Goal: Task Accomplishment & Management: Complete application form

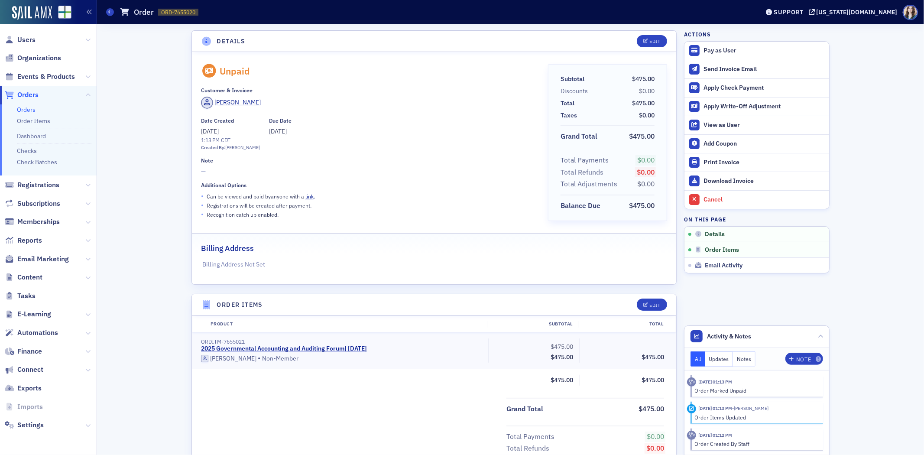
click at [30, 92] on span "Orders" at bounding box center [27, 95] width 21 height 10
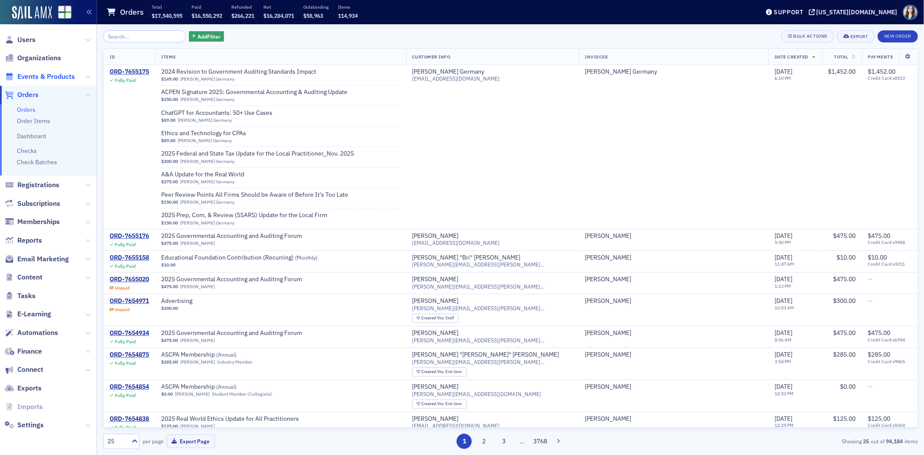
click at [36, 76] on span "Events & Products" at bounding box center [46, 77] width 58 height 10
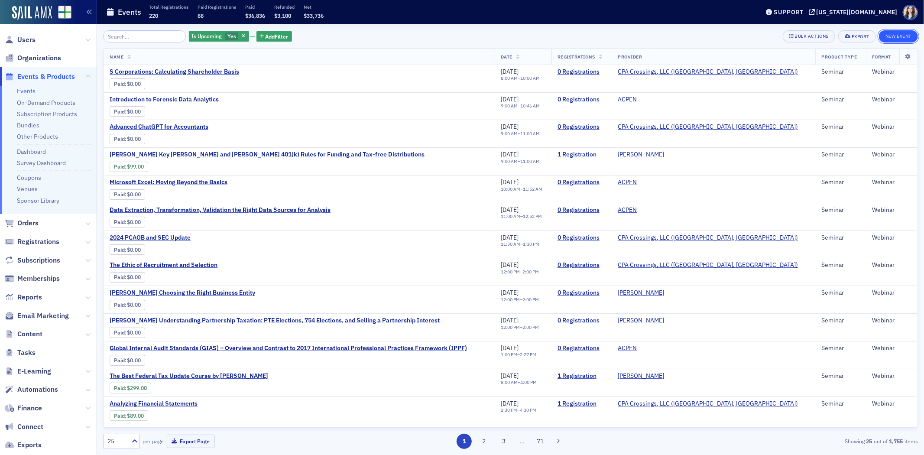
click at [895, 36] on button "New Event" at bounding box center [898, 36] width 39 height 12
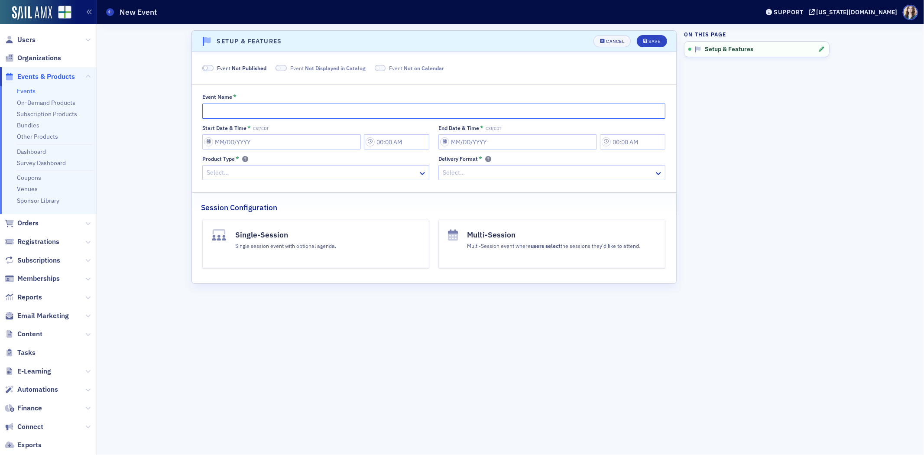
click at [350, 107] on input "Event Name *" at bounding box center [433, 111] width 463 height 15
type input "E"
type input "2025 Educators Conference Test Run"
click at [267, 145] on input "Start Date & Time * CST/CDT" at bounding box center [281, 141] width 159 height 15
select select "9"
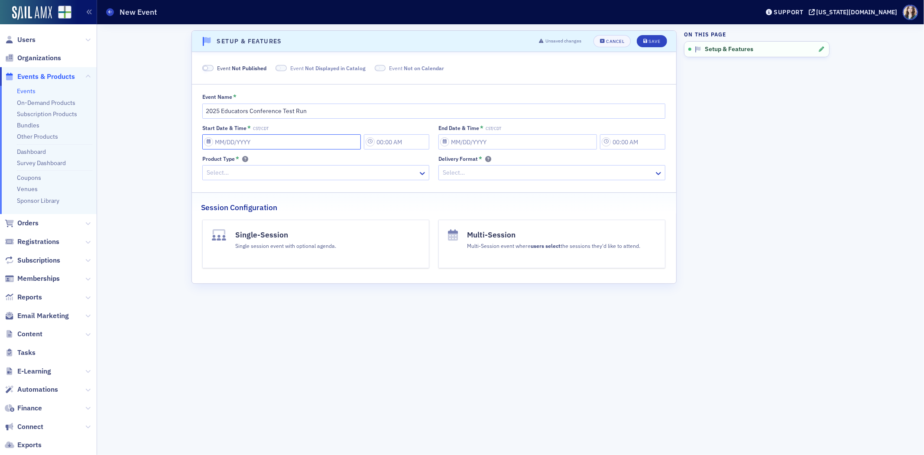
select select "2025"
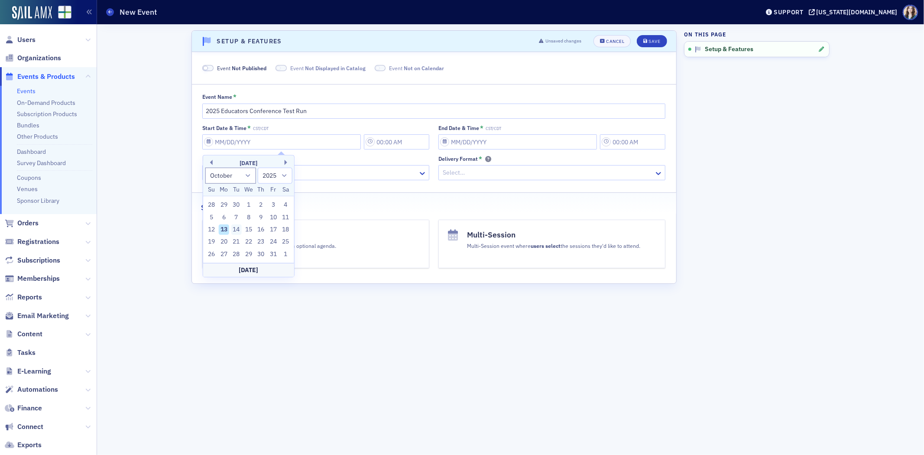
click at [231, 233] on div "14" at bounding box center [236, 230] width 10 height 10
type input "[DATE]"
type input "8:00 AM"
type input "[DATE]"
type input "9:00 AM"
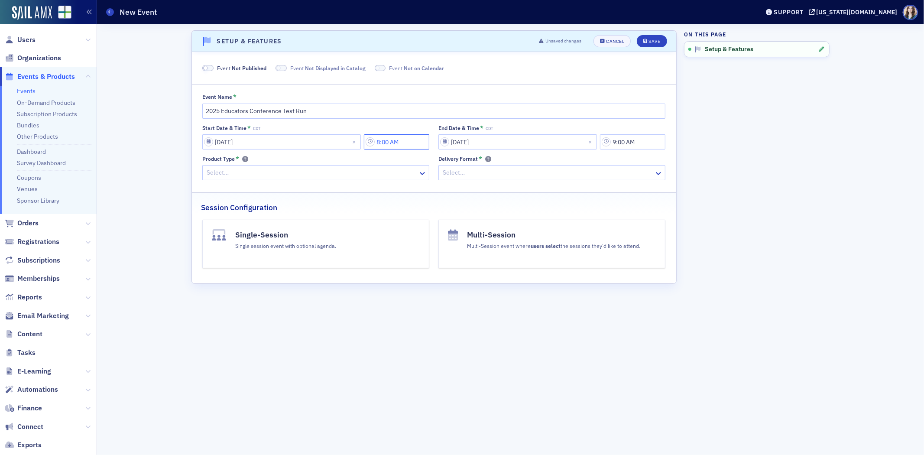
click at [408, 145] on input "8:00 AM" at bounding box center [396, 141] width 65 height 15
click at [453, 141] on div "8" at bounding box center [443, 143] width 20 height 13
click at [448, 243] on div "9" at bounding box center [449, 242] width 21 height 9
type input "9:00 AM"
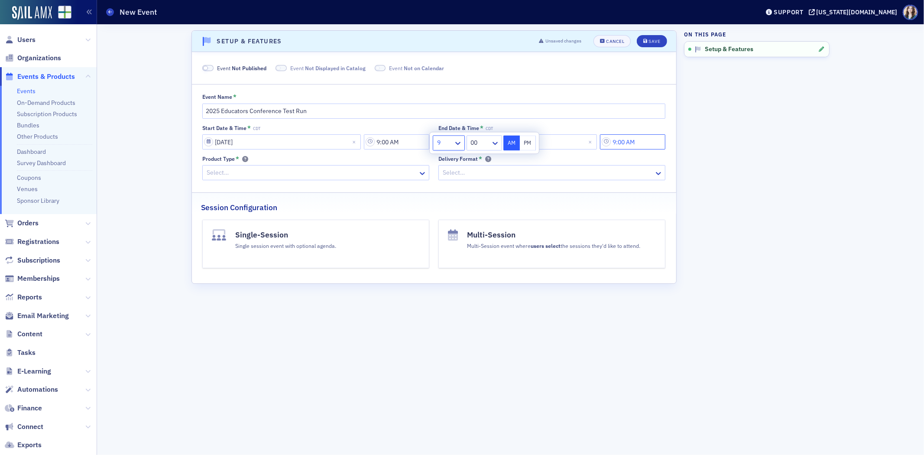
click at [645, 144] on input "9:00 AM" at bounding box center [632, 141] width 65 height 15
click at [520, 140] on div "9" at bounding box center [510, 143] width 20 height 13
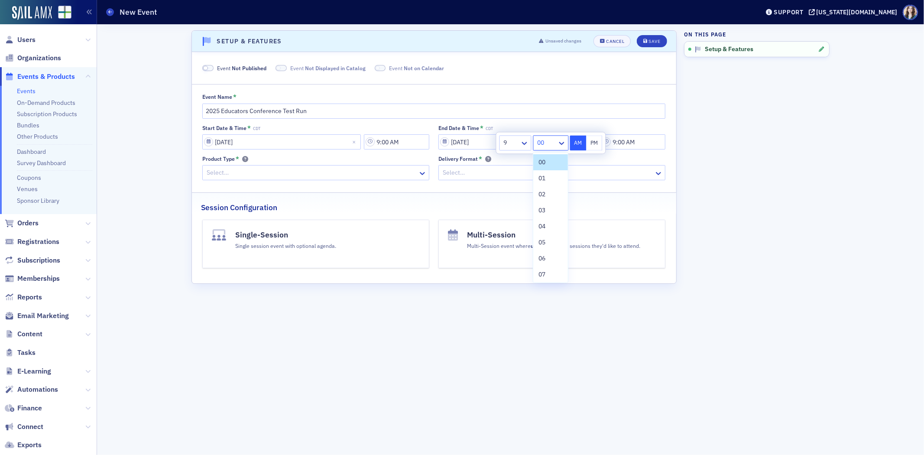
click at [554, 140] on div at bounding box center [547, 142] width 20 height 11
click at [551, 167] on div "30" at bounding box center [551, 162] width 35 height 16
type input "9:30 AM"
click at [732, 169] on aside "On this page Setup & Features" at bounding box center [757, 239] width 146 height 431
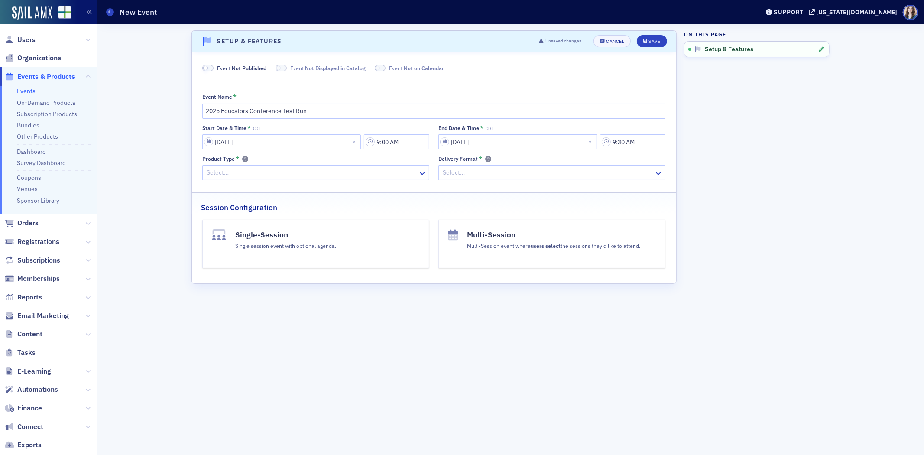
click at [341, 168] on div at bounding box center [312, 172] width 212 height 11
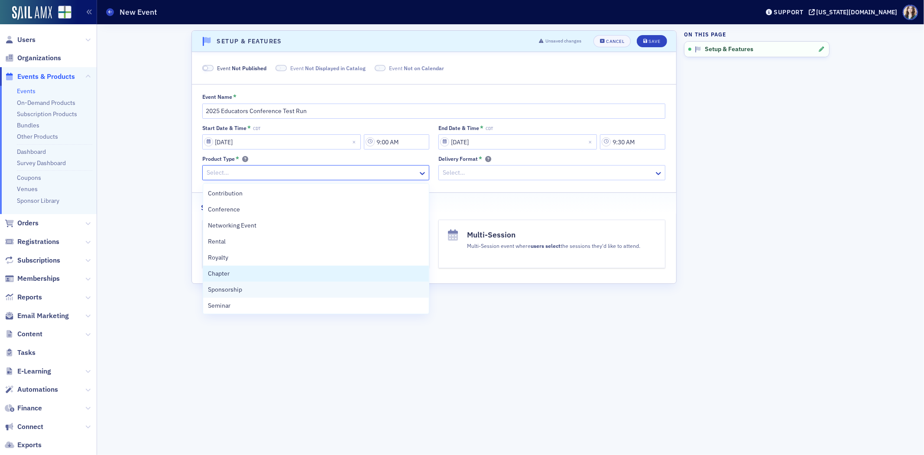
scroll to position [194, 0]
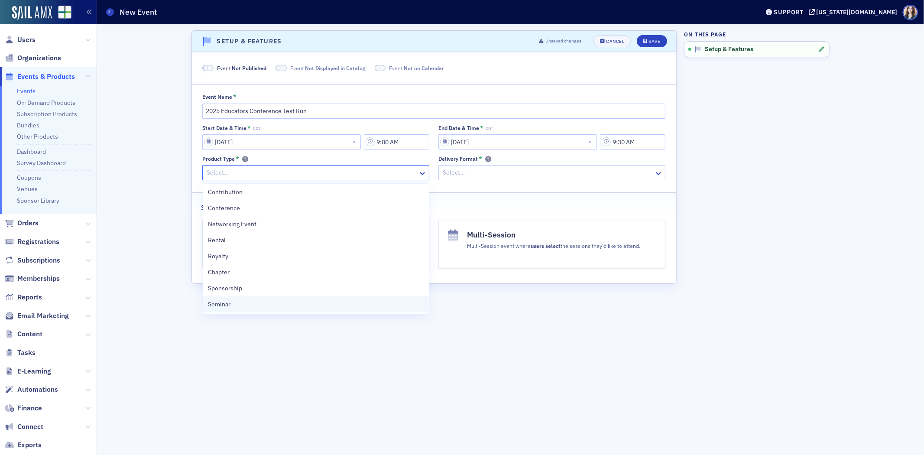
click at [303, 302] on div "Seminar" at bounding box center [316, 304] width 216 height 9
click at [306, 175] on div at bounding box center [308, 172] width 204 height 11
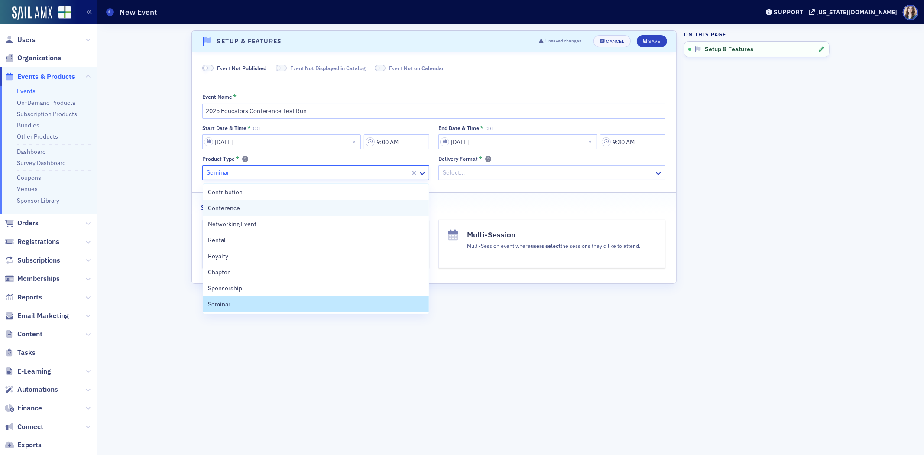
click at [274, 207] on div "Conference" at bounding box center [316, 208] width 216 height 9
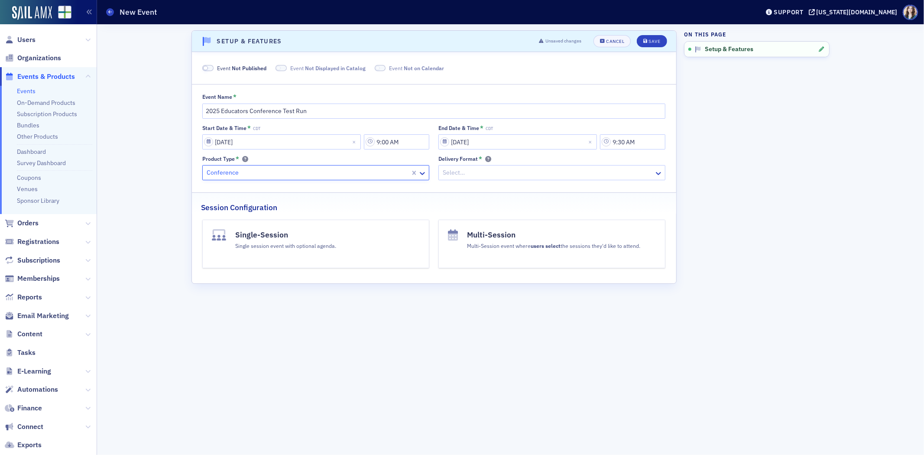
click at [496, 171] on div at bounding box center [548, 172] width 212 height 11
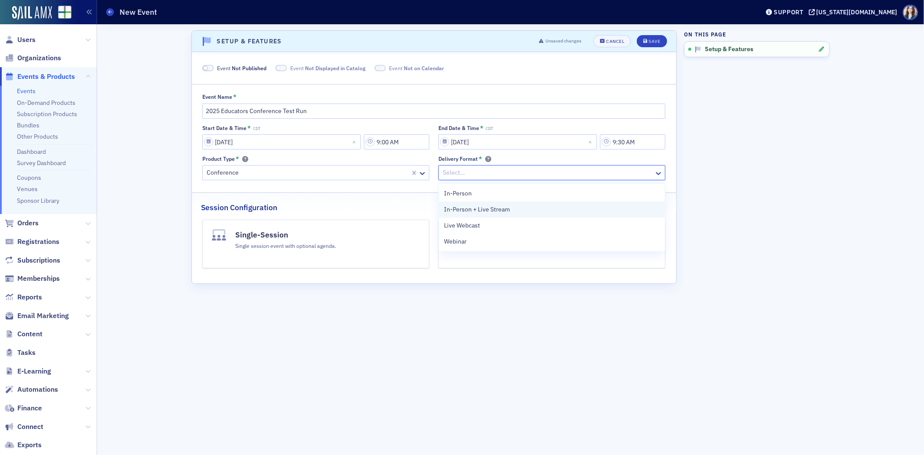
click at [492, 211] on span "In-Person + Live Stream" at bounding box center [477, 209] width 66 height 9
click at [496, 240] on h4 "Multi-Session" at bounding box center [553, 234] width 173 height 11
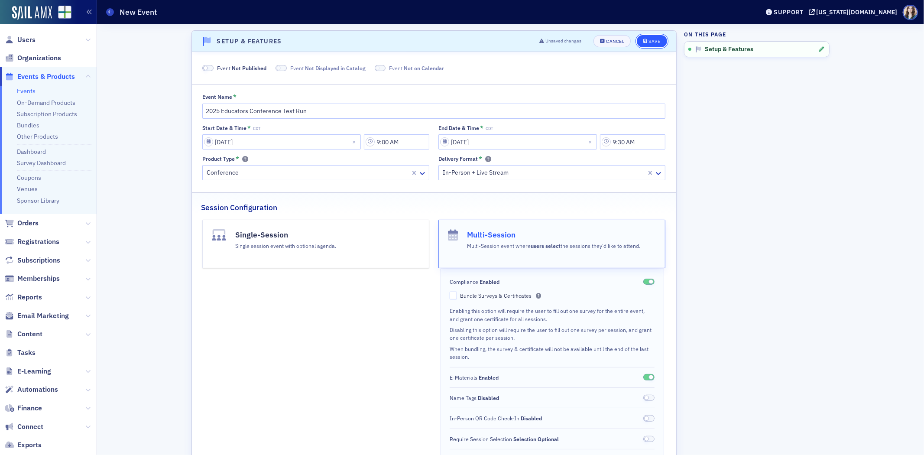
click at [650, 37] on button "Save" at bounding box center [652, 41] width 30 height 12
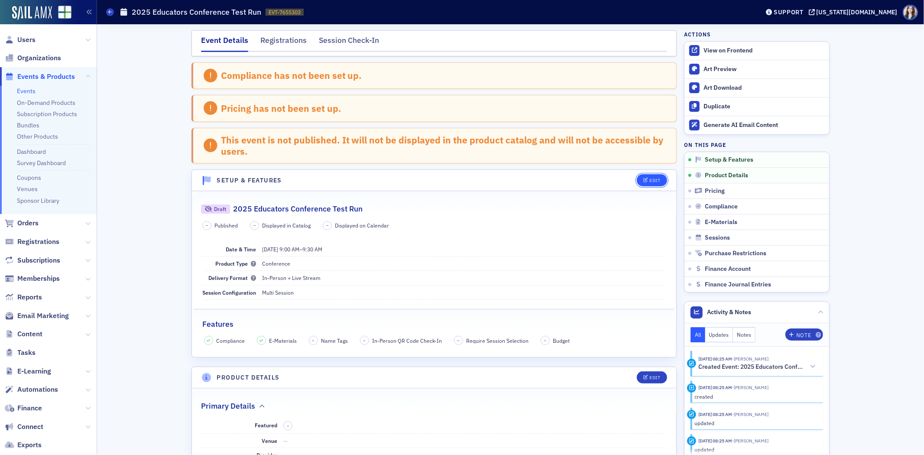
click at [652, 181] on div "Edit" at bounding box center [655, 180] width 11 height 5
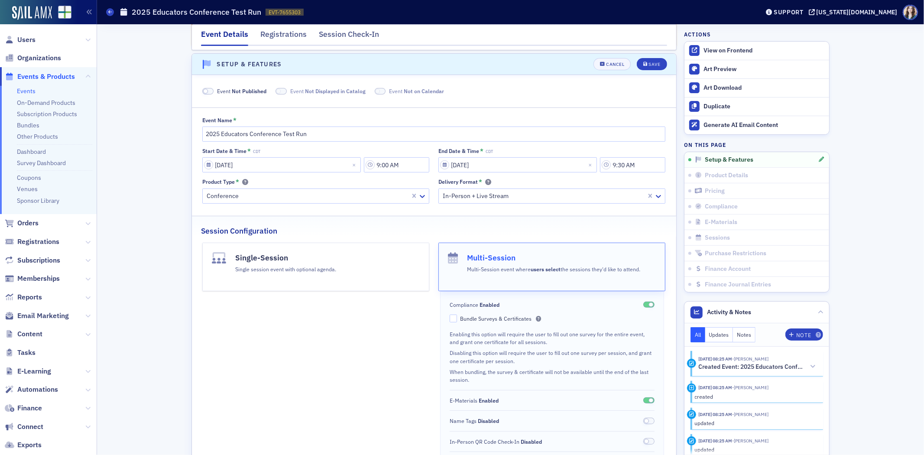
scroll to position [119, 0]
click at [410, 164] on input "9:00 AM" at bounding box center [396, 161] width 65 height 15
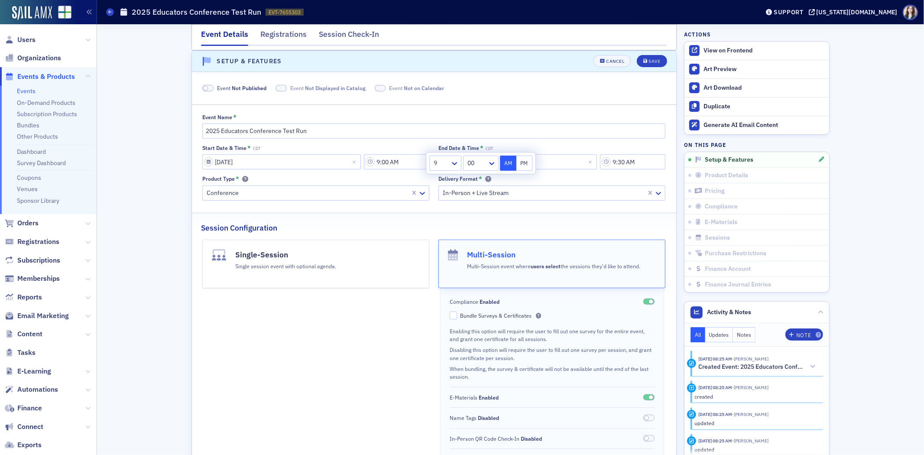
click at [438, 166] on div at bounding box center [441, 163] width 16 height 11
click at [439, 189] on div "1" at bounding box center [445, 182] width 31 height 16
click at [495, 163] on icon at bounding box center [492, 163] width 9 height 9
click at [483, 226] on div "30" at bounding box center [481, 229] width 24 height 9
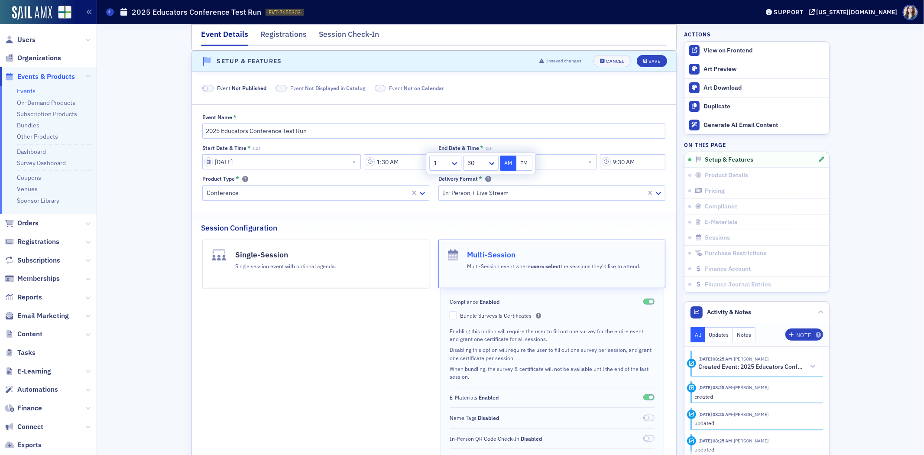
click at [521, 162] on button "PM" at bounding box center [525, 163] width 16 height 15
type input "1:30 PM"
click at [618, 145] on div "End Date & Time * CDT" at bounding box center [552, 148] width 227 height 7
click at [644, 161] on input "9:30 AM" at bounding box center [632, 161] width 65 height 15
click at [521, 163] on icon at bounding box center [521, 163] width 9 height 9
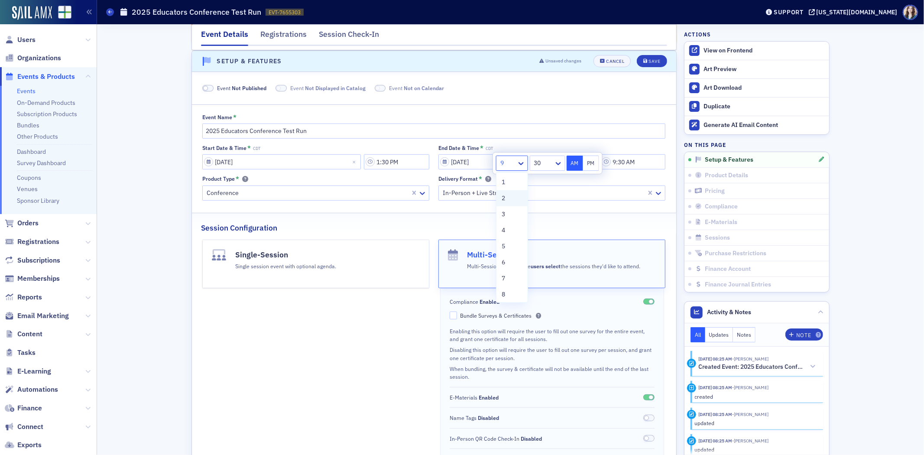
click at [508, 200] on div "2" at bounding box center [512, 198] width 21 height 9
click at [565, 162] on div "30" at bounding box center [548, 163] width 36 height 15
click at [556, 178] on div "00" at bounding box center [547, 182] width 35 height 16
click at [597, 161] on button "PM" at bounding box center [591, 163] width 16 height 15
type input "2:00 PM"
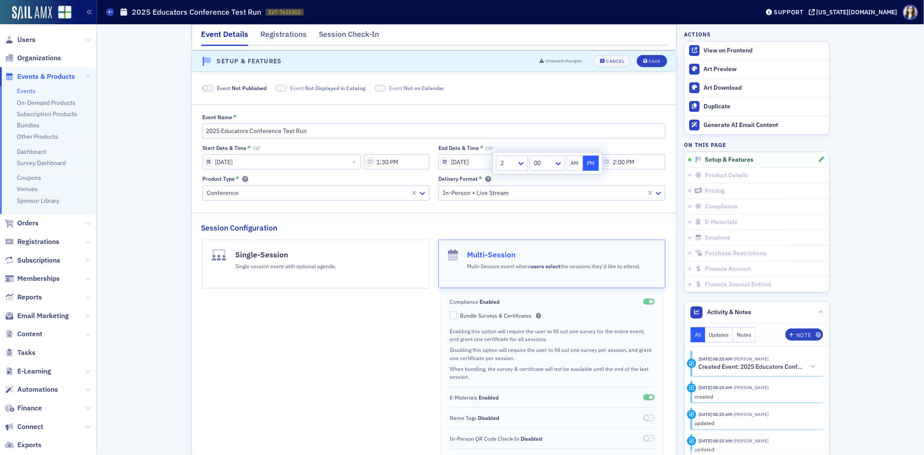
click at [652, 114] on div "Event Name *" at bounding box center [433, 117] width 463 height 7
click at [649, 59] on div "Save" at bounding box center [655, 61] width 12 height 5
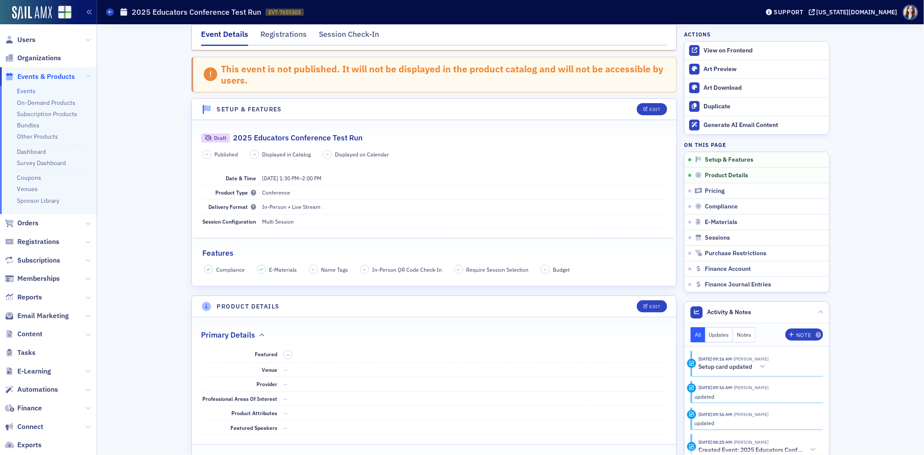
scroll to position [0, 0]
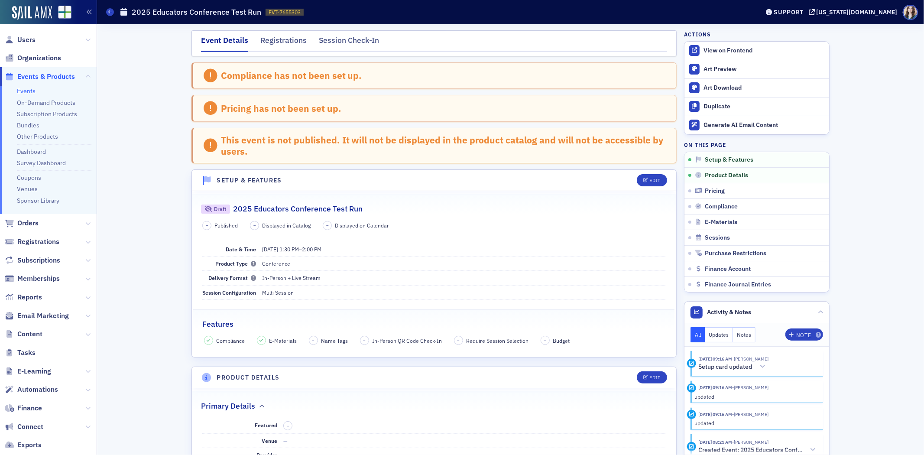
click at [569, 42] on nav "Event Details Registrations Session Check-In" at bounding box center [434, 43] width 466 height 17
drag, startPoint x: 136, startPoint y: 75, endPoint x: 140, endPoint y: 70, distance: 6.3
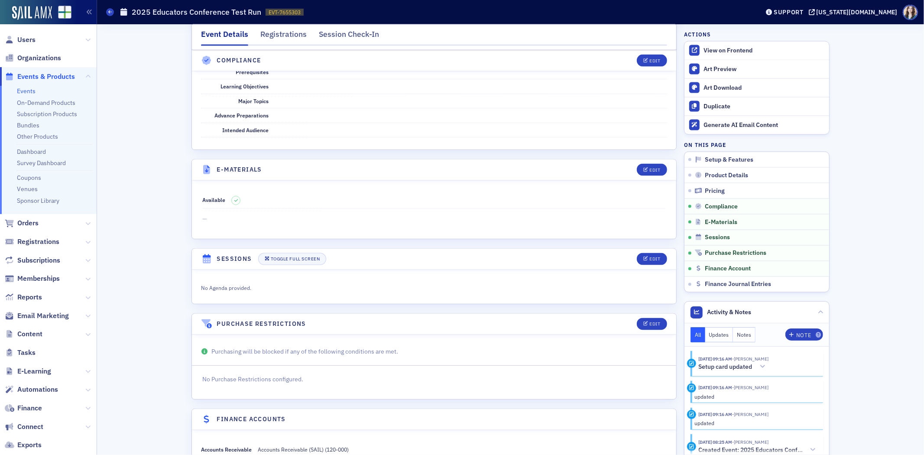
scroll to position [1252, 0]
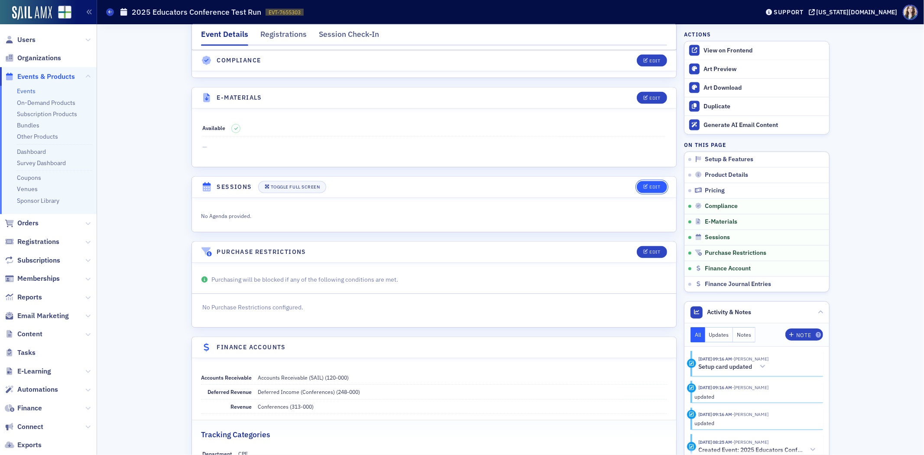
click at [651, 189] on div "Edit" at bounding box center [655, 187] width 11 height 5
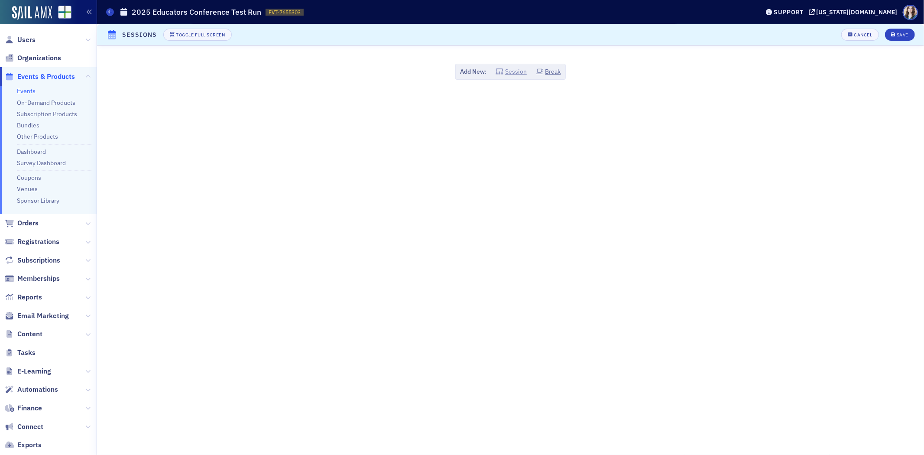
click at [518, 72] on button "Session" at bounding box center [511, 71] width 31 height 9
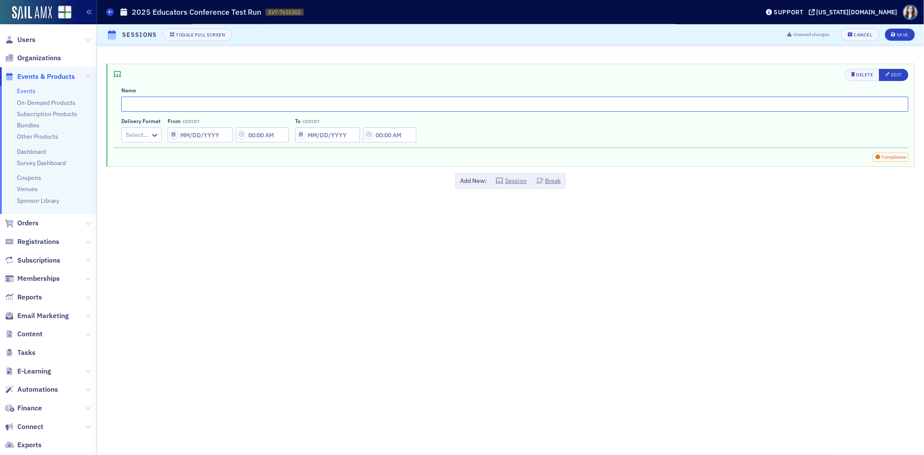
click at [498, 101] on input "text" at bounding box center [515, 104] width 788 height 15
type input "Session 1"
click at [146, 134] on div at bounding box center [137, 135] width 25 height 11
click at [150, 166] on span "In-Person + Live Stream" at bounding box center [160, 170] width 66 height 9
select select "9"
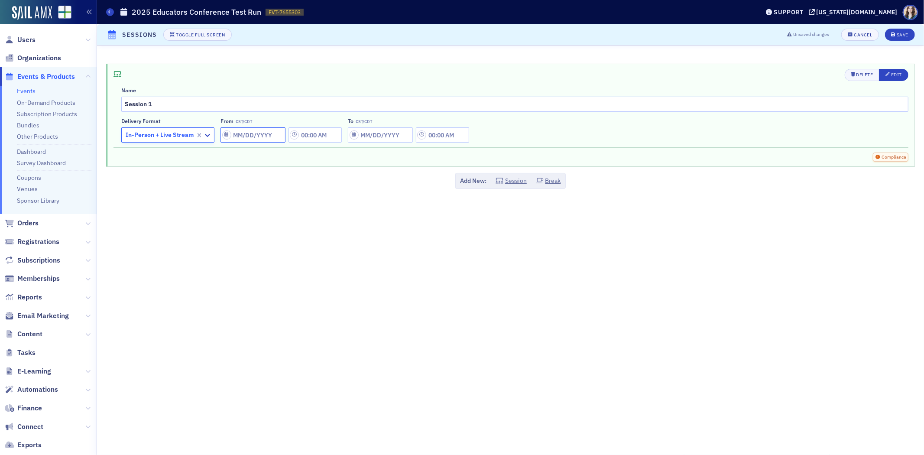
select select "2025"
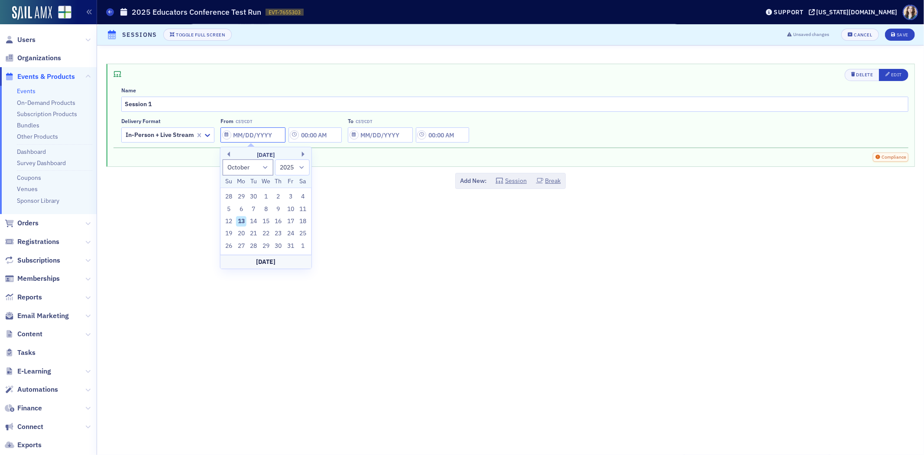
click at [274, 132] on input "From CST/CDT" at bounding box center [253, 134] width 65 height 15
click at [258, 220] on div "14" at bounding box center [254, 221] width 10 height 10
type input "[DATE]"
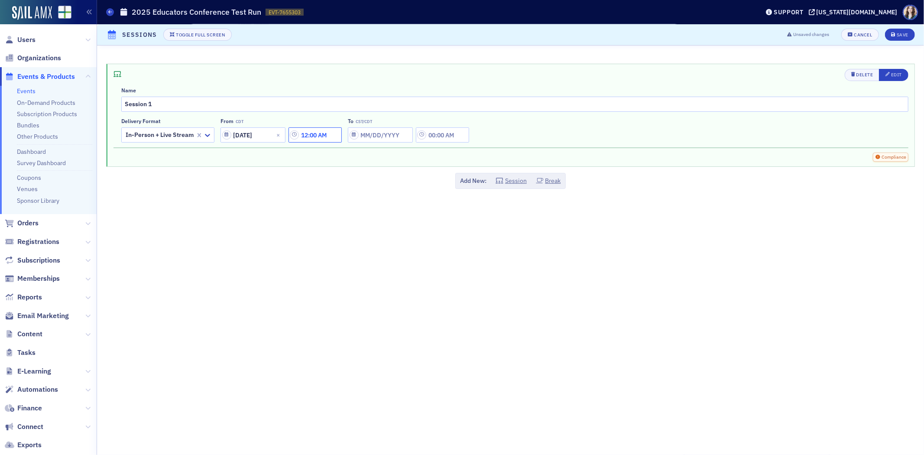
click at [332, 137] on input "12:00 AM" at bounding box center [315, 134] width 53 height 15
click at [366, 135] on div at bounding box center [357, 135] width 18 height 11
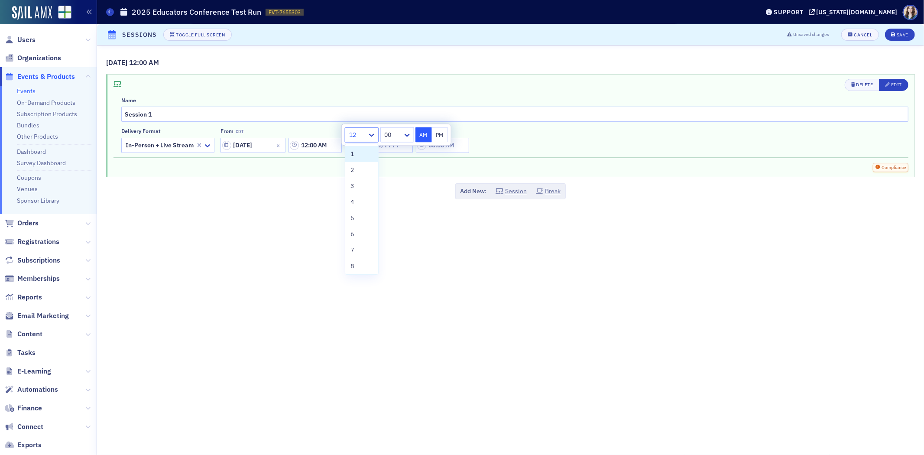
click at [365, 153] on div "1" at bounding box center [362, 154] width 23 height 9
click at [405, 129] on div at bounding box center [408, 135] width 11 height 14
click at [387, 199] on span "30" at bounding box center [387, 201] width 7 height 9
click at [441, 137] on button "PM" at bounding box center [440, 134] width 16 height 15
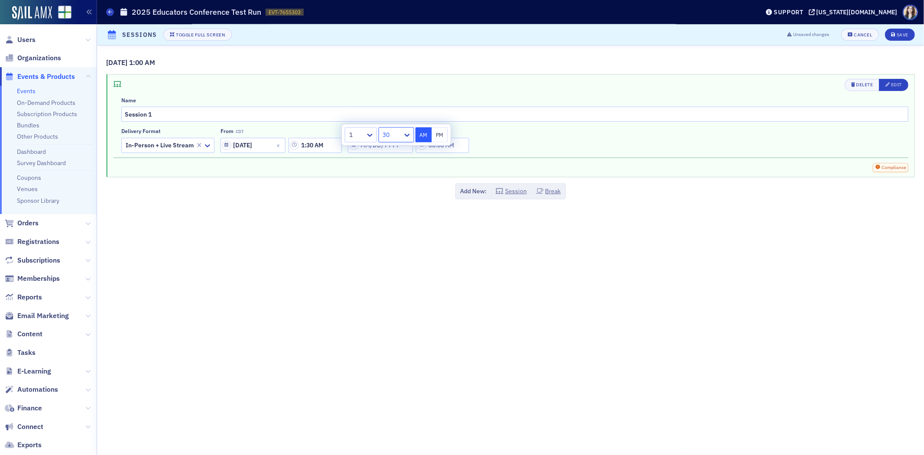
type input "1:30 PM"
drag, startPoint x: 488, startPoint y: 140, endPoint x: 470, endPoint y: 144, distance: 19.2
click at [489, 140] on div "Delivery format In-Person + Live Stream From CDT 10/14/2025 1:30 PM To CST/CDT" at bounding box center [515, 140] width 788 height 25
click at [353, 143] on input "To CST/CDT" at bounding box center [380, 145] width 65 height 15
select select "9"
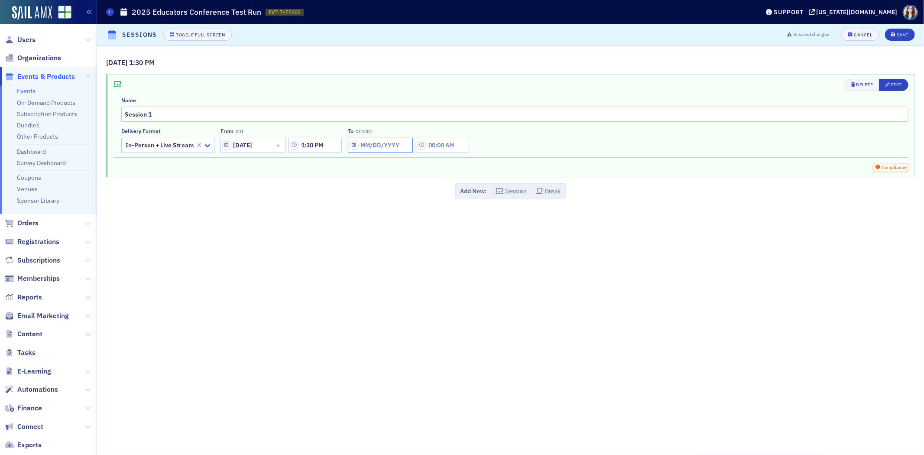
select select "2025"
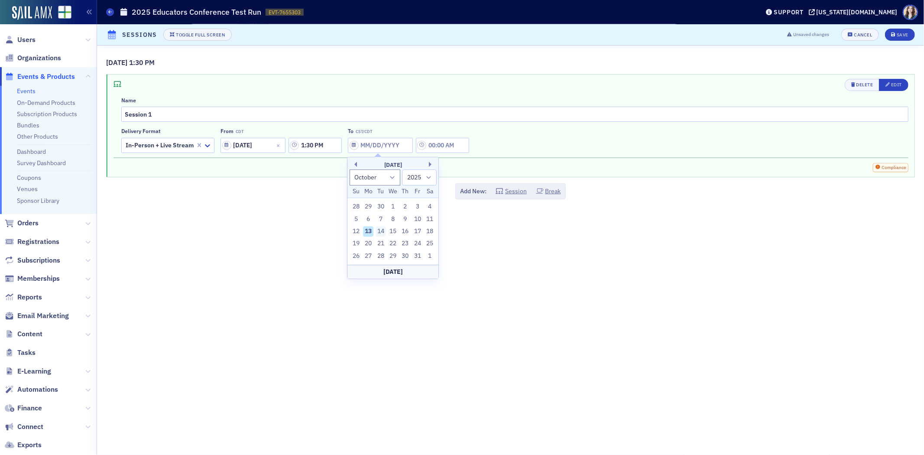
click at [380, 228] on div "14" at bounding box center [381, 231] width 10 height 10
type input "[DATE]"
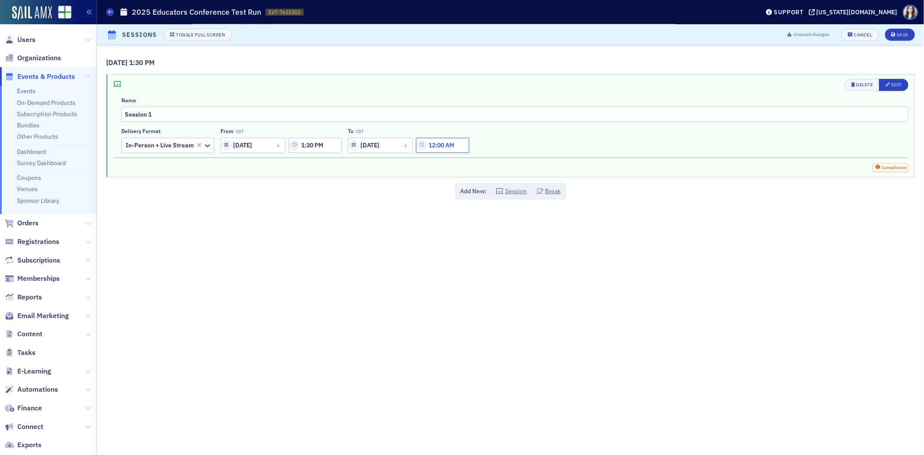
click at [455, 140] on input "12:00 AM" at bounding box center [442, 145] width 53 height 15
click at [497, 142] on icon at bounding box center [499, 145] width 9 height 9
click at [490, 166] on div "1" at bounding box center [489, 164] width 23 height 9
click at [521, 146] on div at bounding box center [519, 145] width 20 height 11
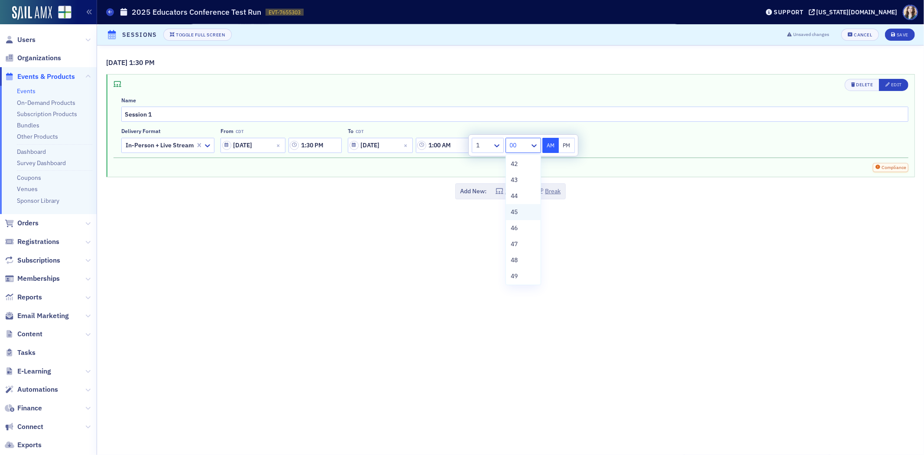
click at [520, 212] on div "45" at bounding box center [523, 212] width 24 height 9
click at [568, 148] on button "PM" at bounding box center [567, 145] width 16 height 15
type input "1:45 PM"
click at [612, 146] on div "Delivery format In-Person + Live Stream From CDT 10/14/2025 1:30 PM To CDT 10/1…" at bounding box center [515, 140] width 788 height 25
click at [903, 34] on div "Save" at bounding box center [903, 35] width 12 height 5
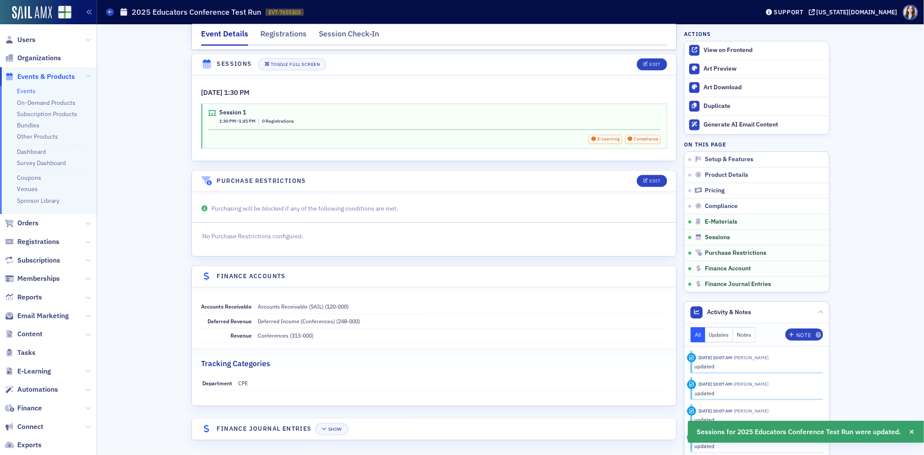
scroll to position [1410, 0]
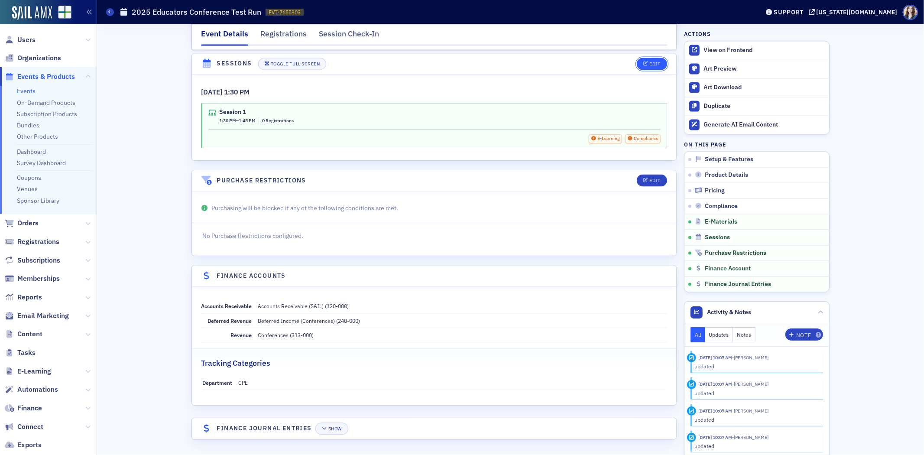
click at [643, 66] on button "Edit" at bounding box center [652, 64] width 30 height 12
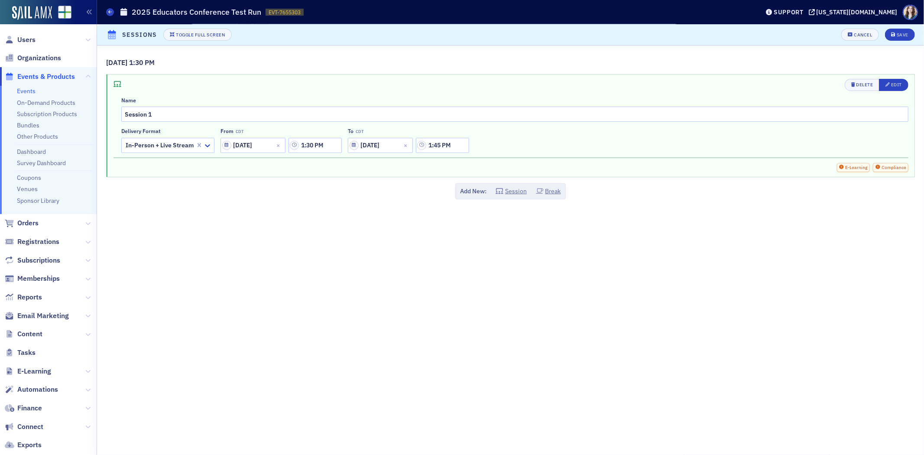
scroll to position [1293, 0]
click at [896, 86] on div "Edit" at bounding box center [897, 84] width 11 height 5
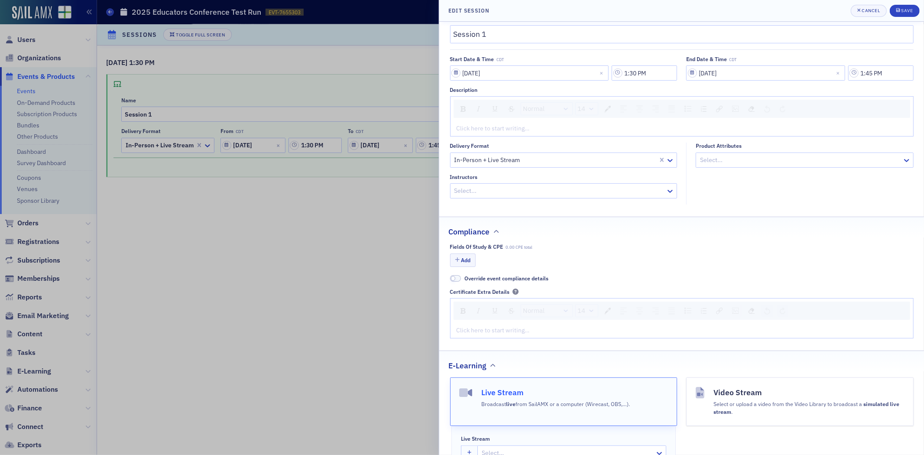
scroll to position [144, 0]
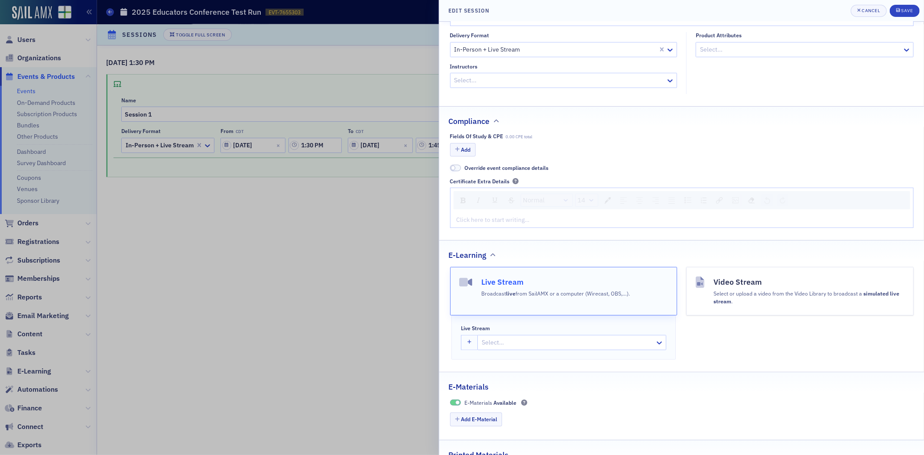
click at [486, 332] on div "Live Stream Select…" at bounding box center [563, 337] width 205 height 25
click at [488, 341] on div at bounding box center [567, 342] width 173 height 11
type input "25 Ed Con"
click at [566, 394] on div "25 Ed Con Test Run Session 1" at bounding box center [570, 393] width 174 height 9
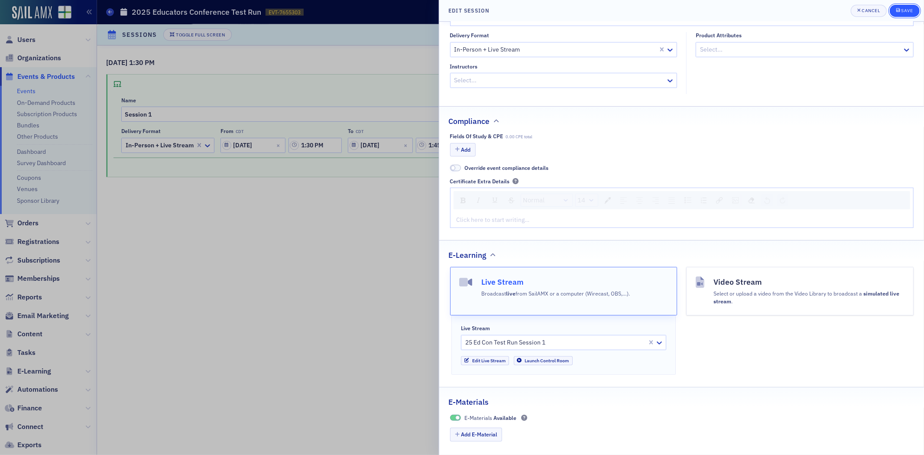
click at [906, 9] on div "Save" at bounding box center [907, 10] width 12 height 5
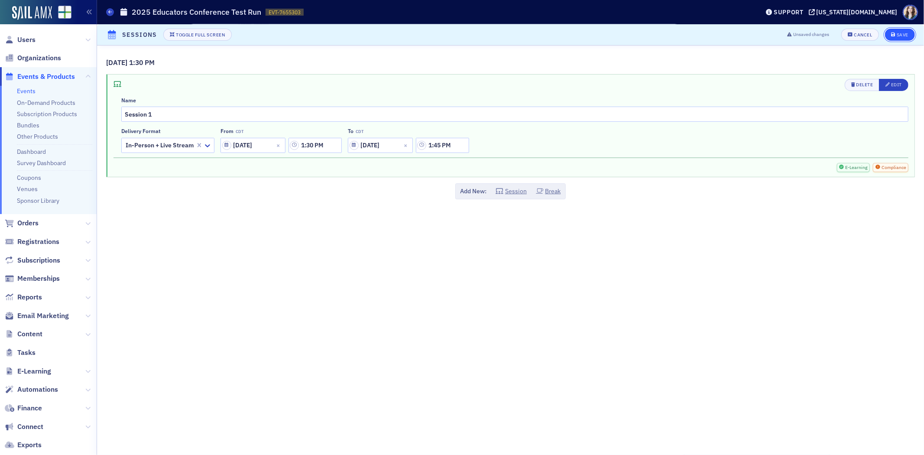
click at [908, 36] on div "Save" at bounding box center [903, 35] width 12 height 5
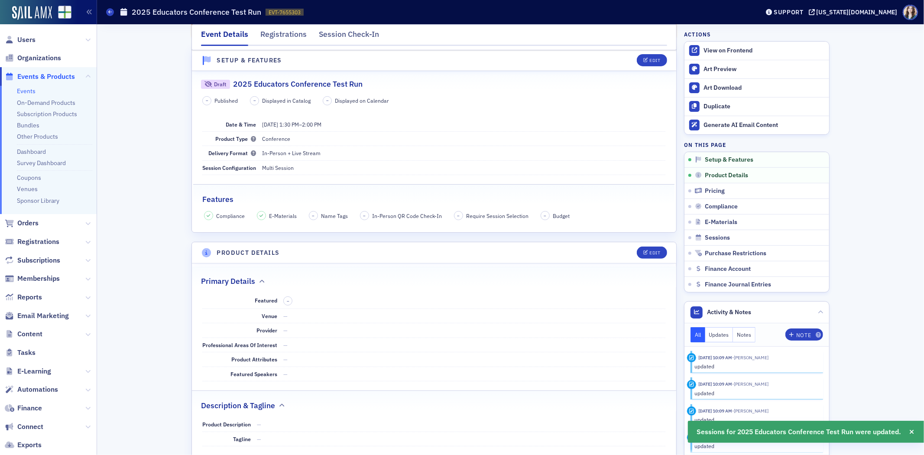
scroll to position [221, 0]
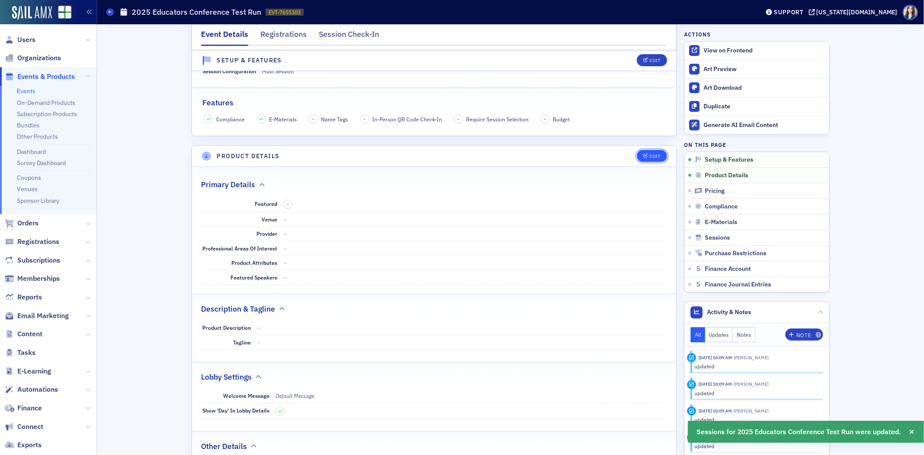
click at [652, 150] on button "Edit" at bounding box center [652, 156] width 30 height 12
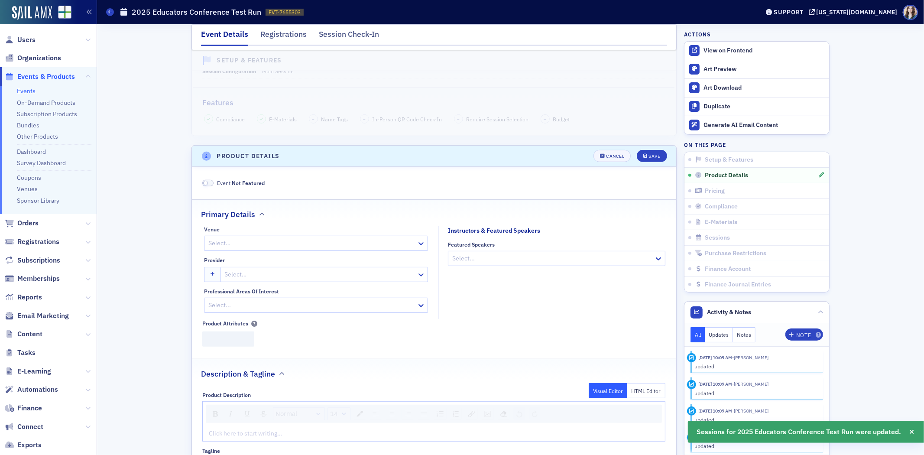
scroll to position [317, 0]
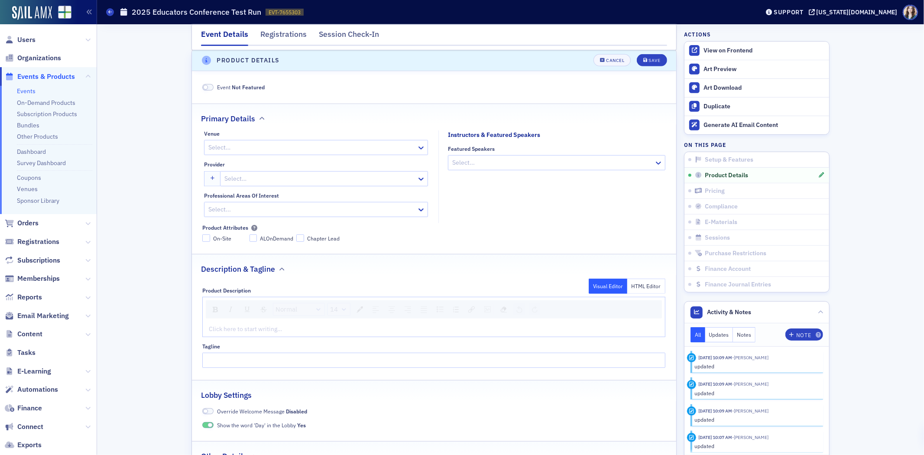
click at [478, 163] on div at bounding box center [553, 162] width 202 height 11
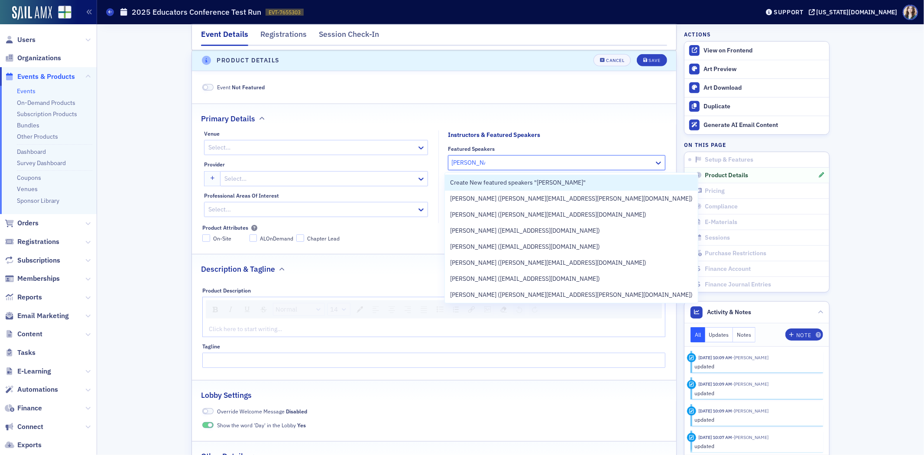
type input "Amy Becker"
click at [558, 121] on div "Primary Details" at bounding box center [434, 114] width 466 height 20
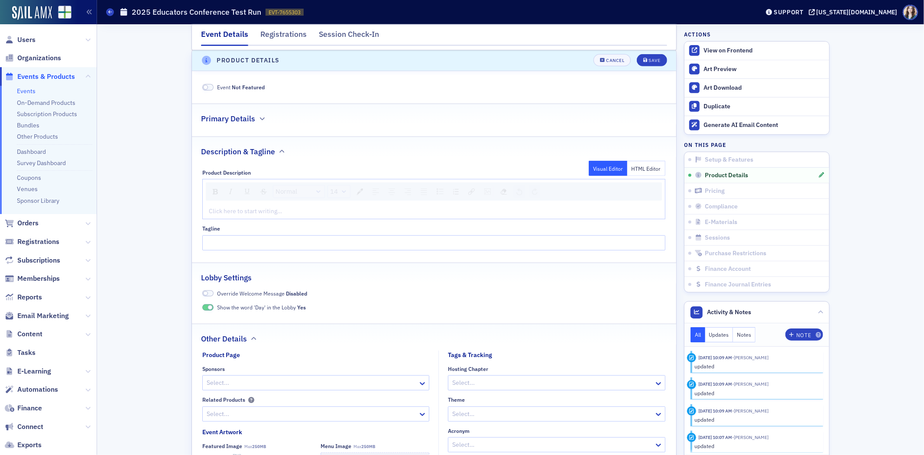
click at [478, 111] on div "Primary Details" at bounding box center [434, 114] width 466 height 20
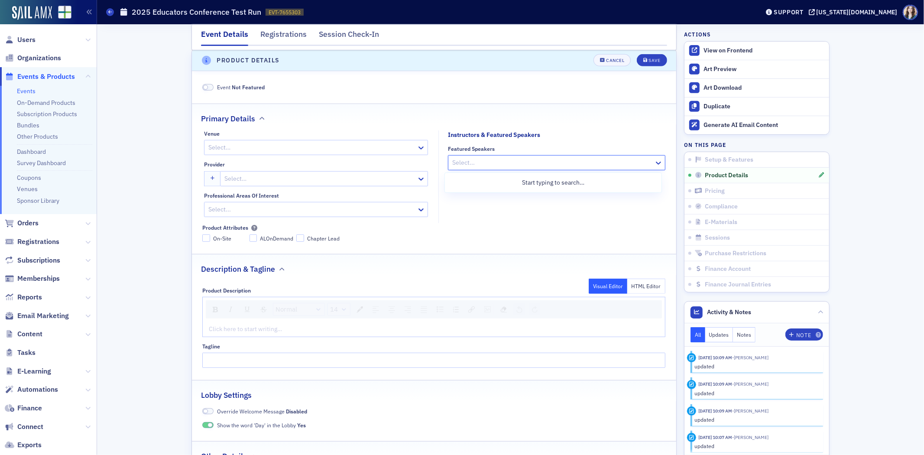
click at [529, 163] on div at bounding box center [553, 162] width 202 height 11
type input "Amy Johnson"
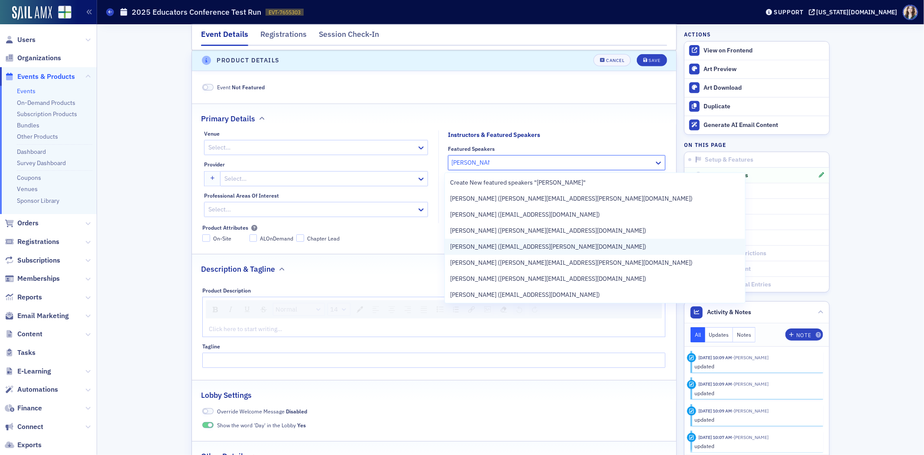
click at [571, 250] on div "Amy Johnson (ajohnson@becker.com)" at bounding box center [595, 246] width 290 height 9
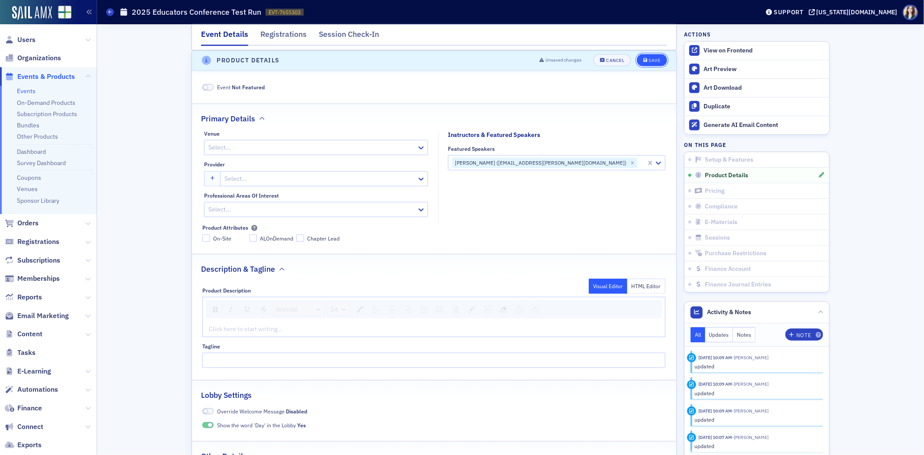
click at [649, 62] on div "Save" at bounding box center [655, 61] width 12 height 5
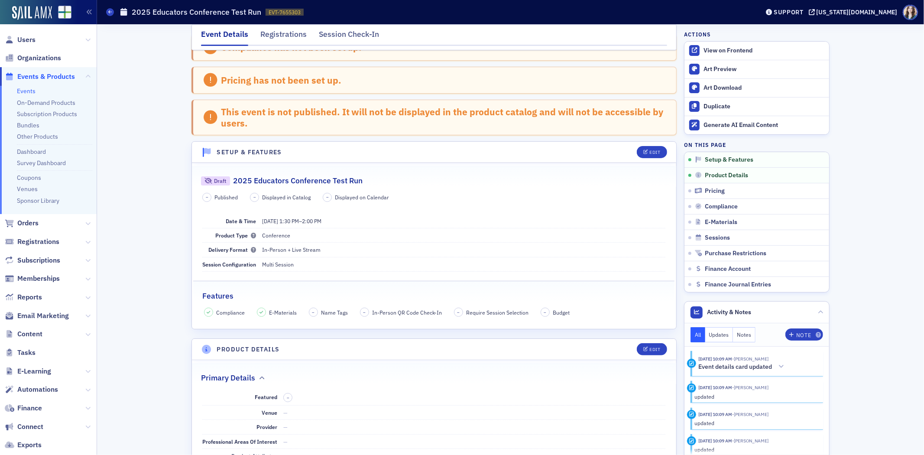
scroll to position [0, 0]
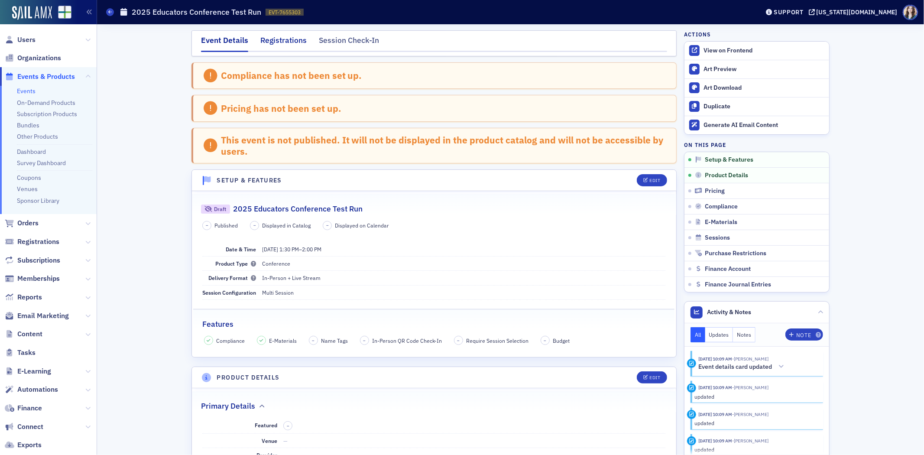
click at [290, 37] on div "Registrations" at bounding box center [283, 43] width 46 height 16
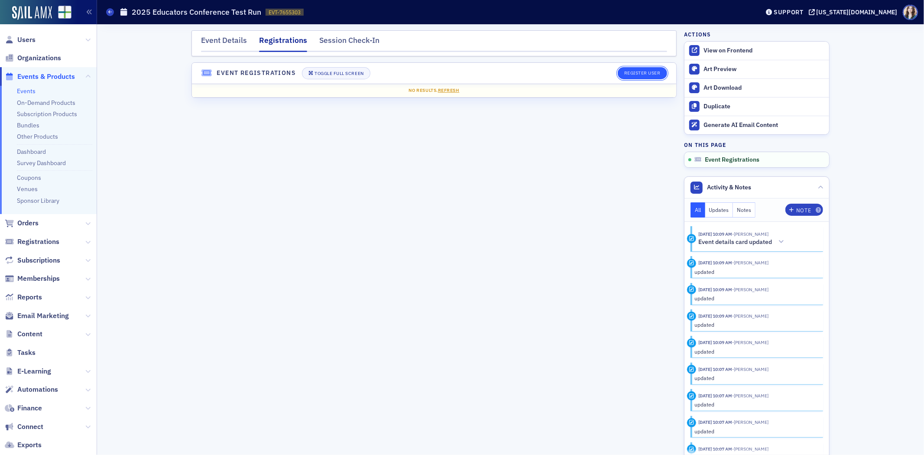
click at [647, 73] on button "Register User" at bounding box center [642, 73] width 49 height 12
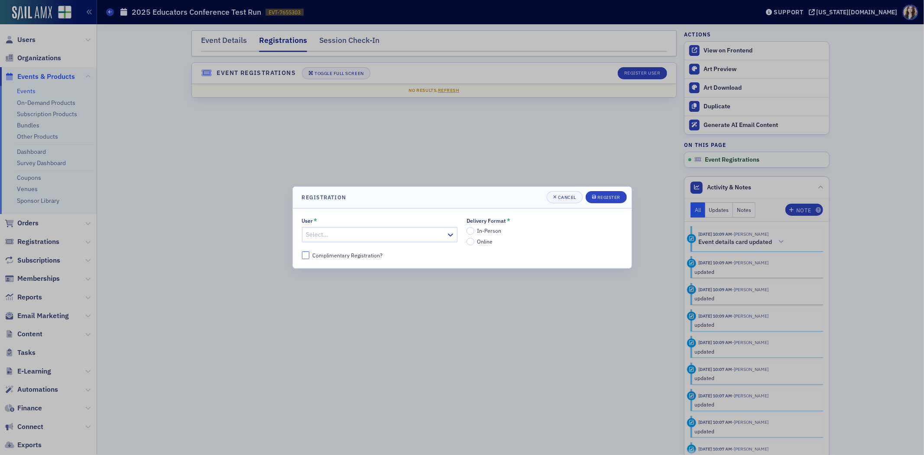
click at [305, 257] on input "Complimentary Registration?" at bounding box center [306, 255] width 8 height 8
checkbox input "true"
click at [332, 240] on div at bounding box center [376, 234] width 140 height 11
type input "ajohnson"
drag, startPoint x: 367, startPoint y: 230, endPoint x: 356, endPoint y: 231, distance: 10.9
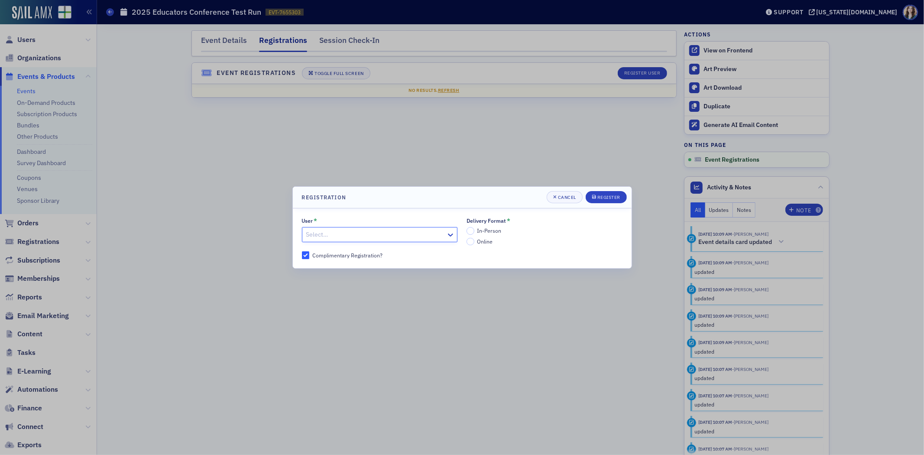
click at [356, 231] on div at bounding box center [376, 234] width 140 height 11
type input "Amy Johnson"
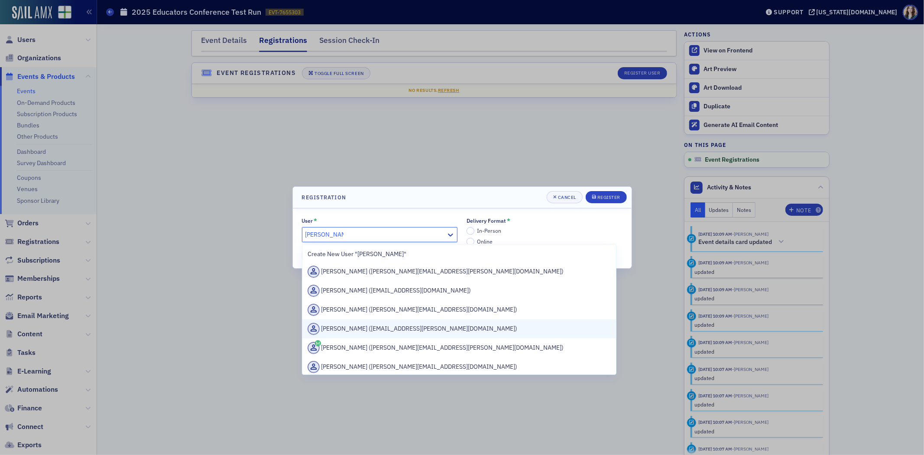
click at [388, 333] on div "Amy Johnson (ajohnson@becker.com)" at bounding box center [460, 329] width 304 height 12
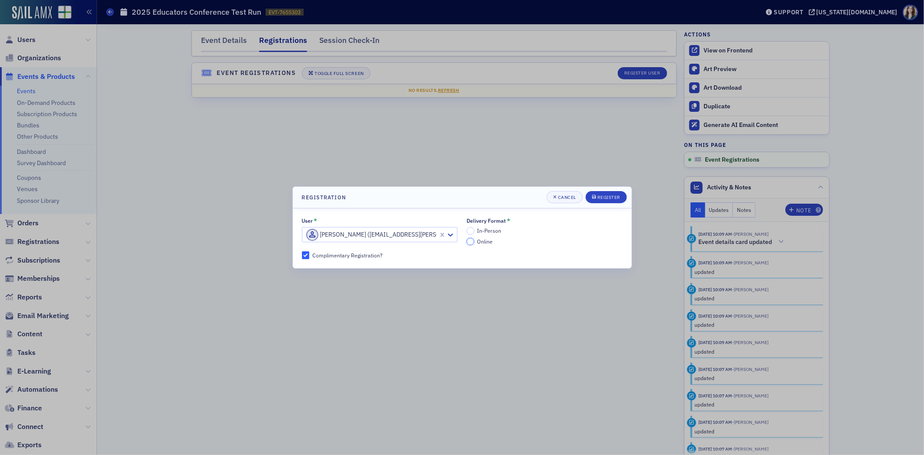
click at [470, 241] on input "Online" at bounding box center [471, 242] width 8 height 8
click at [606, 202] on button "Register" at bounding box center [606, 197] width 41 height 12
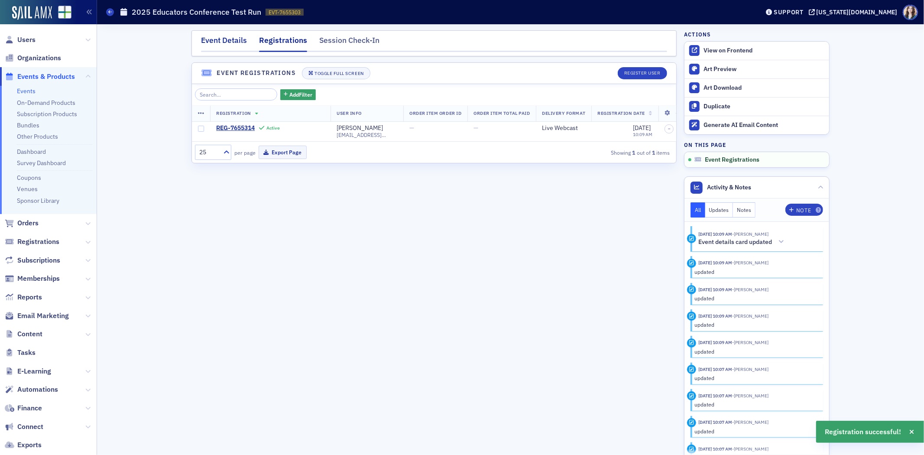
click at [233, 43] on div "Event Details" at bounding box center [224, 43] width 46 height 16
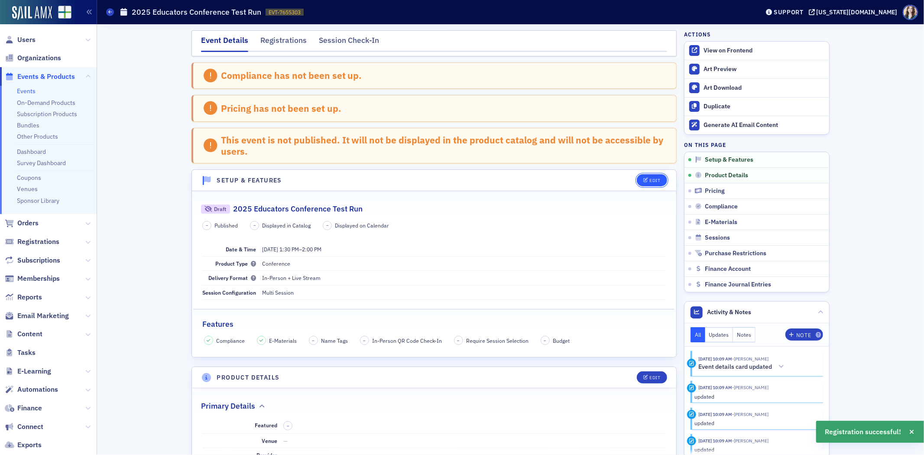
click at [639, 182] on button "Edit" at bounding box center [652, 180] width 30 height 12
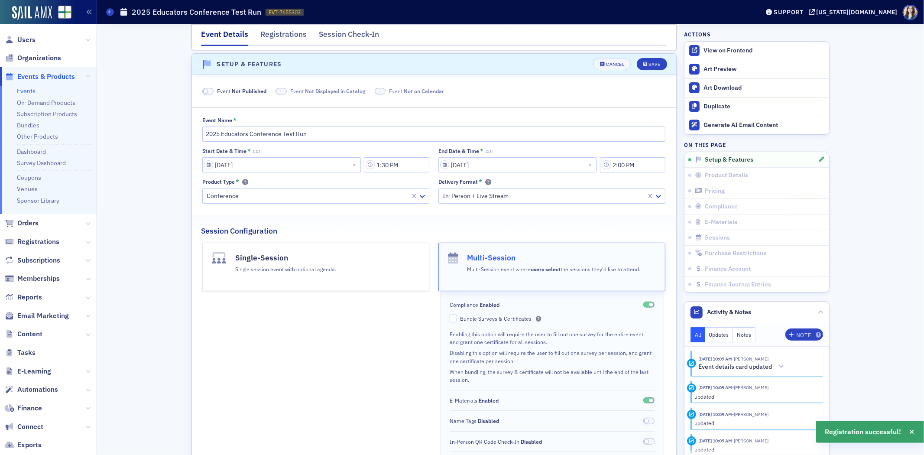
scroll to position [119, 0]
click at [203, 89] on span at bounding box center [205, 88] width 5 height 5
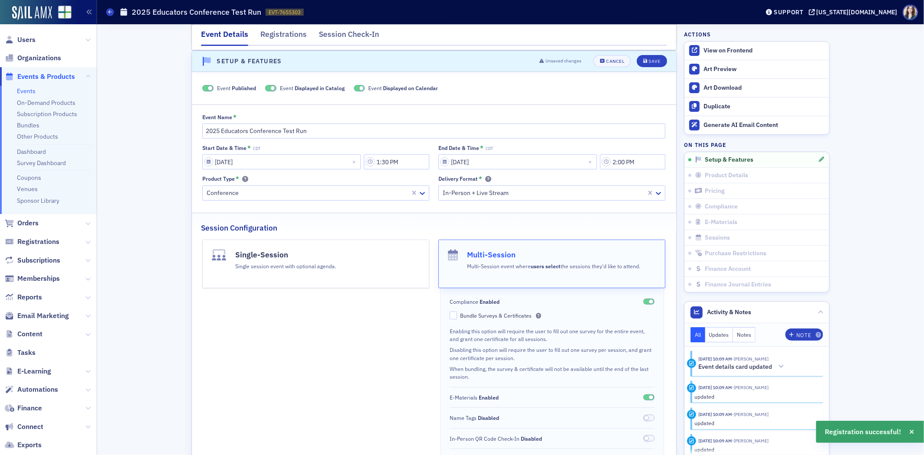
click at [260, 86] on div "Event Published Event Displayed in Catalog Event Displayed on Calendar" at bounding box center [433, 88] width 463 height 8
click at [265, 88] on span at bounding box center [270, 88] width 11 height 7
click at [364, 89] on span at bounding box center [369, 88] width 11 height 7
click at [644, 62] on icon "submit" at bounding box center [646, 61] width 4 height 5
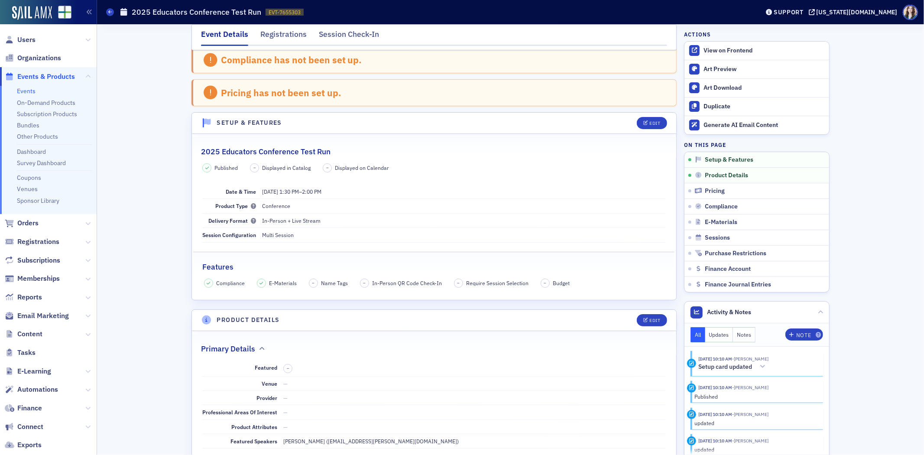
scroll to position [0, 0]
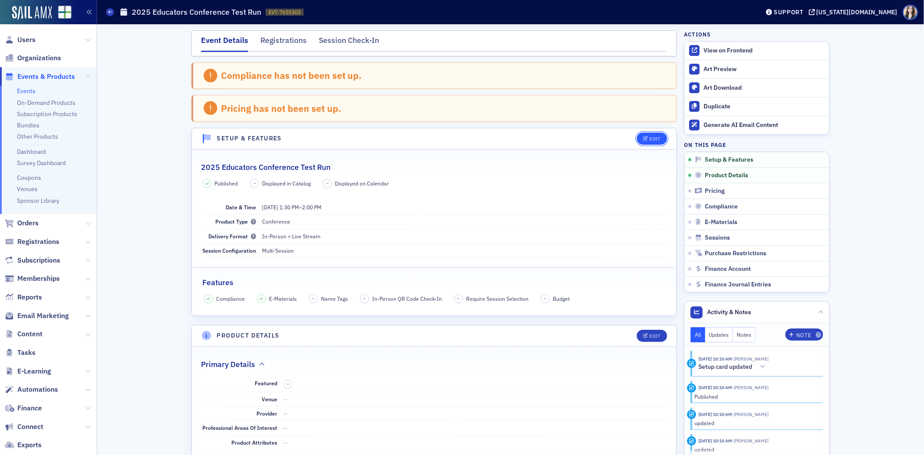
click at [647, 143] on button "Edit" at bounding box center [652, 139] width 30 height 12
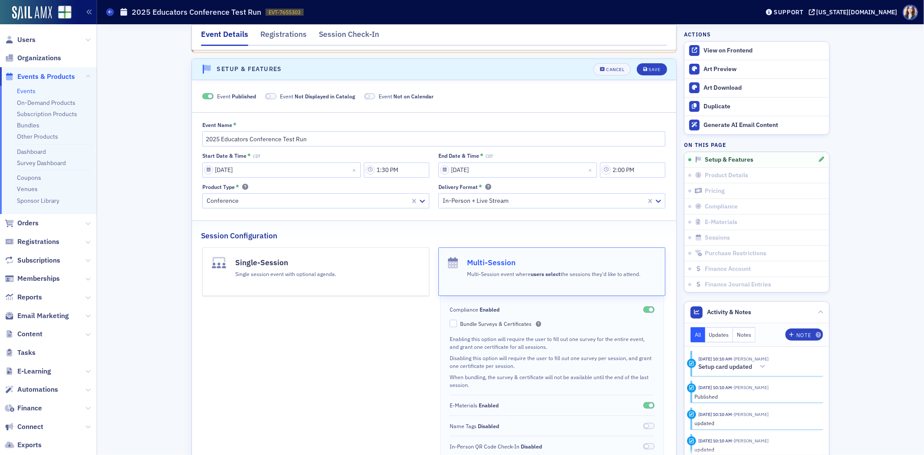
scroll to position [77, 0]
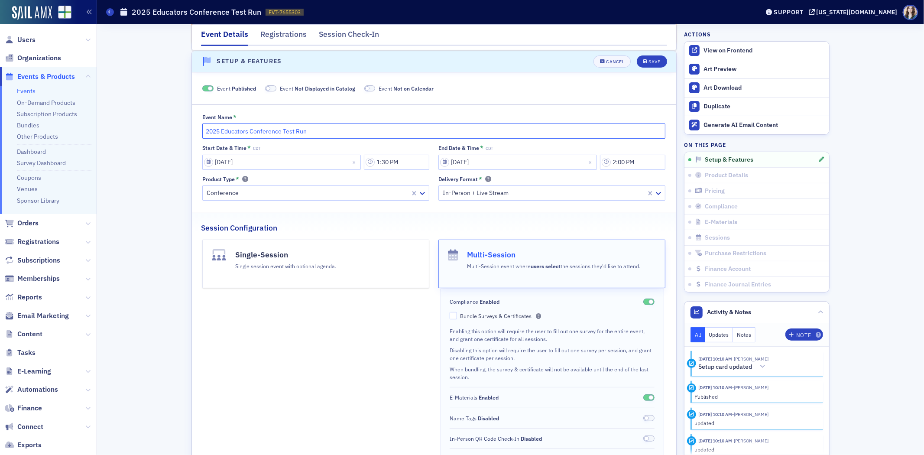
click at [371, 128] on input "2025 Educators Conference Test Run" at bounding box center [433, 131] width 463 height 15
click at [281, 131] on input "2025 Educators Conference Test Run" at bounding box center [433, 131] width 463 height 15
type input "2025 Educators Conference [PERSON_NAME] Test Run"
click at [651, 56] on button "Save" at bounding box center [652, 61] width 30 height 12
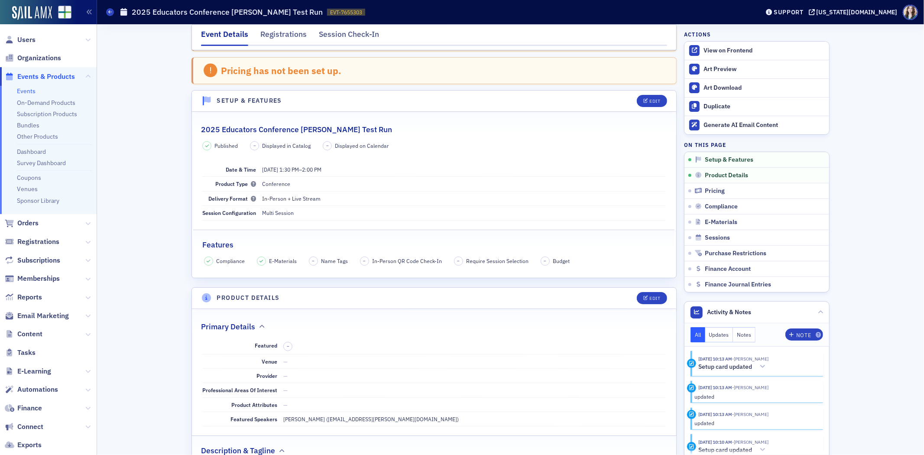
scroll to position [0, 0]
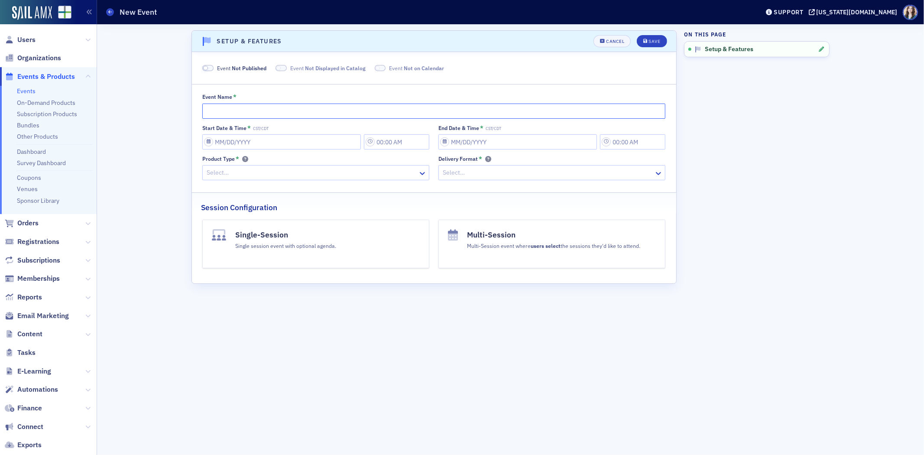
click at [230, 116] on input "Event Name *" at bounding box center [433, 111] width 463 height 15
click at [227, 112] on input "2025 Ecuators Conference Panel Test Run" at bounding box center [433, 111] width 463 height 15
click at [230, 112] on input "2025 Ecuators Conference Panel Test Run" at bounding box center [433, 111] width 463 height 15
click at [166, 141] on div "Scroll to Setup & Features Setup & Features Unsaved changes Cancel Save Event N…" at bounding box center [510, 239] width 815 height 431
click at [233, 113] on input "2025 Eduators Conference Panel Test Run" at bounding box center [433, 111] width 463 height 15
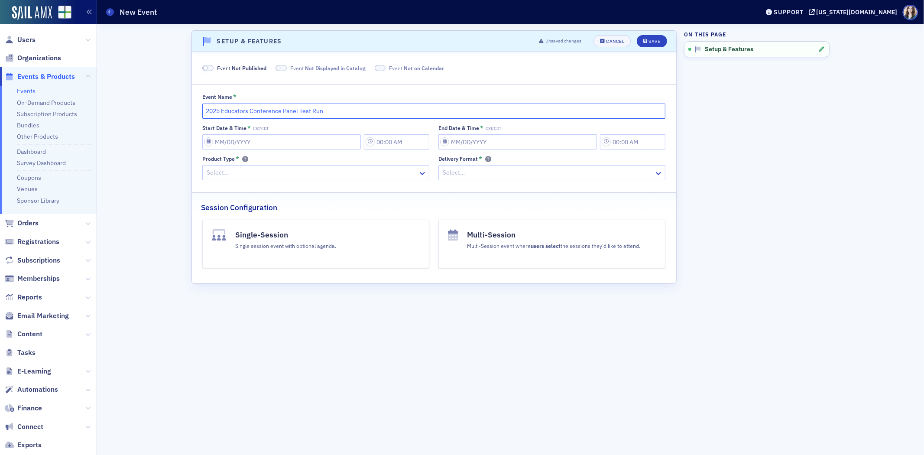
type input "2025 Educators Conference Panel Test Run"
click at [168, 185] on div "Scroll to Setup & Features Setup & Features Unsaved changes Cancel Save Event N…" at bounding box center [510, 239] width 815 height 431
click at [249, 141] on input "Start Date & Time * CST/CDT" at bounding box center [281, 141] width 159 height 15
select select "9"
select select "2025"
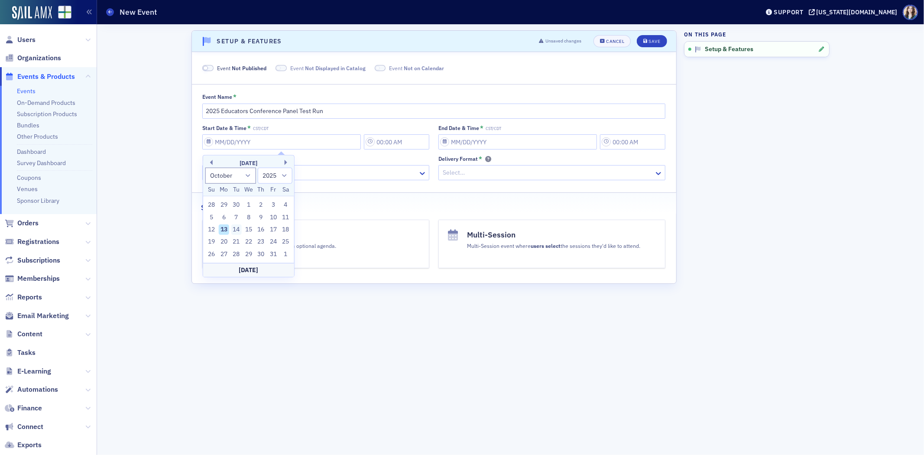
click at [236, 229] on div "14" at bounding box center [236, 230] width 10 height 10
type input "[DATE]"
type input "10:00 AM"
type input "[DATE]"
type input "11:00 AM"
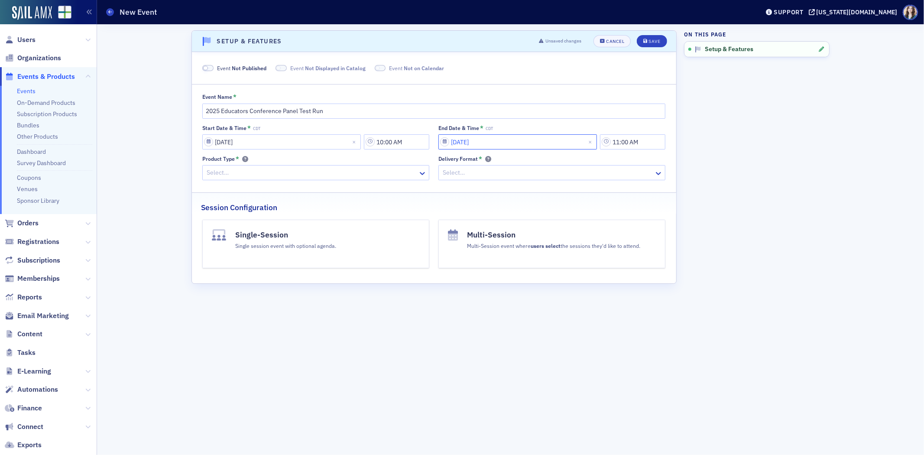
click at [481, 139] on input "[DATE]" at bounding box center [518, 141] width 159 height 15
select select "9"
select select "2025"
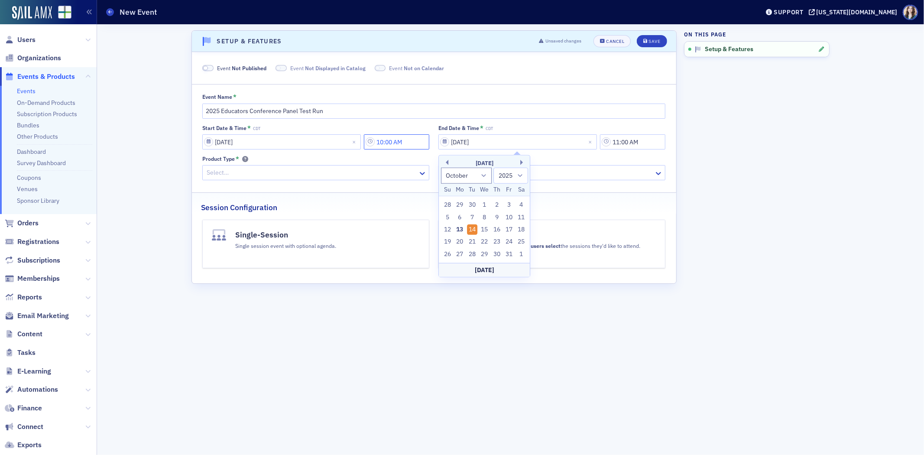
click at [394, 148] on input "10:00 AM" at bounding box center [396, 141] width 65 height 15
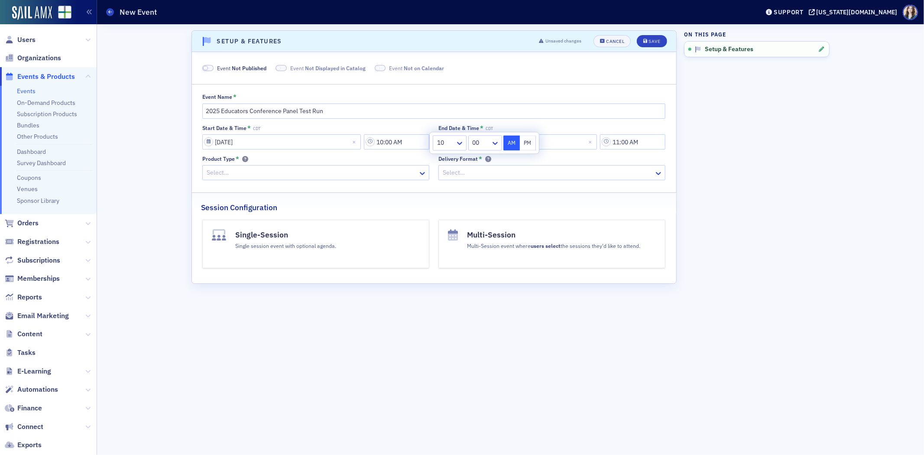
click at [454, 139] on div at bounding box center [445, 142] width 18 height 11
click at [442, 247] on div "9" at bounding box center [449, 242] width 33 height 16
type input "9:00 AM"
click at [629, 146] on input "11:00 AM" at bounding box center [632, 141] width 65 height 15
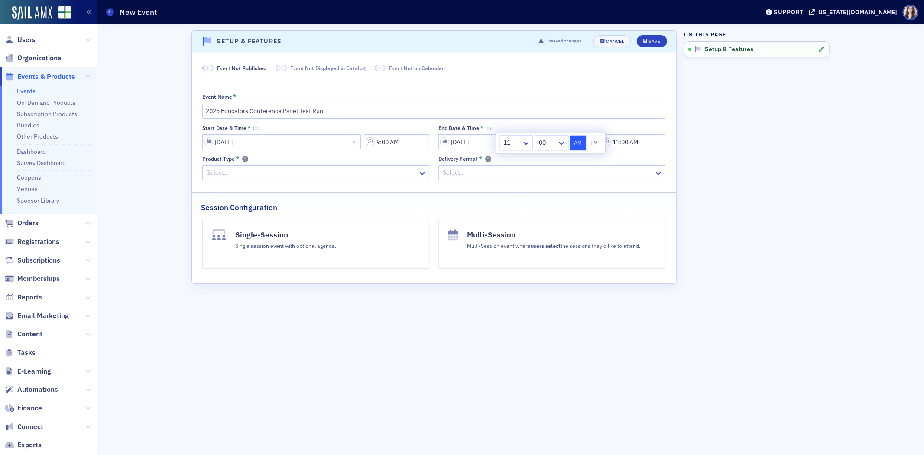
click at [520, 139] on div at bounding box center [512, 142] width 18 height 11
click at [509, 243] on div "9" at bounding box center [516, 242] width 23 height 9
click at [557, 143] on div "00" at bounding box center [546, 143] width 24 height 13
click at [548, 252] on div "30" at bounding box center [551, 259] width 35 height 16
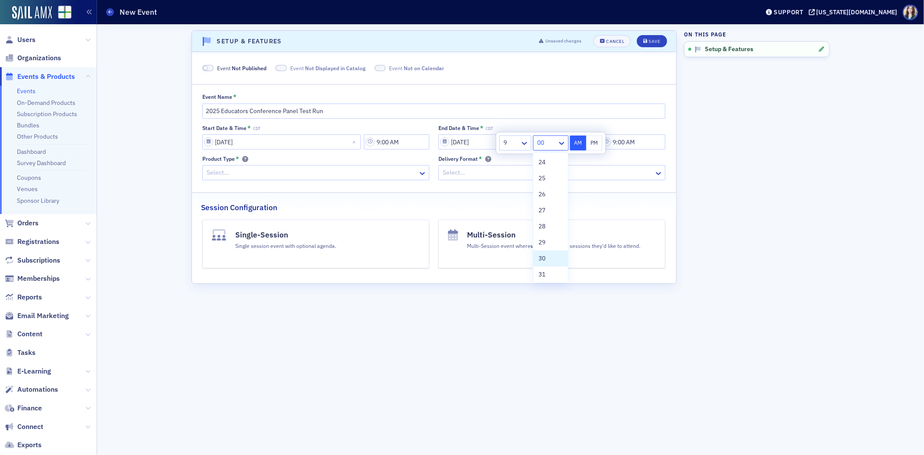
type input "9:30 AM"
click at [716, 140] on aside "On this page Setup & Features" at bounding box center [757, 239] width 146 height 431
click at [419, 172] on icon at bounding box center [422, 173] width 9 height 9
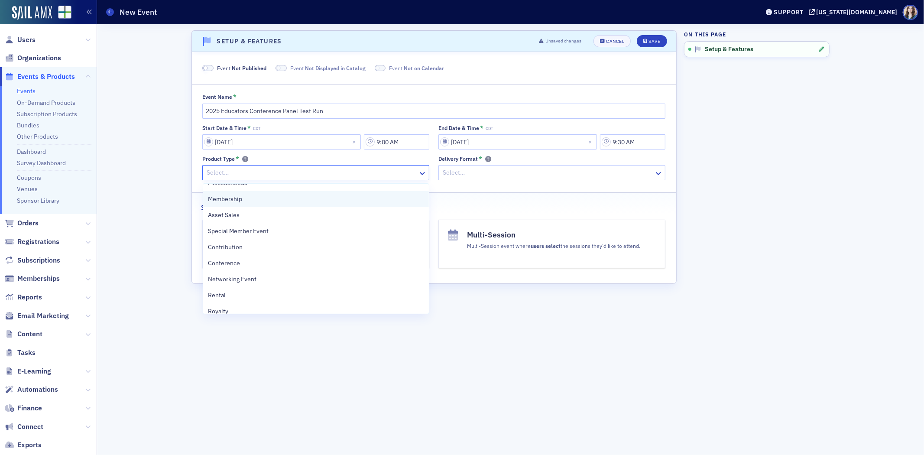
scroll to position [194, 0]
click at [293, 205] on div "Conference" at bounding box center [316, 208] width 216 height 9
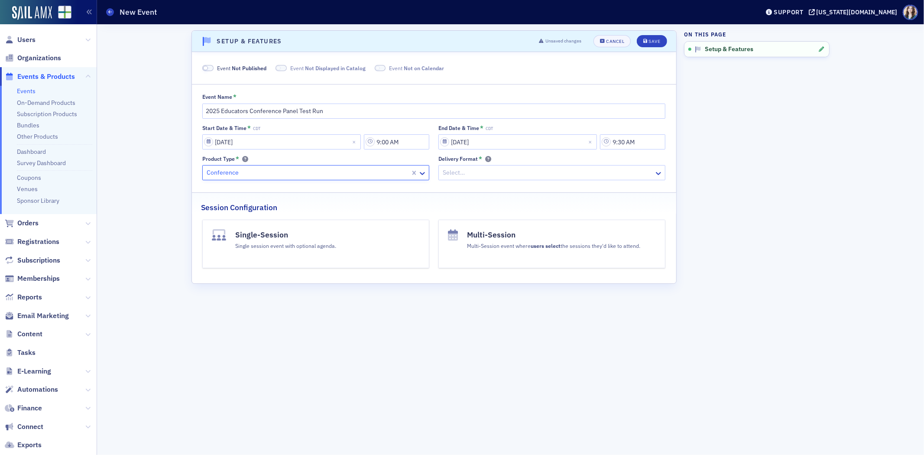
click at [473, 241] on h4 "Multi-Session" at bounding box center [553, 234] width 173 height 11
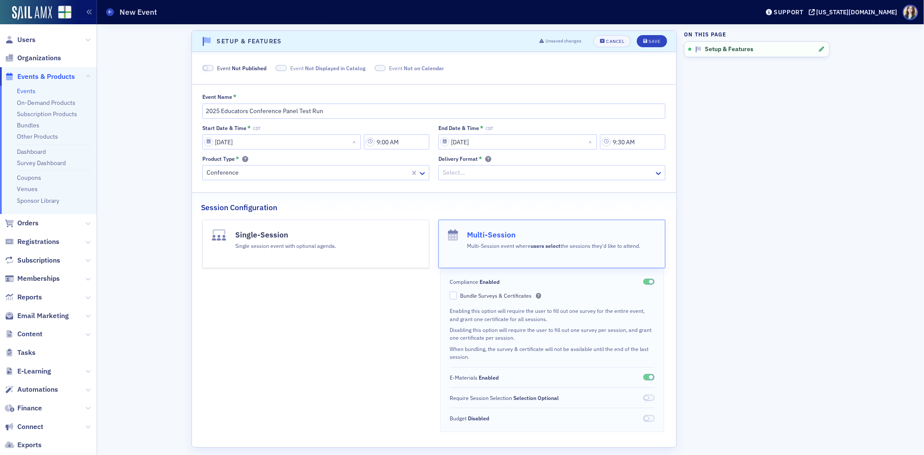
click at [499, 172] on div at bounding box center [548, 172] width 212 height 11
click at [481, 218] on div "Live Webcast" at bounding box center [549, 226] width 226 height 16
click at [488, 170] on div at bounding box center [544, 172] width 204 height 11
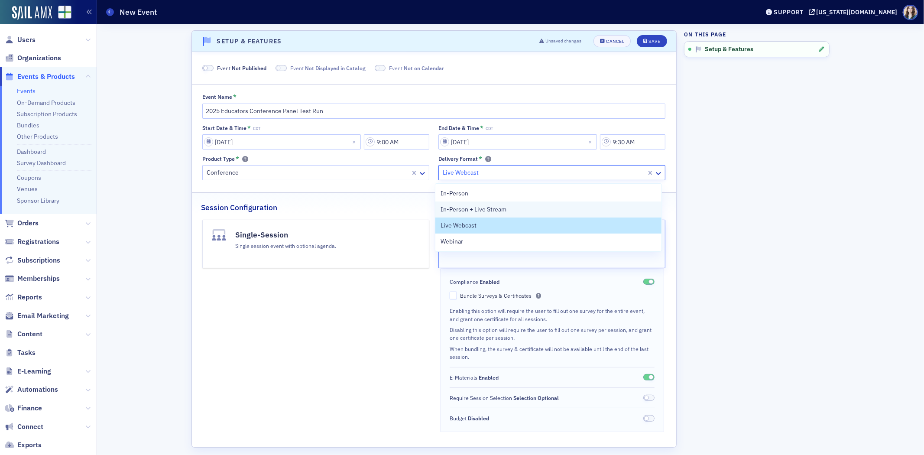
click at [485, 212] on span "In-Person + Live Stream" at bounding box center [474, 209] width 66 height 9
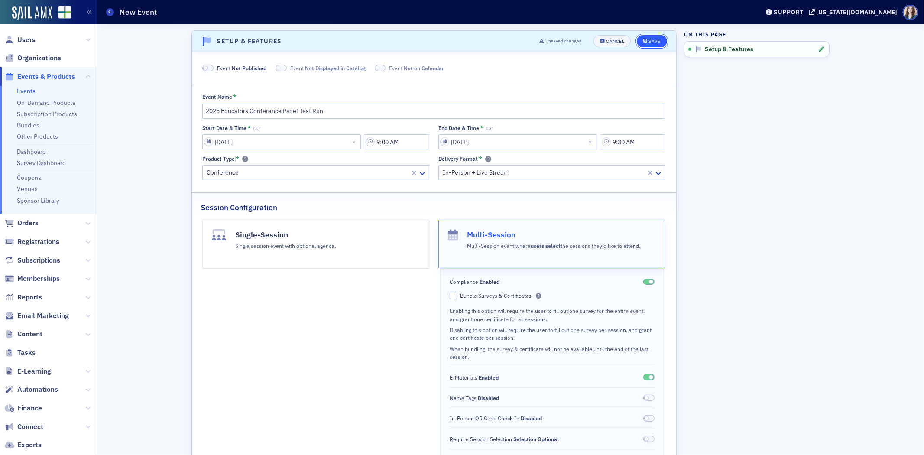
click at [659, 38] on button "Save" at bounding box center [652, 41] width 30 height 12
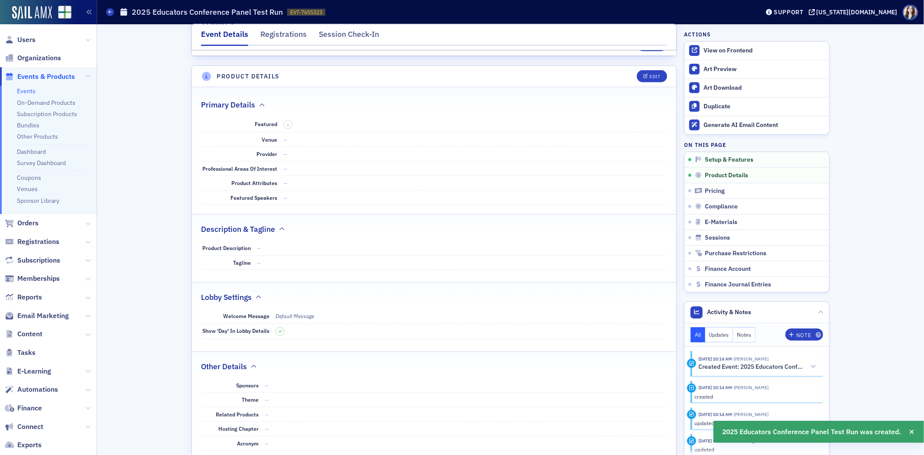
scroll to position [285, 0]
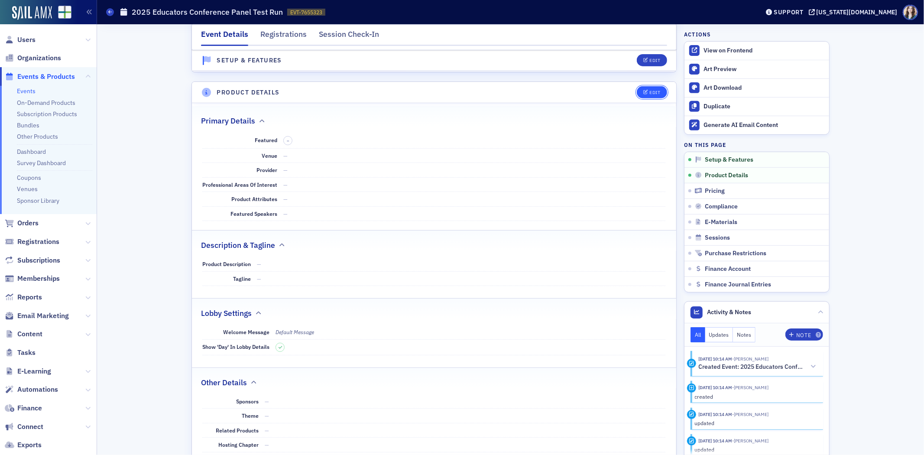
click at [657, 92] on div "Edit" at bounding box center [655, 92] width 11 height 5
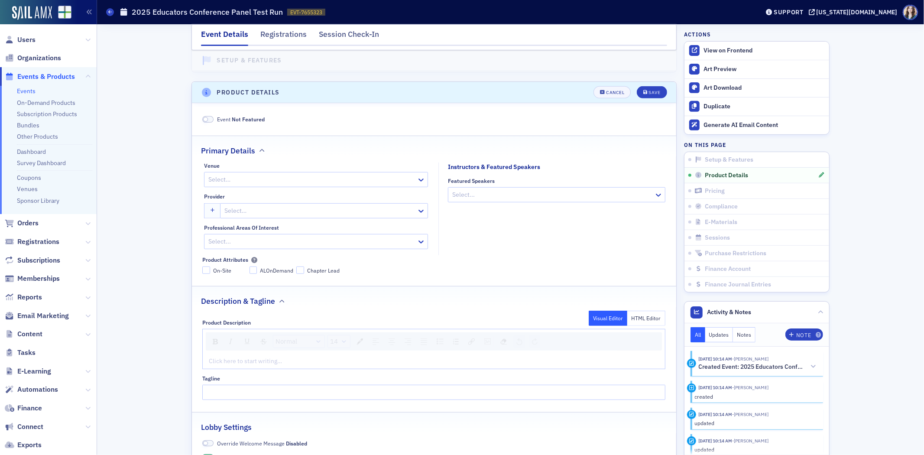
scroll to position [317, 0]
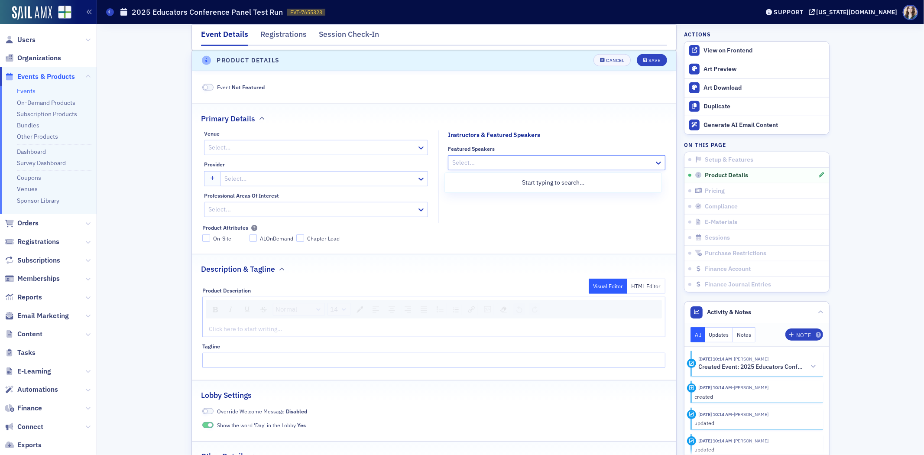
click at [474, 168] on div at bounding box center [553, 162] width 202 height 11
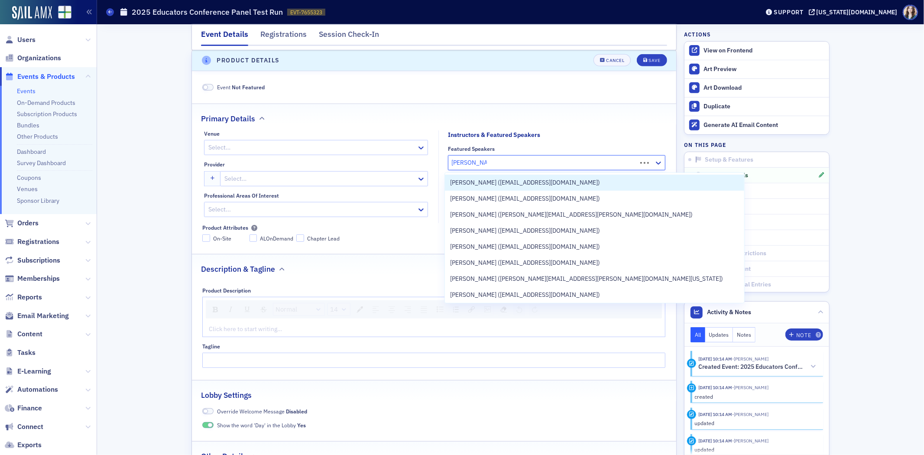
type input "bryant bernal"
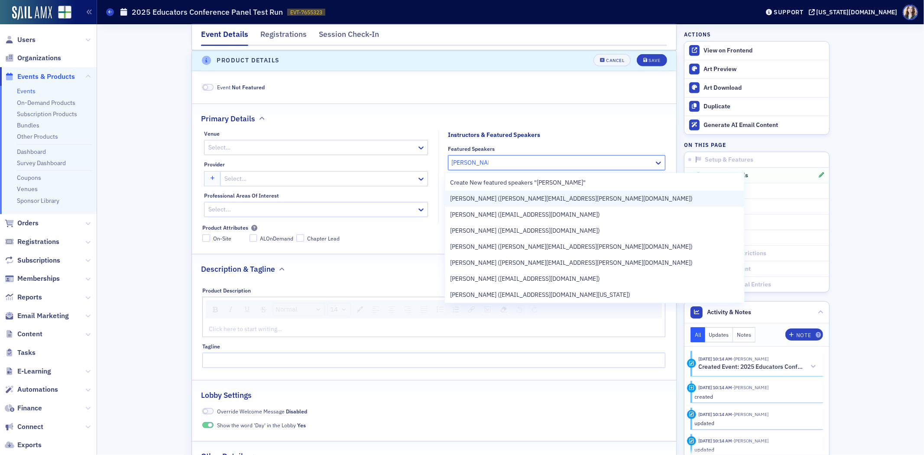
click at [500, 198] on span "Bryant Bernal (bryant.bernal@aaahq.org)" at bounding box center [571, 198] width 243 height 9
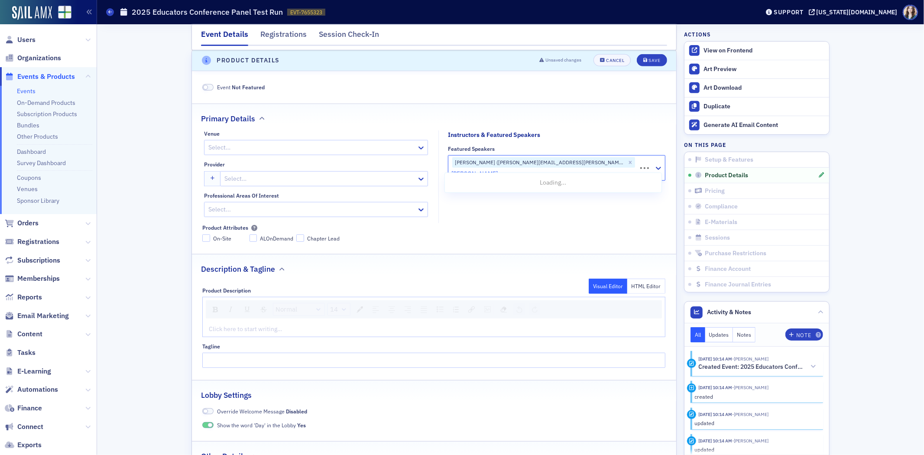
type input "rebecca shortridge"
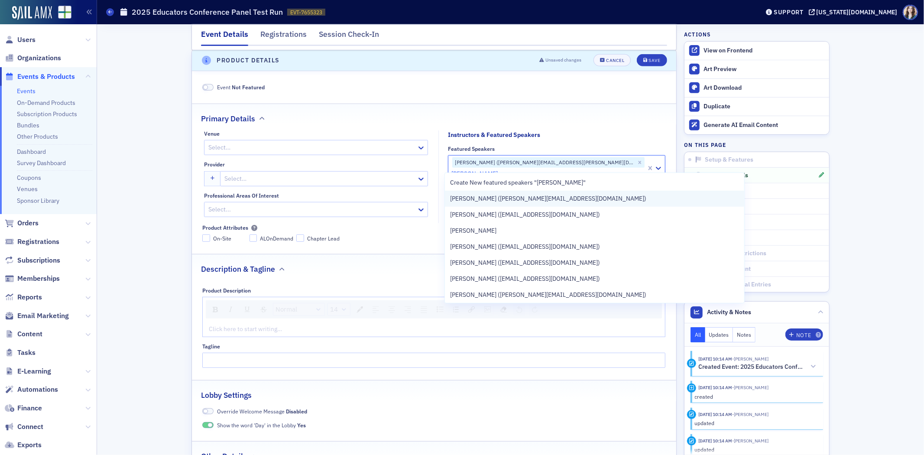
click at [594, 195] on div "Rebecca Shortridge (rebecca-shortridge@utc.edu)" at bounding box center [594, 198] width 289 height 9
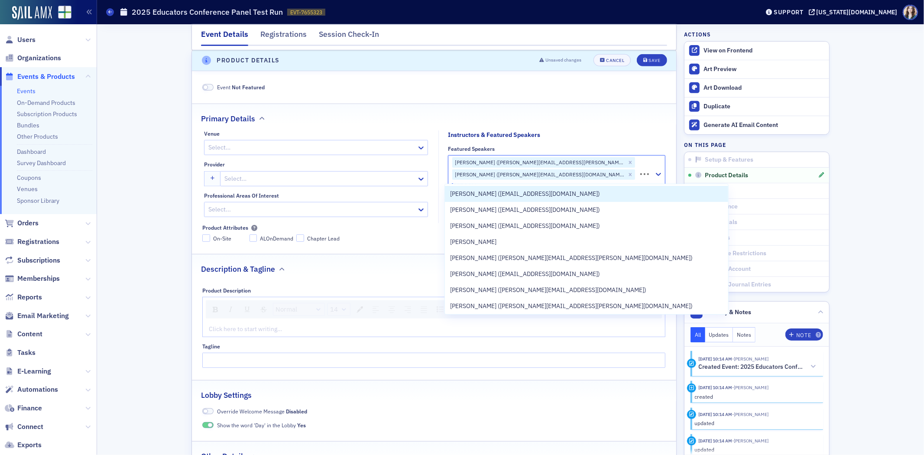
type input "cathy scott"
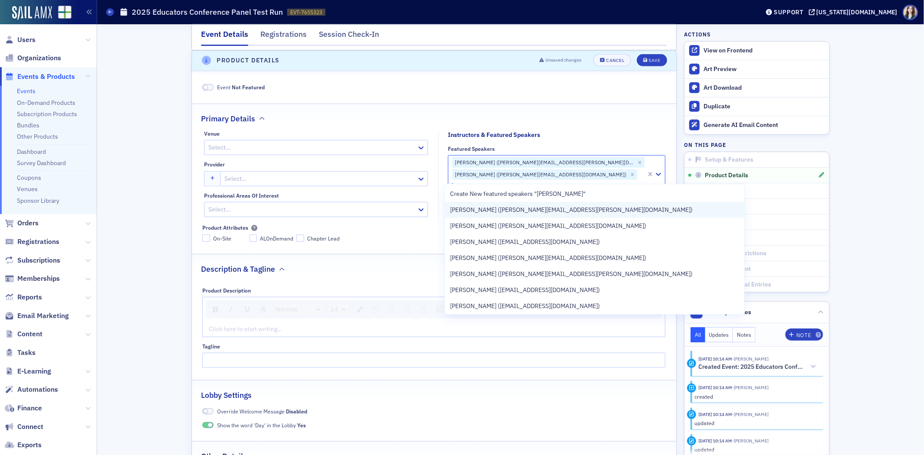
click at [549, 210] on span "Cathy Scott (cathy.scott@untdallas.edu)" at bounding box center [571, 209] width 243 height 9
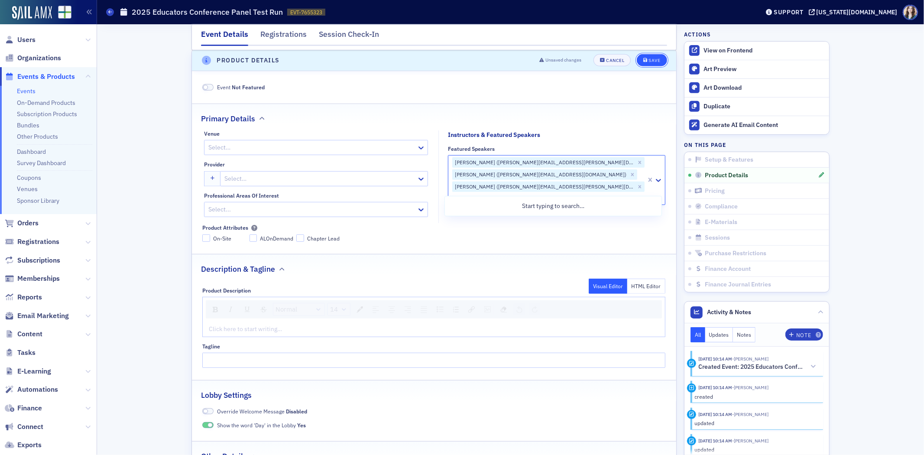
click at [651, 59] on div "Save" at bounding box center [655, 61] width 12 height 5
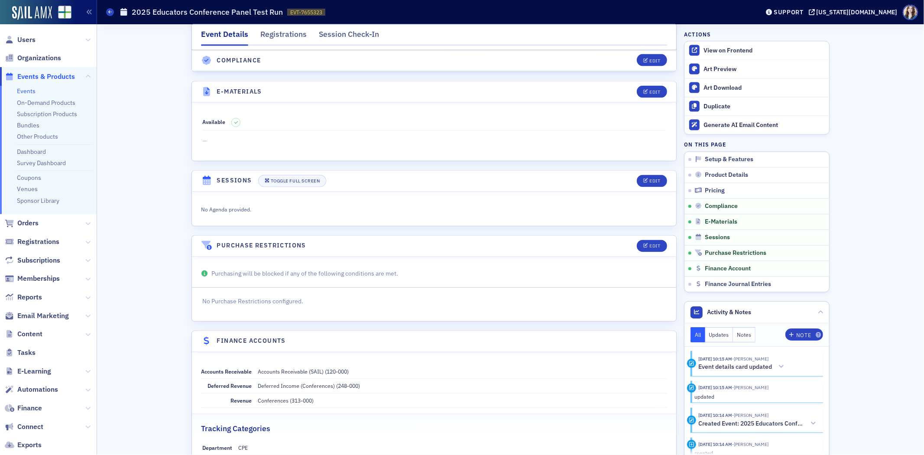
scroll to position [1280, 0]
click at [644, 179] on icon "button" at bounding box center [646, 181] width 5 height 5
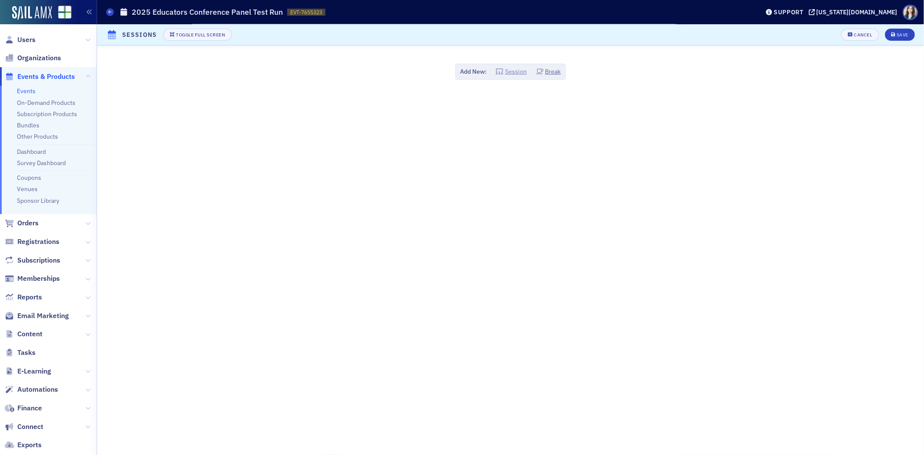
click at [513, 70] on button "Session" at bounding box center [511, 71] width 31 height 9
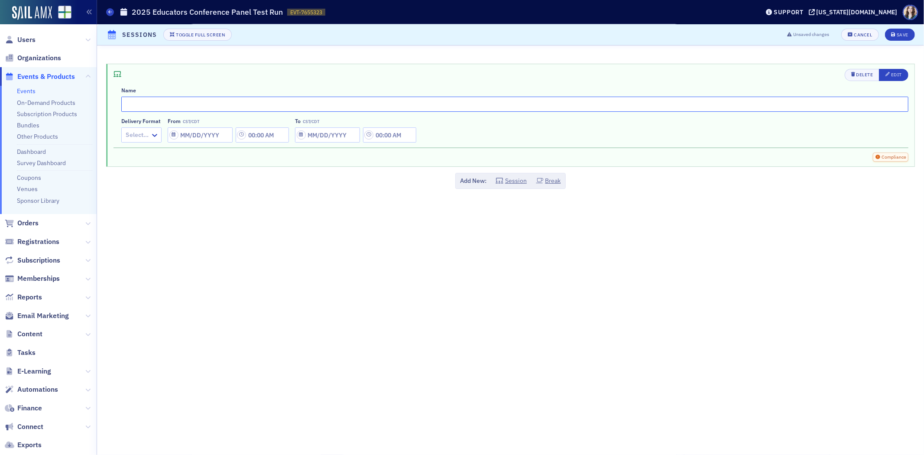
click at [347, 103] on input "text" at bounding box center [515, 104] width 788 height 15
type input "Session 1"
click at [133, 130] on div at bounding box center [137, 135] width 25 height 11
click at [150, 175] on div "In-Person + Live Stream" at bounding box center [159, 170] width 76 height 16
select select "9"
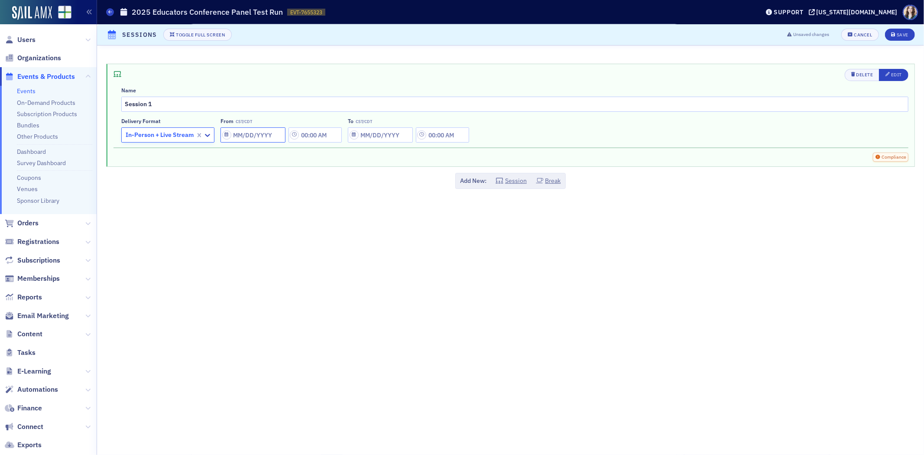
select select "2025"
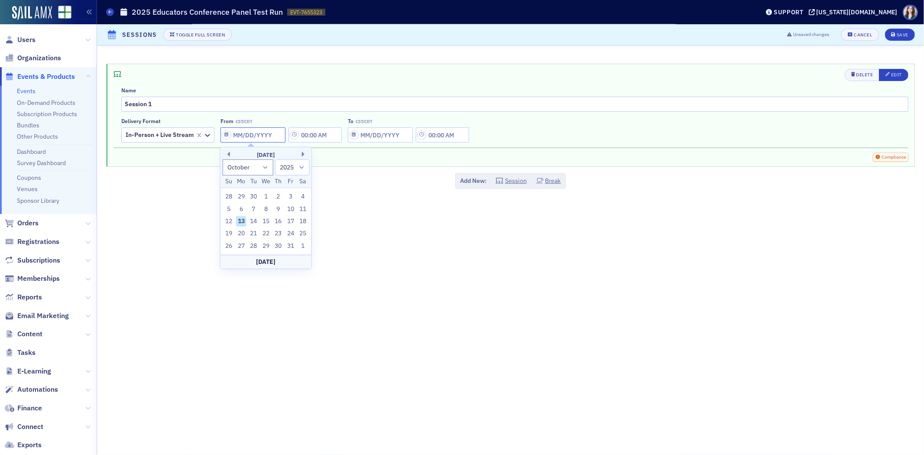
click at [248, 133] on input "From CST/CDT" at bounding box center [253, 134] width 65 height 15
click at [254, 221] on div "14" at bounding box center [254, 221] width 10 height 10
type input "[DATE]"
type input "12:00 AM"
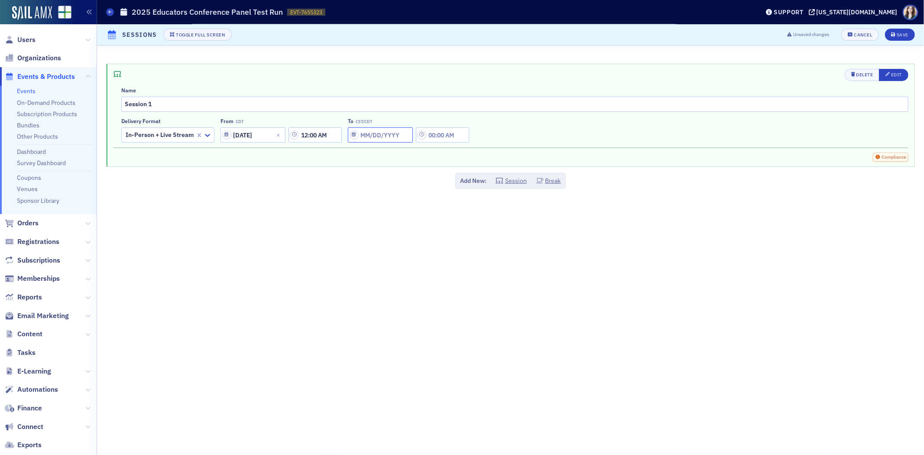
select select "9"
select select "2025"
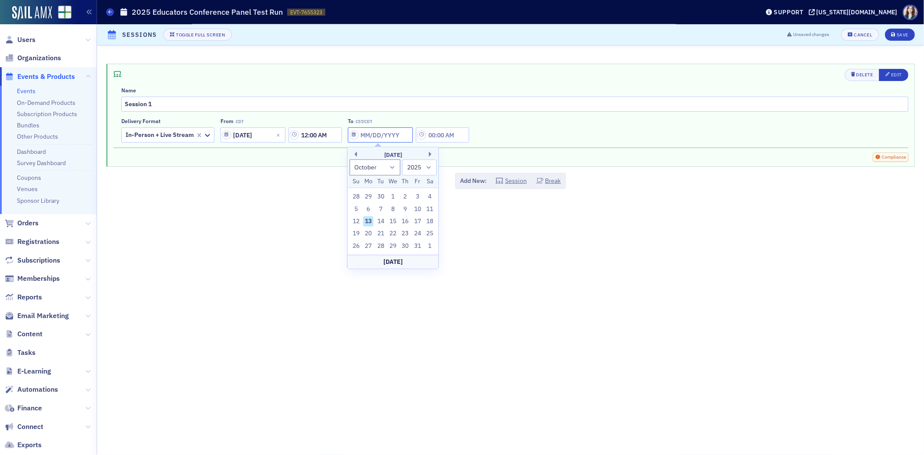
click at [375, 136] on input "To CST/CDT" at bounding box center [380, 134] width 65 height 15
click at [384, 219] on div "14" at bounding box center [381, 221] width 10 height 10
type input "[DATE]"
type input "12:00 AM"
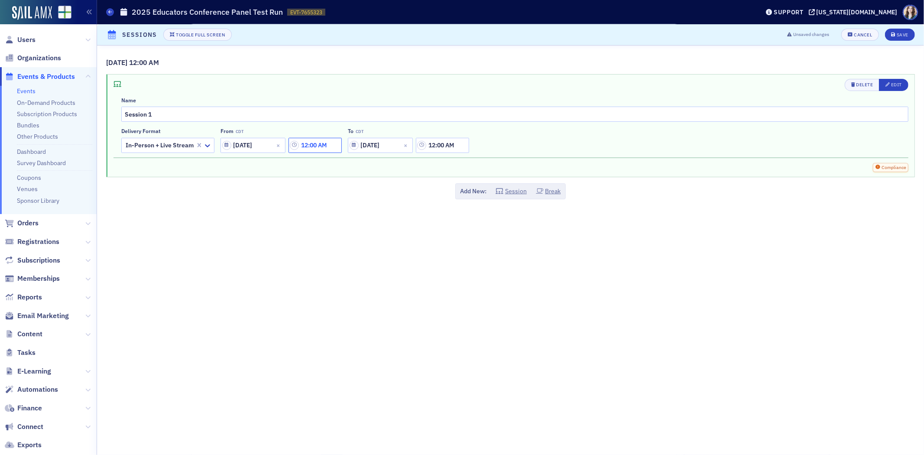
click at [315, 148] on input "12:00 AM" at bounding box center [315, 145] width 53 height 15
click at [367, 146] on div "12" at bounding box center [356, 145] width 22 height 13
click at [359, 246] on div "9" at bounding box center [362, 244] width 23 height 9
type input "9:00 AM"
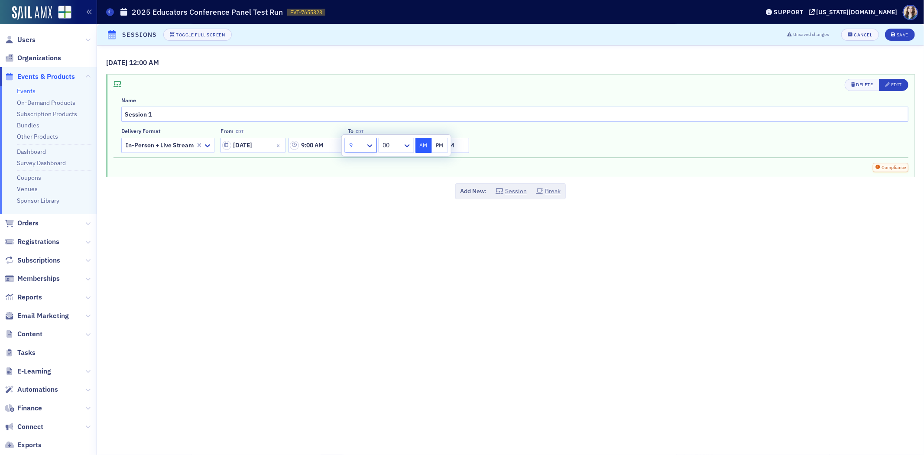
click at [504, 148] on div "Delivery format In-Person + Live Stream From CDT 10/14/2025 9:00 AM To CDT 10/1…" at bounding box center [515, 140] width 788 height 25
click at [464, 146] on input "12:00 AM" at bounding box center [442, 145] width 53 height 15
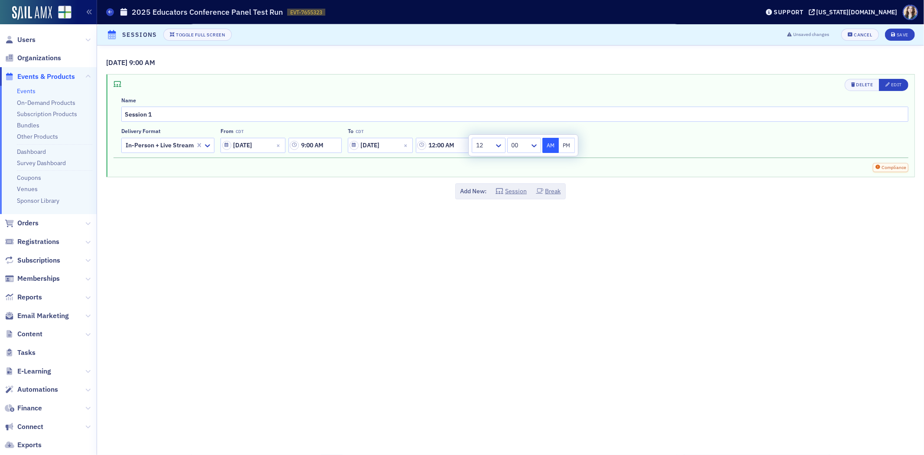
click at [485, 144] on div at bounding box center [484, 145] width 18 height 11
click at [486, 244] on div "9" at bounding box center [489, 244] width 23 height 9
click at [525, 146] on div at bounding box center [519, 145] width 20 height 11
click at [521, 212] on div "30" at bounding box center [523, 212] width 24 height 9
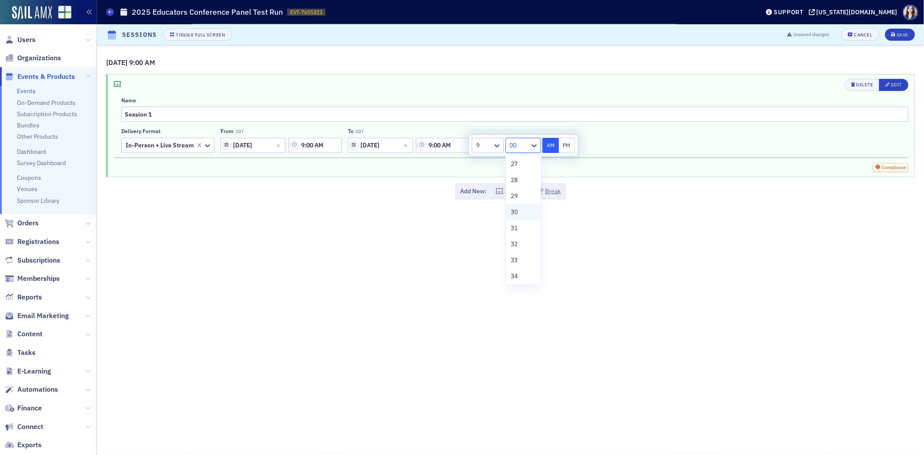
type input "9:30 AM"
click at [634, 128] on div "Delivery format In-Person + Live Stream From CDT 10/14/2025 9:00 AM To CDT 10/1…" at bounding box center [515, 140] width 788 height 25
click at [898, 87] on div "Edit" at bounding box center [897, 84] width 11 height 5
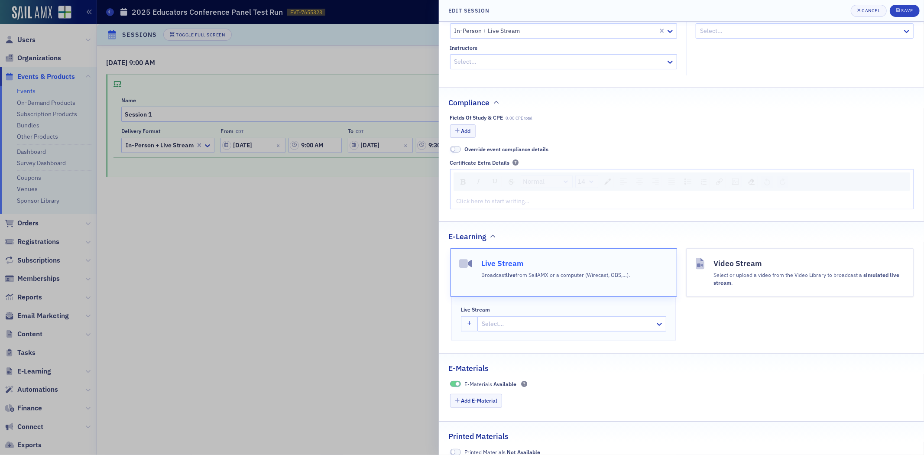
scroll to position [174, 0]
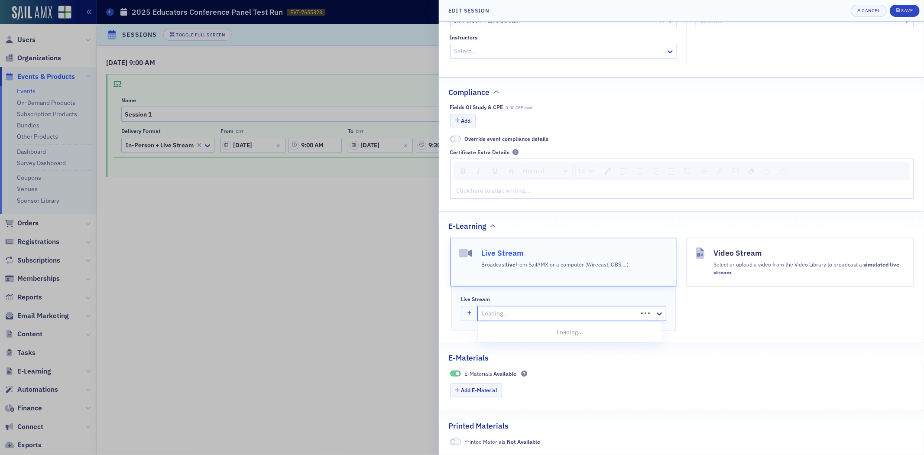
click at [508, 318] on div at bounding box center [559, 313] width 156 height 11
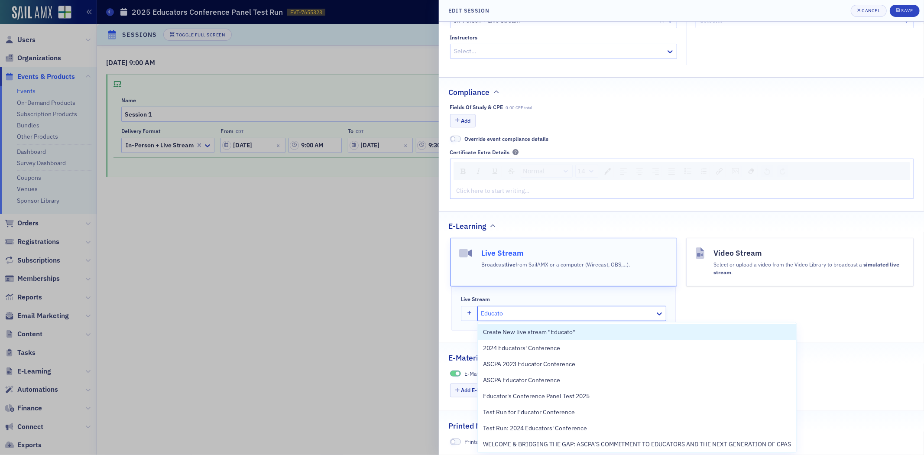
type input "Educator"
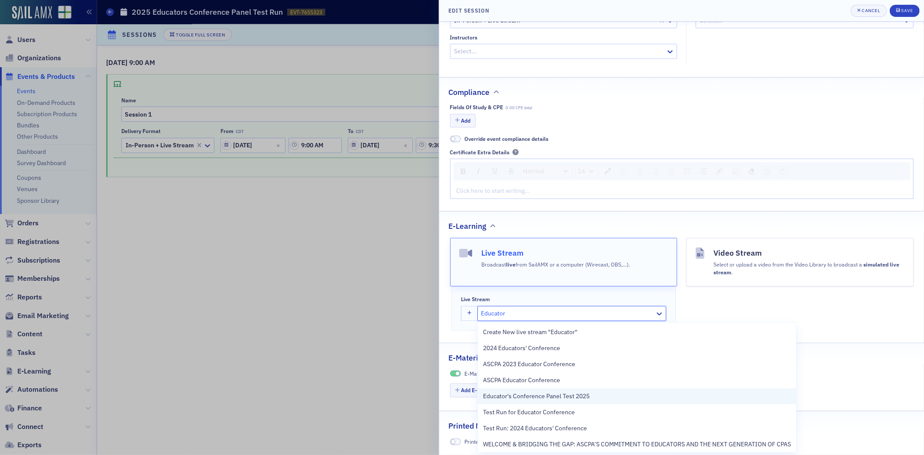
click at [543, 403] on div "Educator's Conference Panel Test 2025" at bounding box center [637, 396] width 319 height 16
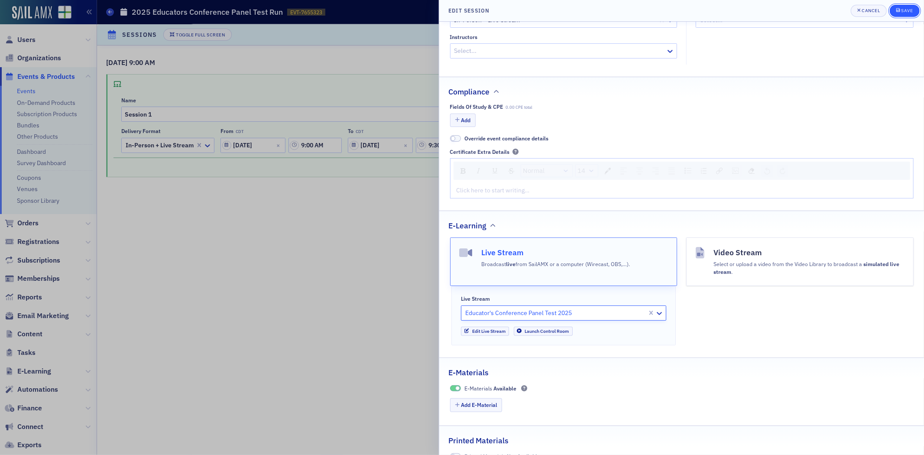
click at [912, 12] on div "Save" at bounding box center [907, 10] width 12 height 5
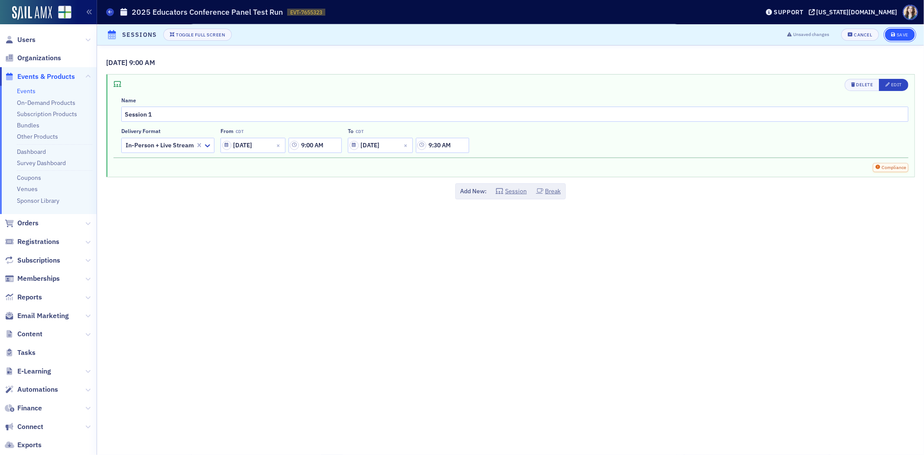
click at [914, 36] on button "Save" at bounding box center [900, 35] width 30 height 12
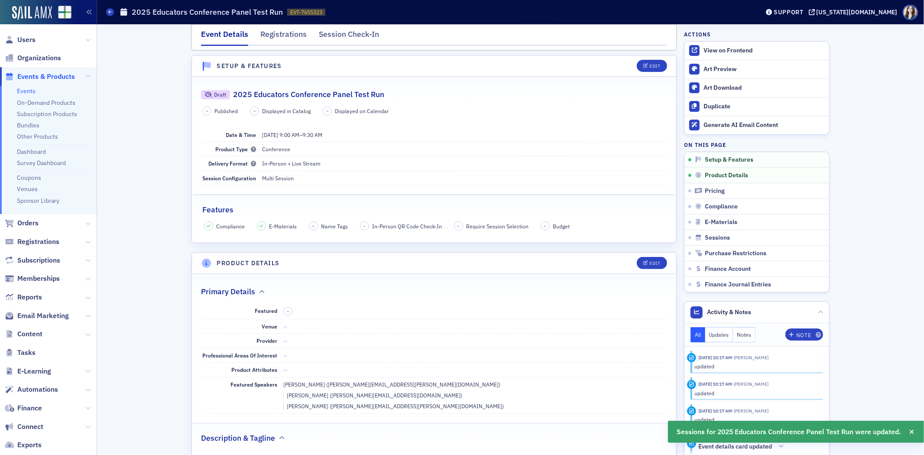
scroll to position [0, 0]
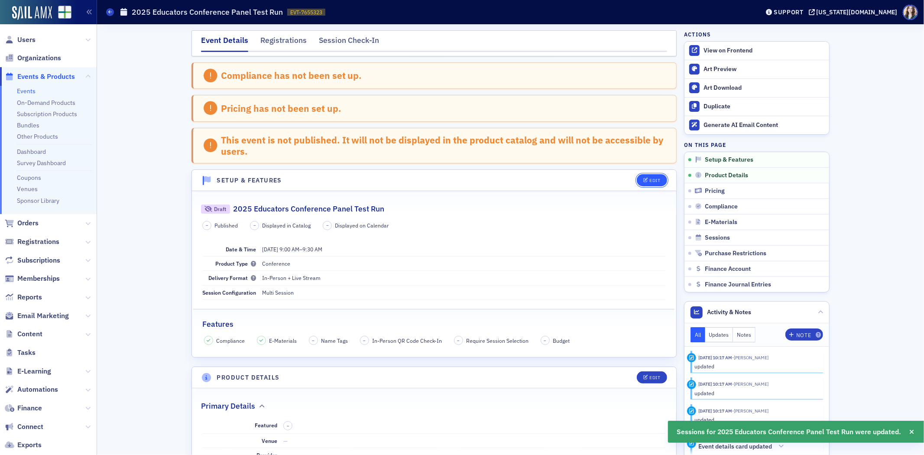
click at [653, 185] on button "Edit" at bounding box center [652, 180] width 30 height 12
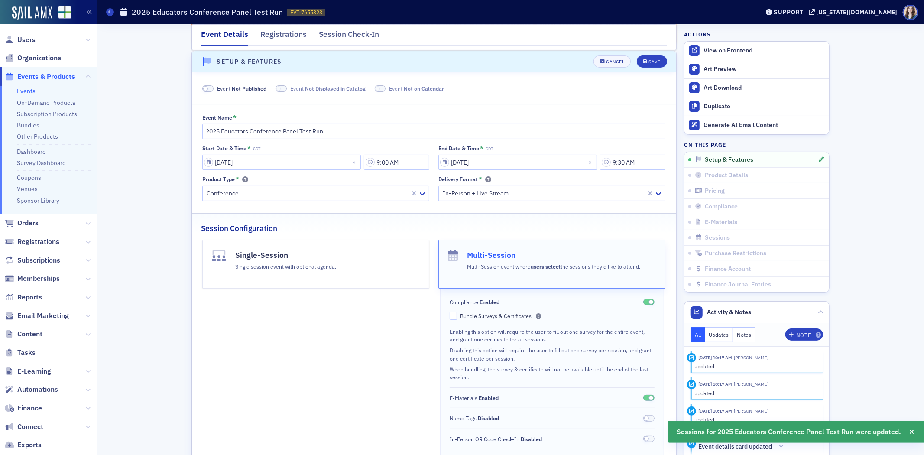
scroll to position [119, 0]
click at [207, 86] on span at bounding box center [207, 88] width 11 height 7
click at [270, 86] on span at bounding box center [272, 88] width 5 height 5
click at [364, 88] on span at bounding box center [369, 88] width 11 height 7
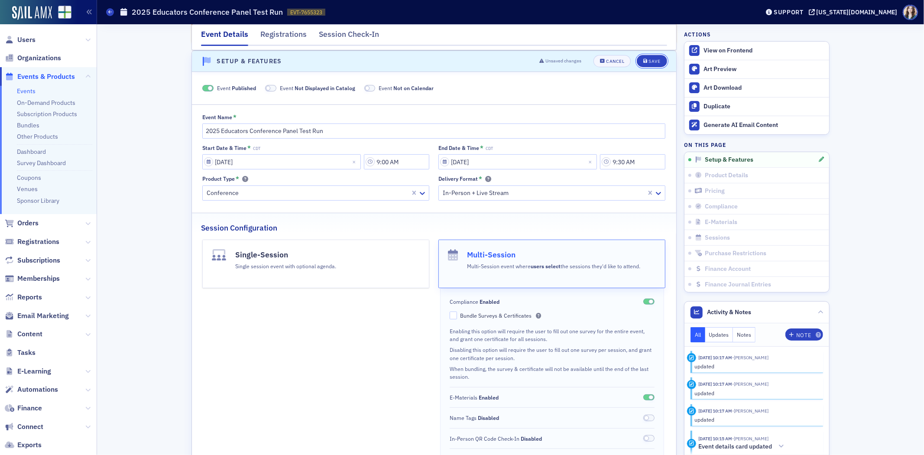
drag, startPoint x: 644, startPoint y: 60, endPoint x: 626, endPoint y: 80, distance: 26.4
click at [644, 60] on icon "submit" at bounding box center [646, 61] width 4 height 5
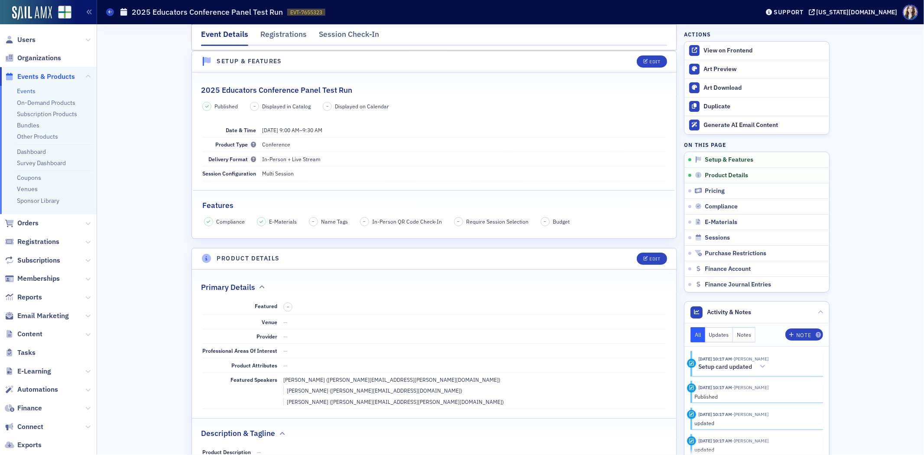
scroll to position [0, 0]
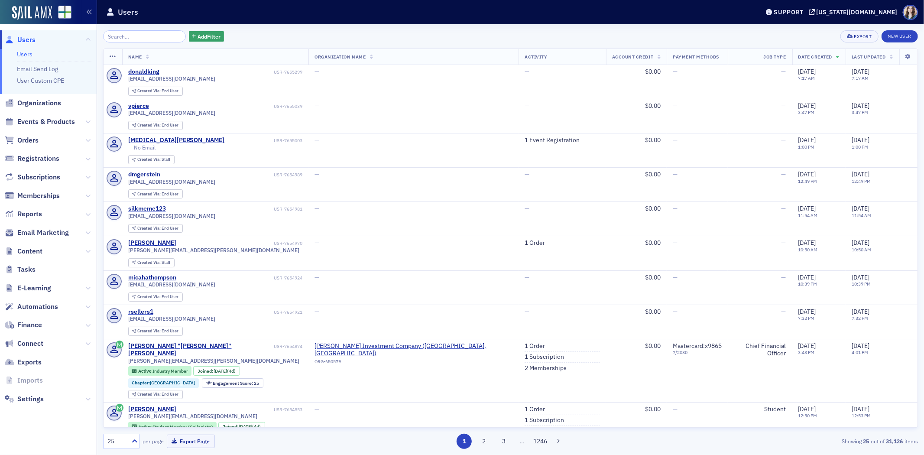
click at [254, 36] on div "Add Filter Export New User" at bounding box center [510, 36] width 815 height 12
click at [35, 114] on span "Events & Products" at bounding box center [48, 122] width 97 height 19
click at [31, 117] on span "Events & Products" at bounding box center [46, 122] width 58 height 10
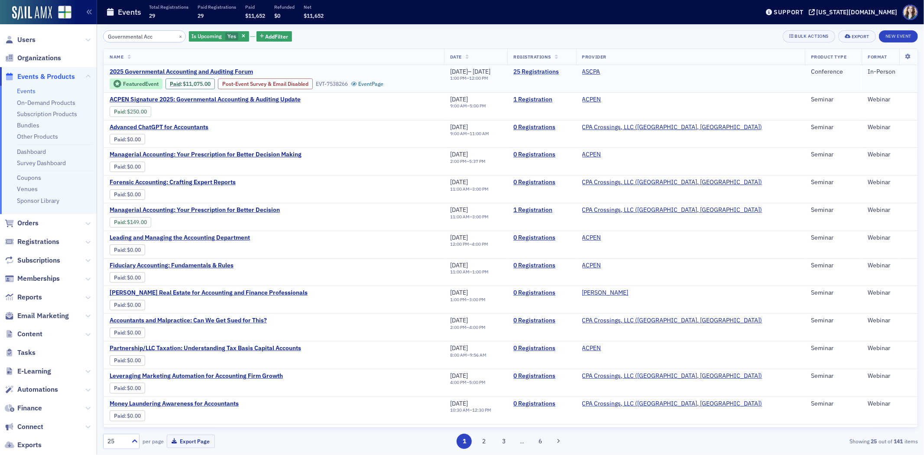
type input "Governmental Acc"
click at [570, 71] on link "25 Registrations" at bounding box center [542, 72] width 56 height 8
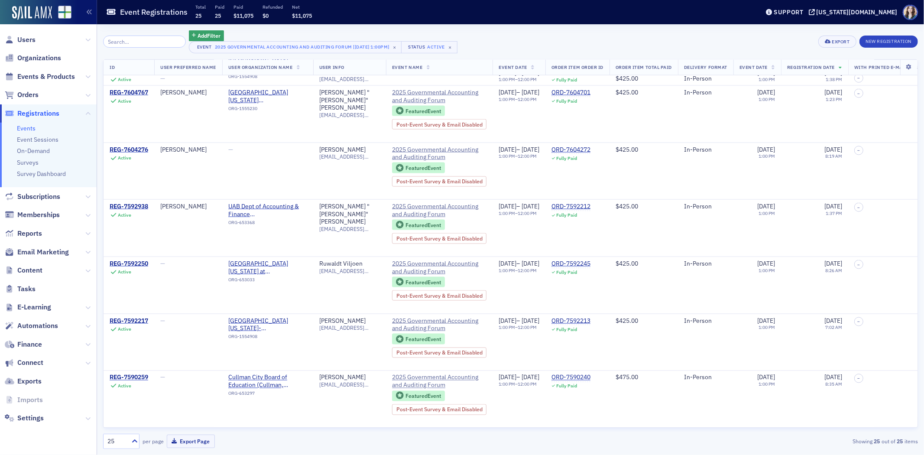
scroll to position [1084, 0]
click at [137, 441] on icon at bounding box center [134, 440] width 5 height 3
click at [116, 373] on div "50" at bounding box center [121, 372] width 25 height 9
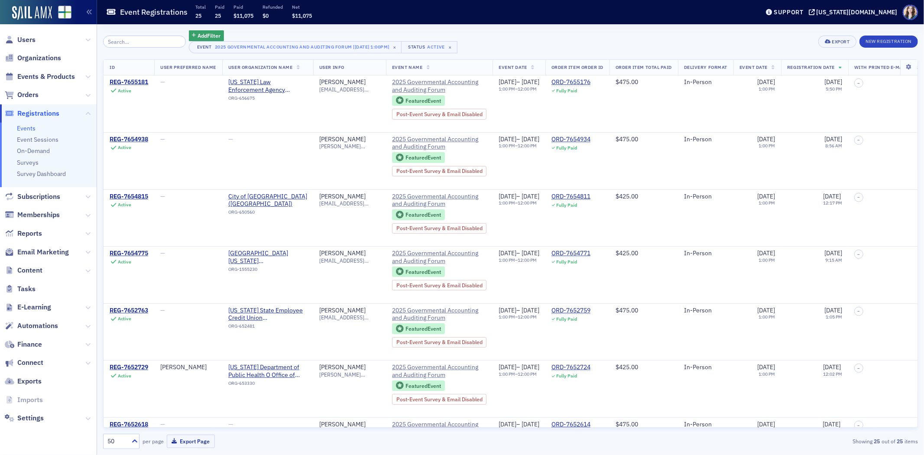
click at [617, 37] on div "Add Filter Event 2025 Governmental Accounting and Auditing Forum [12/8/2025 1:0…" at bounding box center [510, 41] width 815 height 23
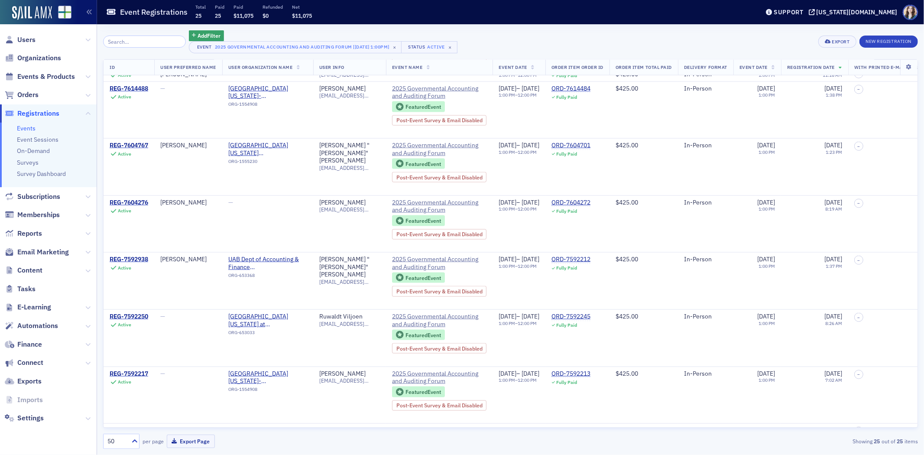
scroll to position [1084, 0]
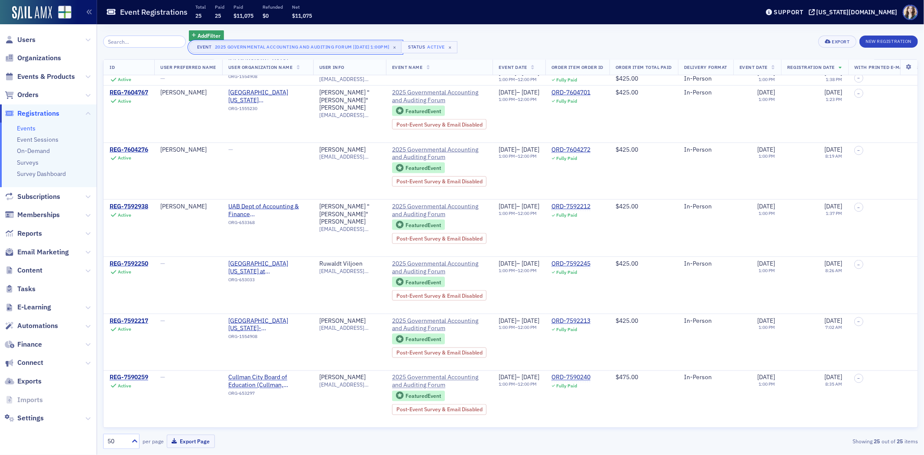
click at [334, 46] on div "2025 Governmental Accounting and Auditing Forum [12/8/2025 1:00pm]" at bounding box center [302, 46] width 175 height 9
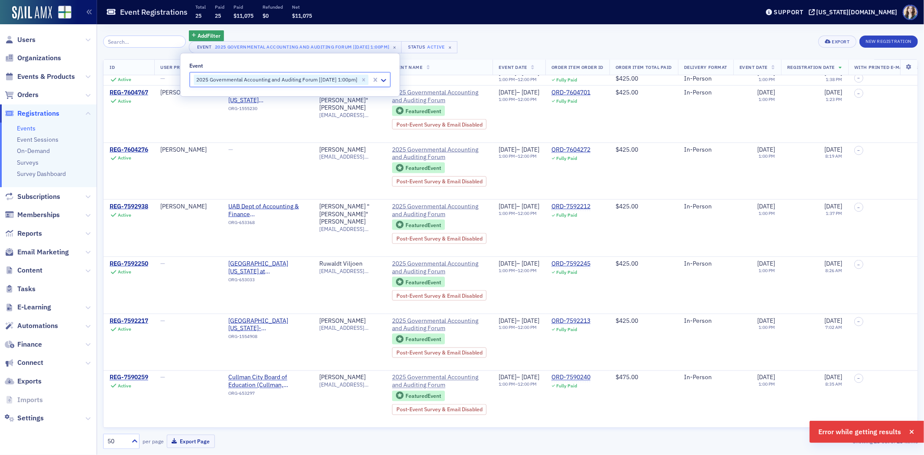
click at [520, 33] on div "Add Filter Event 2025 Governmental Accounting and Auditing Forum [12/8/2025 1:0…" at bounding box center [510, 41] width 815 height 23
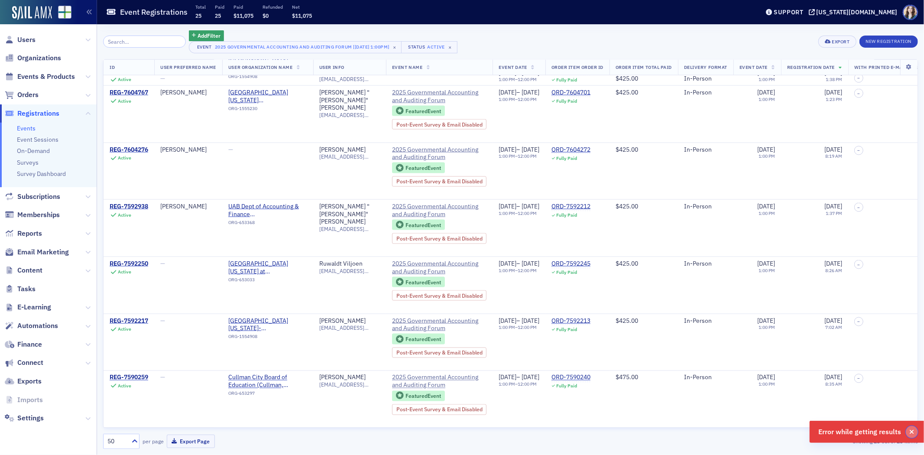
click at [912, 429] on icon "button" at bounding box center [912, 432] width 5 height 6
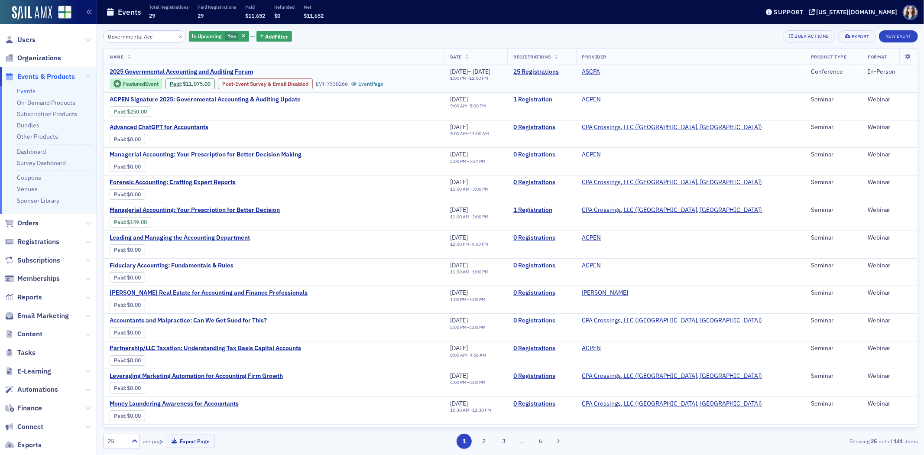
click at [168, 69] on span "2025 Governmental Accounting and Auditing Forum" at bounding box center [183, 72] width 146 height 8
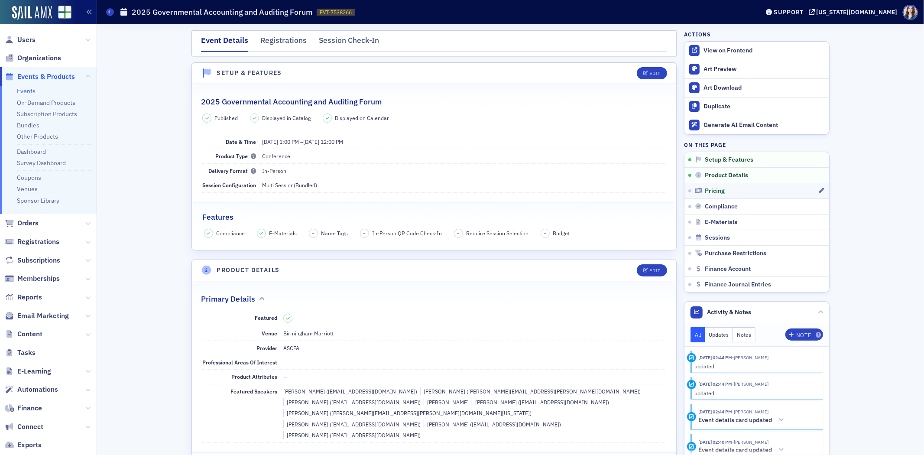
click at [721, 186] on link "Pricing" at bounding box center [757, 191] width 145 height 16
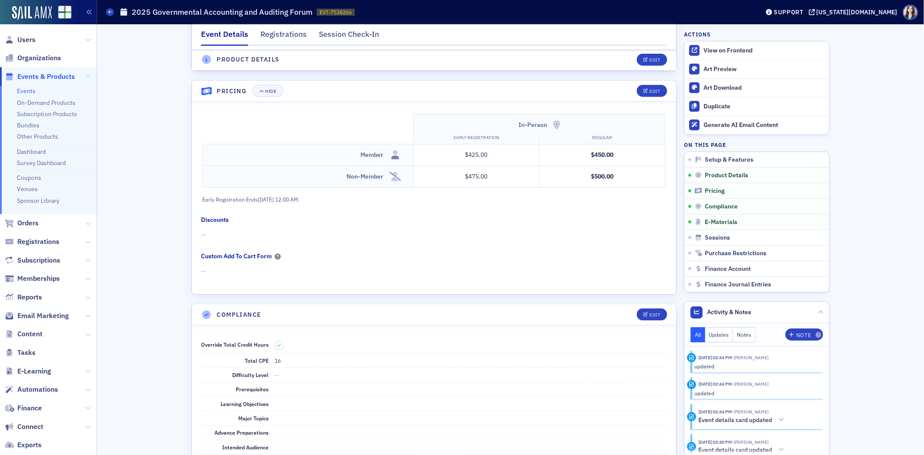
scroll to position [854, 0]
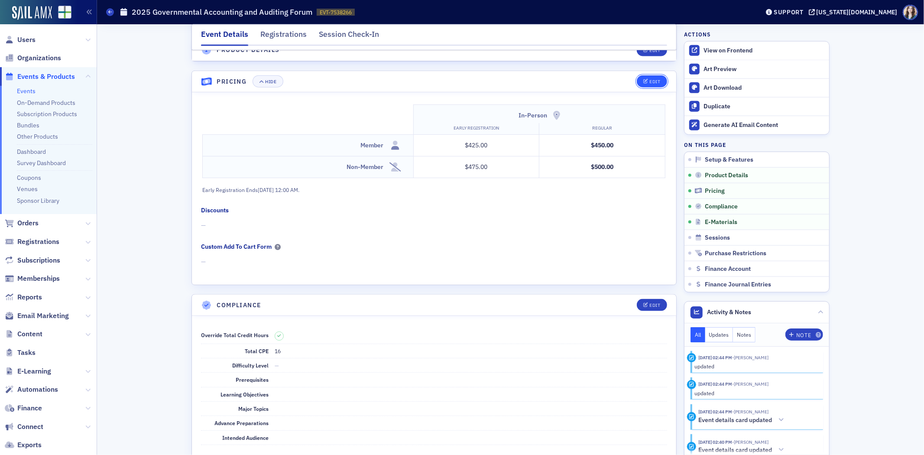
click at [653, 75] on button "Edit" at bounding box center [652, 81] width 30 height 12
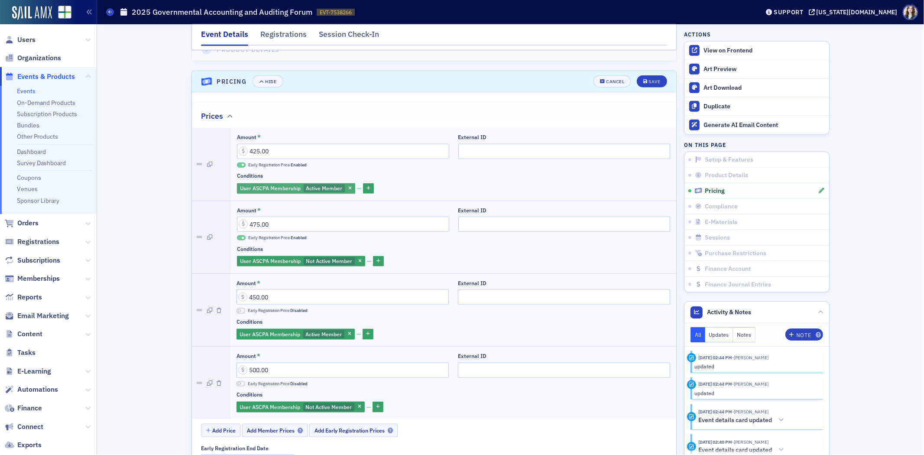
click at [314, 185] on span "Active Member" at bounding box center [324, 188] width 36 height 7
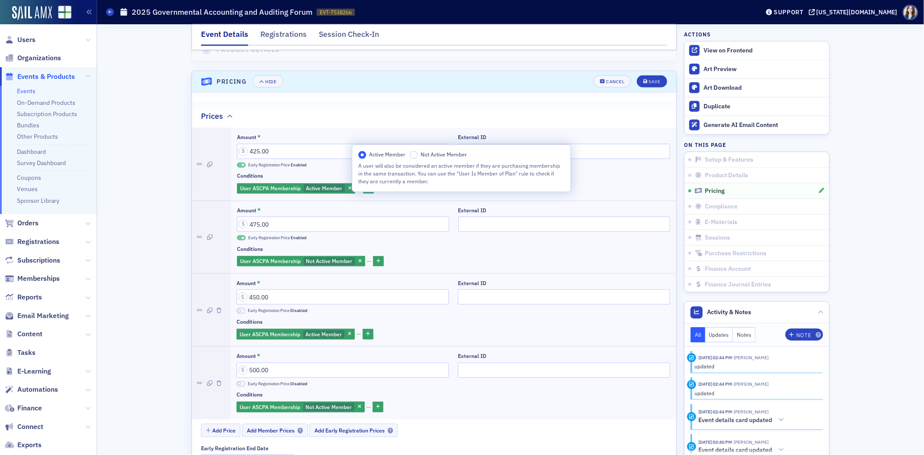
click at [218, 176] on div at bounding box center [211, 164] width 39 height 72
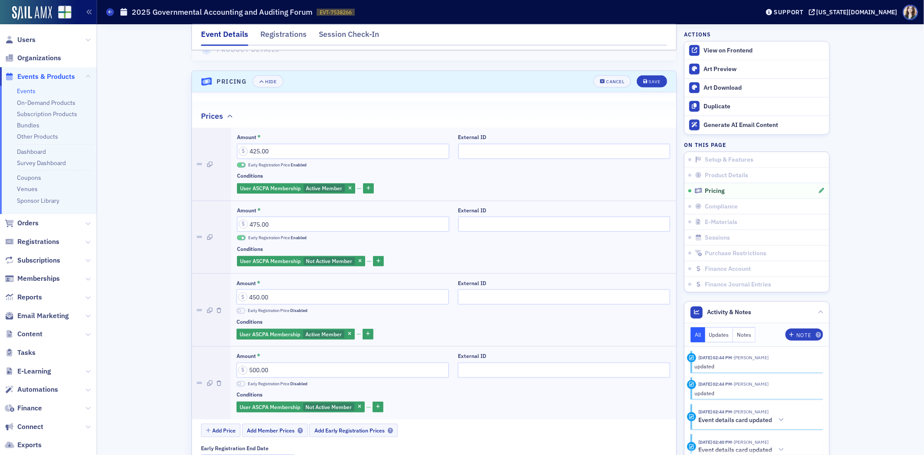
click at [358, 259] on icon "button" at bounding box center [359, 261] width 3 height 5
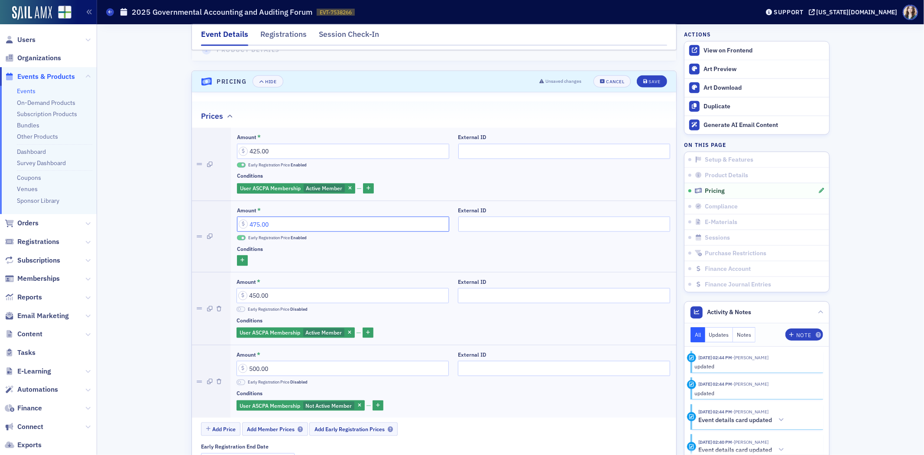
click at [254, 217] on input "475.00" at bounding box center [343, 224] width 212 height 15
click at [616, 79] on div "Cancel" at bounding box center [615, 81] width 18 height 5
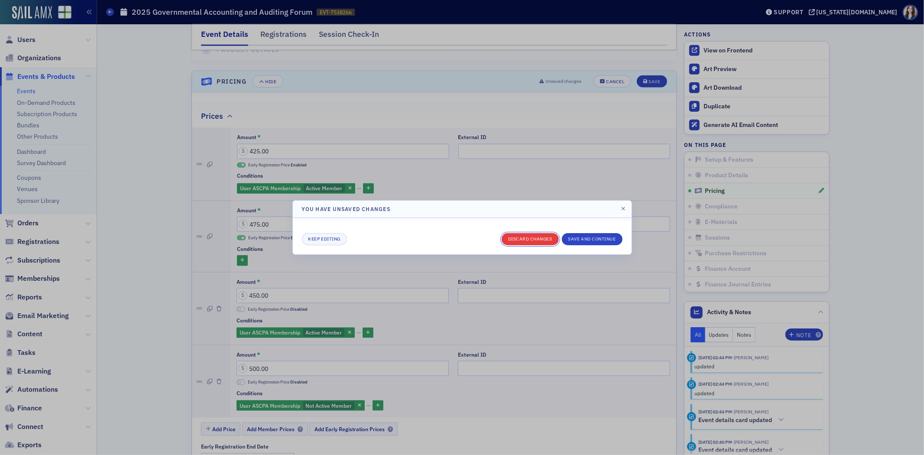
click at [534, 236] on button "Discard changes" at bounding box center [530, 239] width 57 height 12
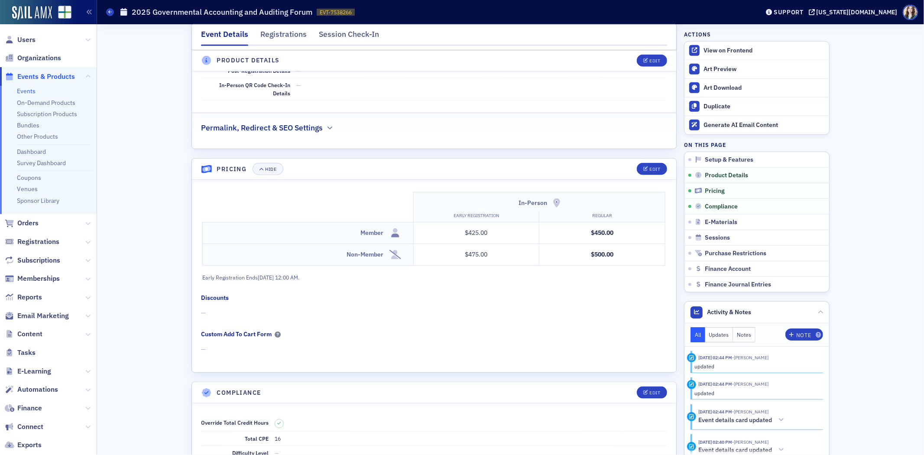
scroll to position [757, 0]
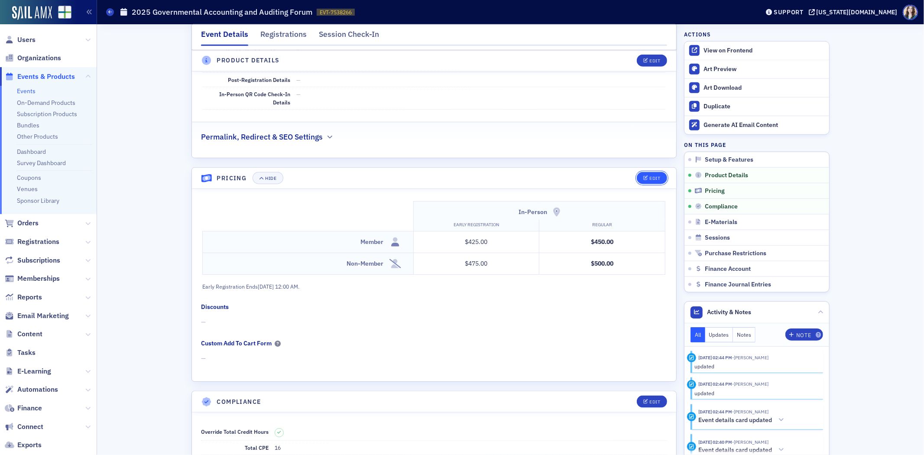
click at [658, 172] on button "Edit" at bounding box center [652, 178] width 30 height 12
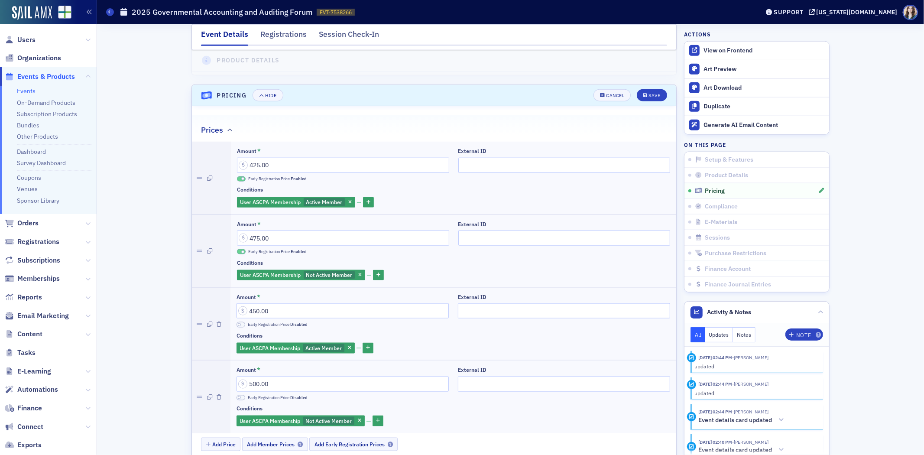
scroll to position [854, 0]
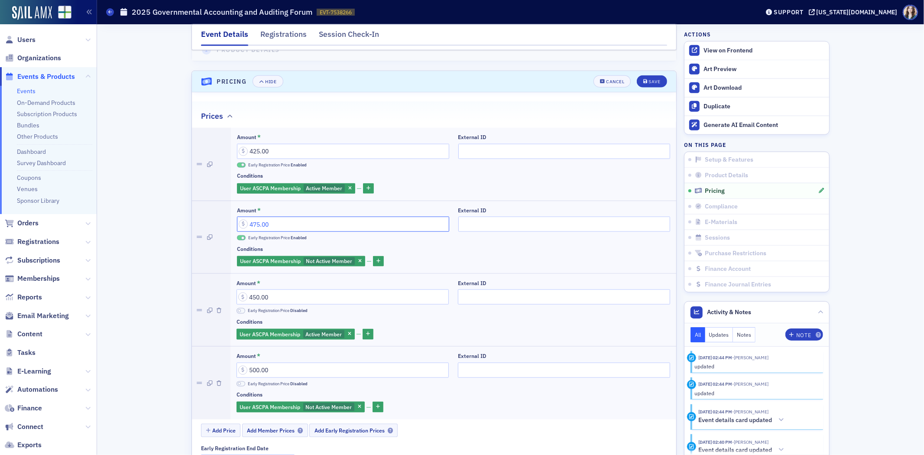
click at [255, 217] on input "475.00" at bounding box center [343, 224] width 212 height 15
click at [218, 291] on div at bounding box center [211, 310] width 39 height 72
click at [217, 308] on icon "button" at bounding box center [219, 310] width 5 height 5
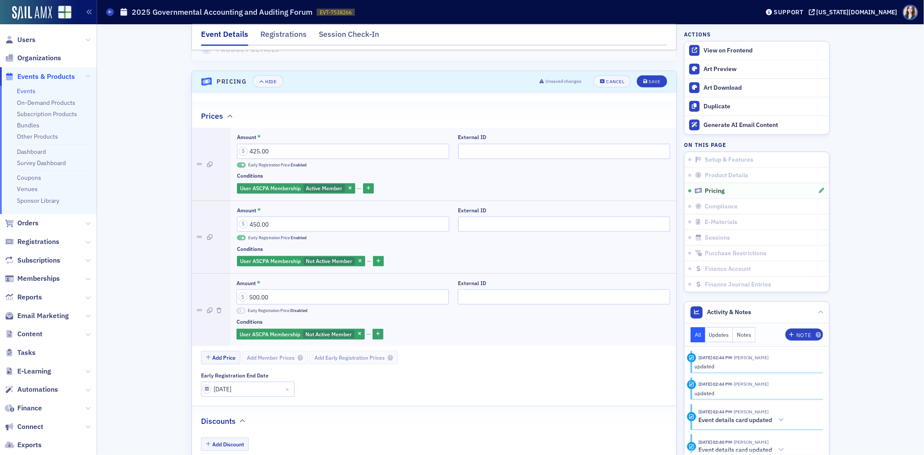
click at [217, 308] on icon "button" at bounding box center [219, 310] width 5 height 5
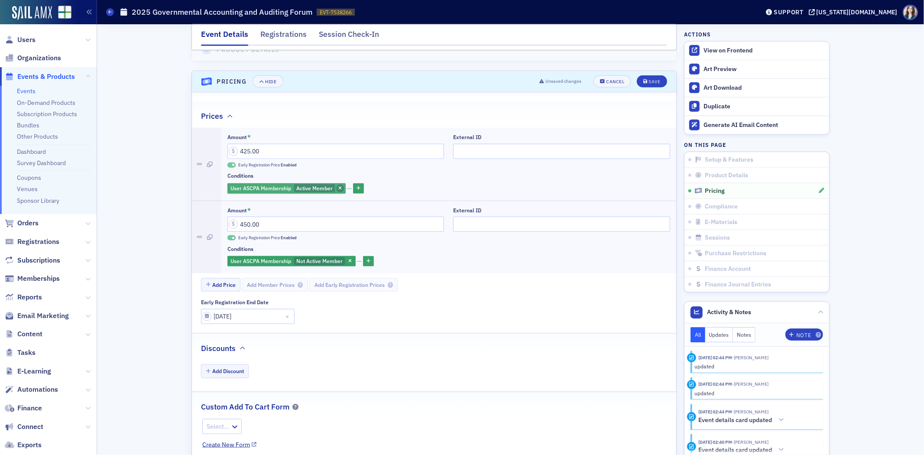
click at [339, 185] on span "button" at bounding box center [341, 189] width 8 height 8
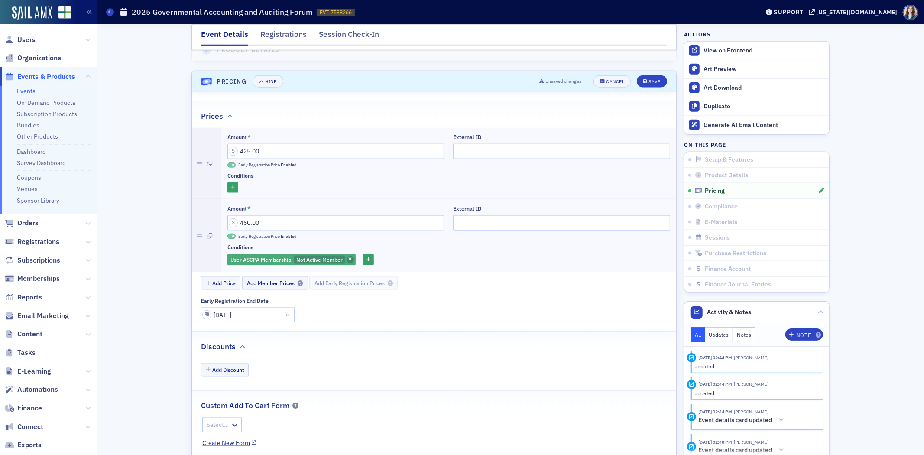
click at [349, 257] on icon "button" at bounding box center [350, 259] width 3 height 5
click at [244, 215] on input "450.00" at bounding box center [336, 222] width 217 height 15
type input "475.00"
click at [649, 79] on div "Save" at bounding box center [655, 81] width 12 height 5
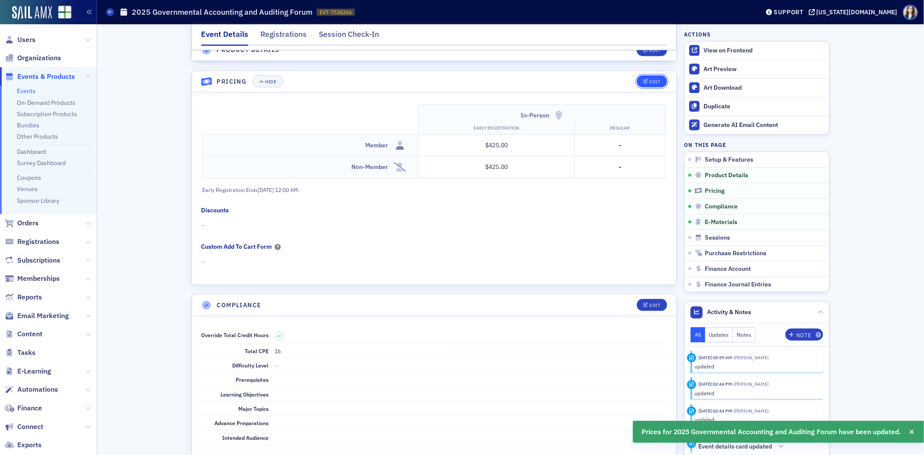
click at [660, 75] on button "Edit" at bounding box center [652, 81] width 30 height 12
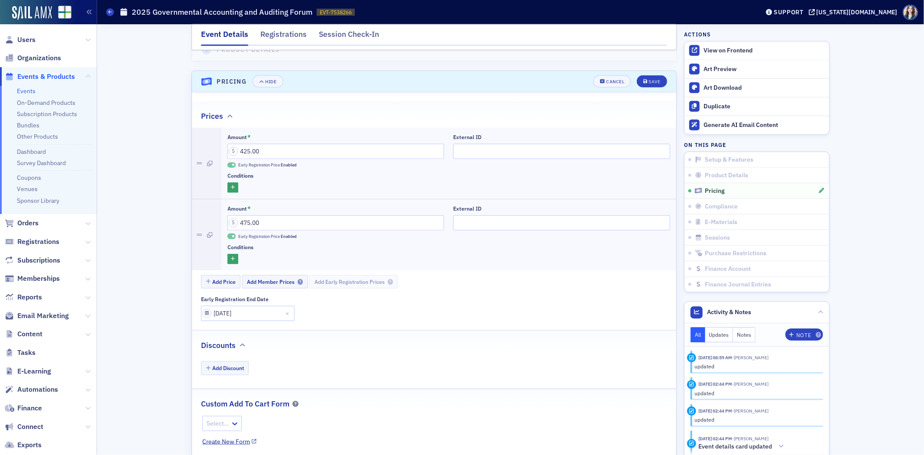
click at [647, 71] on header "Pricing Hide Cancel Save" at bounding box center [434, 81] width 485 height 21
click at [652, 79] on div "Save" at bounding box center [655, 81] width 12 height 5
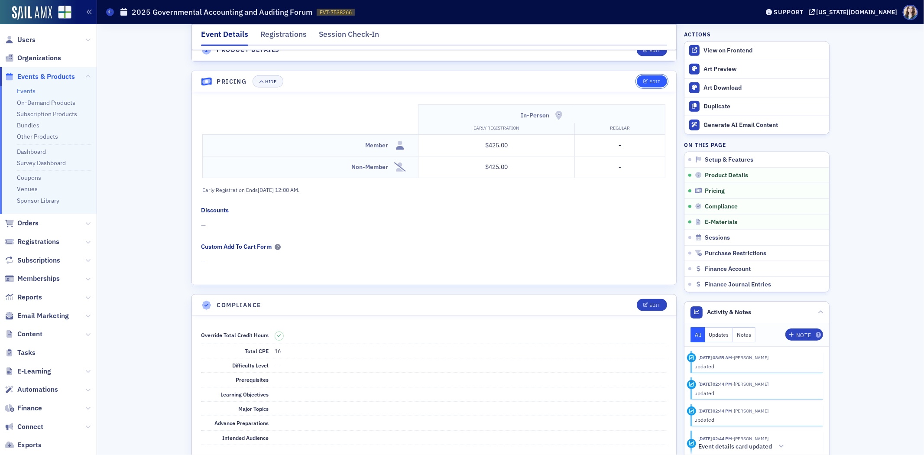
click at [648, 75] on button "Edit" at bounding box center [652, 81] width 30 height 12
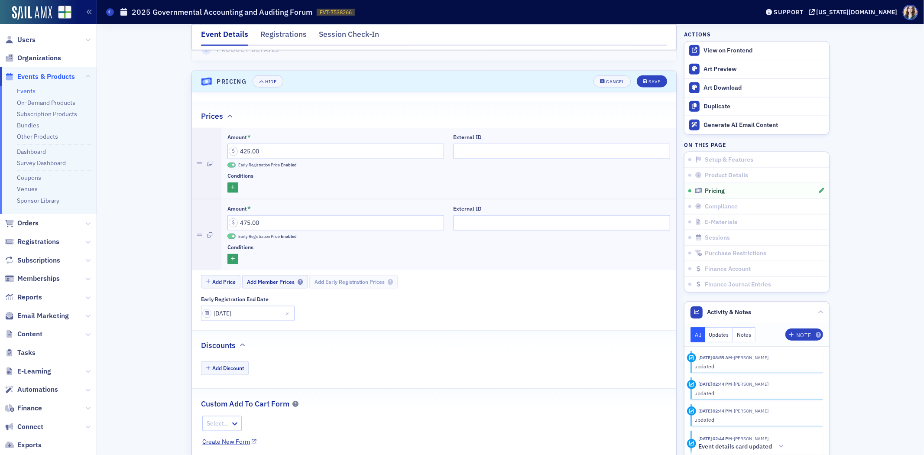
scroll to position [805, 0]
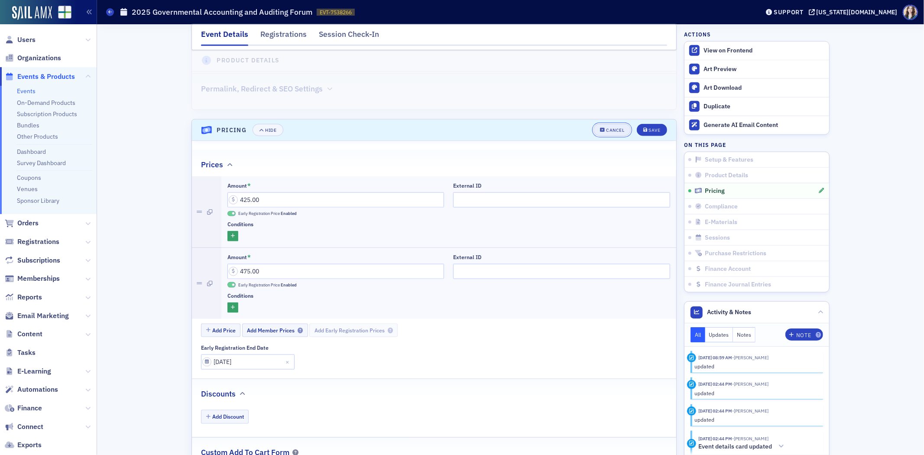
click at [621, 128] on div "Cancel" at bounding box center [615, 130] width 18 height 5
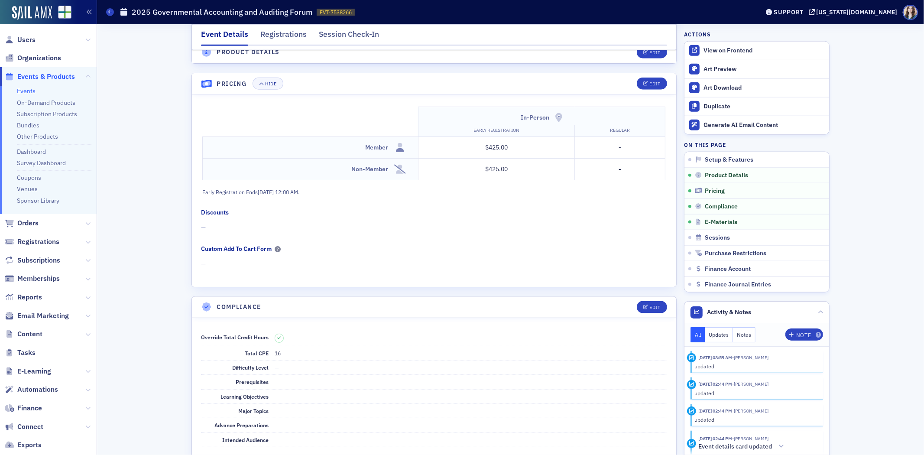
scroll to position [854, 0]
click at [638, 75] on button "Edit" at bounding box center [652, 81] width 30 height 12
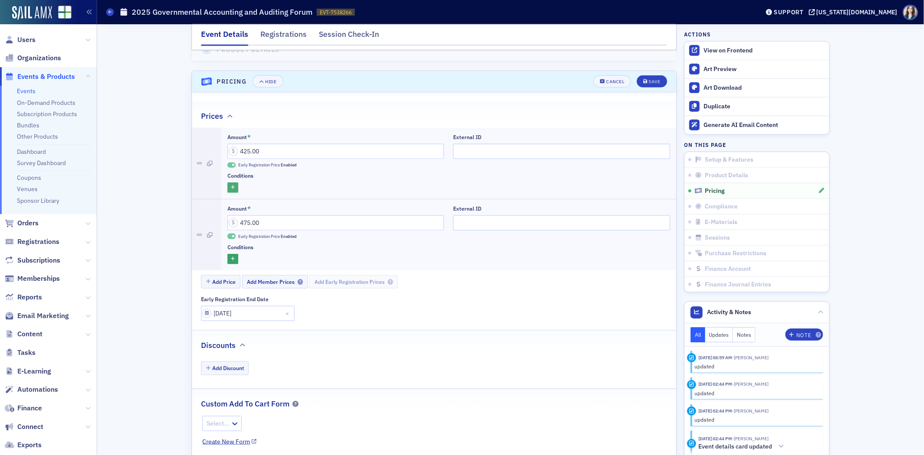
click at [234, 182] on button "button" at bounding box center [233, 187] width 11 height 11
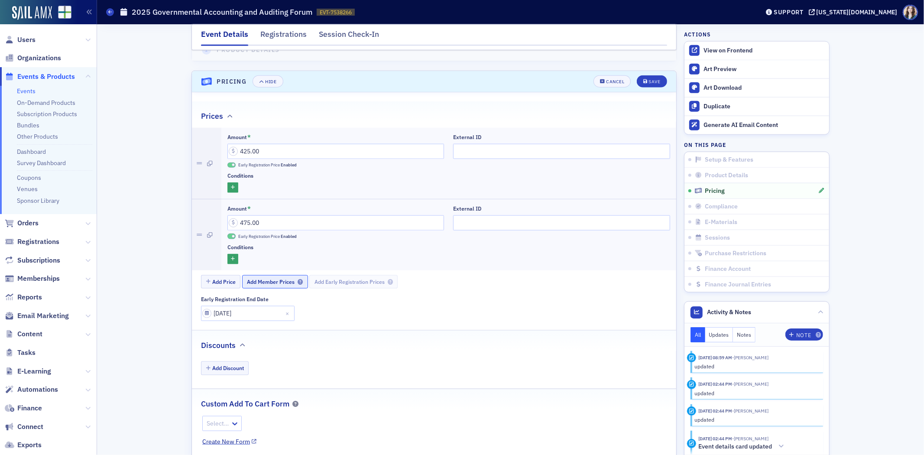
click at [264, 279] on span "Add Member Prices" at bounding box center [275, 282] width 56 height 7
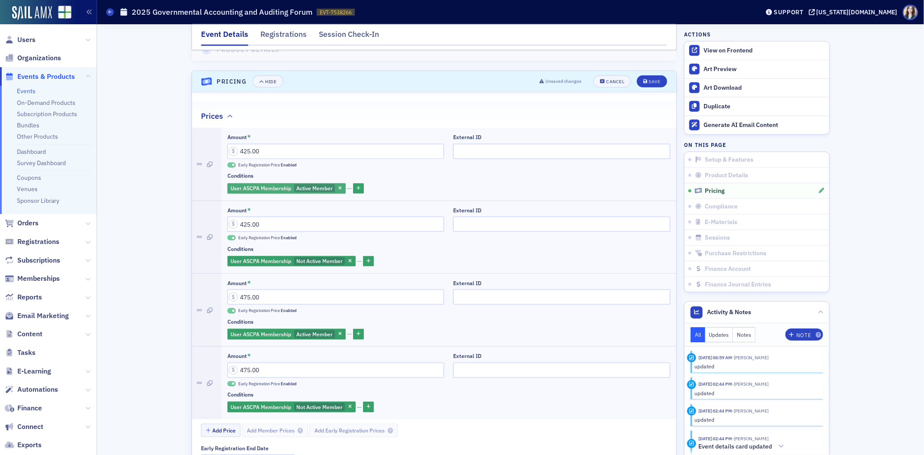
click at [297, 185] on span "Active Member" at bounding box center [314, 188] width 36 height 7
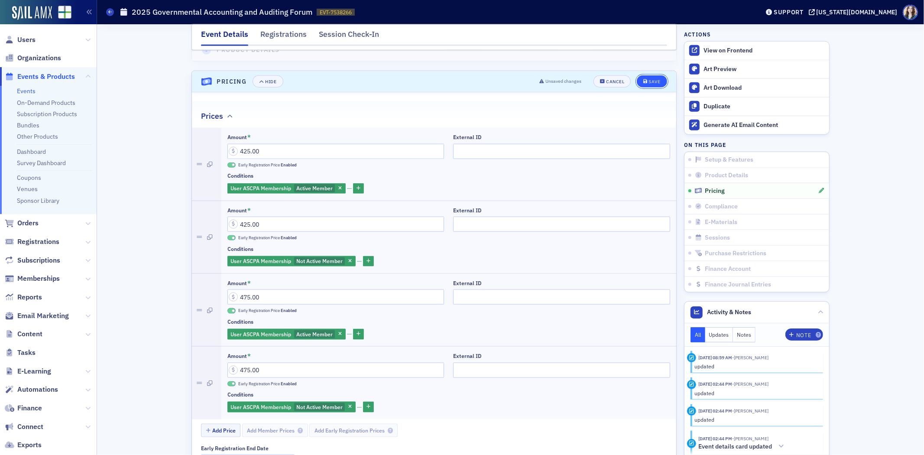
click at [649, 79] on div "Save" at bounding box center [655, 81] width 12 height 5
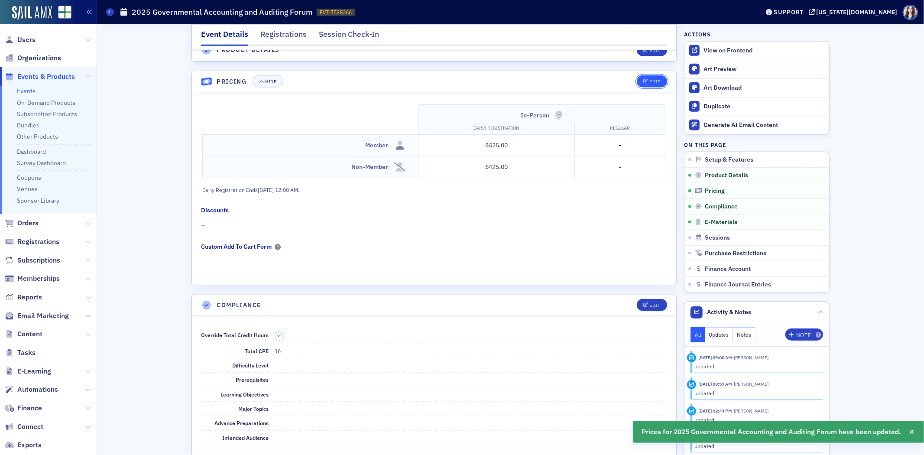
click at [650, 79] on div "Edit" at bounding box center [655, 81] width 11 height 5
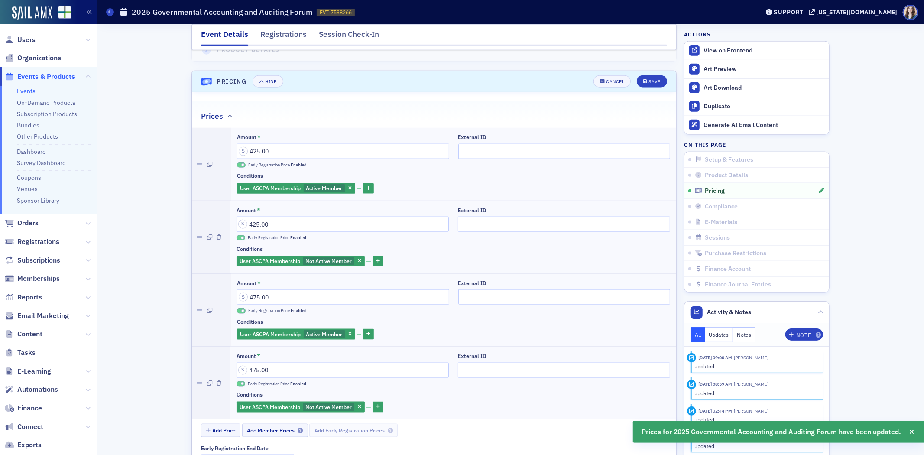
click at [238, 308] on span at bounding box center [241, 311] width 9 height 6
click at [241, 382] on span at bounding box center [242, 383] width 3 height 3
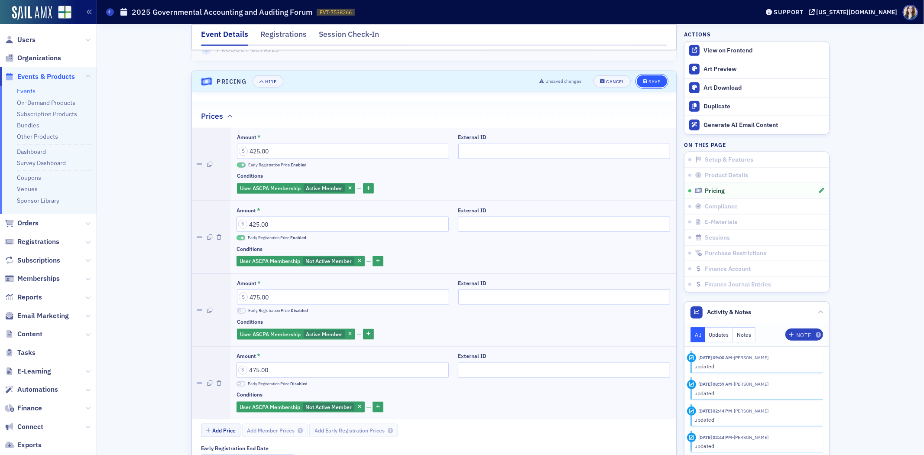
click at [653, 75] on button "Save" at bounding box center [652, 81] width 30 height 12
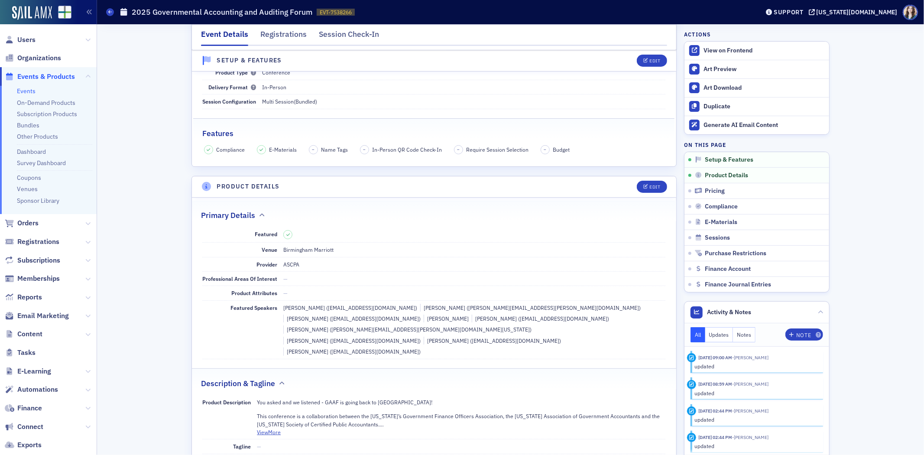
scroll to position [83, 0]
click at [286, 32] on div "Registrations" at bounding box center [283, 37] width 46 height 16
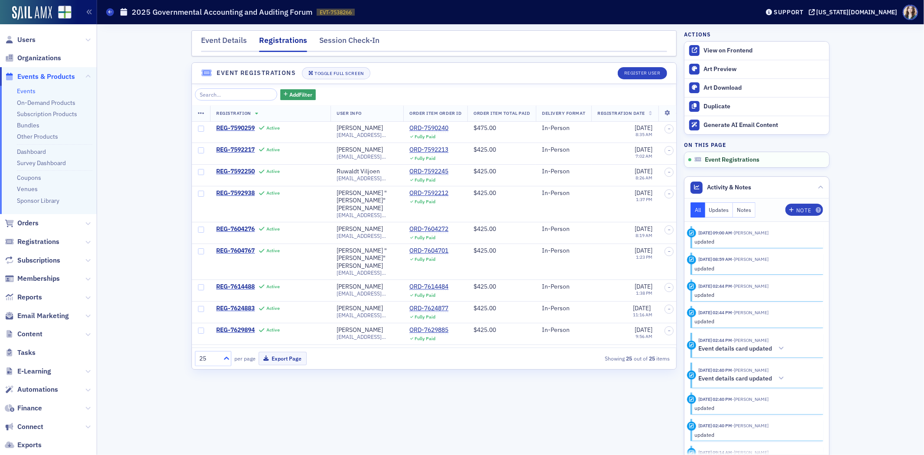
click at [228, 360] on icon at bounding box center [226, 358] width 9 height 9
click at [218, 293] on div "50" at bounding box center [213, 289] width 25 height 9
click at [154, 319] on div "Event Details Registrations Session Check-In Event Registrations Toggle Full Sc…" at bounding box center [510, 239] width 815 height 431
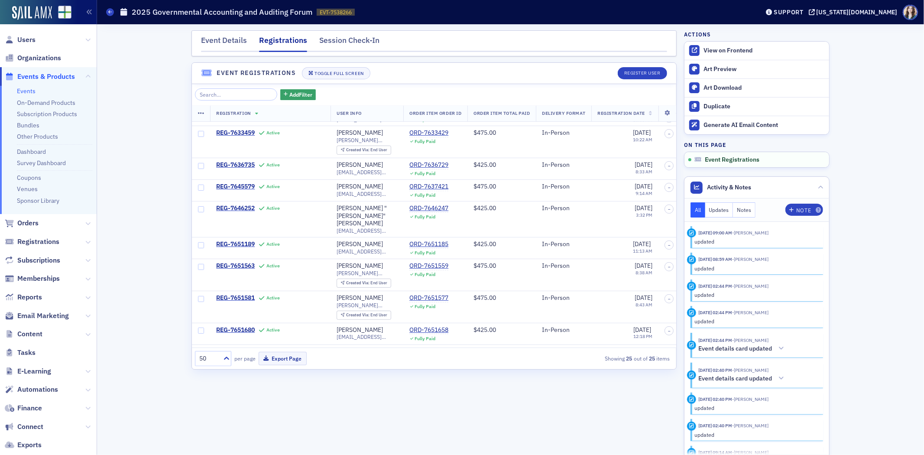
scroll to position [363, 0]
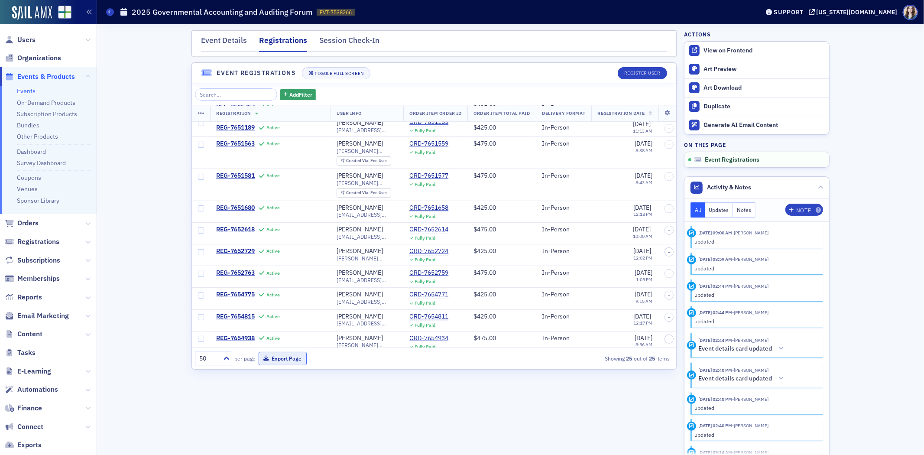
click at [288, 362] on button "Export Page" at bounding box center [283, 358] width 48 height 13
click at [659, 111] on icon at bounding box center [668, 113] width 18 height 5
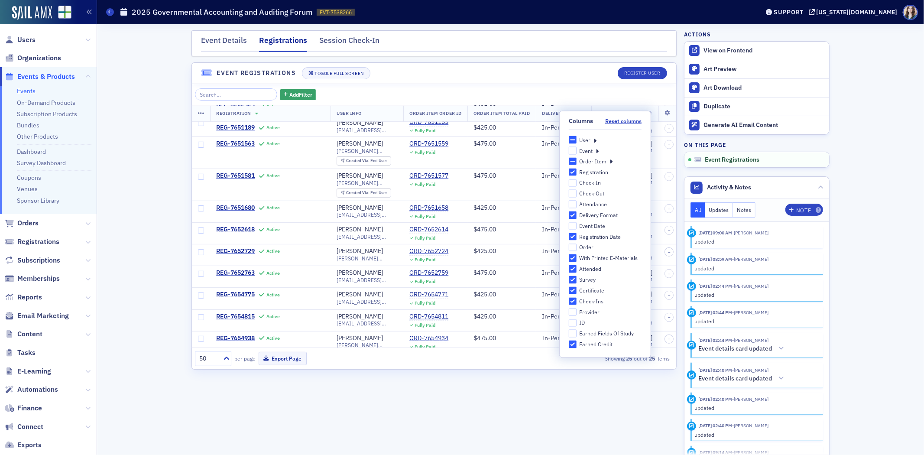
click at [596, 139] on icon at bounding box center [595, 140] width 3 height 8
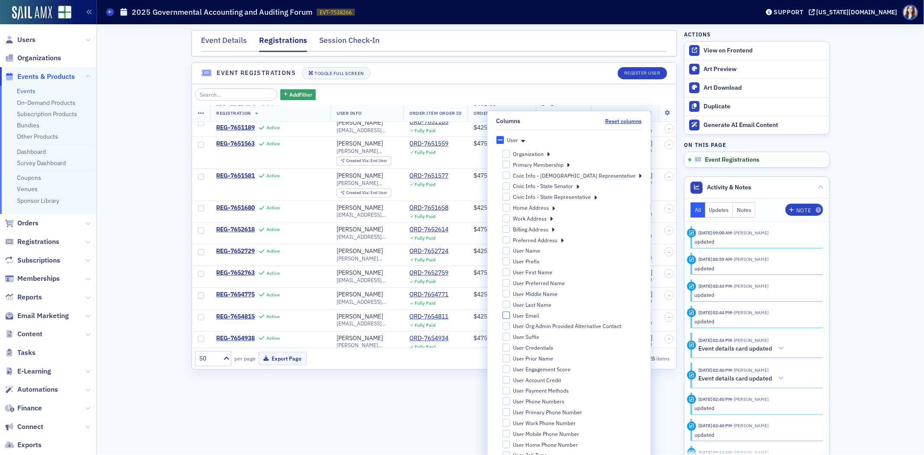
click at [511, 315] on input "User Email" at bounding box center [507, 315] width 8 height 8
checkbox input "true"
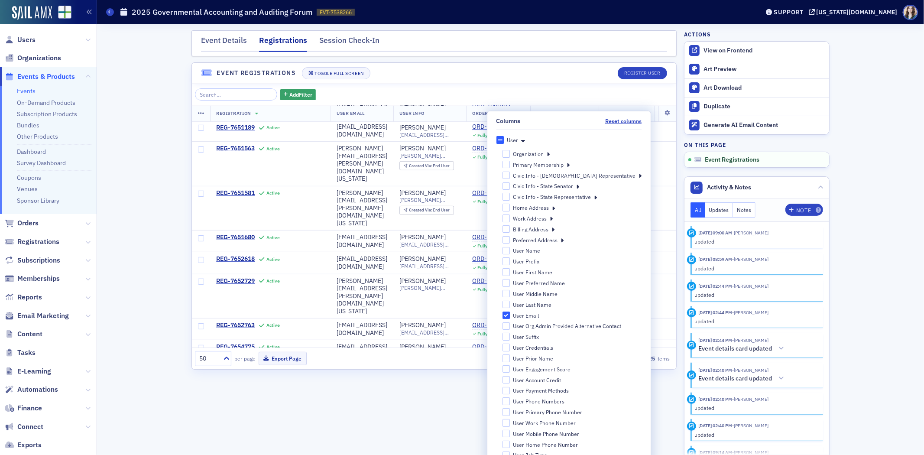
click at [502, 83] on header "Event Registrations Toggle Full Screen Register User" at bounding box center [434, 73] width 485 height 21
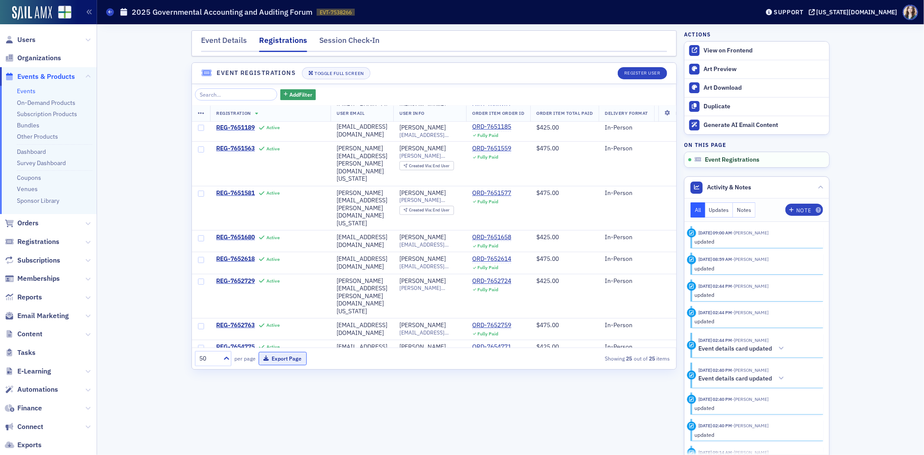
click at [279, 358] on button "Export Page" at bounding box center [283, 358] width 48 height 13
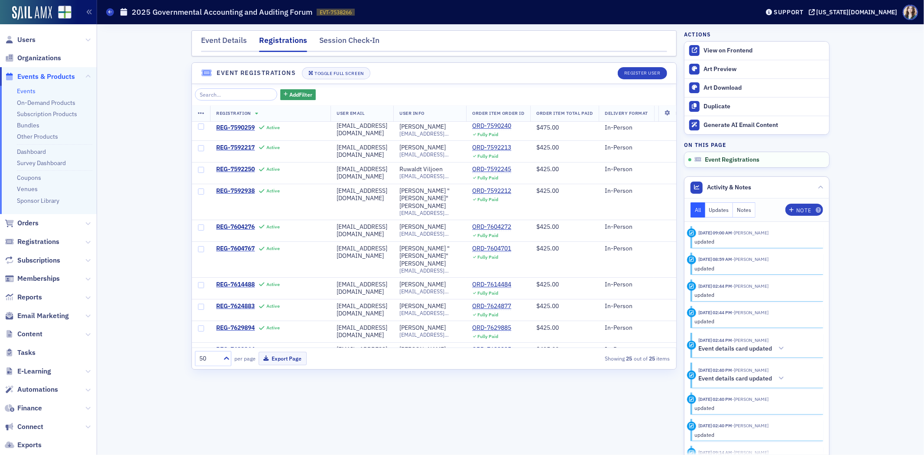
scroll to position [0, 0]
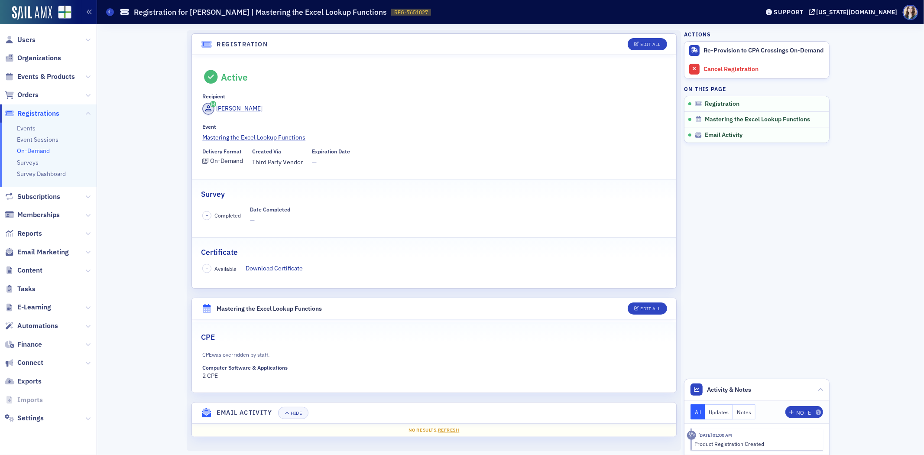
click at [192, 36] on header "Registration Edit All" at bounding box center [434, 44] width 485 height 21
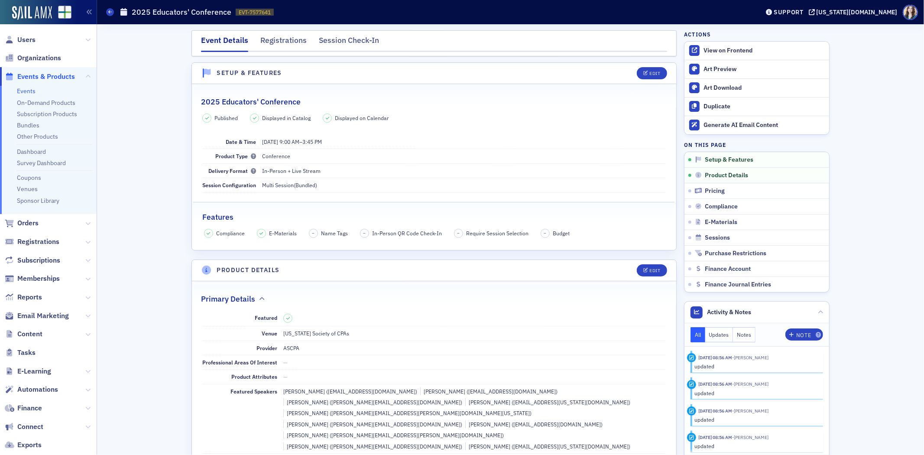
click at [289, 70] on header "Setup & Features Edit" at bounding box center [434, 73] width 485 height 21
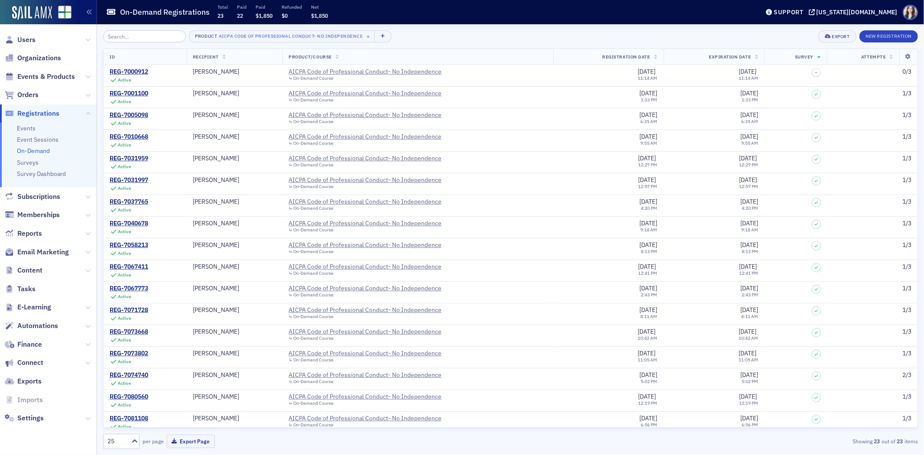
click at [391, 32] on div "Product AICPA Code of Professional Conduct- No Independence × Export New Regist…" at bounding box center [510, 36] width 815 height 12
click at [570, 34] on div "Product AICPA Code of Professional Conduct- No Independence × Export New Regist…" at bounding box center [510, 36] width 815 height 12
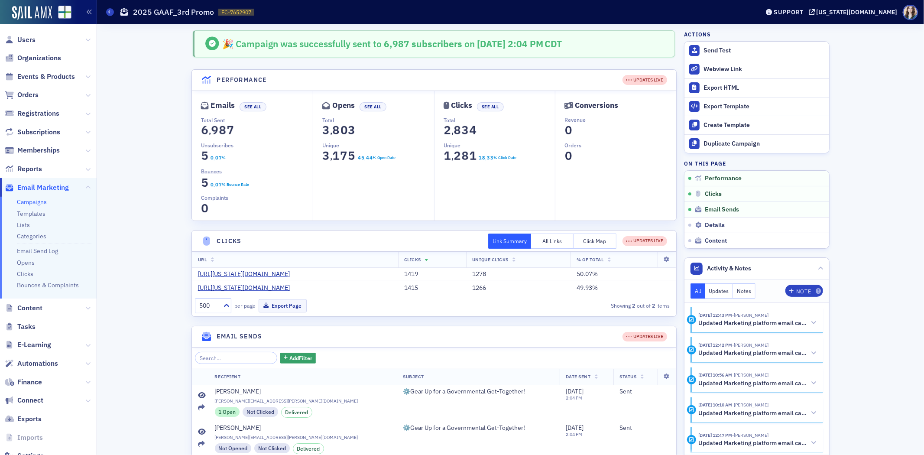
drag, startPoint x: 19, startPoint y: 200, endPoint x: 51, endPoint y: 168, distance: 45.1
click at [19, 200] on link "Campaigns" at bounding box center [32, 202] width 30 height 8
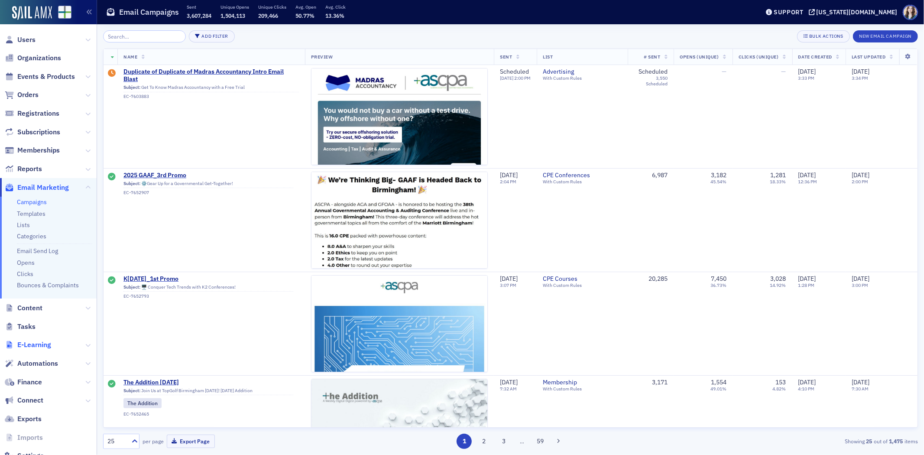
click at [44, 345] on span "E-Learning" at bounding box center [34, 345] width 34 height 10
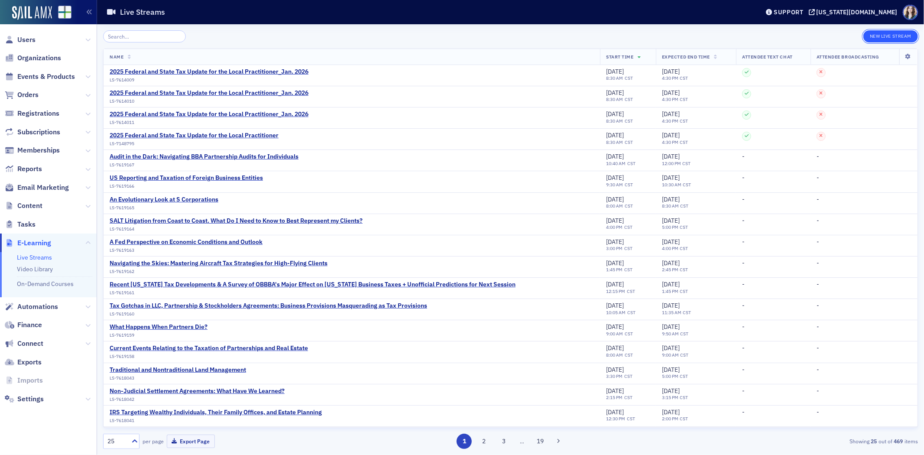
click at [886, 32] on button "New Live Stream" at bounding box center [891, 36] width 55 height 12
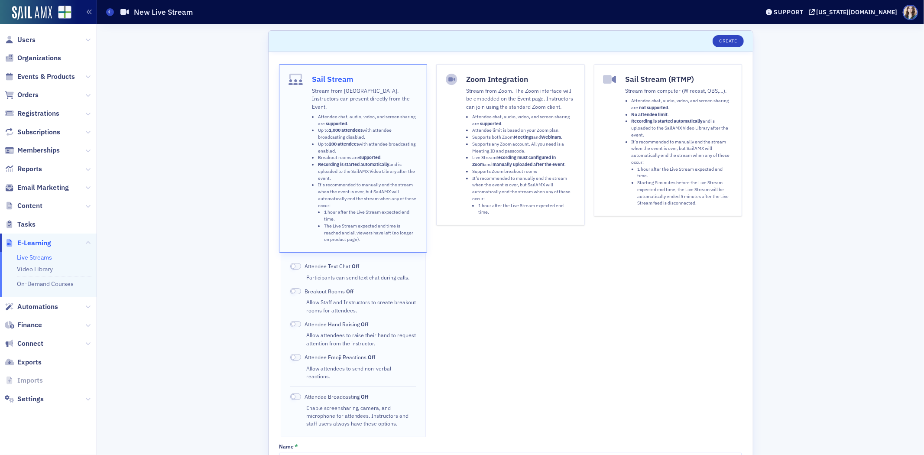
click at [477, 141] on li "Supports any Zoom account. All you need is a Meeting ID and passcode." at bounding box center [523, 148] width 103 height 14
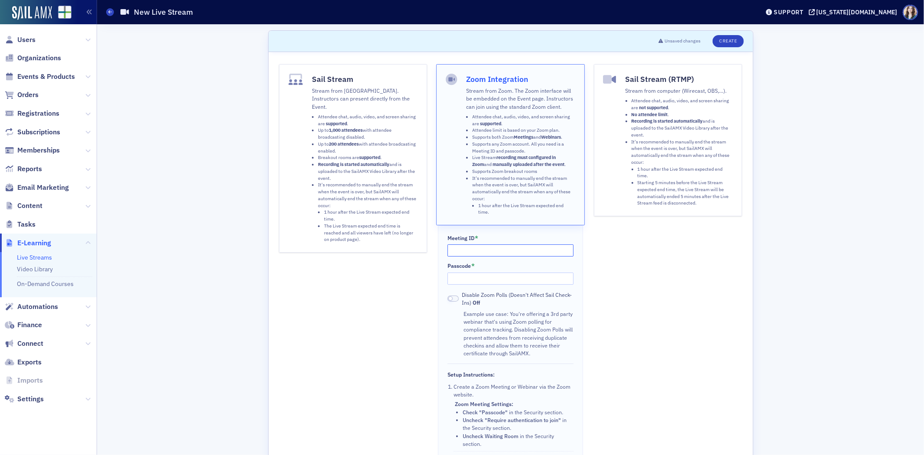
click at [487, 253] on input "Meeting ID *" at bounding box center [511, 250] width 126 height 12
paste input "844 4170 7860"
type input "844 4170 7860"
paste input "507001"
type input "507001"
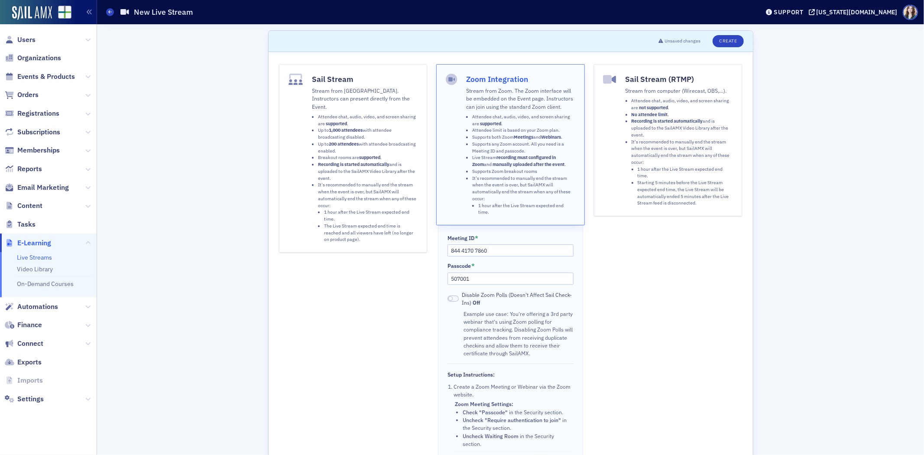
click at [649, 291] on div "Sail Stream (RTMP) Stream from computer (Wirecast, OBS,…). Attendee chat, audio…" at bounding box center [668, 303] width 148 height 479
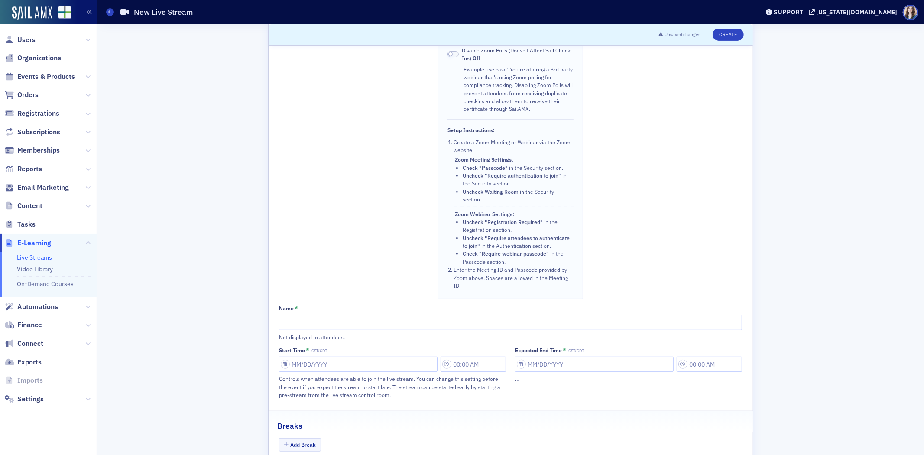
scroll to position [337, 0]
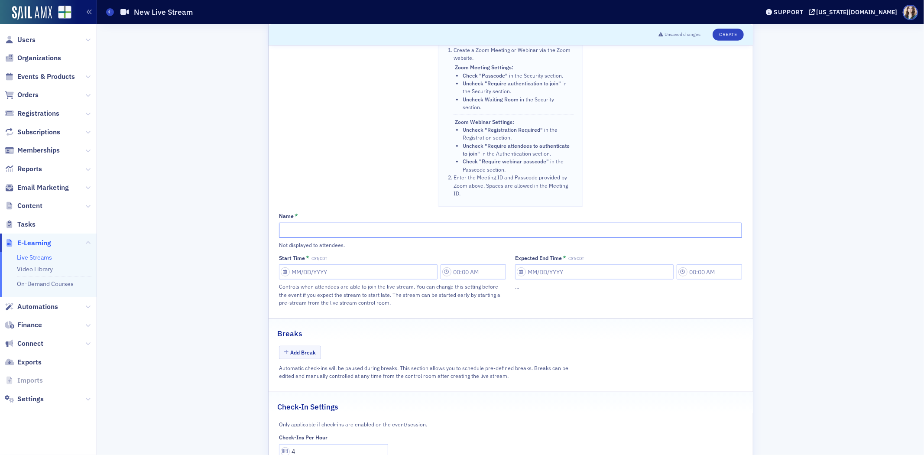
click at [353, 236] on input "Name *" at bounding box center [510, 230] width 463 height 15
type input "E"
type input "25 Ed Con Test Run Session 1"
click at [345, 271] on input "Start Time * CST/CDT" at bounding box center [358, 271] width 159 height 15
select select "9"
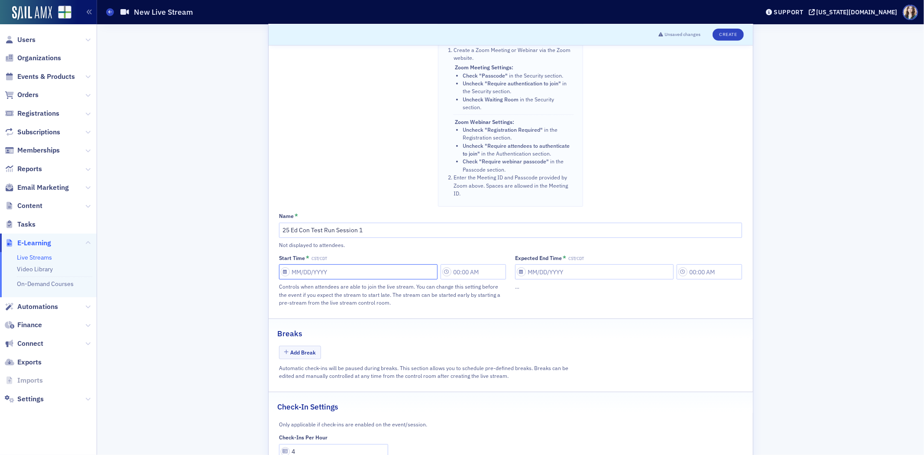
select select "2025"
click at [309, 360] on div "14" at bounding box center [309, 360] width 10 height 10
type input "[DATE]"
click at [488, 278] on input "10:00 AM" at bounding box center [473, 271] width 65 height 15
click at [363, 271] on icon at bounding box center [363, 274] width 9 height 9
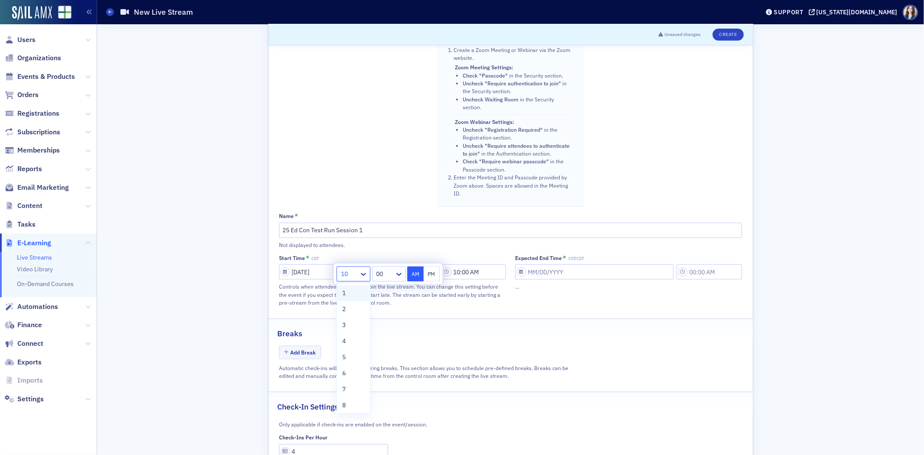
click at [357, 292] on div "1" at bounding box center [353, 293] width 23 height 9
click at [387, 274] on div at bounding box center [384, 274] width 20 height 11
click at [386, 293] on div "30" at bounding box center [388, 292] width 24 height 9
click at [433, 280] on button "PM" at bounding box center [432, 274] width 16 height 15
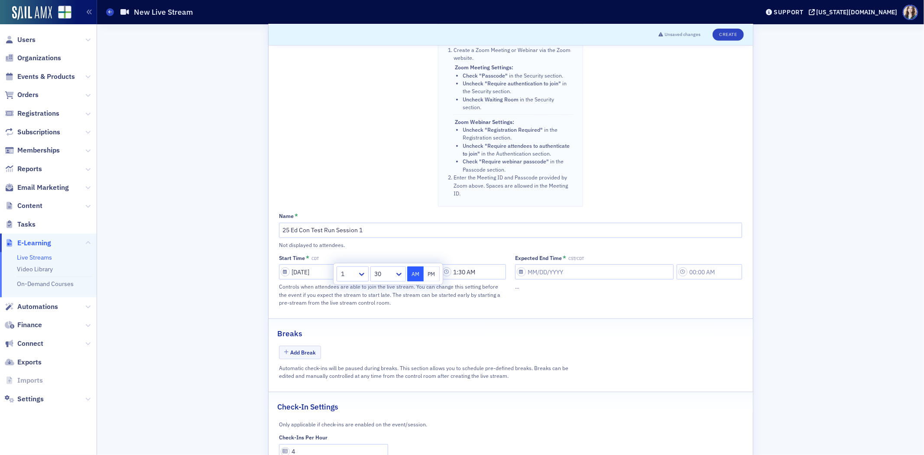
type input "1:30 PM"
click at [572, 280] on input "Expected End Time * CST/CDT" at bounding box center [594, 271] width 159 height 15
select select "9"
select select "2025"
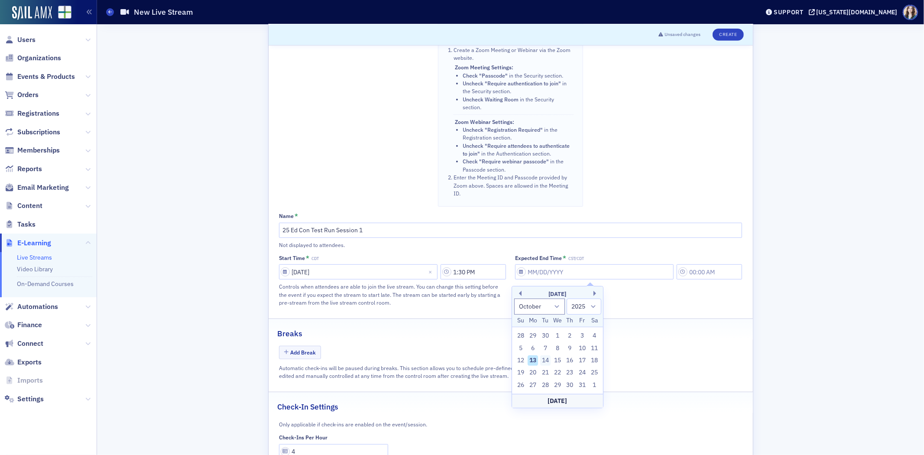
click at [543, 358] on div "14" at bounding box center [545, 360] width 10 height 10
type input "[DATE]"
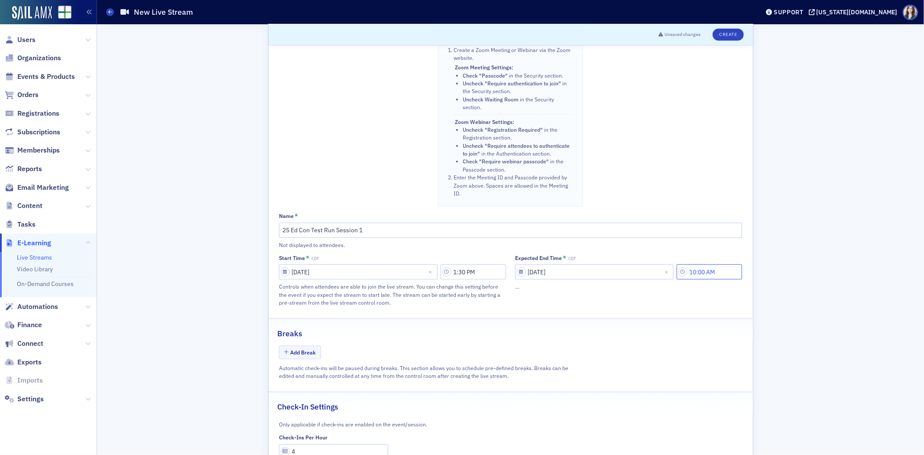
click at [718, 277] on input "10:00 AM" at bounding box center [709, 271] width 65 height 15
click at [590, 282] on div "10 00 AM PM" at bounding box center [624, 274] width 109 height 21
click at [584, 270] on div at bounding box center [585, 274] width 18 height 11
click at [584, 293] on div "1" at bounding box center [590, 293] width 23 height 9
click at [630, 272] on div "00" at bounding box center [619, 274] width 24 height 13
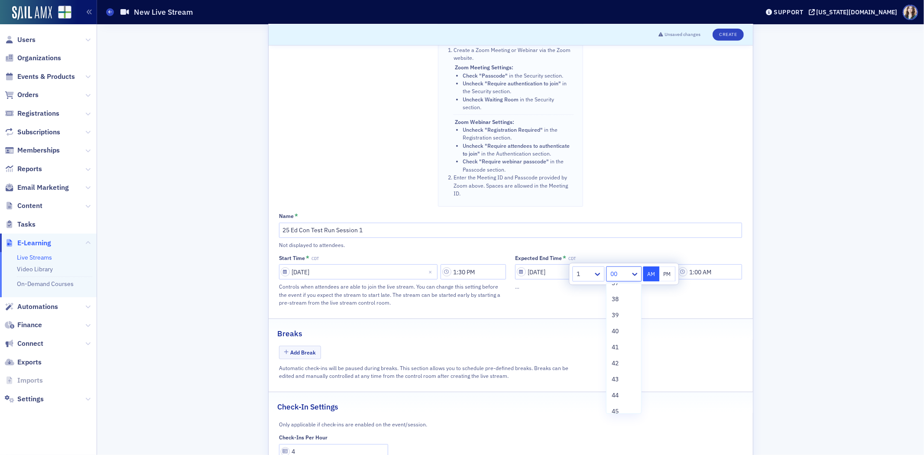
scroll to position [674, 0]
click at [626, 343] on div "45" at bounding box center [624, 340] width 24 height 9
click at [670, 277] on button "PM" at bounding box center [668, 274] width 16 height 15
type input "1:45 PM"
click at [718, 301] on div "Expected End Time * CDT [DATE] 1:45 PM …" at bounding box center [628, 281] width 227 height 52
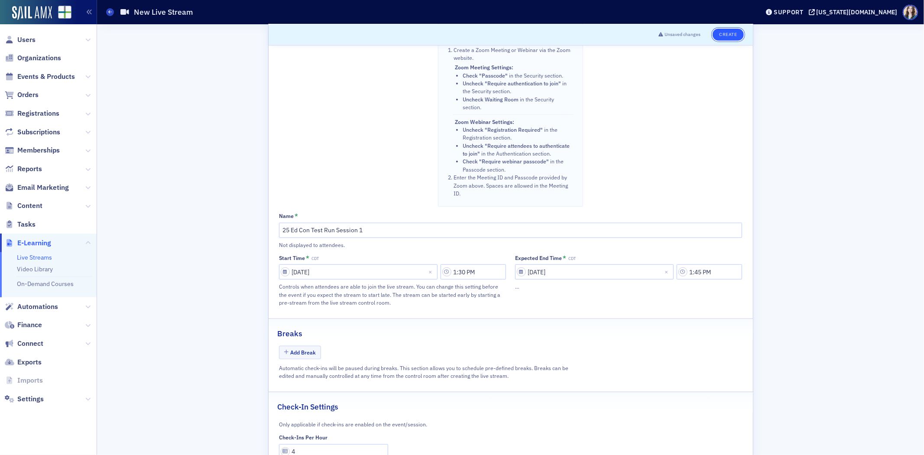
click at [735, 31] on button "Create" at bounding box center [728, 35] width 31 height 12
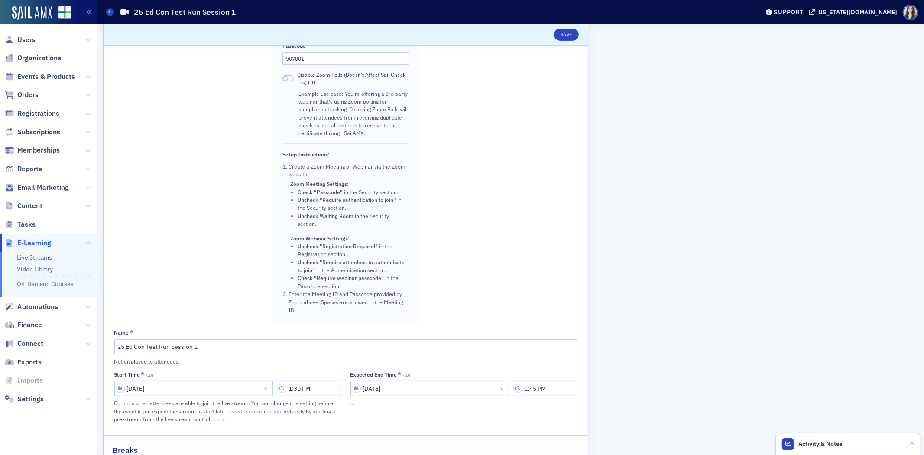
scroll to position [241, 0]
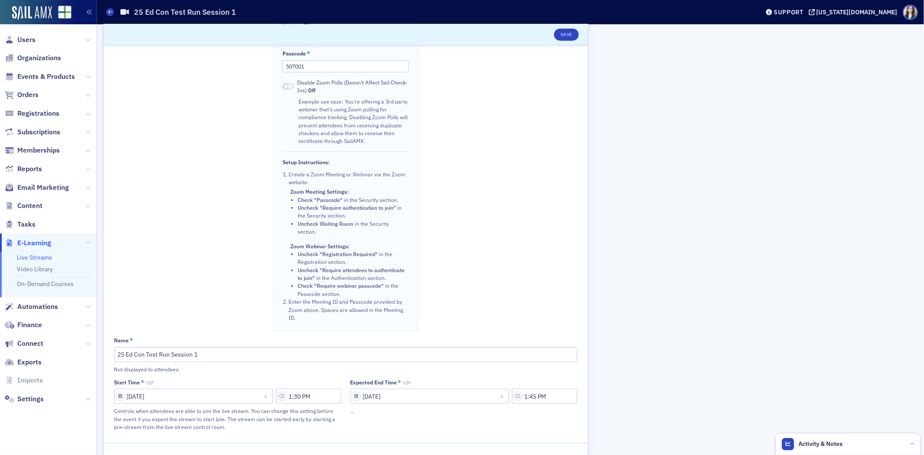
click at [38, 240] on span "E-Learning" at bounding box center [34, 243] width 34 height 10
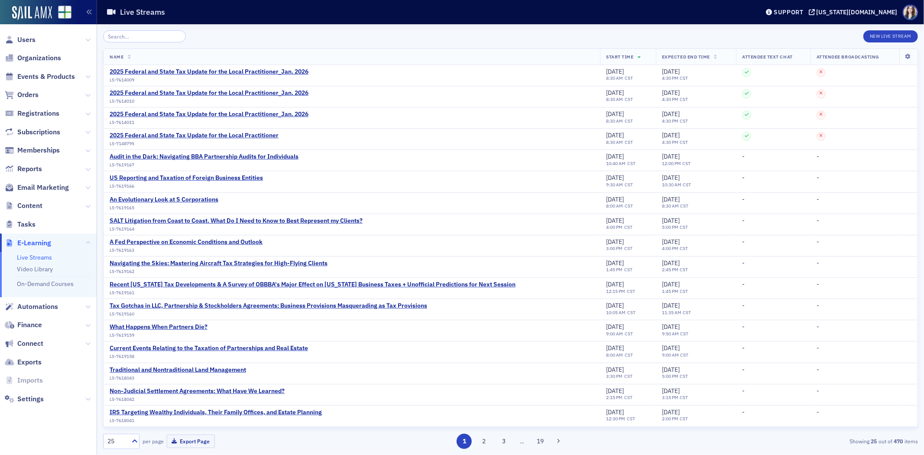
click at [232, 35] on div "New Live Stream" at bounding box center [510, 36] width 815 height 12
click at [899, 35] on button "New Live Stream" at bounding box center [891, 36] width 55 height 12
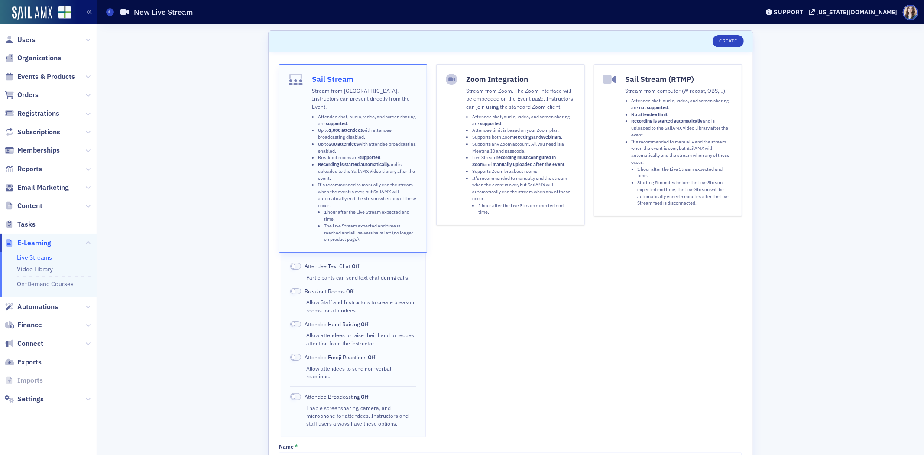
click at [508, 117] on li "Attendee chat, audio, video, and screen sharing are supported ." at bounding box center [523, 121] width 103 height 14
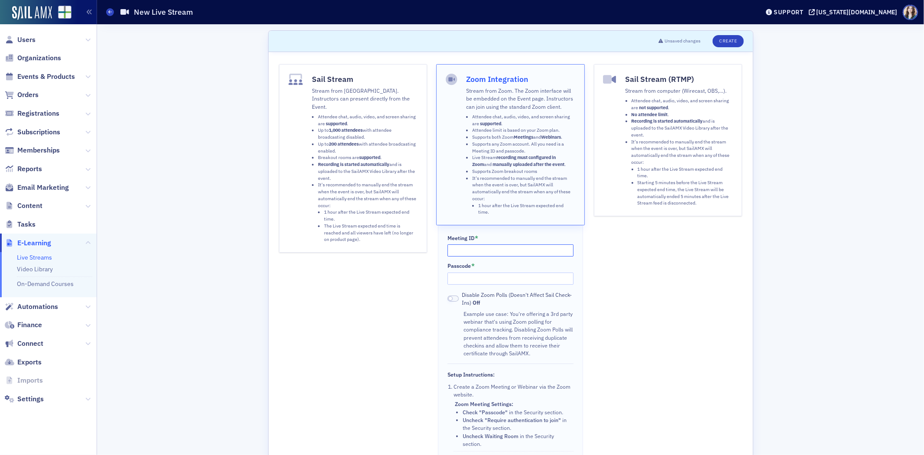
paste input "885 0348 3077"
type input "885 0348 3077"
click at [469, 277] on input "Passcode *" at bounding box center [511, 279] width 126 height 12
paste input "601204"
type input "601204"
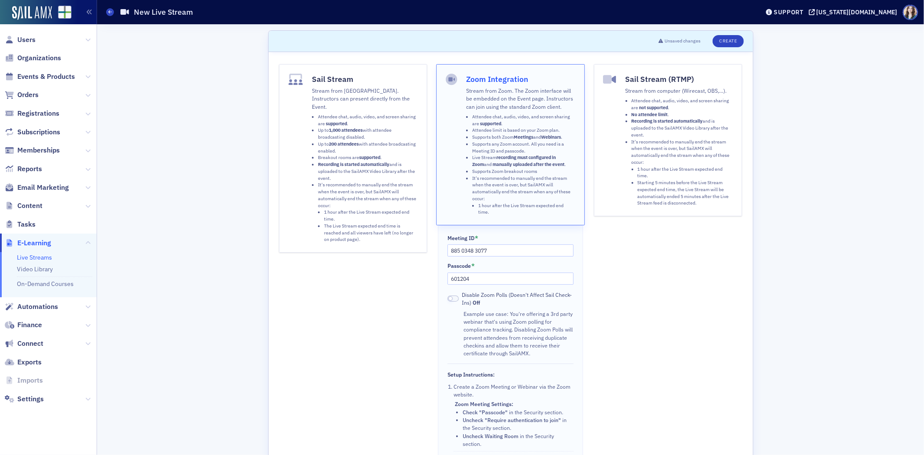
click at [412, 341] on div "Sail Stream Stream from SailAMX. Instructors can present directly from the Even…" at bounding box center [353, 303] width 148 height 479
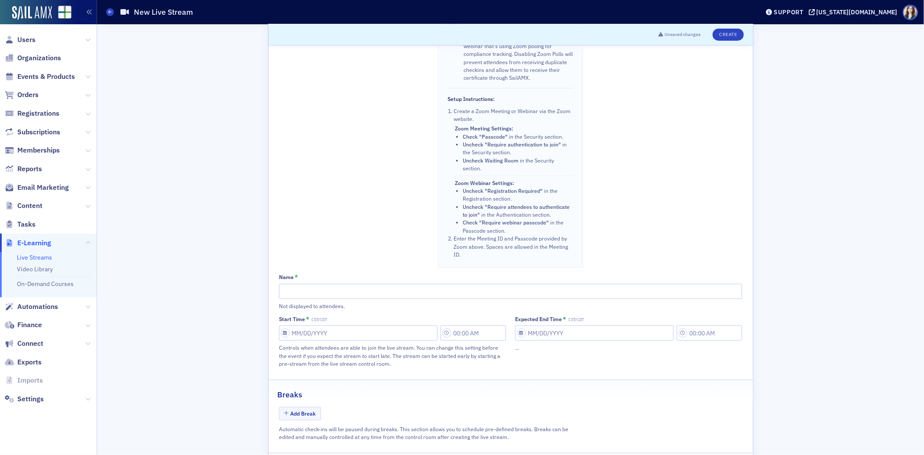
scroll to position [337, 0]
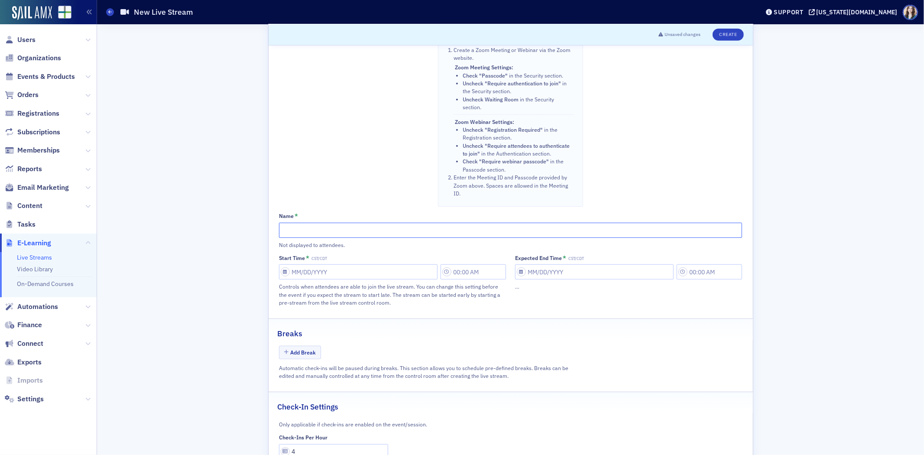
click at [369, 230] on input "Name *" at bounding box center [510, 230] width 463 height 15
click at [315, 233] on input "Educator's COnference Panel Test" at bounding box center [510, 230] width 463 height 15
click at [236, 225] on div "Scroll to Unsaved changes Create Sail Stream Stream from SailAMX. Instructors c…" at bounding box center [510, 89] width 815 height 803
click at [417, 235] on input "Educator's Conference Panel Test" at bounding box center [510, 230] width 463 height 15
type input "Educator's Conference Panel Test 2025"
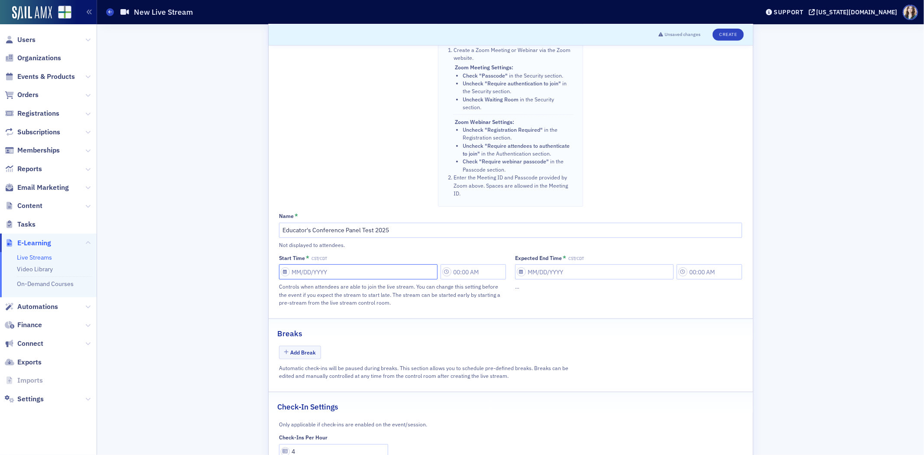
click at [356, 272] on input "Start Time * CST/CDT" at bounding box center [358, 271] width 159 height 15
select select "9"
select select "2025"
click at [311, 361] on div "14" at bounding box center [309, 360] width 10 height 10
type input "[DATE]"
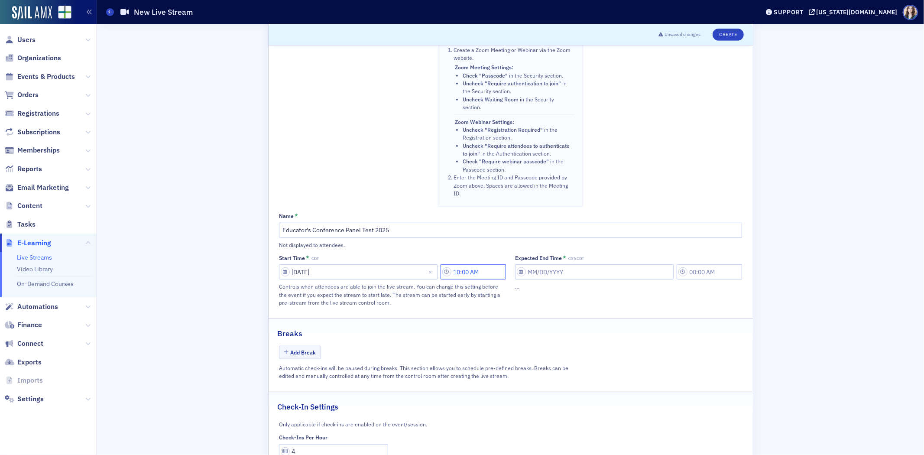
click at [480, 274] on input "10:00 AM" at bounding box center [473, 271] width 65 height 15
click at [355, 272] on div at bounding box center [349, 274] width 18 height 11
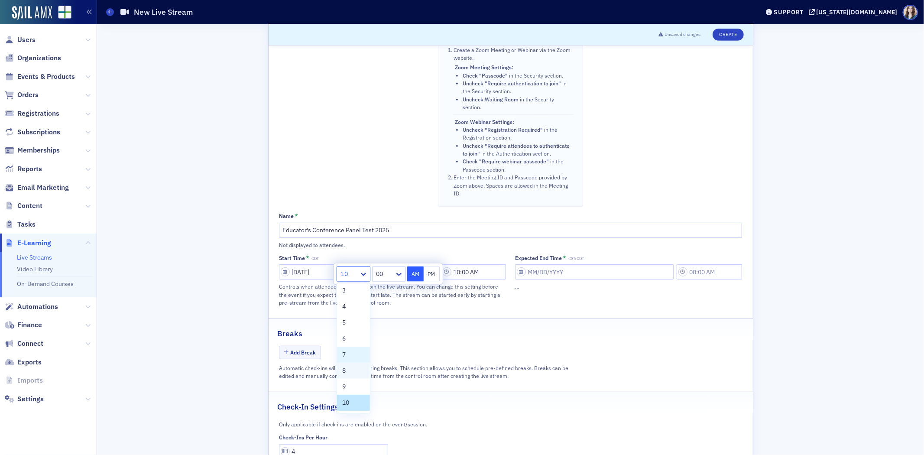
scroll to position [48, 0]
click at [351, 372] on div "9" at bounding box center [353, 373] width 23 height 9
type input "9:00 AM"
select select "9"
select select "2025"
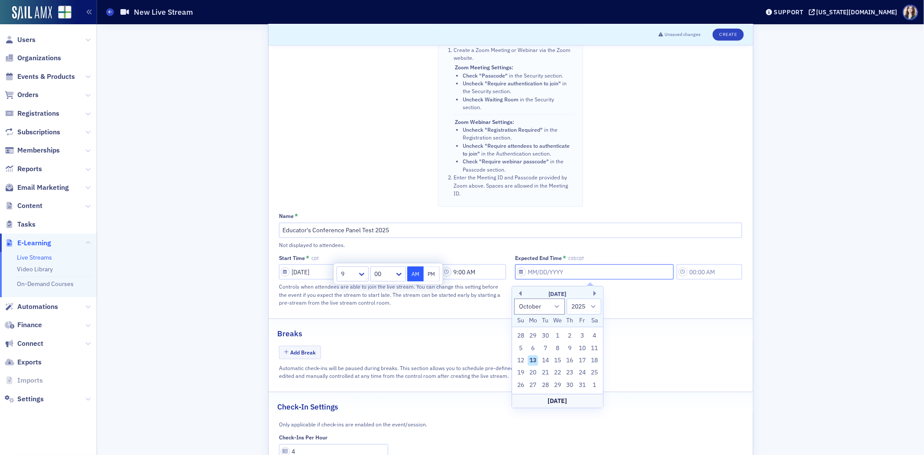
click at [627, 280] on input "Expected End Time * CST/CDT" at bounding box center [594, 271] width 159 height 15
click at [546, 360] on div "14" at bounding box center [545, 360] width 10 height 10
type input "[DATE]"
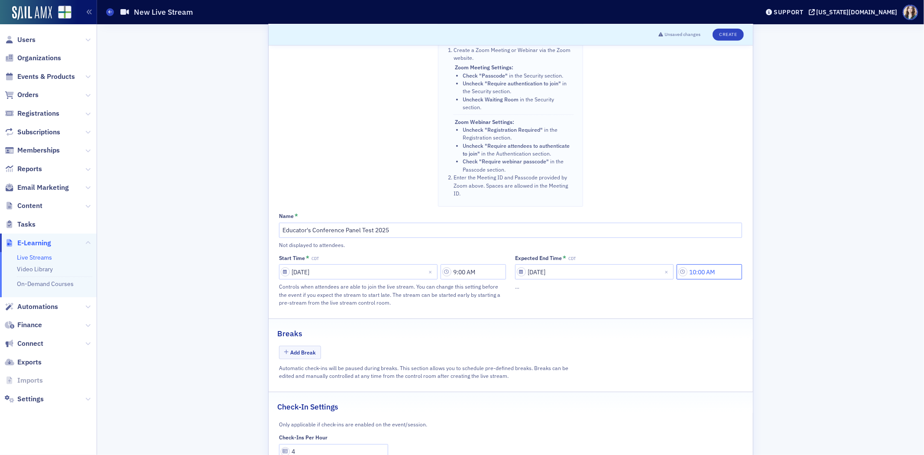
click at [704, 276] on input "10:00 AM" at bounding box center [709, 271] width 65 height 15
click at [591, 271] on div at bounding box center [585, 274] width 18 height 11
click at [588, 375] on div "9" at bounding box center [590, 373] width 23 height 9
click at [679, 339] on div "Breaks" at bounding box center [511, 329] width 466 height 20
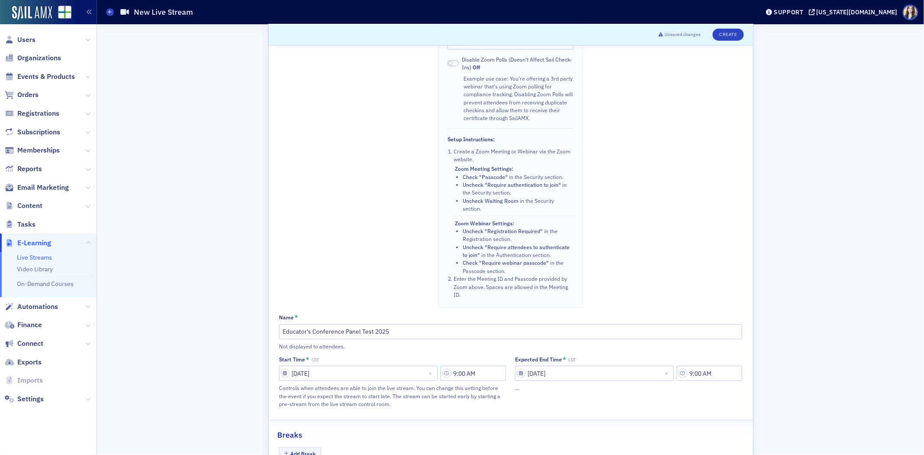
scroll to position [192, 0]
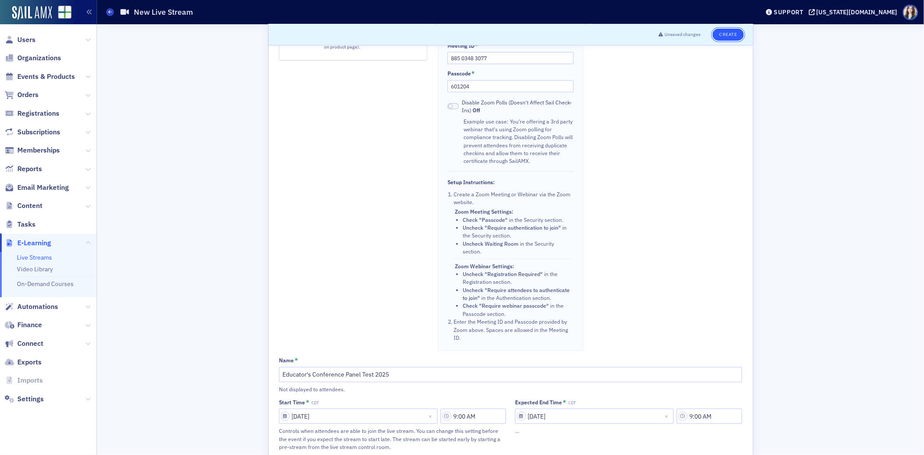
click at [724, 37] on button "Create" at bounding box center [728, 35] width 31 height 12
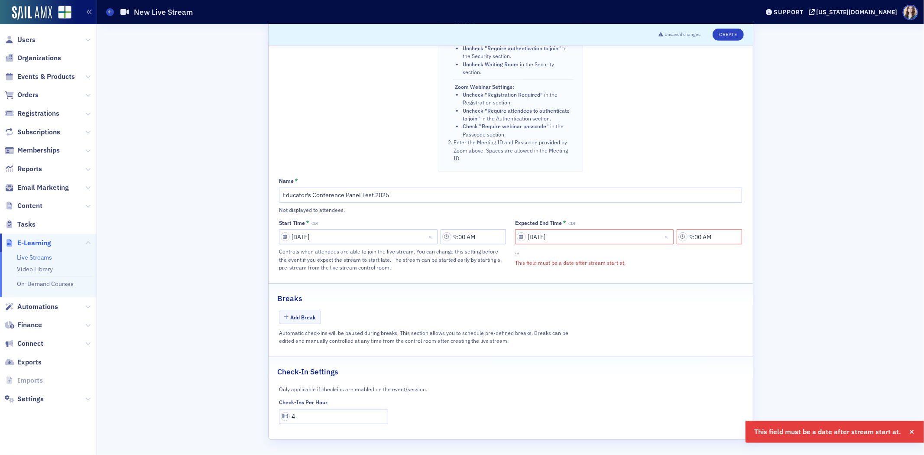
scroll to position [374, 0]
click at [713, 233] on input "9:00 AM" at bounding box center [709, 236] width 65 height 15
click at [618, 239] on div at bounding box center [620, 236] width 20 height 11
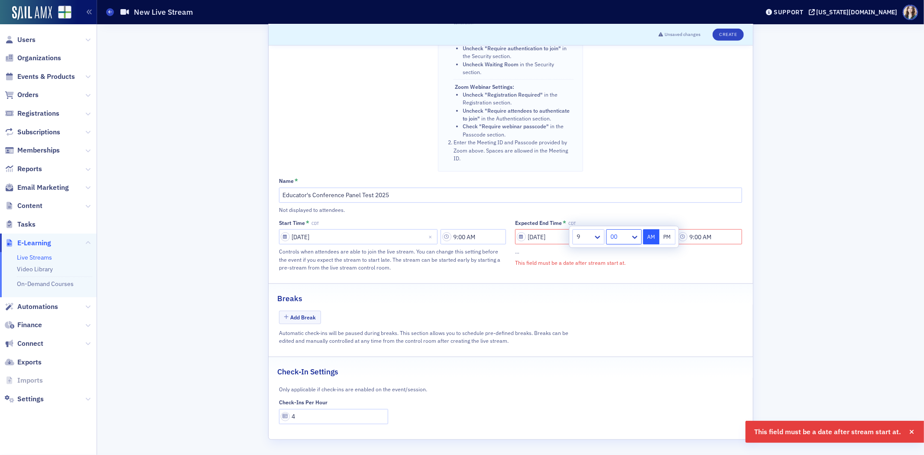
type input "9:30 AM"
click at [732, 33] on button "Create" at bounding box center [728, 35] width 31 height 12
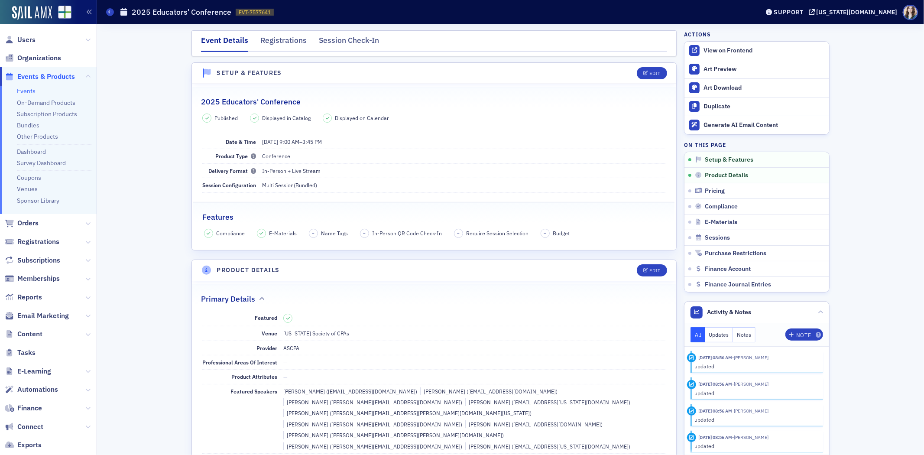
click at [27, 92] on link "Events" at bounding box center [26, 91] width 19 height 8
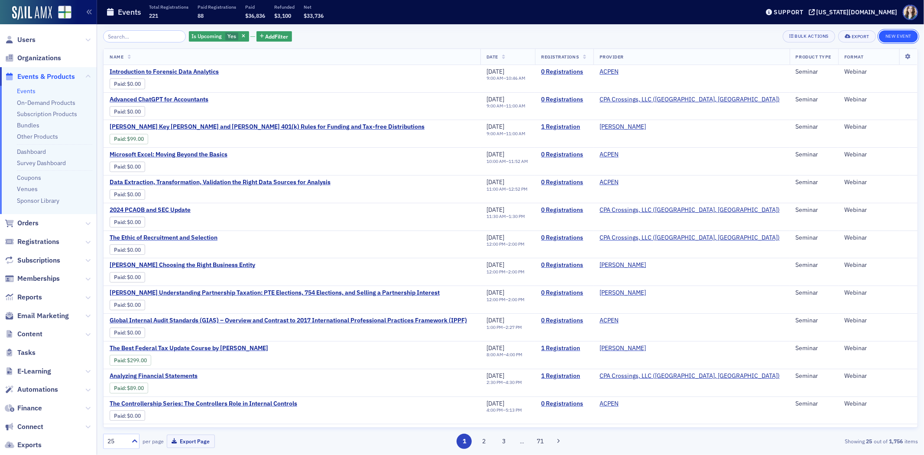
click at [908, 37] on button "New Event" at bounding box center [898, 36] width 39 height 12
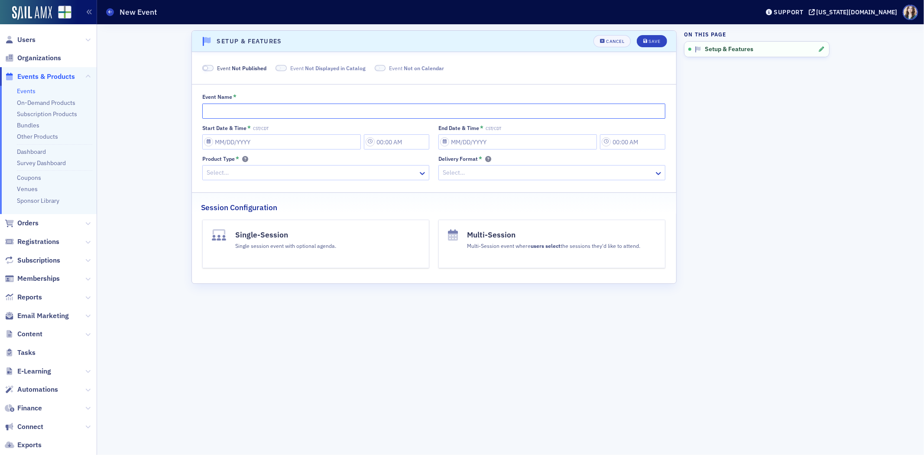
click at [488, 109] on input "Event Name *" at bounding box center [433, 111] width 463 height 15
type input "Federal Tax Update Course"
click at [248, 145] on input "Start Date & Time * CST/CDT" at bounding box center [281, 141] width 159 height 15
select select "9"
select select "2025"
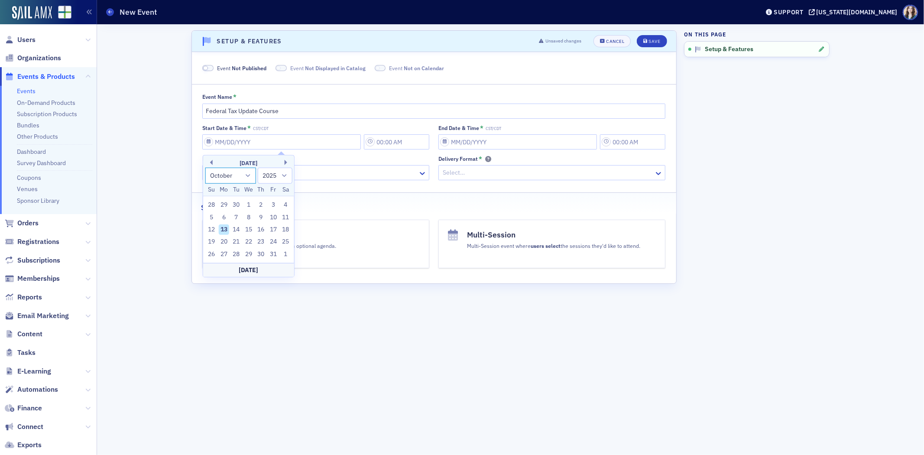
click at [250, 179] on select "January February March April May June July August September October November De…" at bounding box center [230, 176] width 51 height 16
select select "11"
click at [205, 168] on select "January February March April May June July August September October November De…" at bounding box center [230, 176] width 51 height 16
click at [225, 215] on div "8" at bounding box center [224, 217] width 10 height 10
type input "12/08/2025"
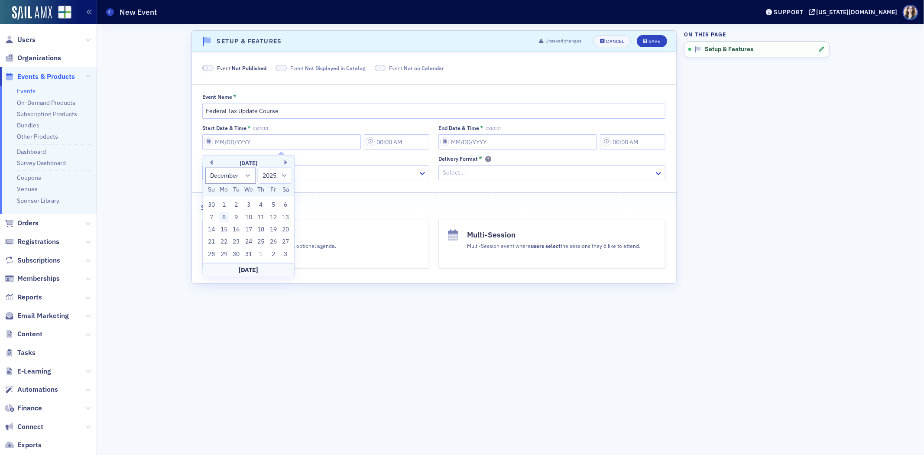
type input "10:00 AM"
type input "12/08/2025"
type input "11:00 AM"
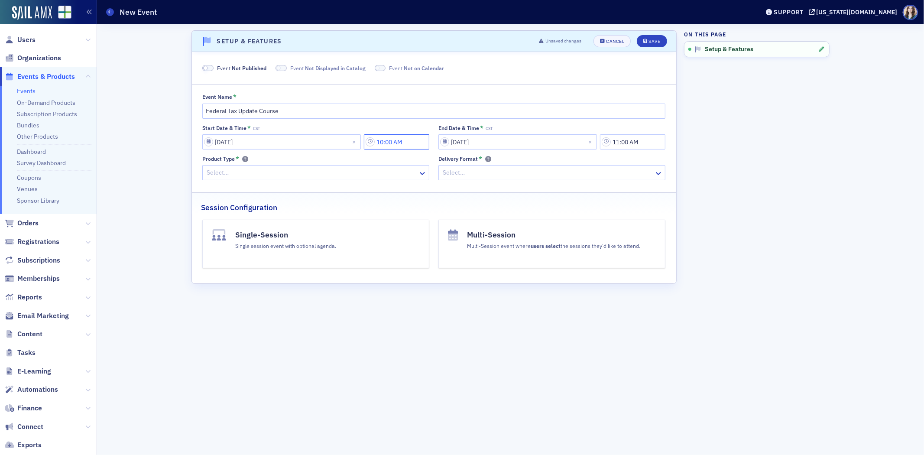
click at [391, 149] on input "10:00 AM" at bounding box center [396, 141] width 65 height 15
click at [443, 143] on div at bounding box center [445, 142] width 18 height 11
click at [449, 259] on div "7" at bounding box center [450, 258] width 23 height 9
type input "7:00 AM"
drag, startPoint x: 638, startPoint y: 144, endPoint x: 623, endPoint y: 150, distance: 16.6
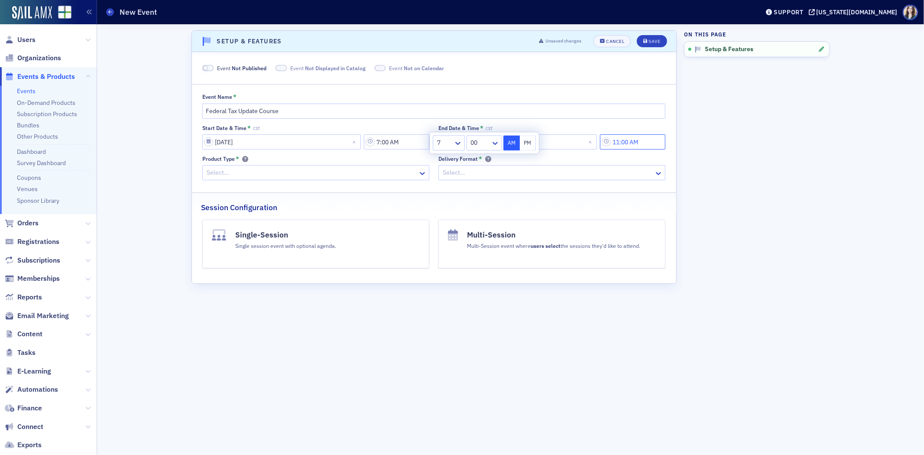
click at [638, 145] on input "11:00 AM" at bounding box center [632, 141] width 65 height 15
click at [523, 144] on icon at bounding box center [526, 143] width 9 height 9
click at [516, 194] on div "3" at bounding box center [516, 194] width 23 height 9
click at [592, 146] on button "PM" at bounding box center [594, 142] width 16 height 15
type input "3:00 PM"
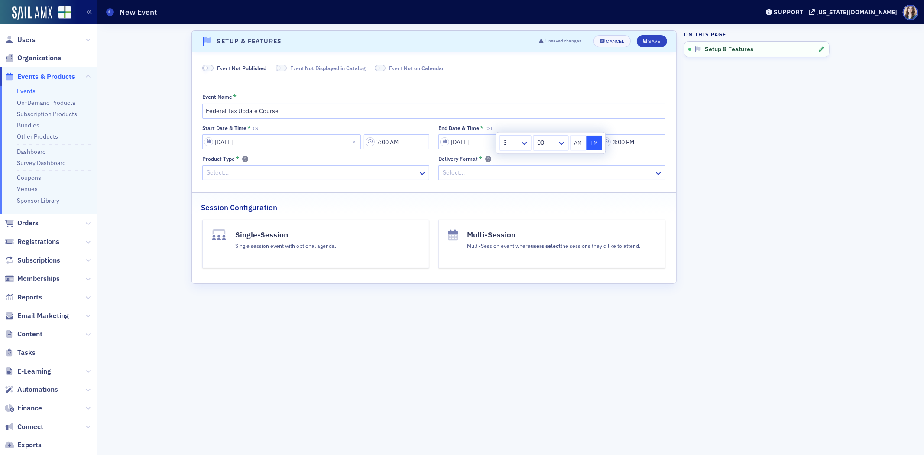
click at [735, 144] on aside "On this page Setup & Features" at bounding box center [757, 239] width 146 height 431
click at [332, 176] on div at bounding box center [312, 172] width 212 height 11
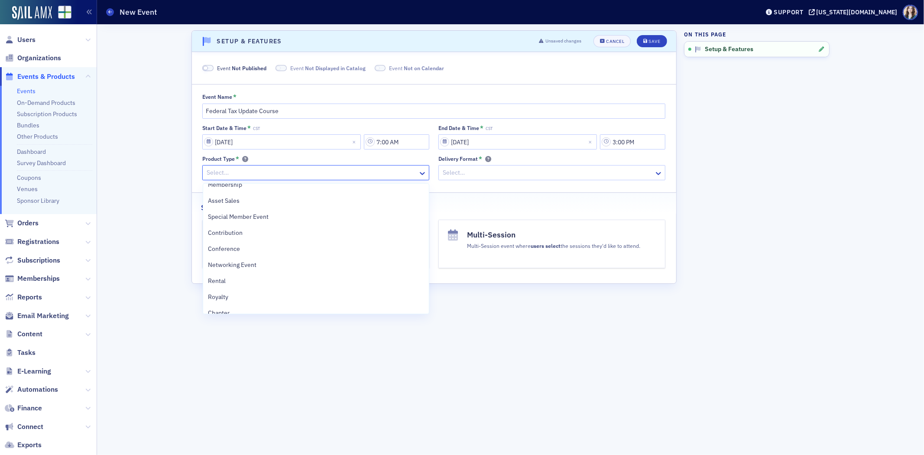
scroll to position [194, 0]
click at [260, 306] on div "Seminar" at bounding box center [316, 304] width 216 height 9
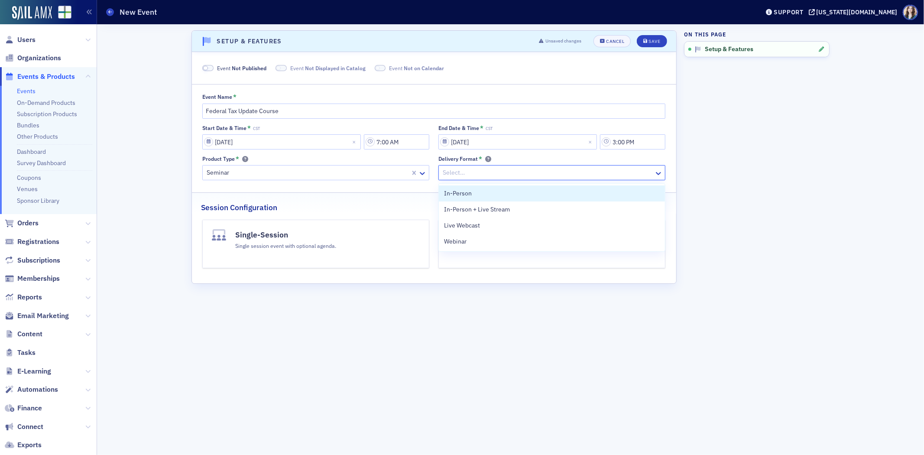
click at [491, 170] on div at bounding box center [548, 172] width 212 height 11
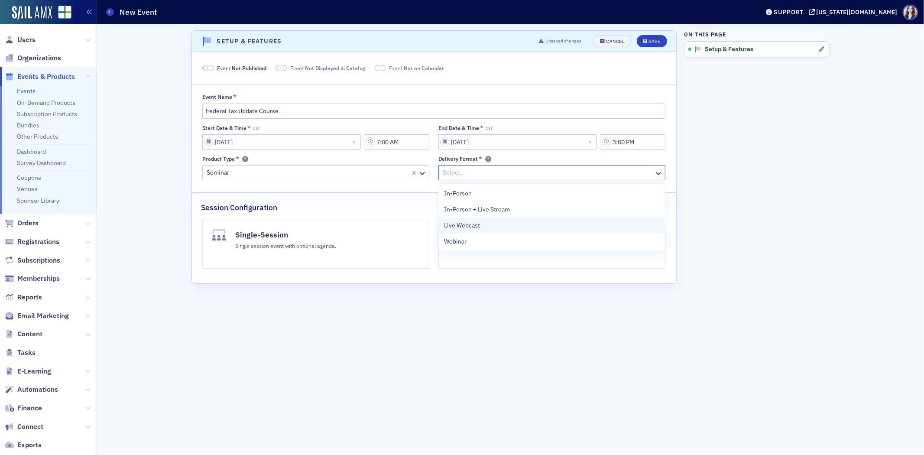
click at [490, 228] on div "Live Webcast" at bounding box center [552, 225] width 216 height 9
click at [399, 234] on button "Single-Session Single session event with optional agenda." at bounding box center [315, 244] width 227 height 49
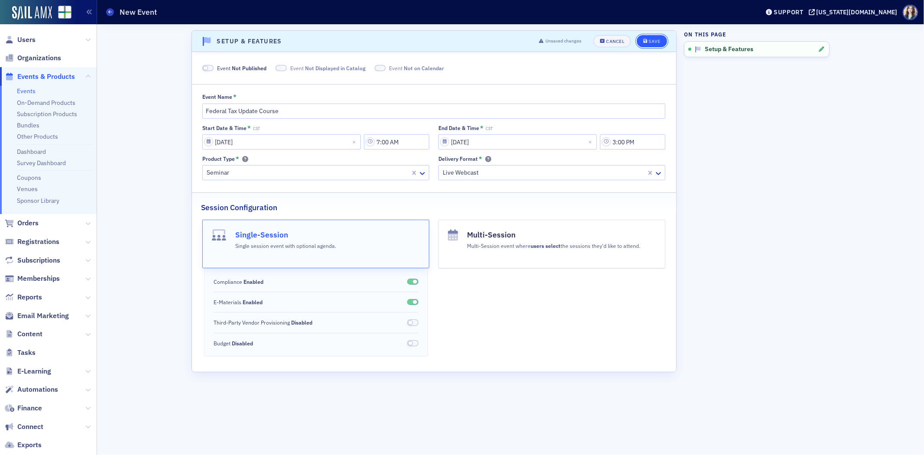
click at [642, 44] on button "Save" at bounding box center [652, 41] width 30 height 12
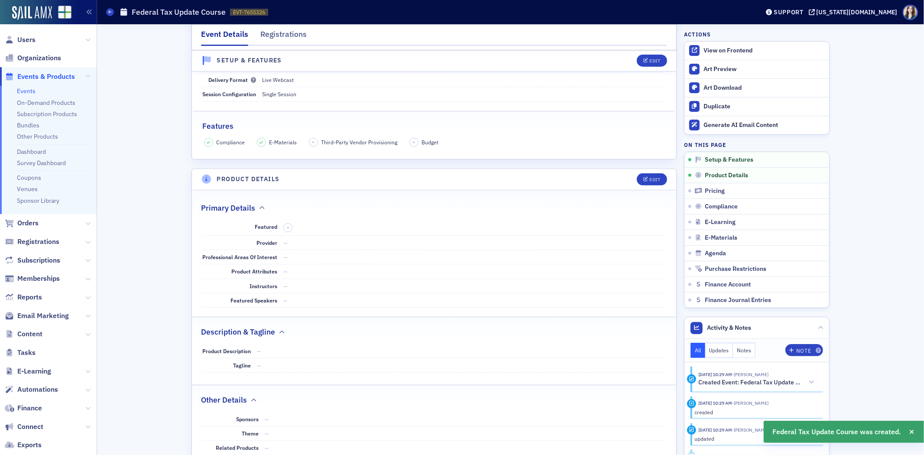
scroll to position [367, 0]
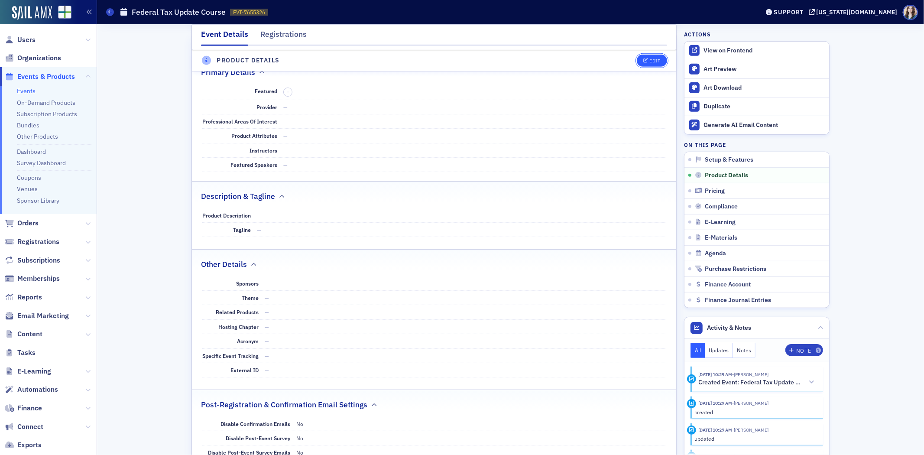
click at [650, 60] on div "Edit" at bounding box center [655, 61] width 11 height 5
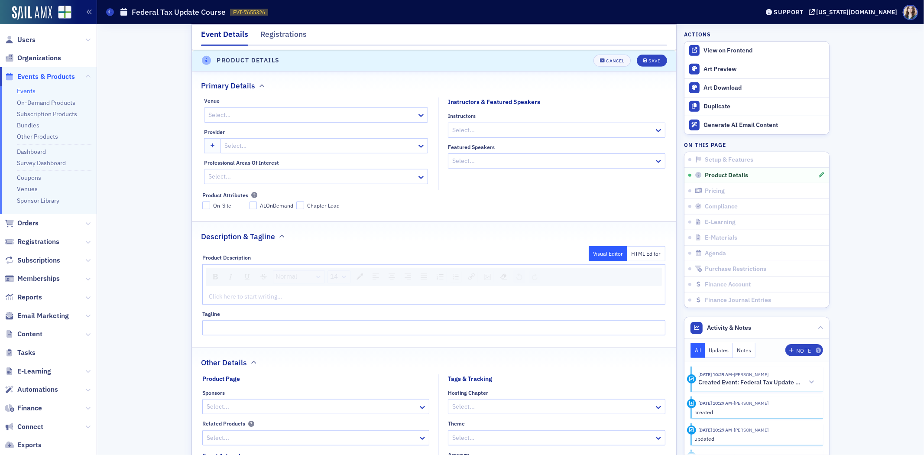
scroll to position [398, 0]
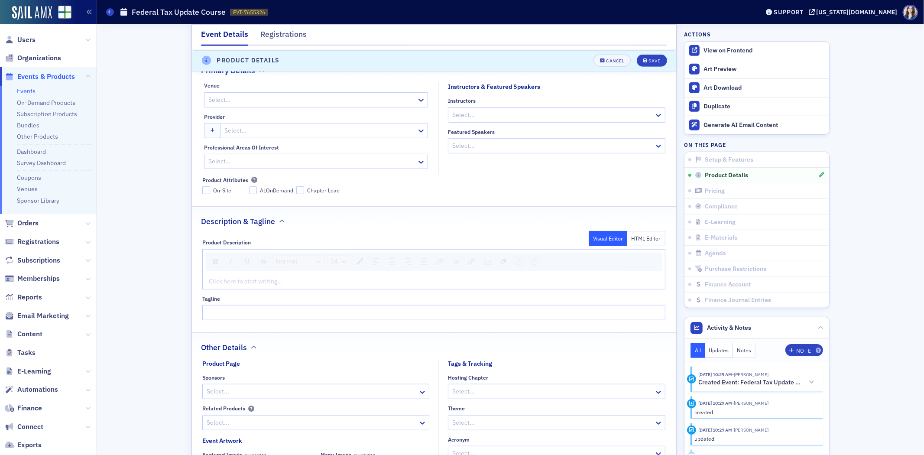
click at [285, 280] on div "rdw-editor" at bounding box center [434, 281] width 450 height 9
click at [266, 280] on div "rdw-editor" at bounding box center [434, 281] width 450 height 9
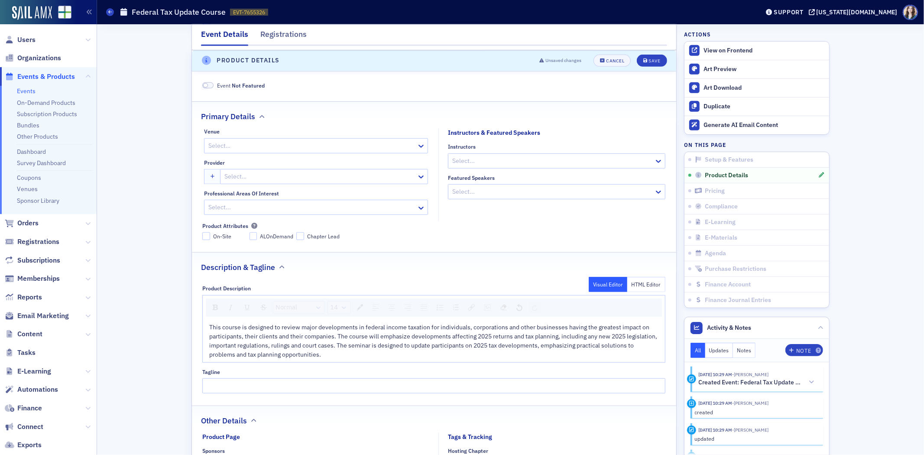
scroll to position [302, 0]
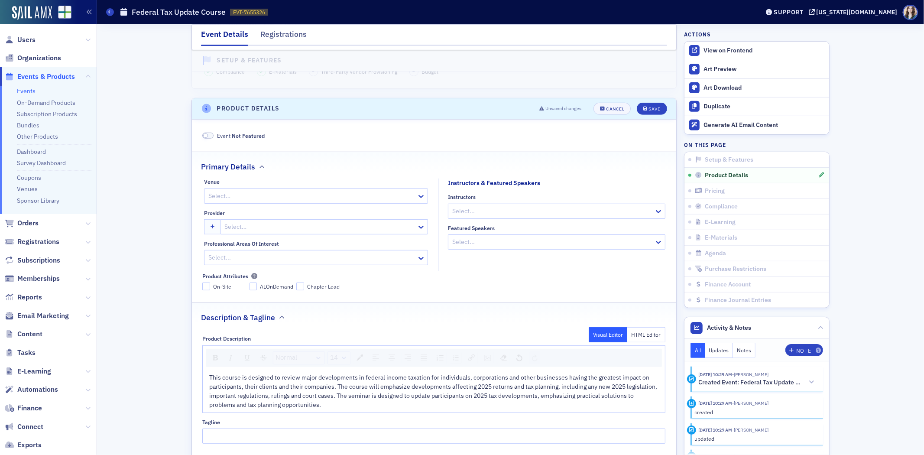
click at [263, 231] on div at bounding box center [320, 226] width 192 height 11
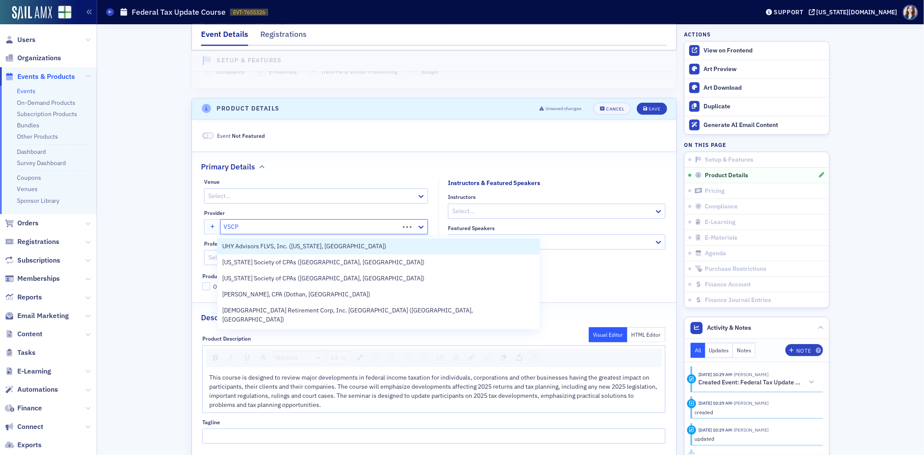
type input "VSCPA"
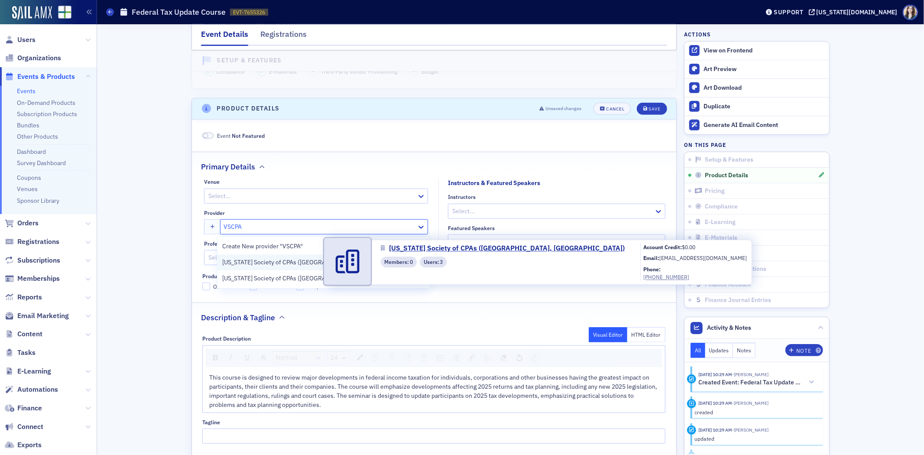
click at [299, 262] on span "Virginia Society of CPAs (Glen Allen, VA)" at bounding box center [324, 262] width 202 height 9
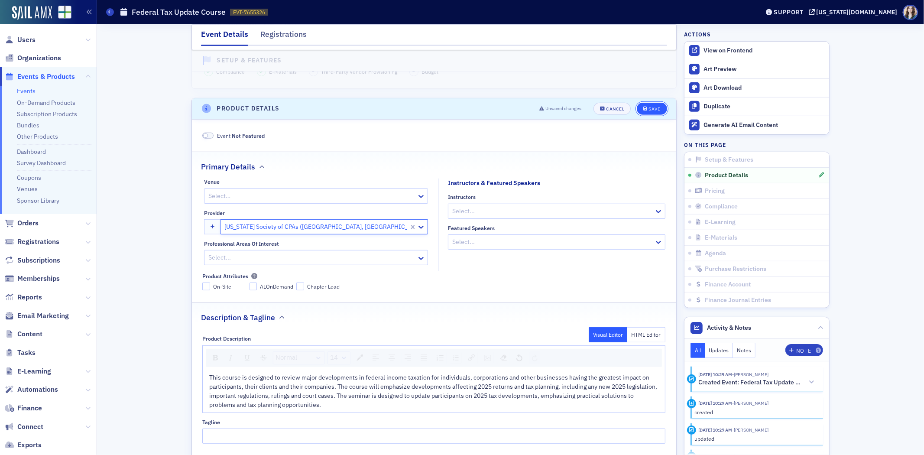
click at [644, 107] on span "Save" at bounding box center [652, 109] width 17 height 5
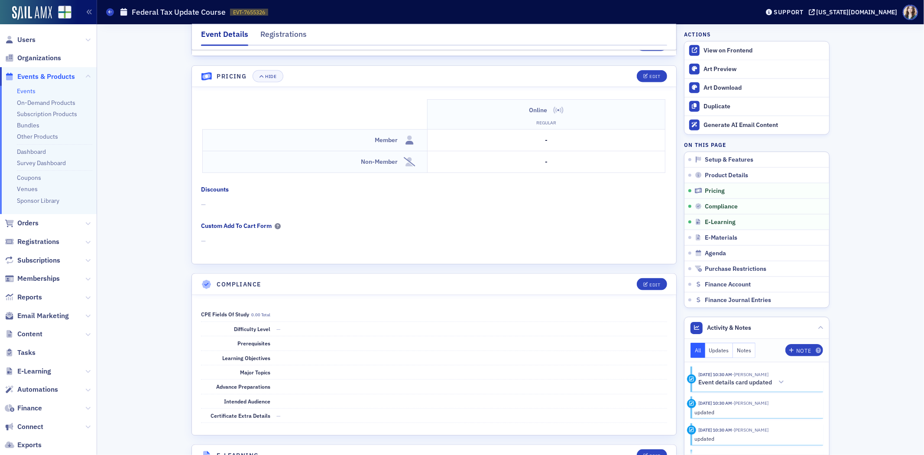
scroll to position [1024, 0]
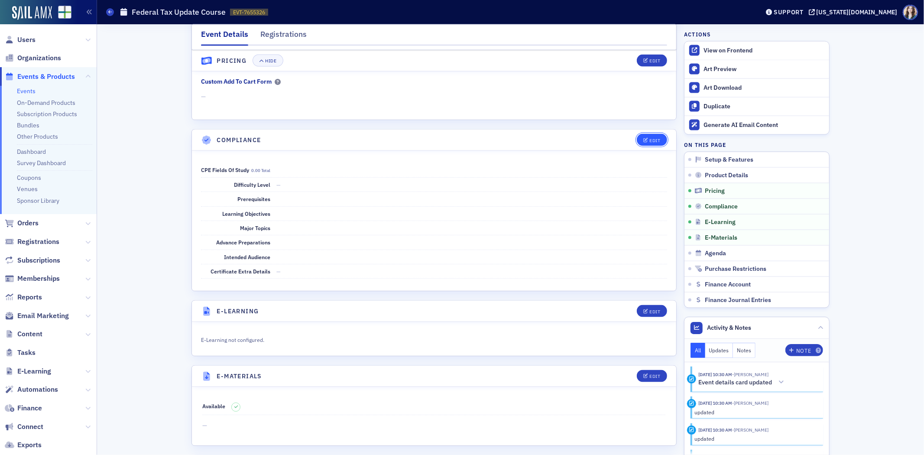
click at [660, 142] on button "Edit" at bounding box center [652, 140] width 30 height 12
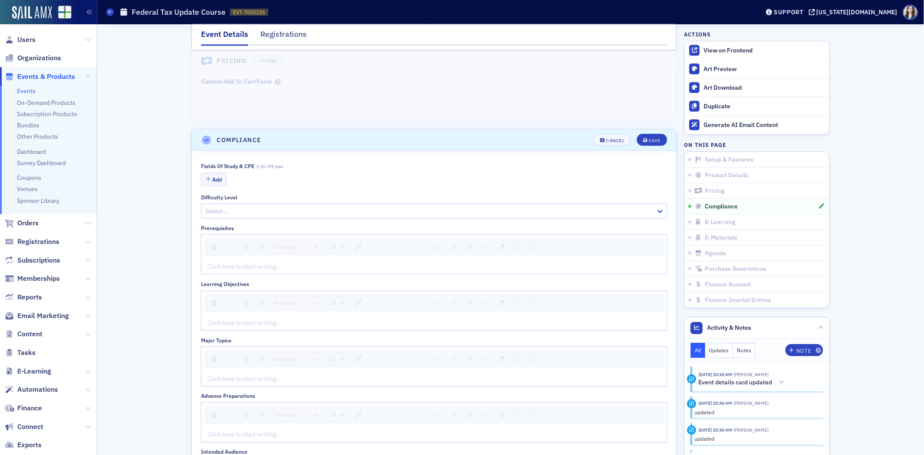
scroll to position [1105, 0]
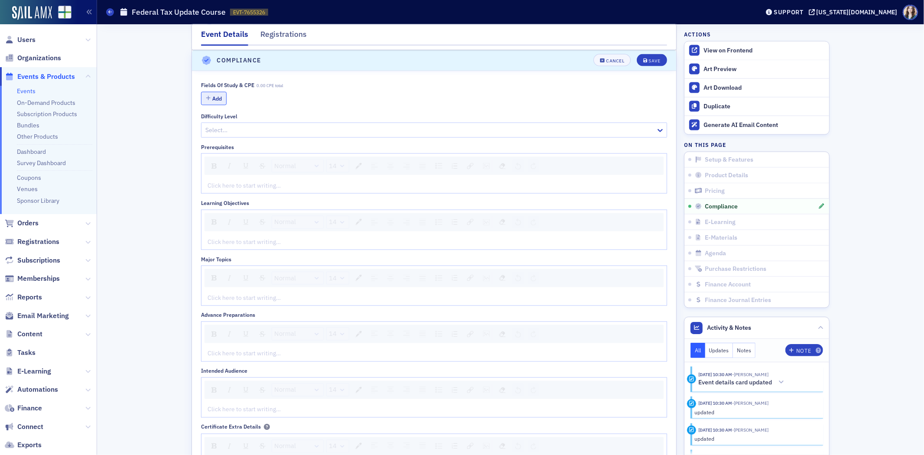
click at [220, 100] on button "Add" at bounding box center [214, 98] width 26 height 13
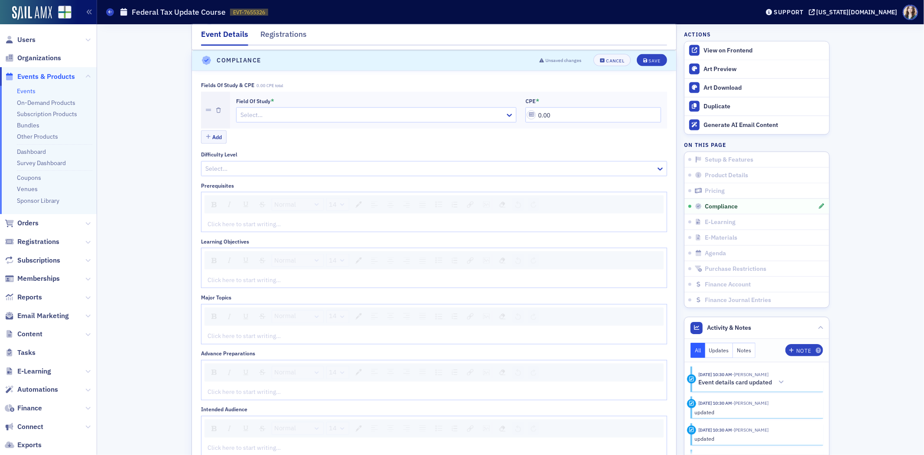
click at [366, 114] on div at bounding box center [372, 115] width 265 height 11
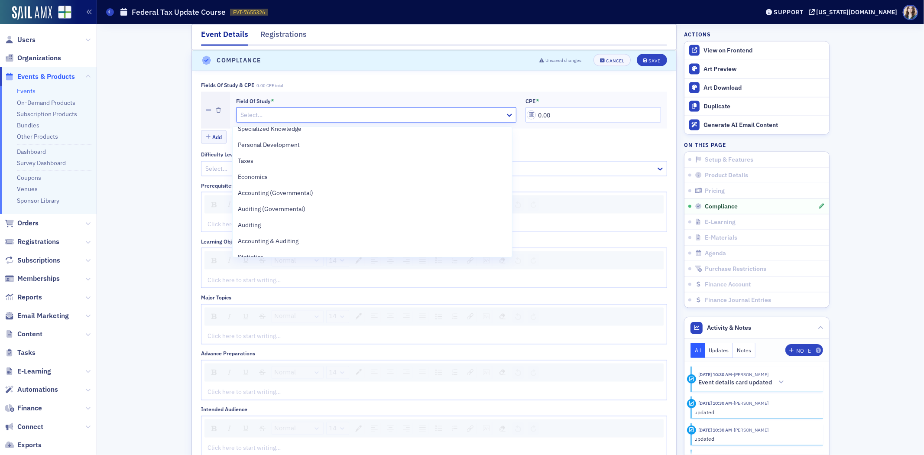
scroll to position [97, 0]
click at [274, 168] on div "Taxes" at bounding box center [372, 167] width 269 height 9
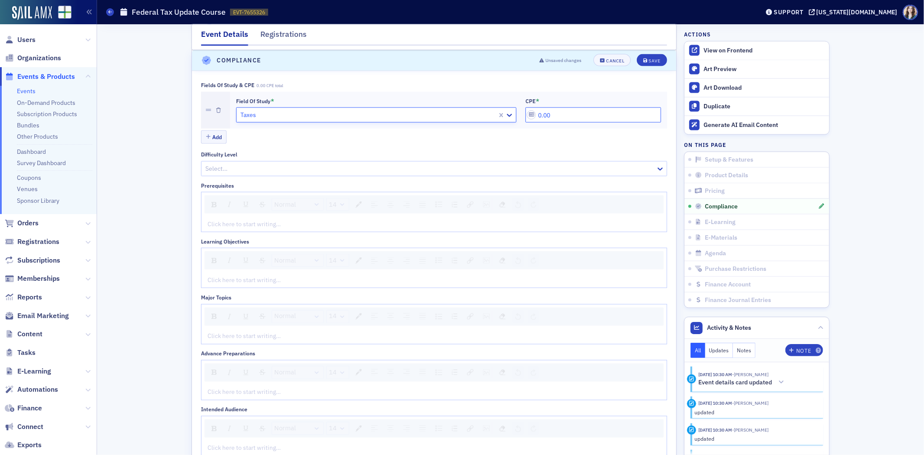
click at [539, 120] on input "0.00" at bounding box center [594, 114] width 136 height 15
click at [537, 118] on input "0.00" at bounding box center [594, 114] width 136 height 15
type input "8.00"
click at [564, 132] on div "Add" at bounding box center [434, 137] width 466 height 15
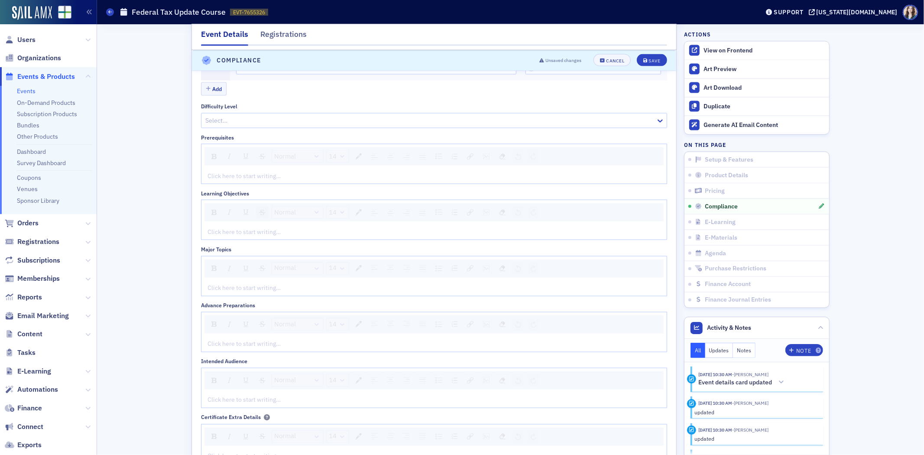
scroll to position [1201, 0]
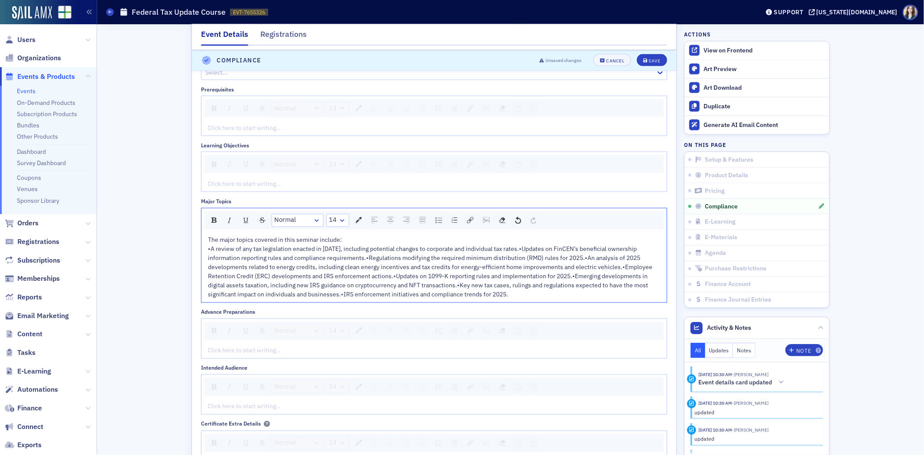
click at [367, 244] on div "The major topics covered in this seminar include:" at bounding box center [434, 240] width 453 height 9
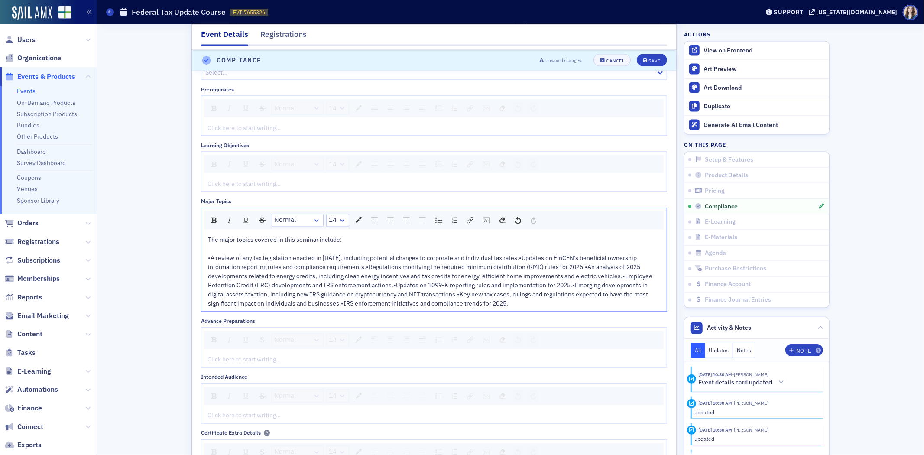
click at [513, 261] on span "•A review of any tax legislation enacted in 2025, including potential changes t…" at bounding box center [431, 280] width 446 height 53
click at [480, 271] on span "•Updates on FinCEN’s beneficial ownership information reporting rules and compl…" at bounding box center [433, 286] width 451 height 44
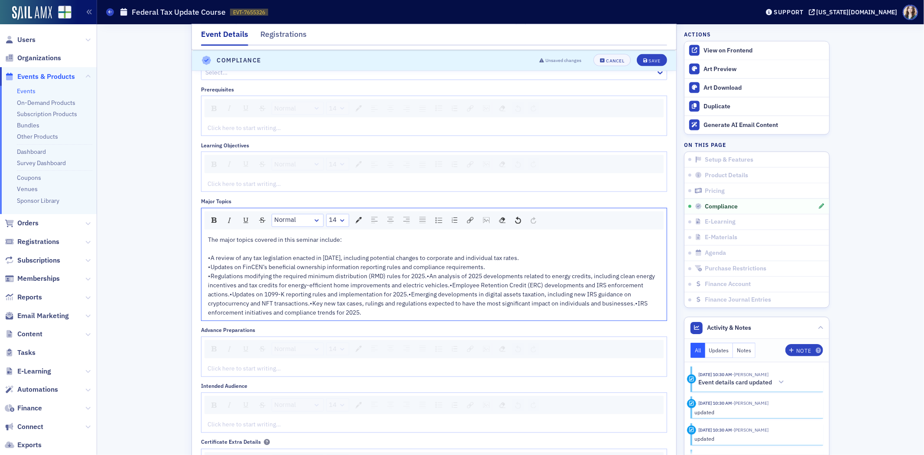
click at [423, 280] on span "•Regulations modifying the required minimum distribution (RMD) rules for 2025.•…" at bounding box center [432, 295] width 449 height 44
click at [229, 297] on span "•An analysis of 2025 developments related to energy credits, including clean en…" at bounding box center [433, 299] width 450 height 35
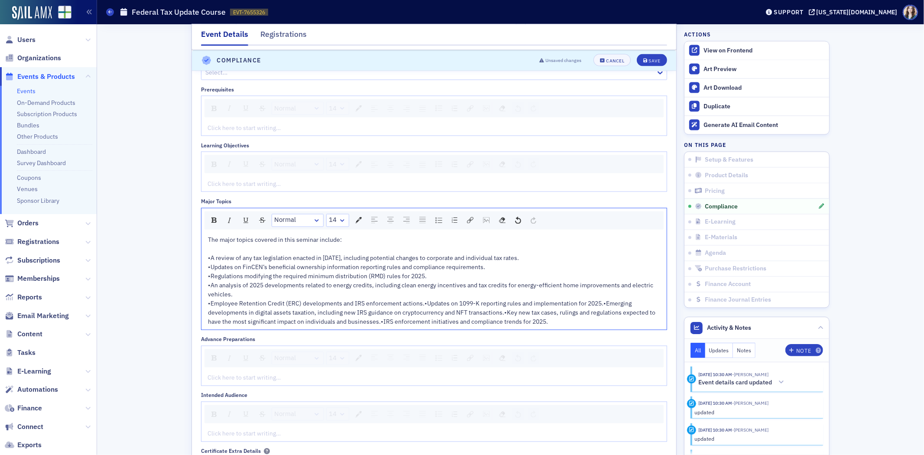
click at [418, 306] on span "•Employee Retention Credit (ERC) developments and IRS enforcement actions.•Upda…" at bounding box center [432, 313] width 449 height 26
click at [384, 317] on span "•Updates on 1099-K reporting rules and implementation for 2025.•Emerging develo…" at bounding box center [431, 322] width 446 height 26
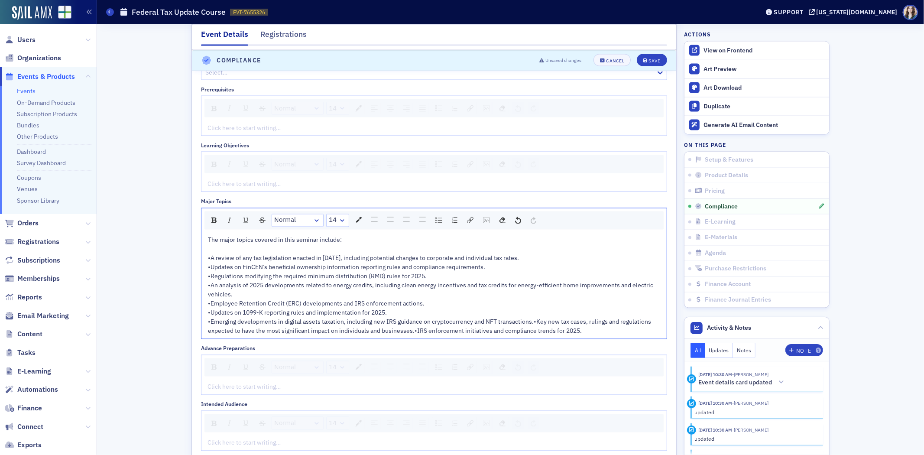
click at [530, 325] on span "•Emerging developments in digital assets taxation, including new IRS guidance o…" at bounding box center [430, 326] width 445 height 17
click at [528, 335] on span "•Key new tax cases, rulings and regulations expected to have the most significa…" at bounding box center [432, 335] width 449 height 17
click at [641, 63] on button "Save" at bounding box center [652, 61] width 30 height 12
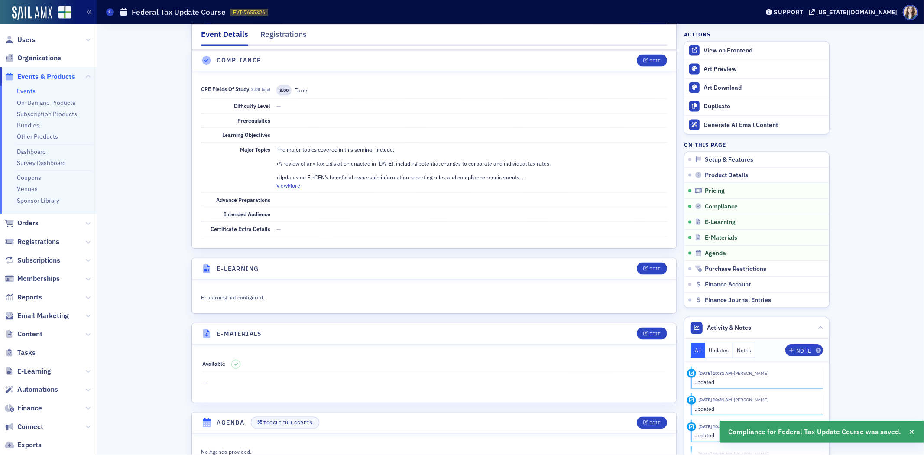
scroll to position [1072, 0]
click at [287, 185] on button "View More" at bounding box center [289, 186] width 24 height 8
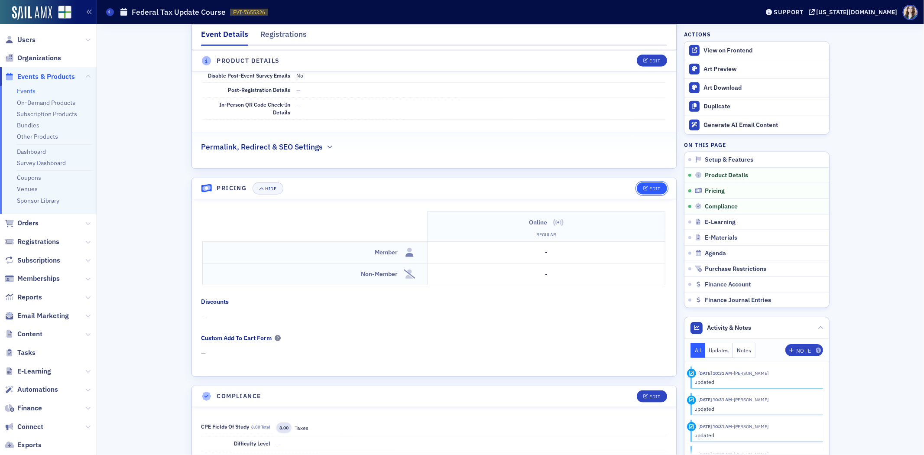
click at [650, 187] on div "Edit" at bounding box center [655, 188] width 11 height 5
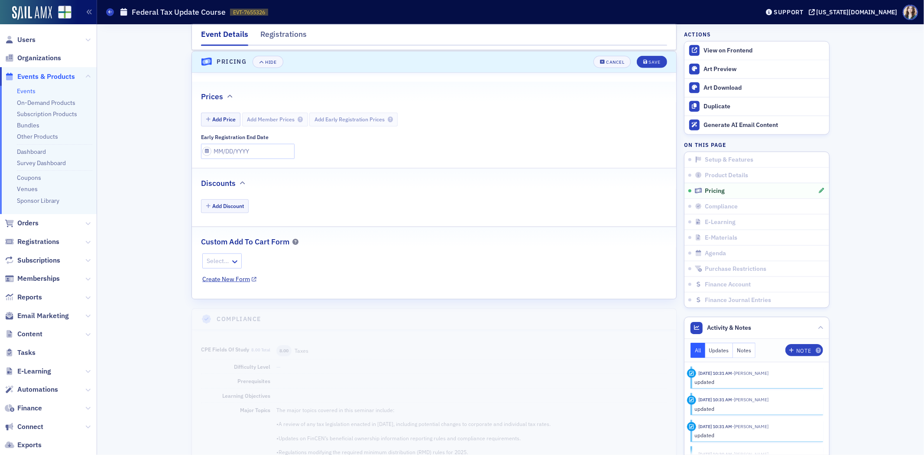
scroll to position [864, 0]
click at [220, 117] on button "Add Price" at bounding box center [221, 117] width 40 height 13
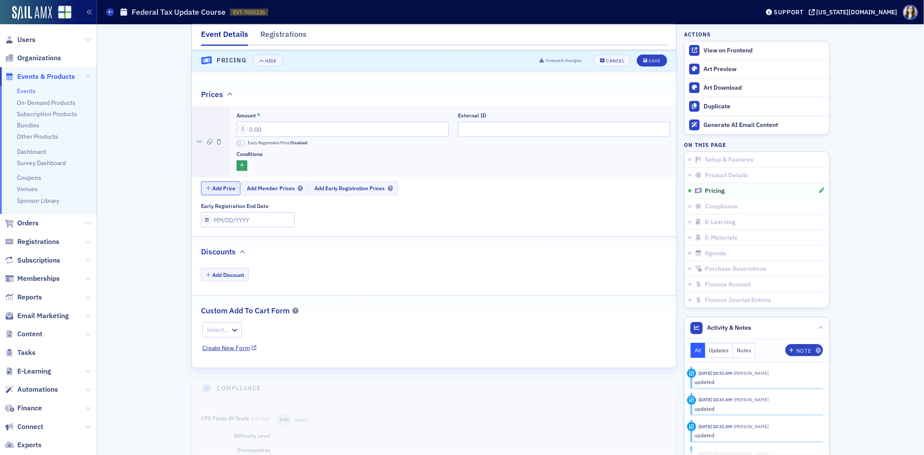
click at [221, 191] on button "Add Price" at bounding box center [221, 188] width 40 height 13
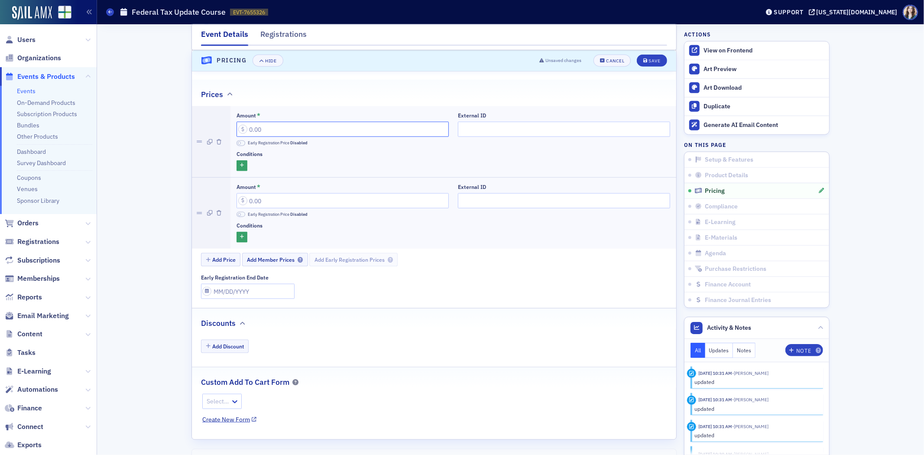
click at [280, 133] on input "Amount *" at bounding box center [343, 129] width 212 height 15
type input "300.00"
click at [276, 201] on input "Amount *" at bounding box center [343, 200] width 212 height 15
drag, startPoint x: 553, startPoint y: 315, endPoint x: 382, endPoint y: 298, distance: 172.0
click at [552, 316] on div "Discounts" at bounding box center [434, 319] width 466 height 20
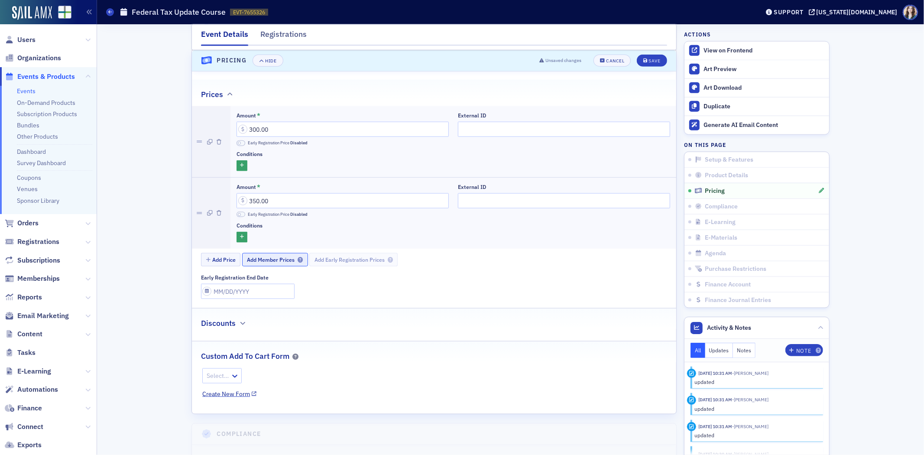
click at [259, 257] on button "Add Member Prices" at bounding box center [275, 259] width 66 height 13
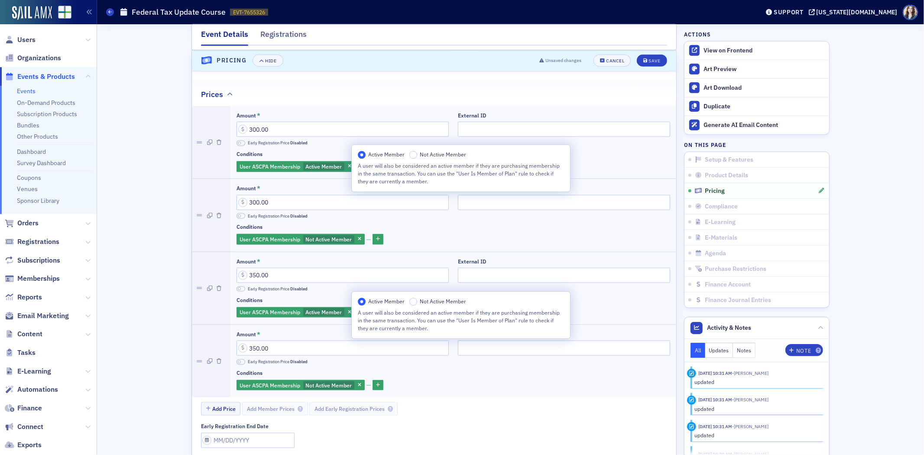
click at [137, 217] on div "Event Details Registrations E-Learning has not been set up. Pricing has not bee…" at bounding box center [510, 276] width 815 height 2232
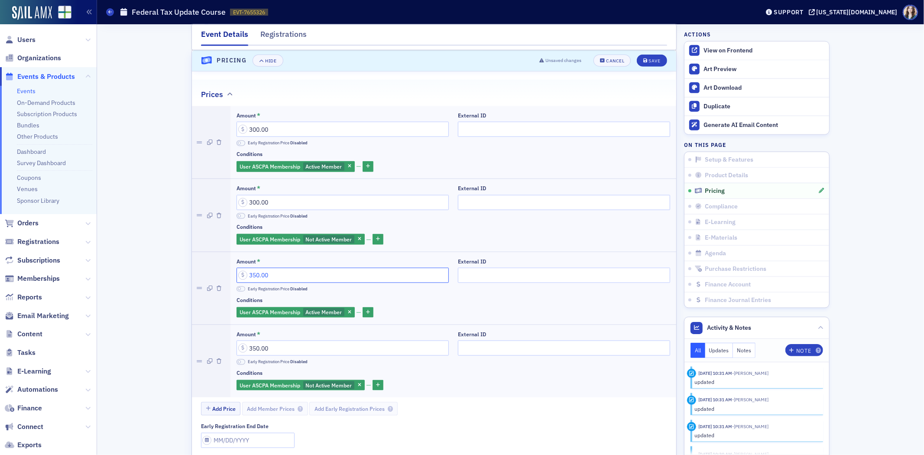
click at [253, 280] on input "350.00" at bounding box center [343, 275] width 212 height 15
type input "325.00"
click at [253, 204] on input "300.00" at bounding box center [343, 202] width 212 height 15
type input "350.00"
click at [253, 279] on input "325.00" at bounding box center [343, 275] width 212 height 15
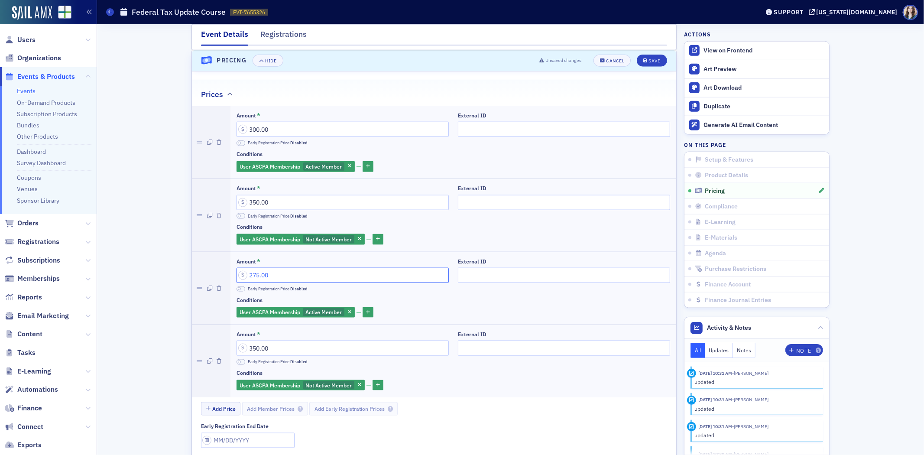
type input "275.00"
click at [256, 352] on input "350.00" at bounding box center [343, 348] width 212 height 15
type input "325.00"
click at [164, 339] on div "Event Details Registrations E-Learning has not been set up. Pricing has not bee…" at bounding box center [510, 276] width 815 height 2232
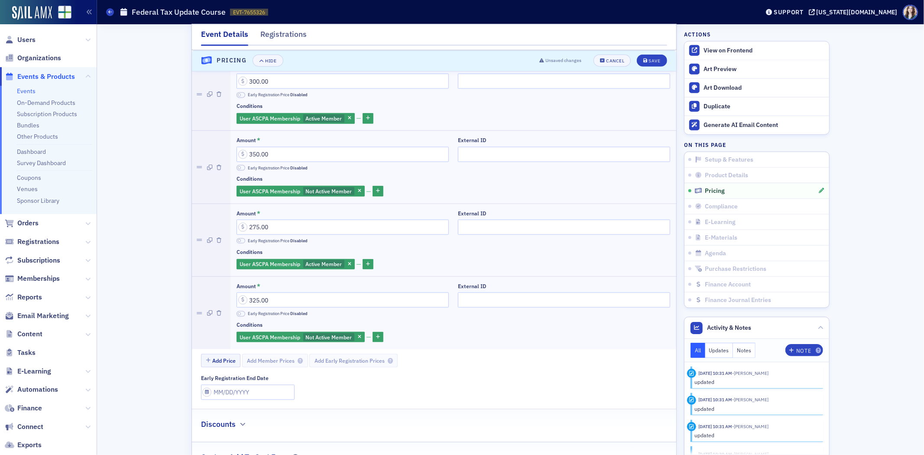
click at [237, 314] on span at bounding box center [241, 314] width 9 height 6
click at [237, 241] on span at bounding box center [241, 241] width 9 height 6
click at [225, 395] on input "Early Registration End Date" at bounding box center [248, 392] width 94 height 15
select select "9"
select select "2025"
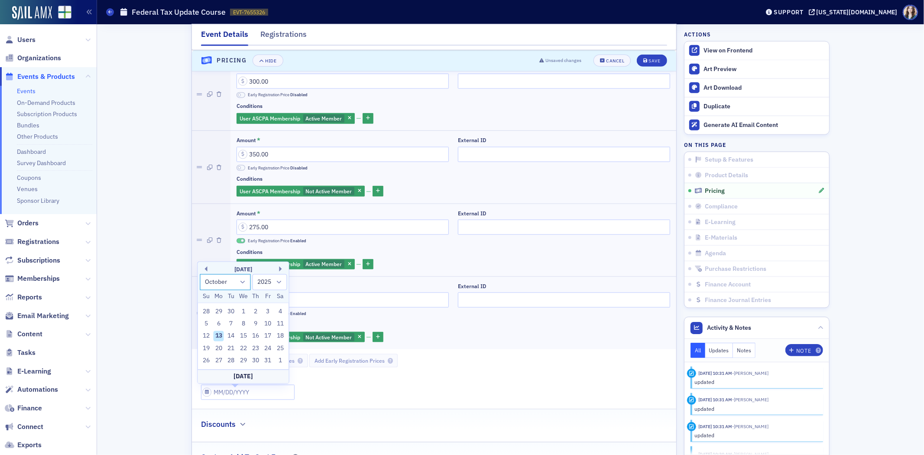
click at [242, 279] on select "January February March April May June July August September October November De…" at bounding box center [225, 282] width 51 height 16
click at [200, 274] on select "January February March April May June July August September October November De…" at bounding box center [225, 282] width 51 height 16
drag, startPoint x: 243, startPoint y: 283, endPoint x: 243, endPoint y: 290, distance: 6.5
click at [243, 283] on select "January February March April May June July August September October November De…" at bounding box center [225, 282] width 51 height 16
select select "10"
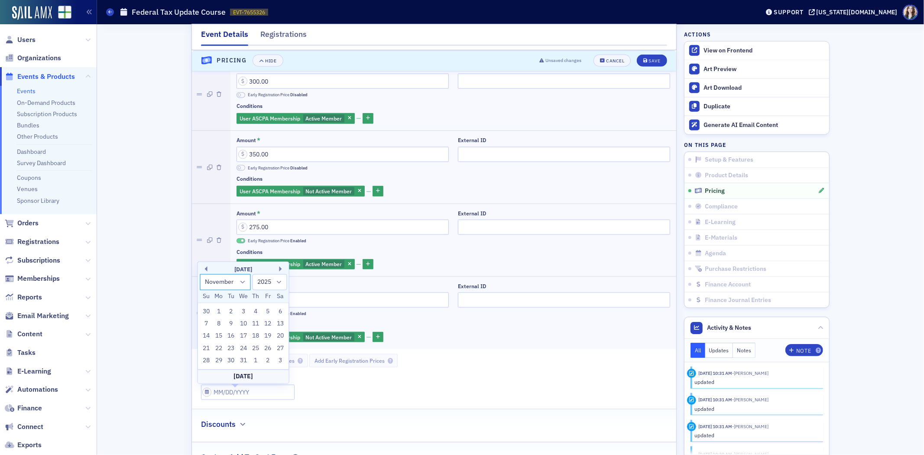
click at [200, 274] on select "January February March April May June July August September October November De…" at bounding box center [225, 282] width 51 height 16
click at [269, 352] on div "28" at bounding box center [268, 348] width 10 height 10
type input "11/28/2025"
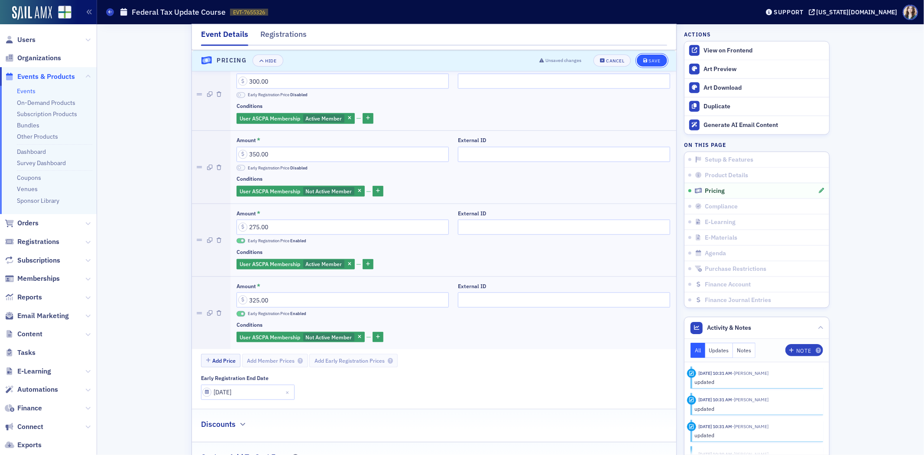
click at [655, 64] on button "Save" at bounding box center [652, 61] width 30 height 12
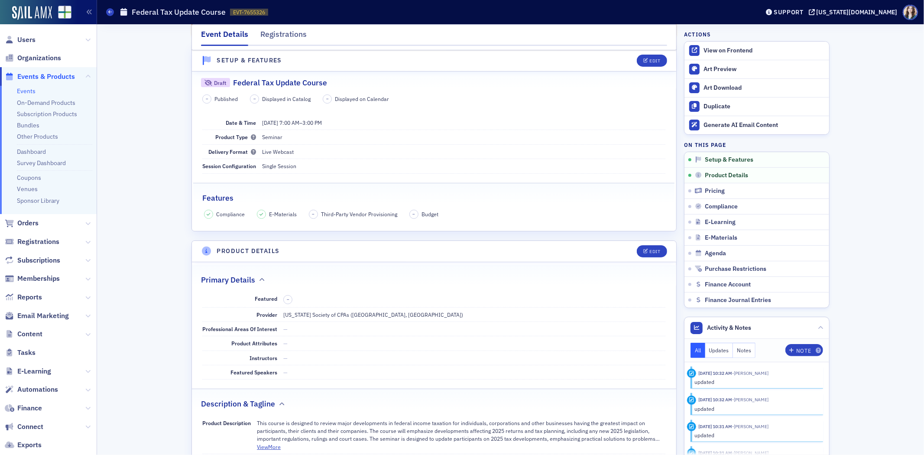
scroll to position [0, 0]
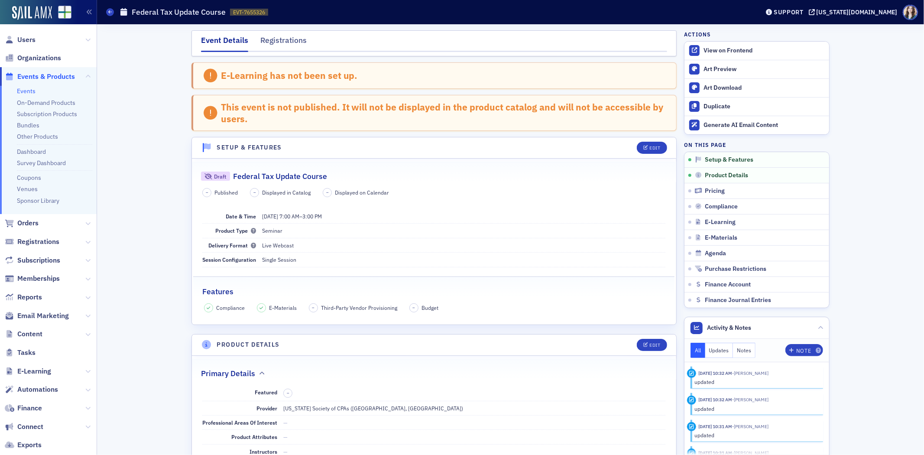
click at [648, 140] on header "Setup & Features Edit" at bounding box center [434, 147] width 485 height 21
click at [650, 149] on div "Edit" at bounding box center [655, 148] width 11 height 5
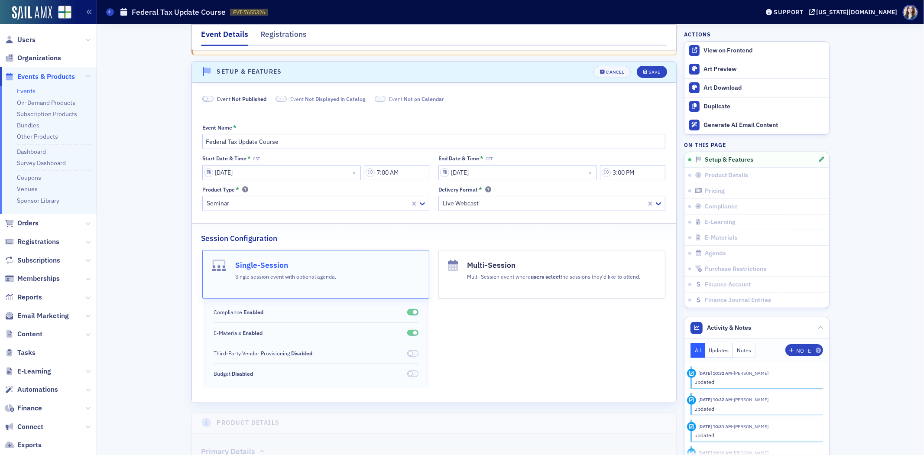
scroll to position [87, 0]
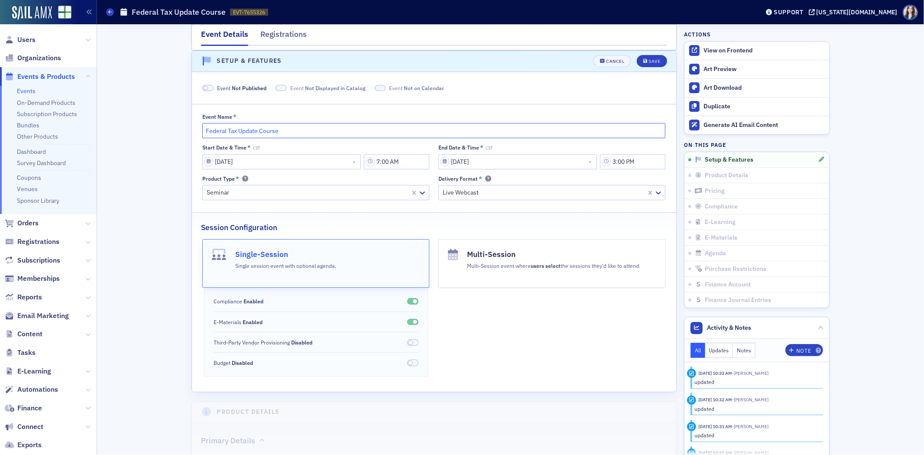
click at [202, 131] on input "Federal Tax Update Course" at bounding box center [433, 130] width 463 height 15
drag, startPoint x: 306, startPoint y: 133, endPoint x: 348, endPoint y: 130, distance: 42.5
click at [348, 130] on input "2025 Don Farmer Federal Tax Update Course" at bounding box center [433, 130] width 463 height 15
type input "2025 Don Farmer Federal Tax Update"
click at [382, 111] on fieldset "Event Name * 2025 Don Farmer Federal Tax Update Start Date & Time * CST 12/08/2…" at bounding box center [434, 155] width 485 height 102
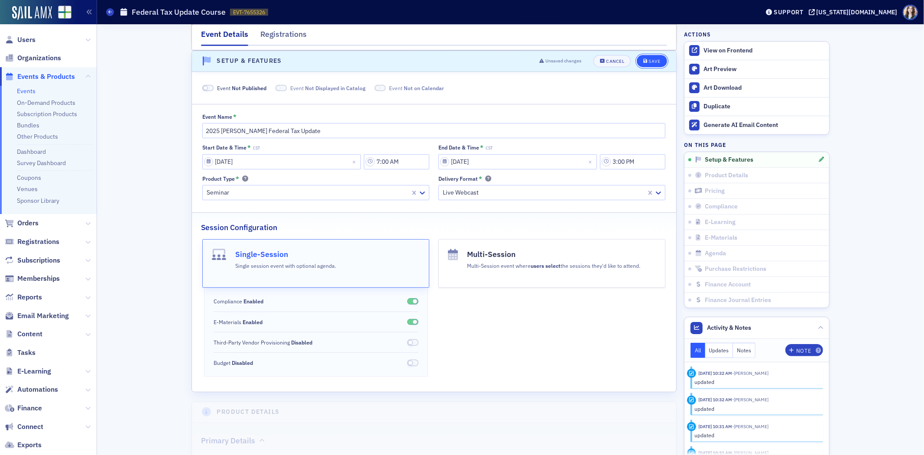
click at [642, 65] on button "Save" at bounding box center [652, 61] width 30 height 12
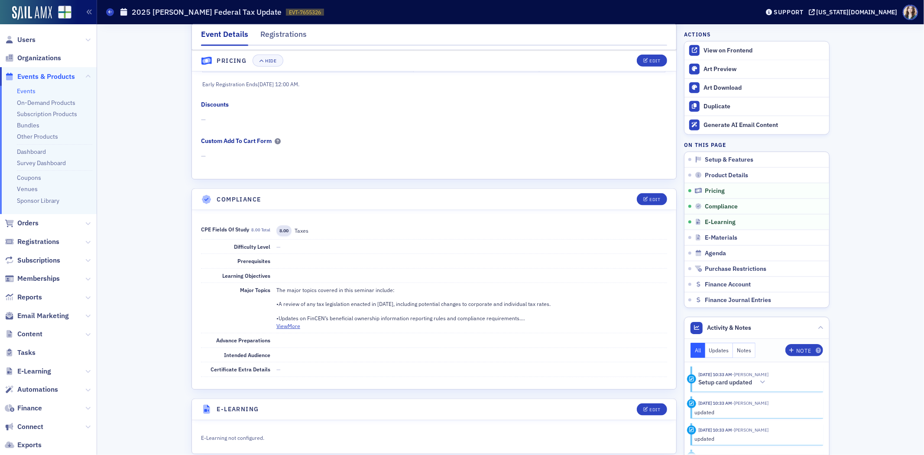
scroll to position [867, 0]
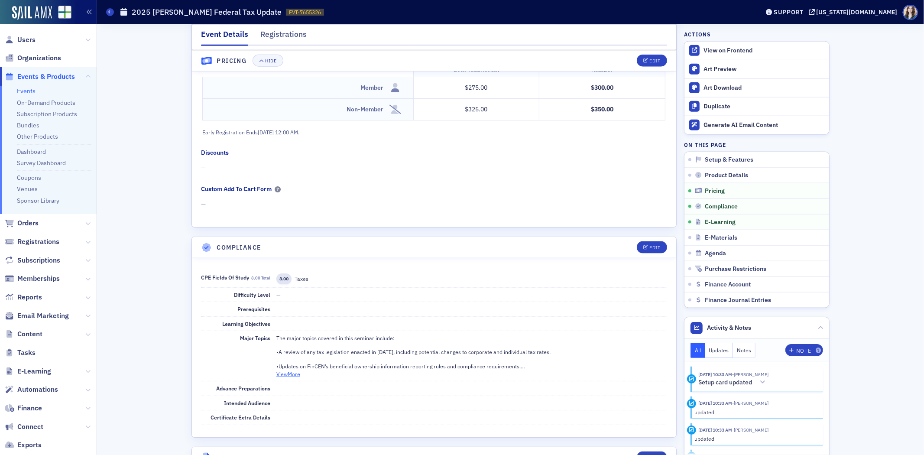
click at [277, 374] on button "View More" at bounding box center [289, 374] width 24 height 8
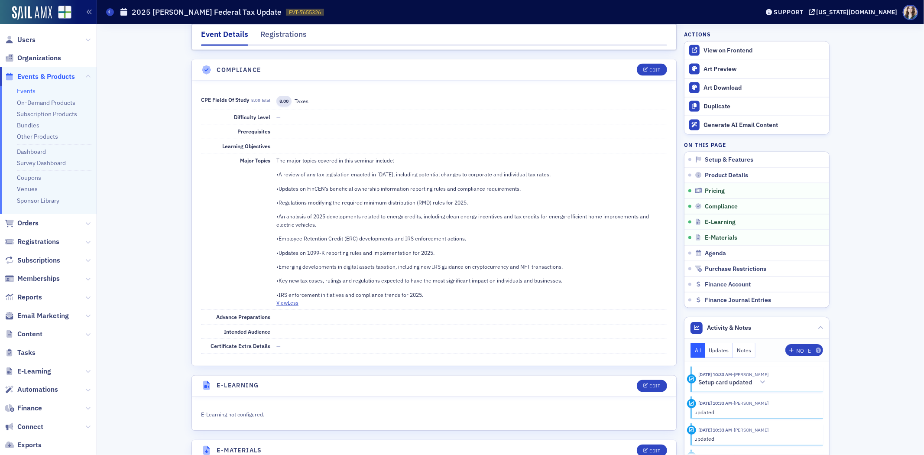
scroll to position [1059, 0]
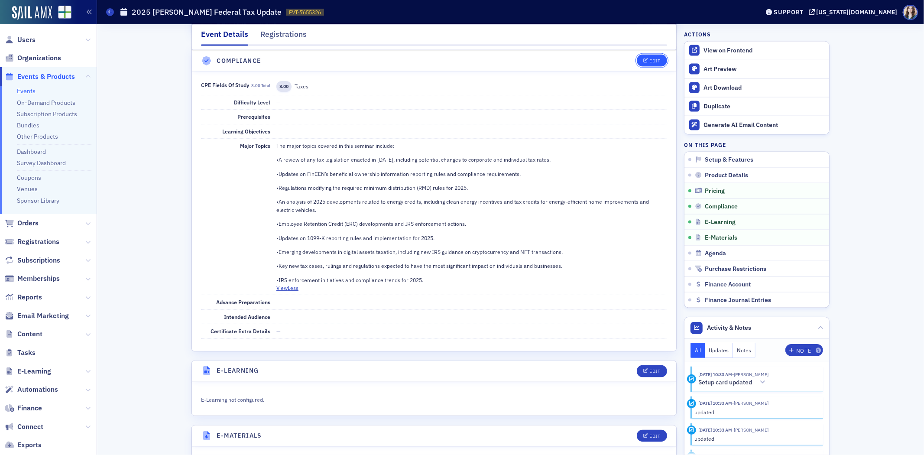
click at [648, 63] on button "Edit" at bounding box center [652, 61] width 30 height 12
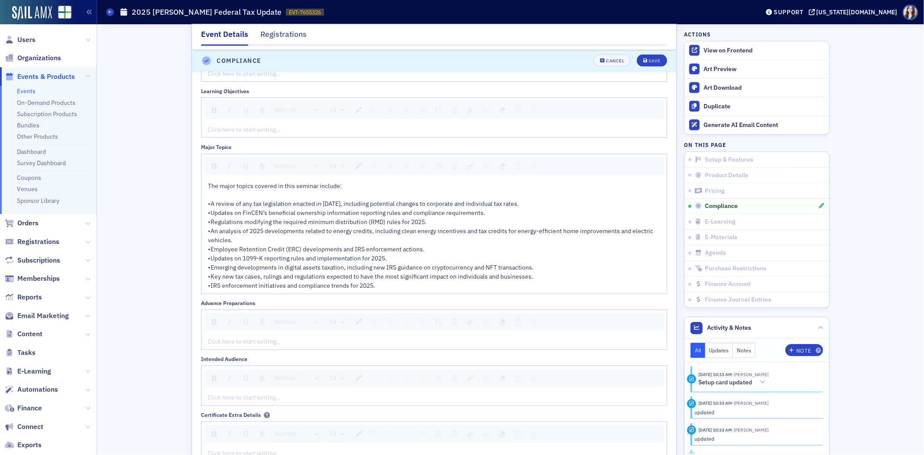
scroll to position [1296, 0]
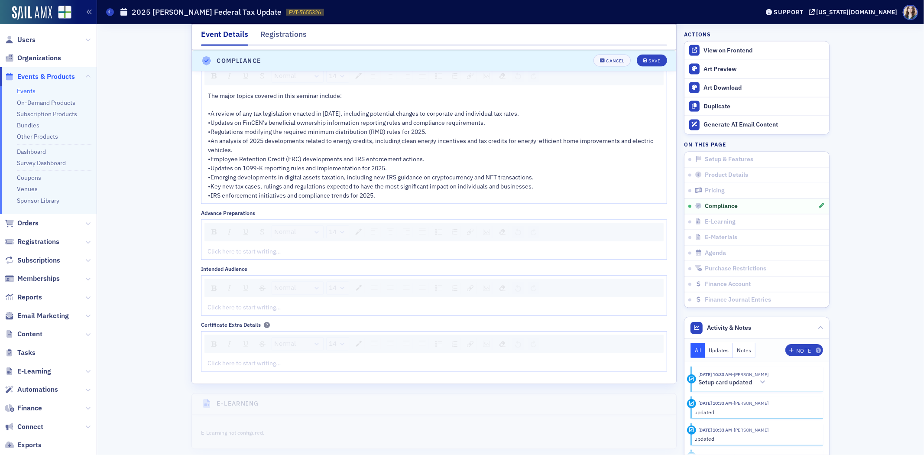
click at [381, 199] on div "•IRS enforcement initiatives and compliance trends for 2025." at bounding box center [434, 196] width 453 height 9
click at [373, 197] on div "•IRS enforcement initiatives and compliance trends for 2025." at bounding box center [434, 196] width 453 height 9
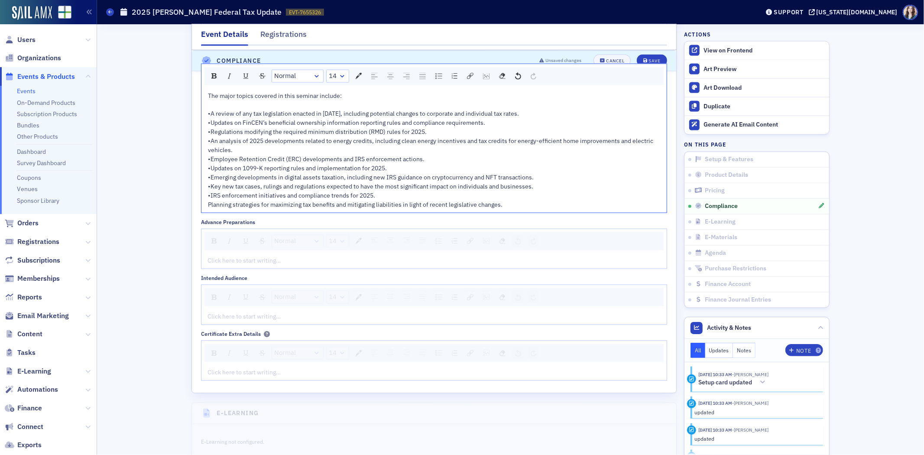
click at [208, 207] on span "Planning strategies for maximizing tax benefits and mitigating liabilities in l…" at bounding box center [355, 205] width 295 height 8
click at [438, 79] on img "rdw-list-control" at bounding box center [439, 76] width 7 height 6
click at [208, 117] on span "•A review of any tax legislation enacted in 2025, including potential changes t…" at bounding box center [363, 114] width 311 height 8
click at [208, 125] on span "•Updates on FinCEN’s beneficial ownership information reporting rules and compl…" at bounding box center [346, 123] width 277 height 8
click at [208, 135] on span "•Regulations modifying the required minimum distribution (RMD) rules for 2025." at bounding box center [317, 132] width 219 height 8
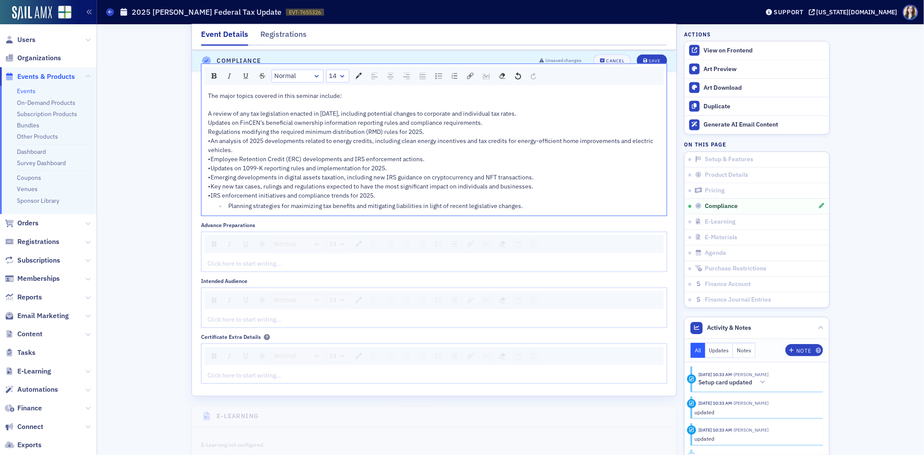
click at [208, 143] on span "•An analysis of 2025 developments related to energy credits, including clean en…" at bounding box center [431, 145] width 447 height 17
click at [208, 163] on span "•Employee Retention Credit (ERC) developments and IRS enforcement actions." at bounding box center [316, 160] width 217 height 8
click at [208, 172] on span "•Updates on 1099-K reporting rules and implementation for 2025." at bounding box center [297, 169] width 179 height 8
click at [208, 181] on span "•Emerging developments in digital assets taxation, including new IRS guidance o…" at bounding box center [371, 178] width 326 height 8
click at [208, 190] on span "•Key new tax cases, rulings and regulations expected to have the most significa…" at bounding box center [370, 187] width 325 height 8
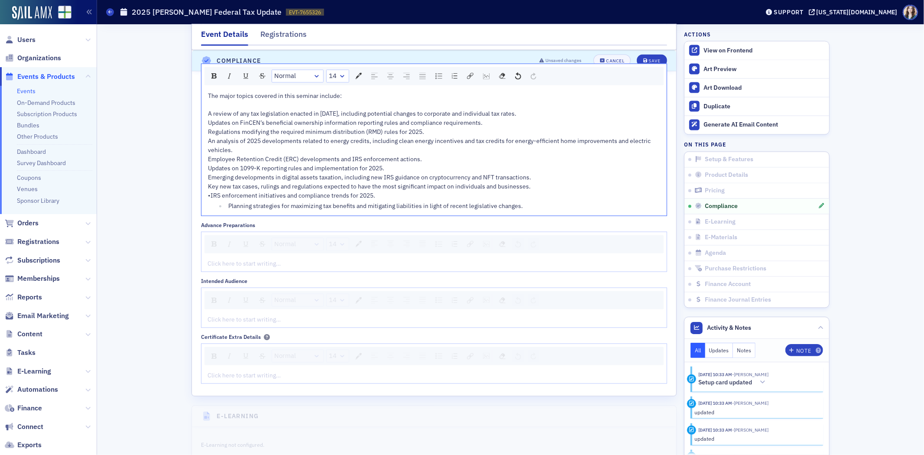
click at [208, 197] on span "•IRS enforcement initiatives and compliance trends for 2025." at bounding box center [291, 196] width 167 height 8
click at [228, 209] on span "Planning strategies for maximizing tax benefits and mitigating liabilities in l…" at bounding box center [375, 206] width 295 height 8
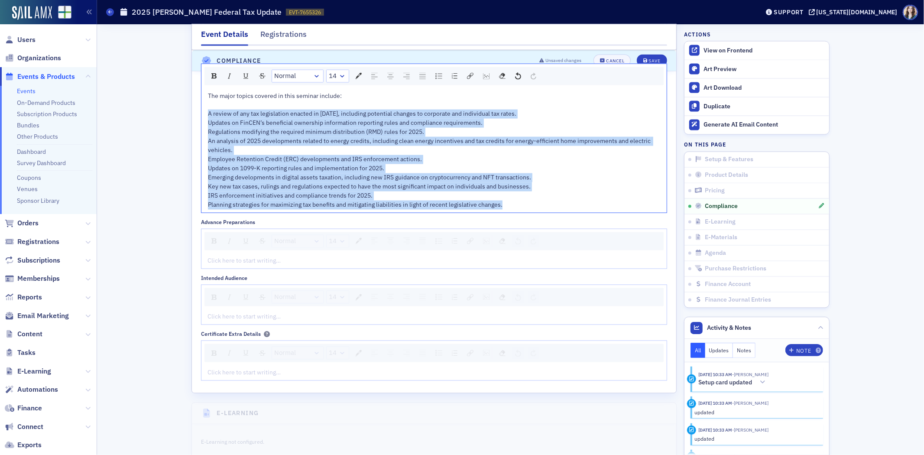
drag, startPoint x: 204, startPoint y: 116, endPoint x: 512, endPoint y: 213, distance: 322.7
click at [512, 213] on div "The major topics covered in this seminar include: A review of any tax legislati…" at bounding box center [434, 150] width 465 height 124
click at [436, 77] on img "rdw-list-control" at bounding box center [439, 76] width 7 height 6
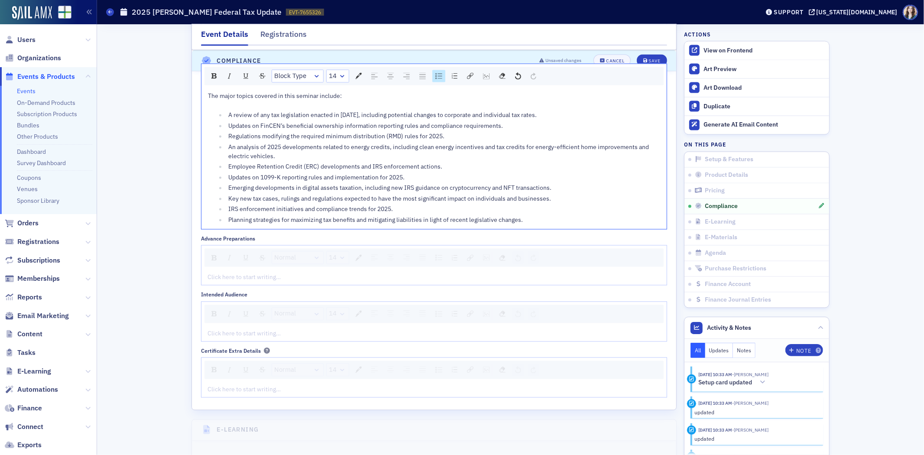
click at [230, 282] on div "rdw-editor" at bounding box center [434, 277] width 453 height 9
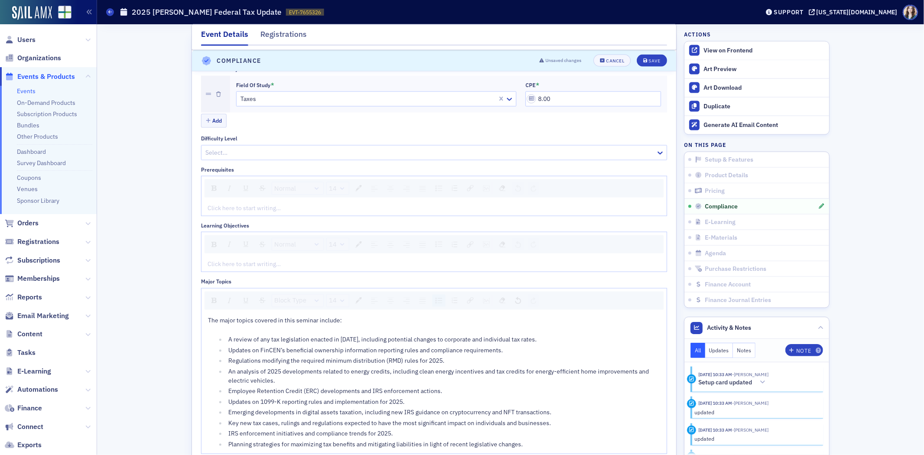
scroll to position [1055, 0]
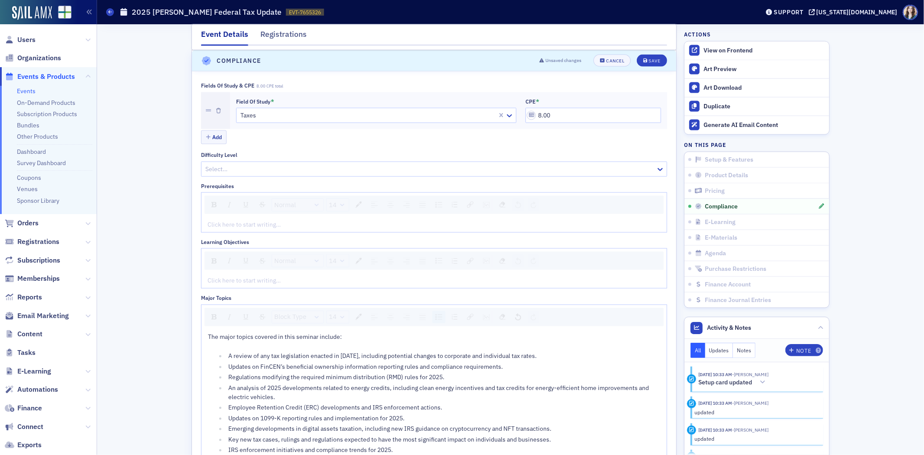
click at [253, 226] on div "rdw-editor" at bounding box center [434, 224] width 453 height 9
click at [147, 295] on div "Event Details Registrations E-Learning has not been set up. This event is not p…" at bounding box center [510, 67] width 815 height 2196
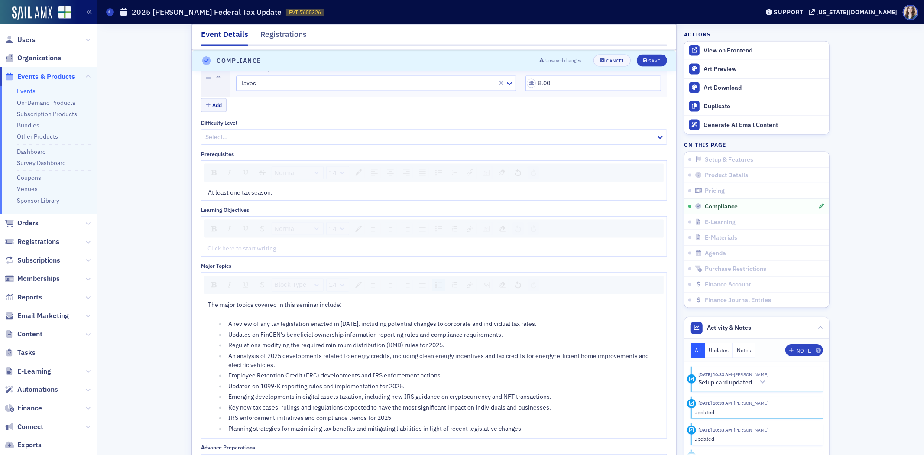
scroll to position [1103, 0]
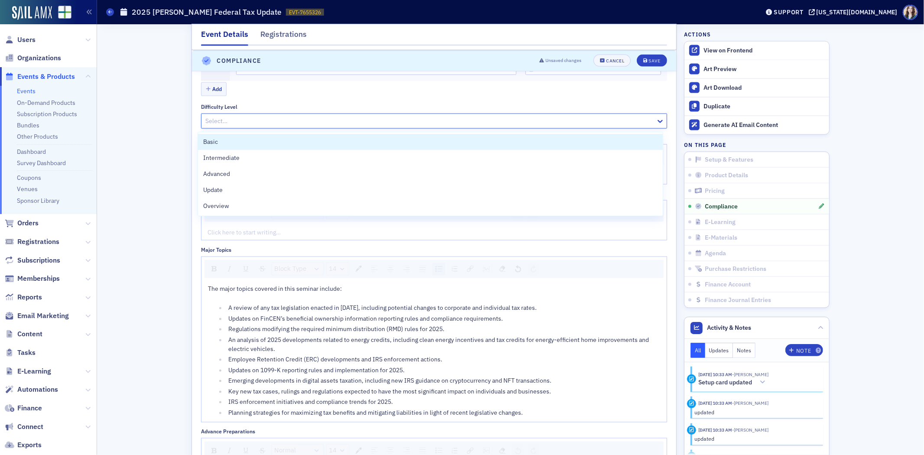
click at [241, 122] on div at bounding box center [430, 121] width 451 height 11
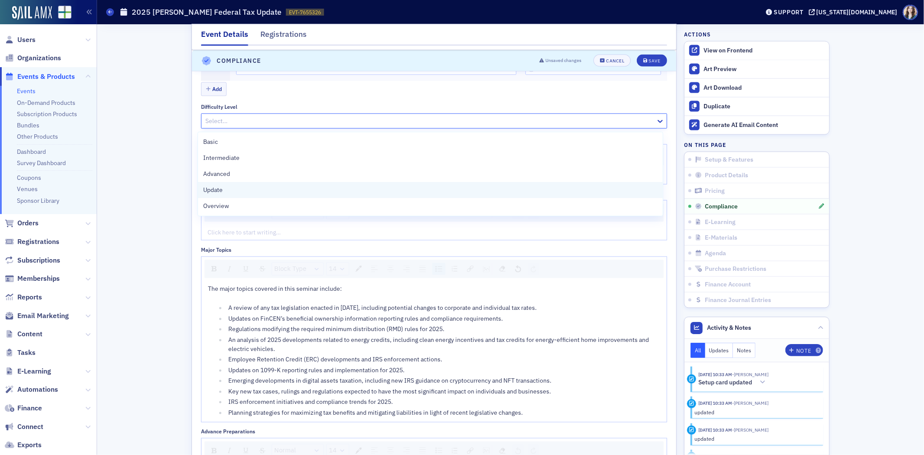
click at [235, 191] on div "Update" at bounding box center [430, 190] width 455 height 9
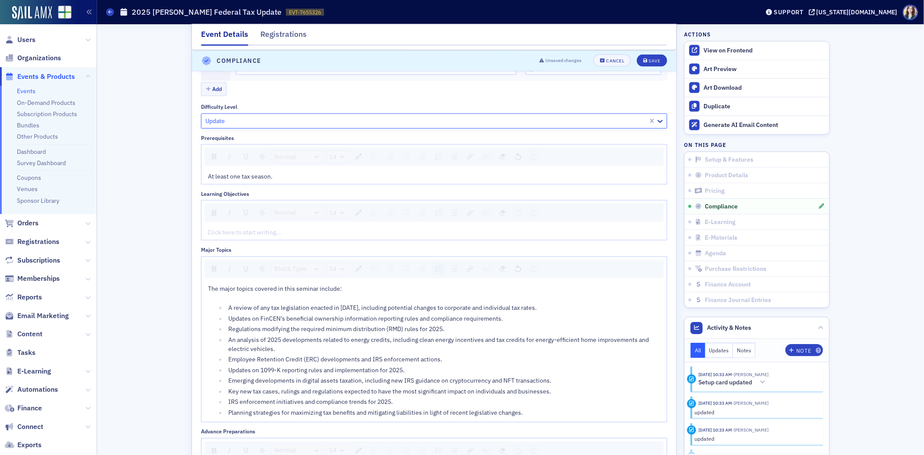
click at [164, 192] on div "Event Details Registrations E-Learning has not been set up. This event is not p…" at bounding box center [510, 19] width 815 height 2196
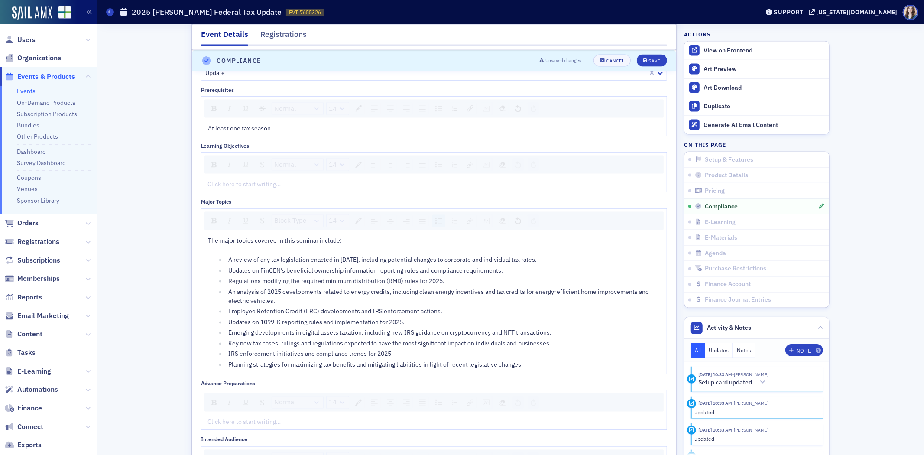
scroll to position [1247, 0]
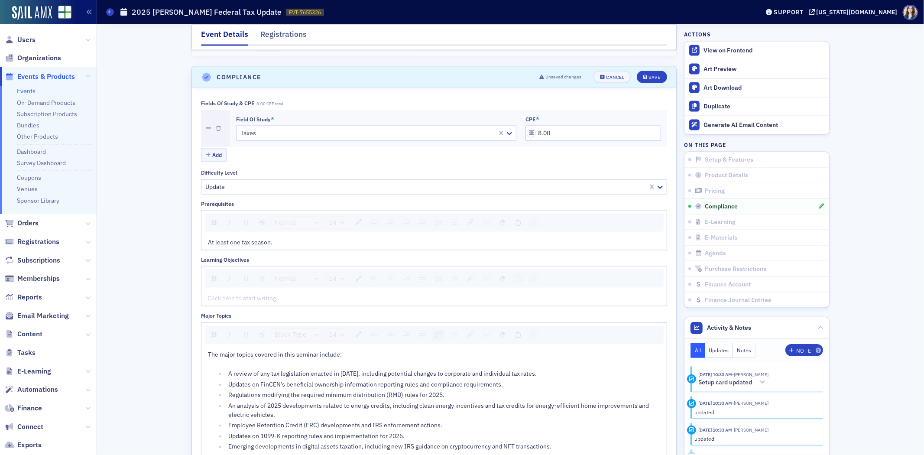
scroll to position [1007, 0]
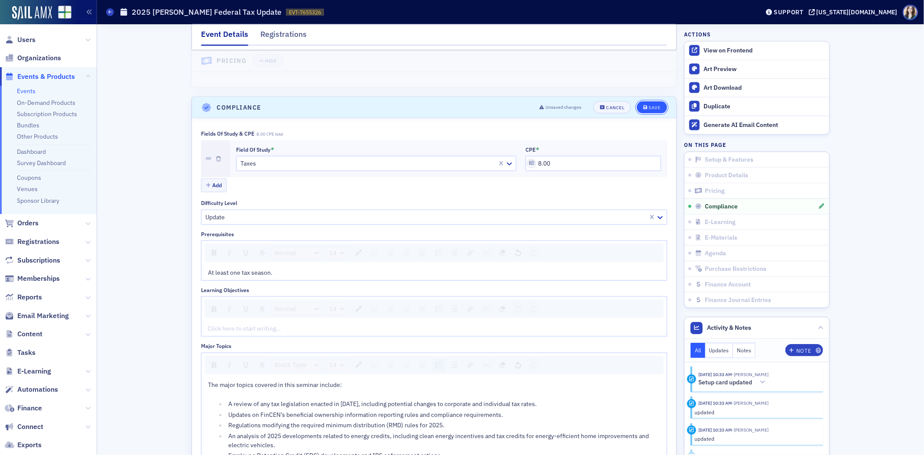
click at [655, 110] on div "Save" at bounding box center [655, 107] width 12 height 5
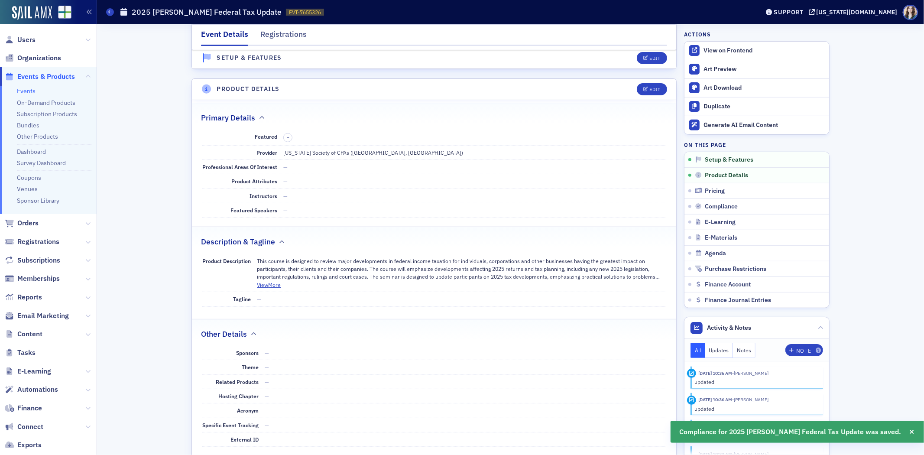
scroll to position [236, 0]
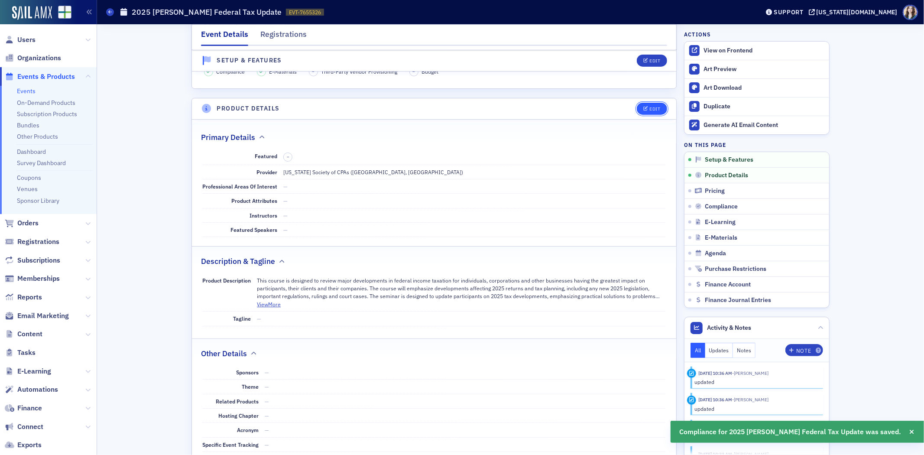
click at [650, 107] on div "Edit" at bounding box center [655, 109] width 11 height 5
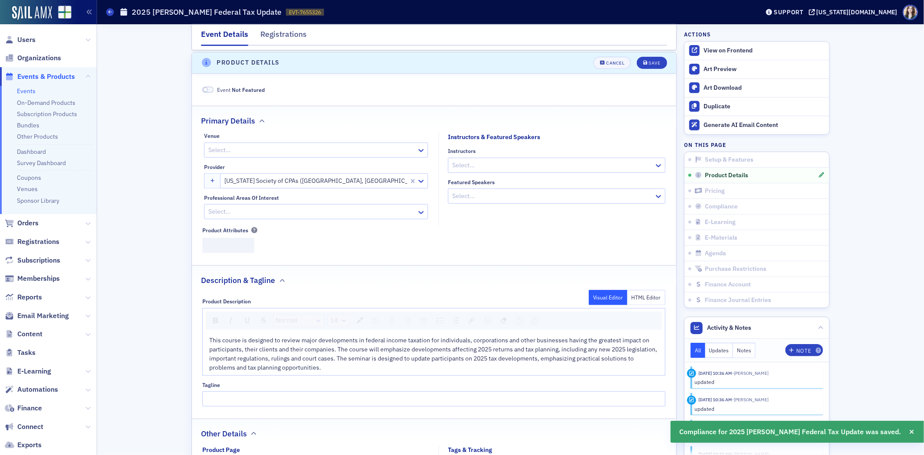
scroll to position [284, 0]
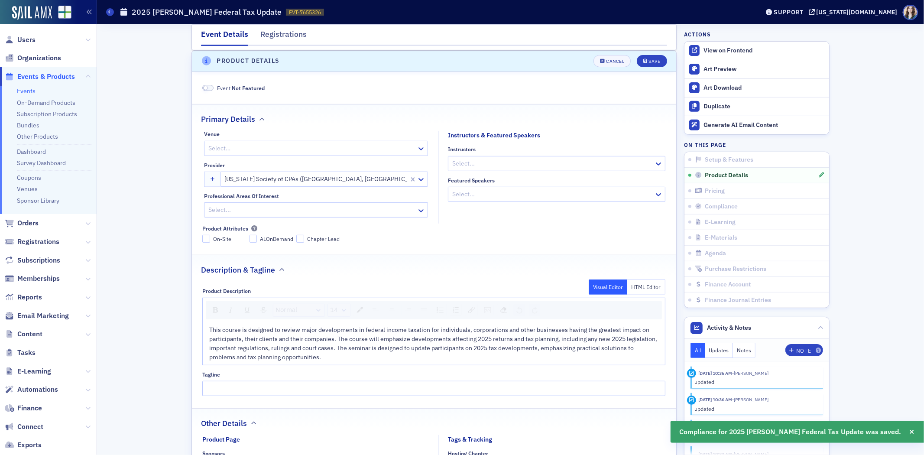
click at [209, 329] on span "This course is designed to review major developments in federal income taxation…" at bounding box center [433, 343] width 449 height 35
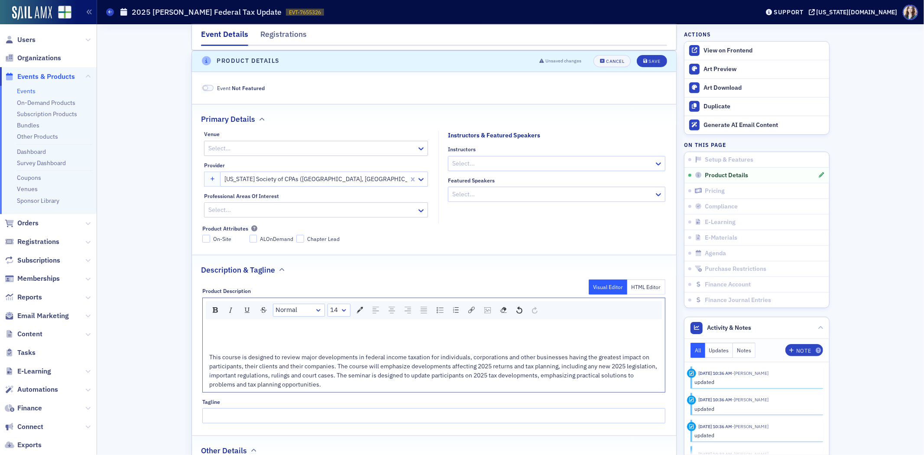
click at [220, 330] on div "rdw-editor" at bounding box center [434, 329] width 450 height 9
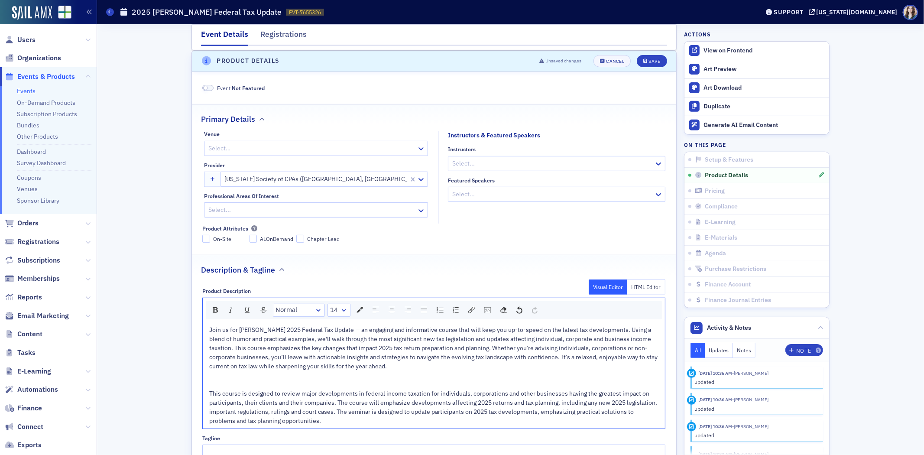
click at [231, 348] on span "Join us for Don Farmer's 2025 Federal Tax Update — an engaging and informative …" at bounding box center [434, 348] width 450 height 44
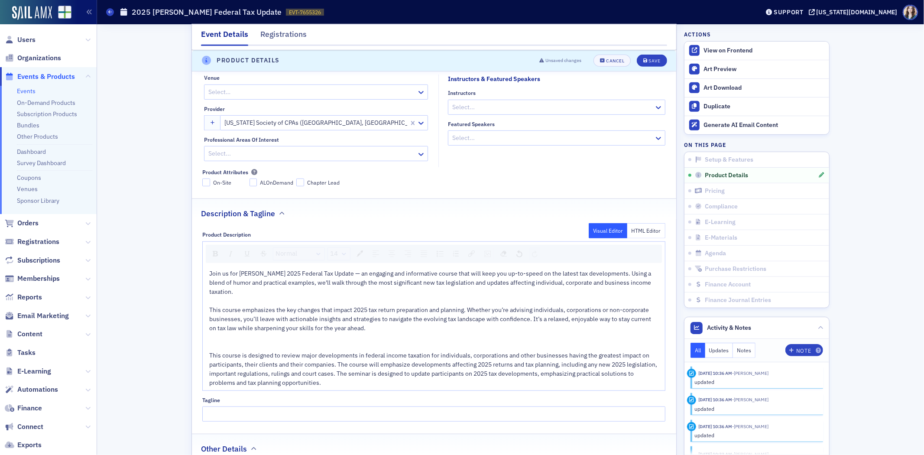
scroll to position [428, 0]
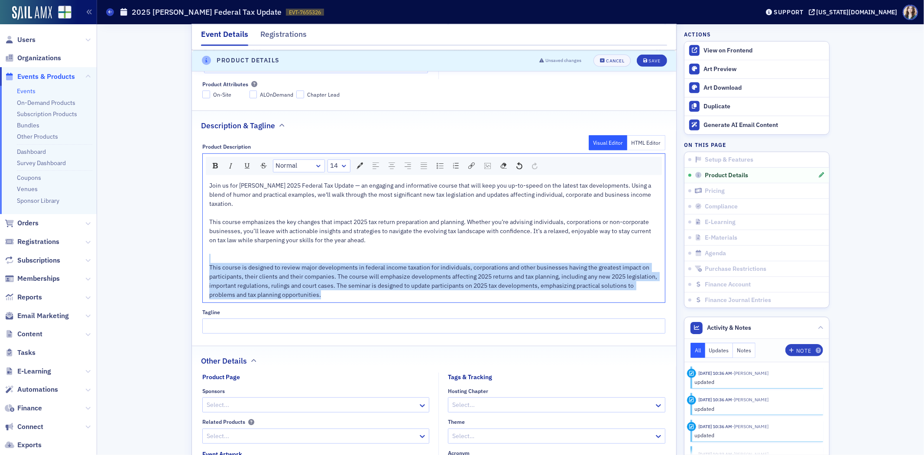
drag, startPoint x: 209, startPoint y: 256, endPoint x: 344, endPoint y: 297, distance: 140.9
click at [344, 297] on div "Join us for Don Farmer's 2025 Federal Tax Update — an engaging and informative …" at bounding box center [434, 240] width 450 height 118
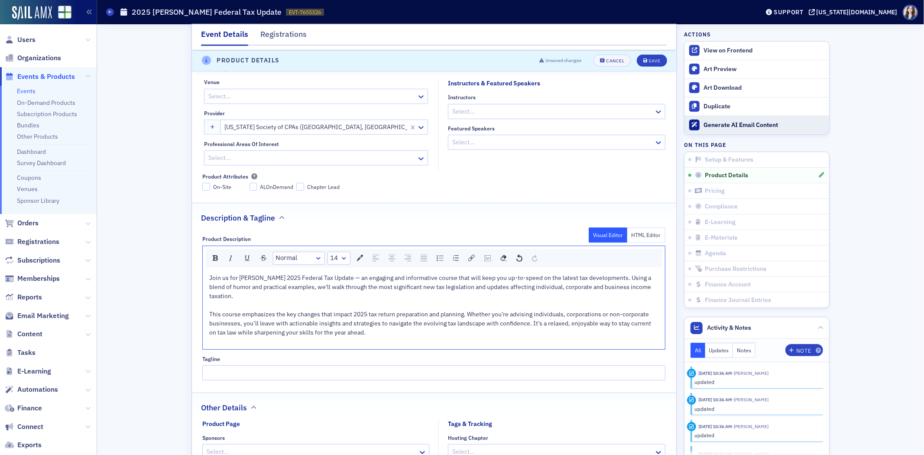
scroll to position [332, 0]
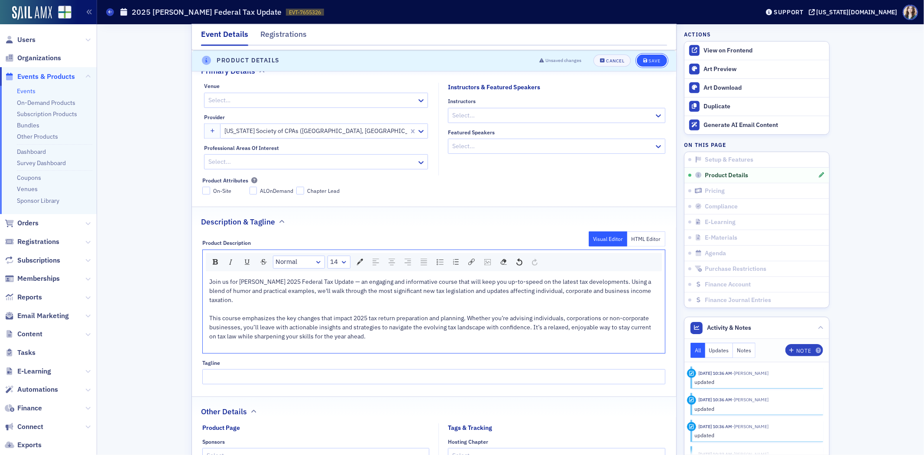
click at [653, 55] on button "Save" at bounding box center [652, 61] width 30 height 12
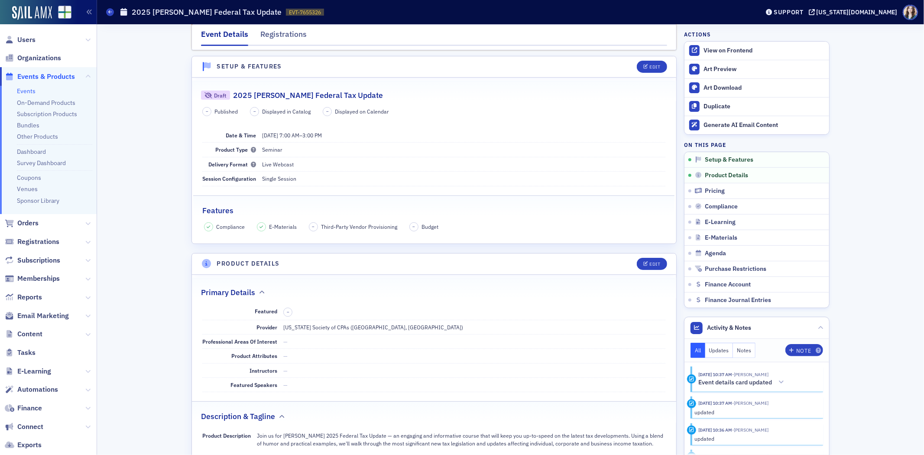
scroll to position [0, 0]
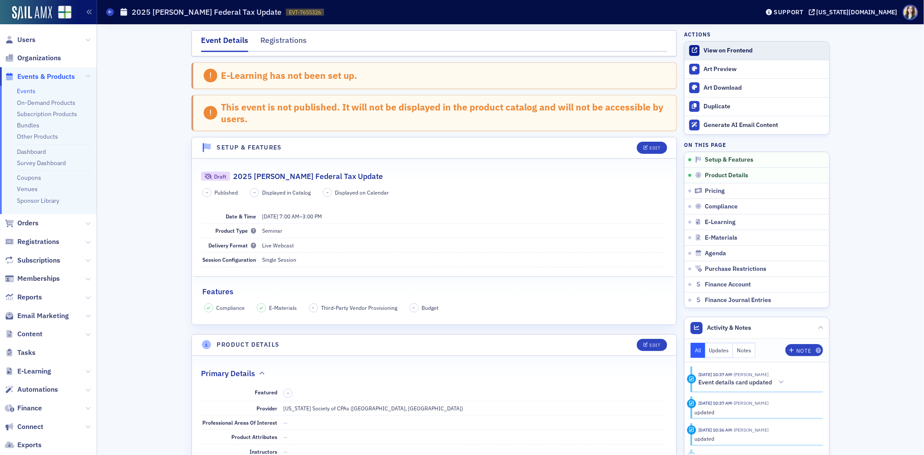
click at [706, 50] on div "View on Frontend" at bounding box center [764, 51] width 121 height 8
click at [653, 146] on div "Edit" at bounding box center [655, 148] width 11 height 5
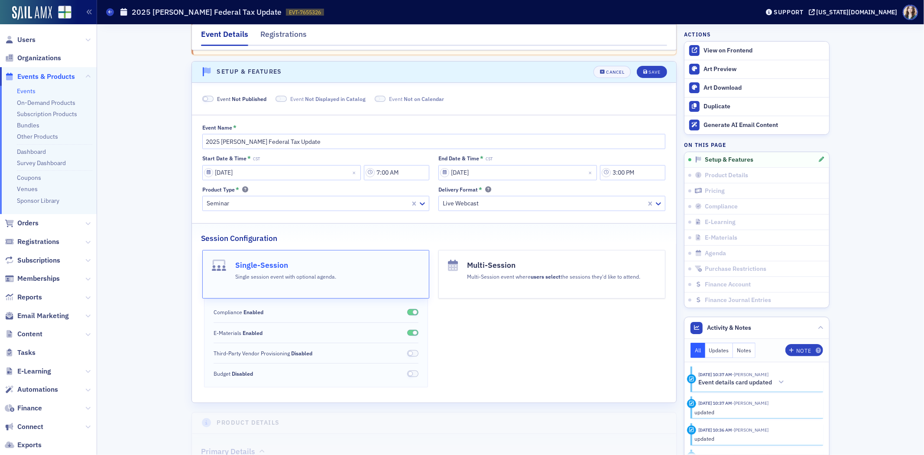
scroll to position [87, 0]
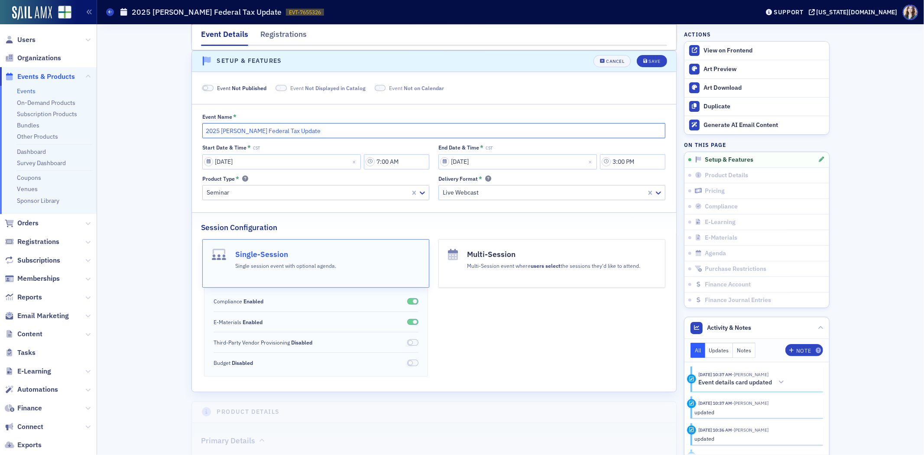
click at [249, 131] on input "2025 Don Farmer Federal Tax Update" at bounding box center [433, 130] width 463 height 15
drag, startPoint x: 218, startPoint y: 131, endPoint x: 191, endPoint y: 132, distance: 27.3
click at [192, 132] on div "Event Name * 2025 Don Farmer's 2025 Federal Tax Update Start Date & Time * CST …" at bounding box center [434, 157] width 485 height 87
type input "Don Farmer's 2025 Federal Tax Update"
click at [194, 128] on div "Event Name * Don Farmer's 2025 Federal Tax Update Start Date & Time * CST 12/08…" at bounding box center [434, 157] width 485 height 87
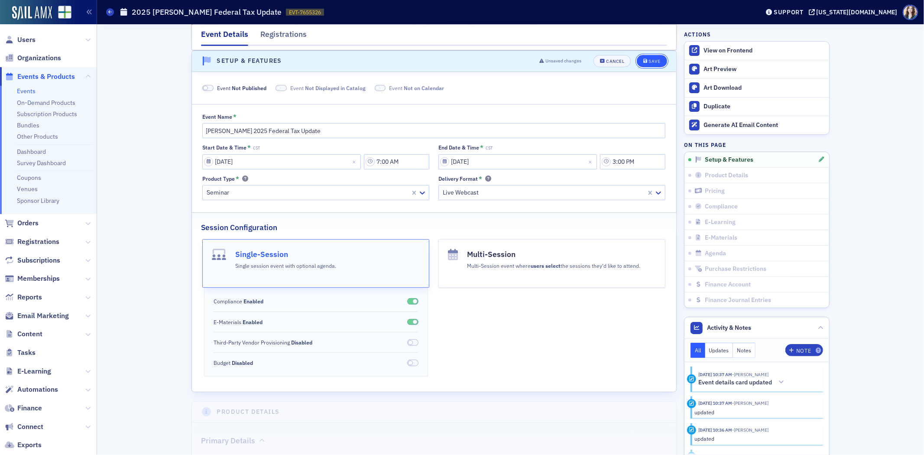
click at [644, 59] on icon "submit" at bounding box center [646, 61] width 4 height 5
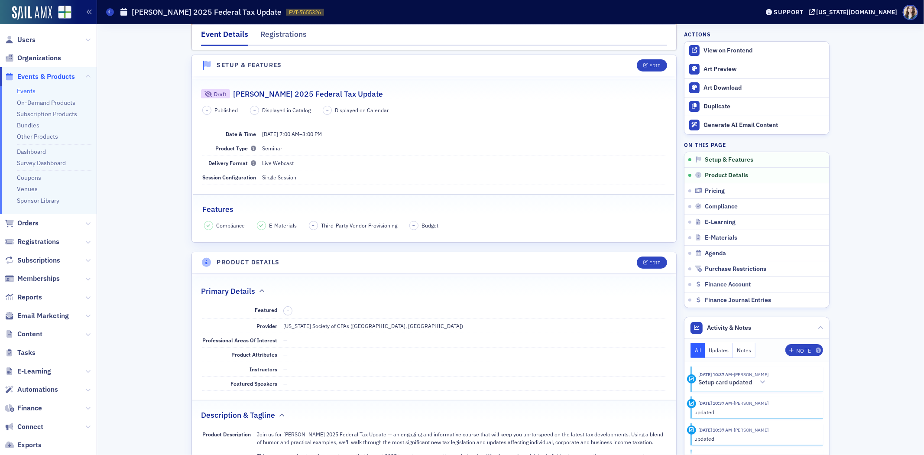
scroll to position [85, 0]
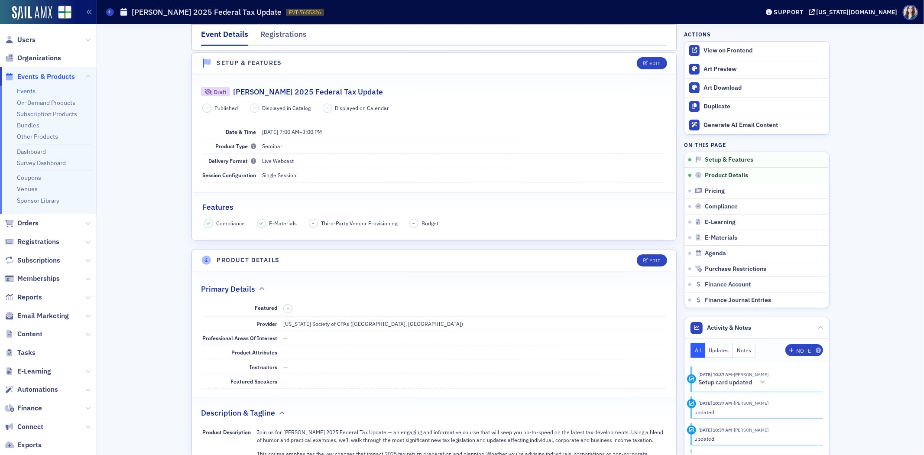
click at [617, 59] on header "Setup & Features Edit" at bounding box center [434, 63] width 485 height 21
click at [625, 58] on header "Setup & Features Edit" at bounding box center [434, 63] width 485 height 21
click at [625, 59] on header "Setup & Features Edit" at bounding box center [434, 63] width 485 height 21
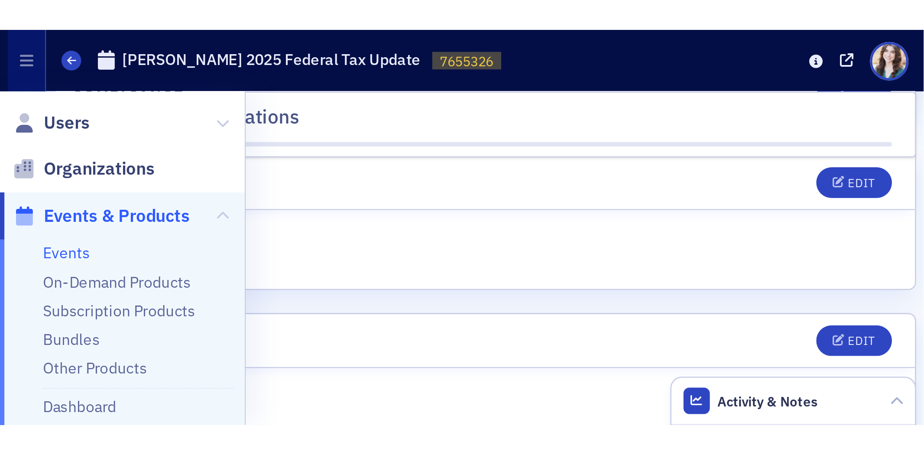
scroll to position [1323, 0]
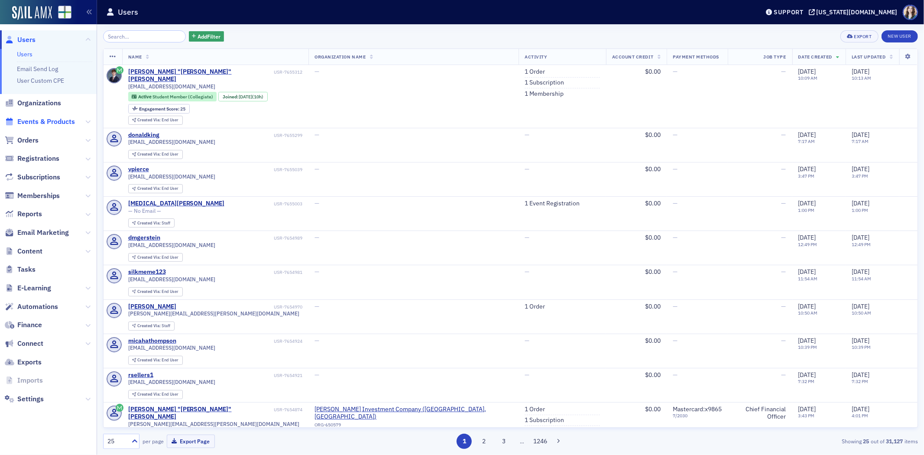
click at [40, 121] on span "Events & Products" at bounding box center [46, 122] width 58 height 10
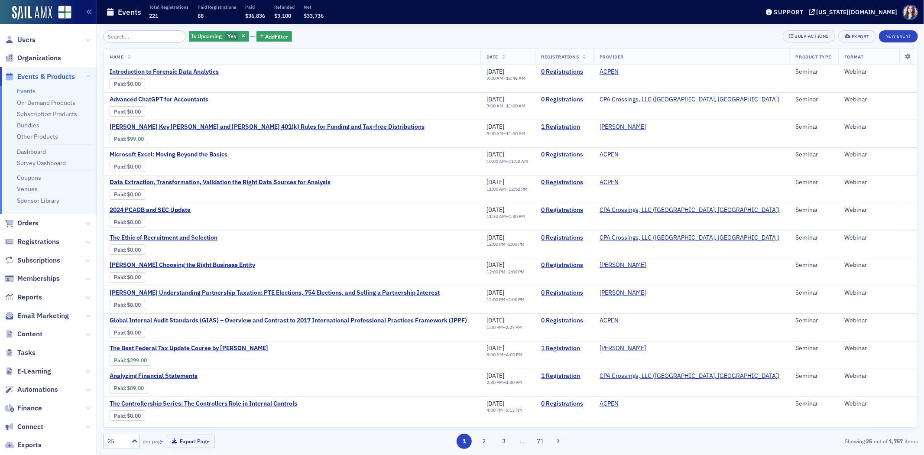
click at [344, 29] on div "Is Upcoming Yes Add Filter Bulk Actions Export New Event Name Date Registration…" at bounding box center [510, 239] width 815 height 431
click at [912, 37] on button "New Event" at bounding box center [898, 36] width 39 height 12
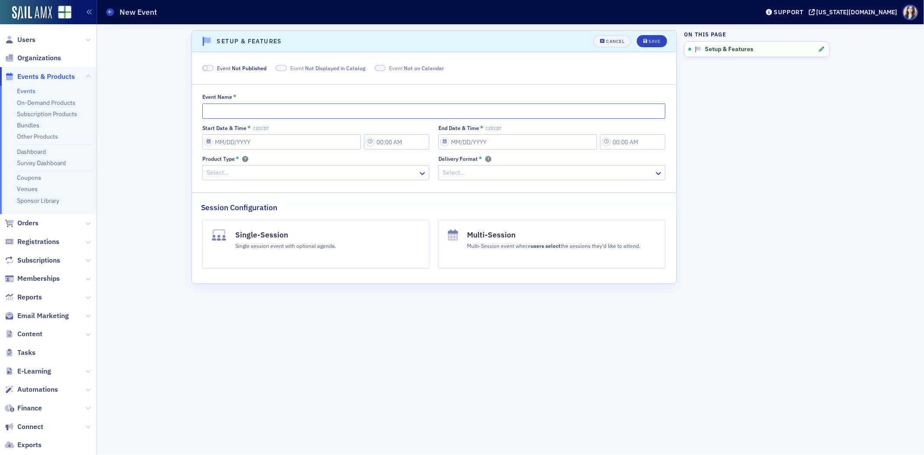
click at [322, 115] on input "Event Name *" at bounding box center [433, 111] width 463 height 15
type input "[PERSON_NAME] Individual Income Tax Workshop"
click at [267, 137] on input "Start Date & Time * CST/CDT" at bounding box center [281, 141] width 159 height 15
select select "9"
select select "2025"
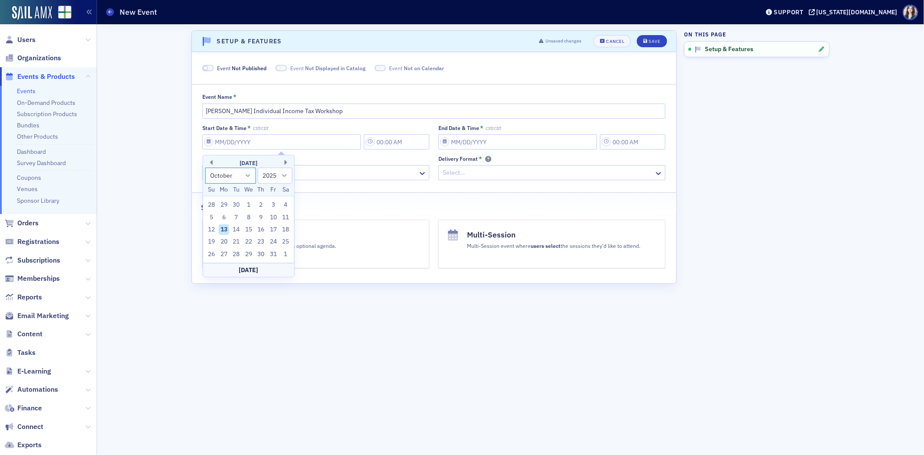
drag, startPoint x: 244, startPoint y: 179, endPoint x: 241, endPoint y: 182, distance: 4.9
click at [244, 179] on select "January February March April May June July August September October November De…" at bounding box center [230, 176] width 51 height 16
select select "11"
click at [205, 168] on select "January February March April May June July August September October November De…" at bounding box center [230, 176] width 51 height 16
click at [234, 215] on div "9" at bounding box center [236, 217] width 10 height 10
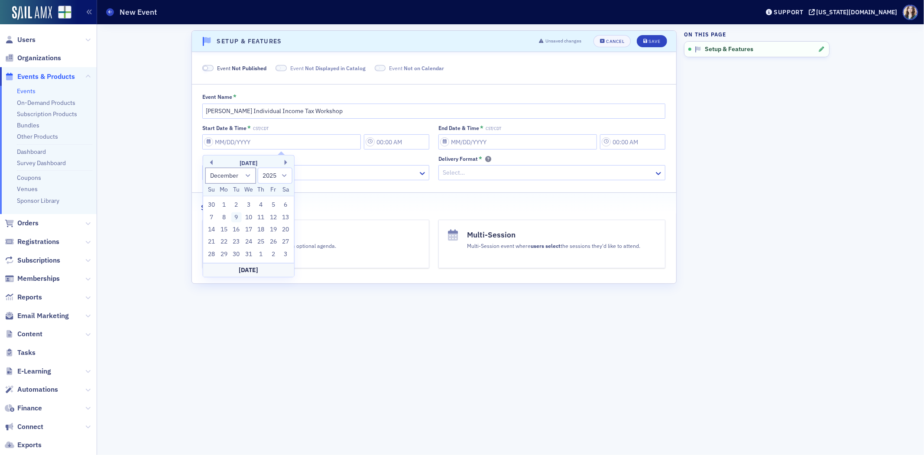
type input "[DATE]"
type input "10:00 AM"
type input "[DATE]"
type input "11:00 AM"
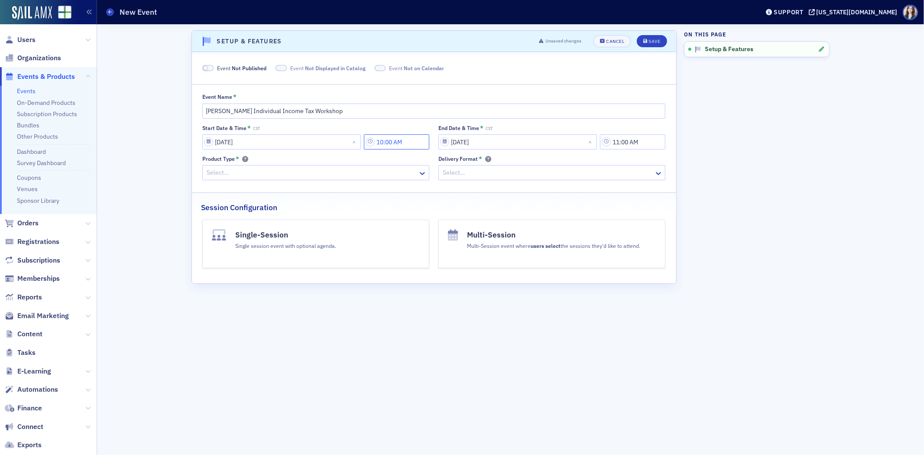
click at [410, 140] on input "10:00 AM" at bounding box center [396, 141] width 65 height 15
click at [455, 139] on div "10" at bounding box center [444, 143] width 22 height 13
click at [449, 259] on div "7" at bounding box center [450, 258] width 23 height 9
type input "7:00 AM"
click at [638, 143] on input "11:00 AM" at bounding box center [632, 141] width 65 height 15
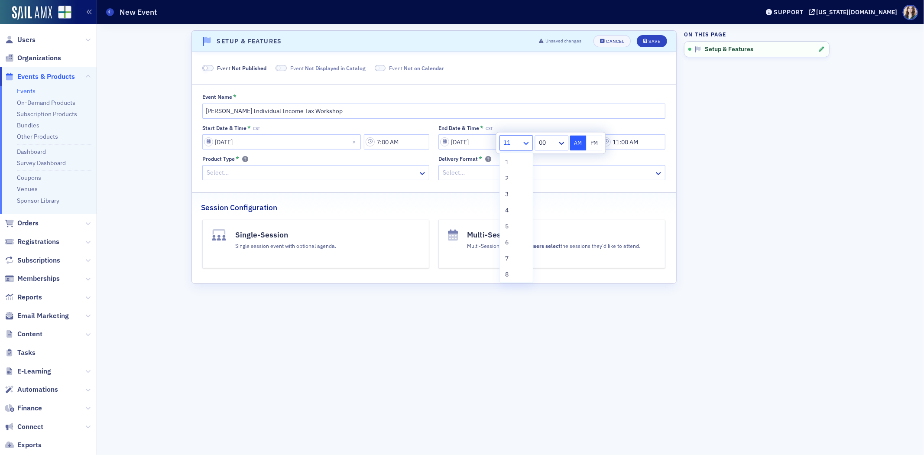
click at [525, 143] on icon at bounding box center [526, 143] width 5 height 3
click at [516, 192] on div "3" at bounding box center [516, 194] width 23 height 9
click at [596, 145] on button "PM" at bounding box center [594, 142] width 16 height 15
type input "3:00 PM"
click at [755, 152] on aside "On this page Setup & Features" at bounding box center [757, 239] width 146 height 431
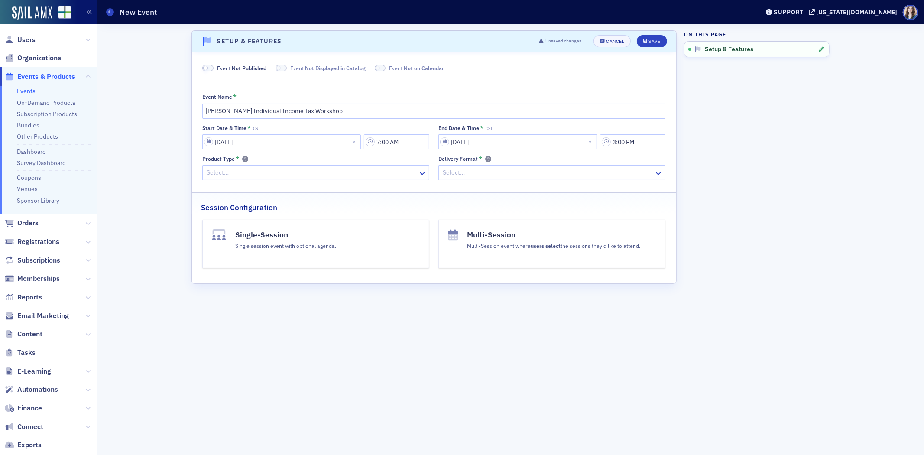
click at [316, 177] on div at bounding box center [312, 172] width 212 height 11
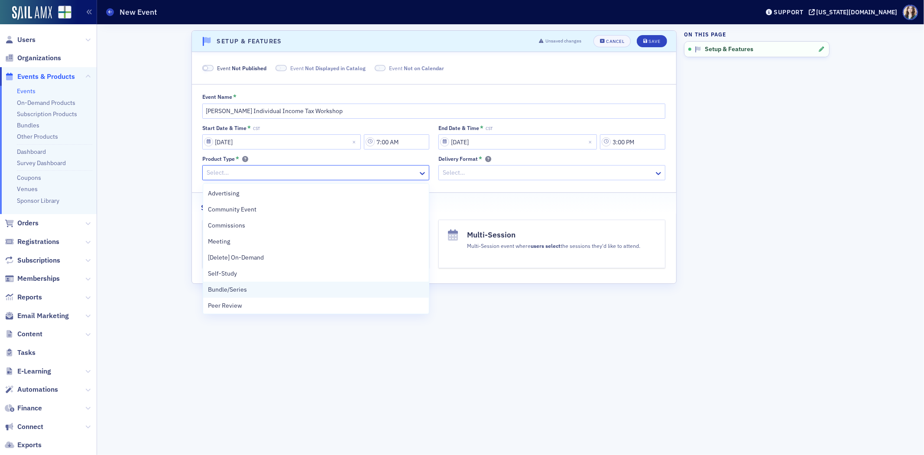
scroll to position [194, 0]
click at [244, 306] on div "Seminar" at bounding box center [316, 304] width 216 height 9
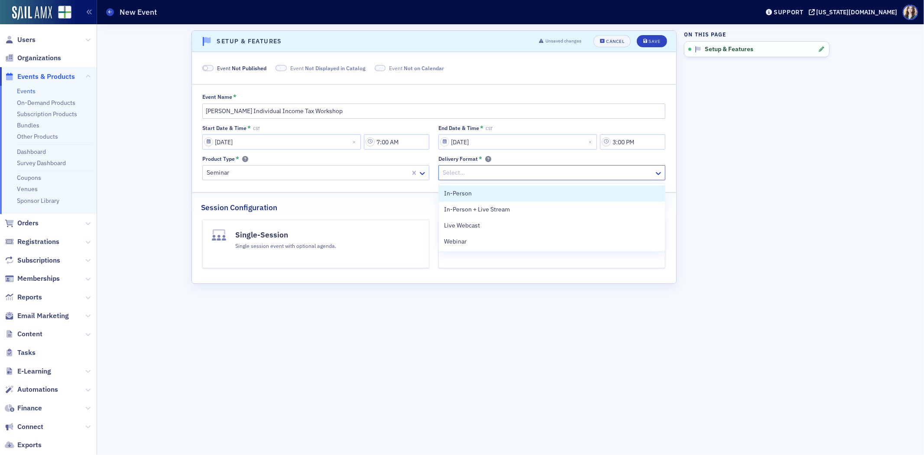
click at [492, 175] on div at bounding box center [548, 172] width 212 height 11
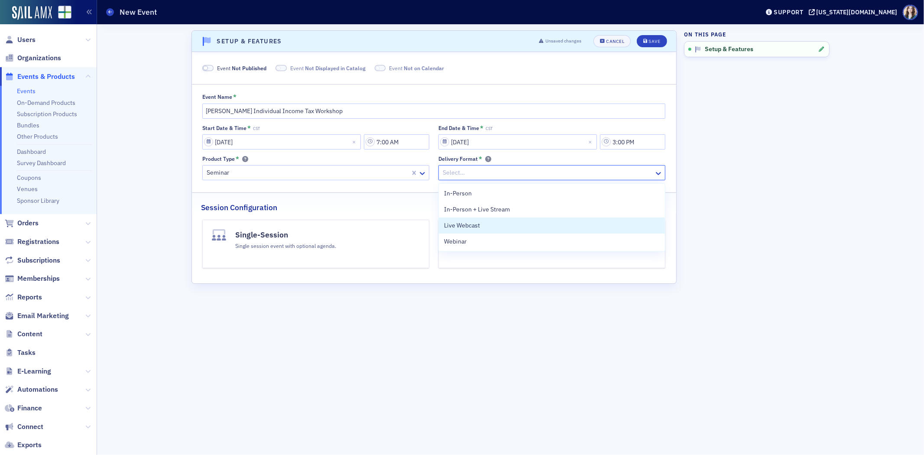
click at [432, 205] on div "Session Configuration" at bounding box center [434, 203] width 466 height 20
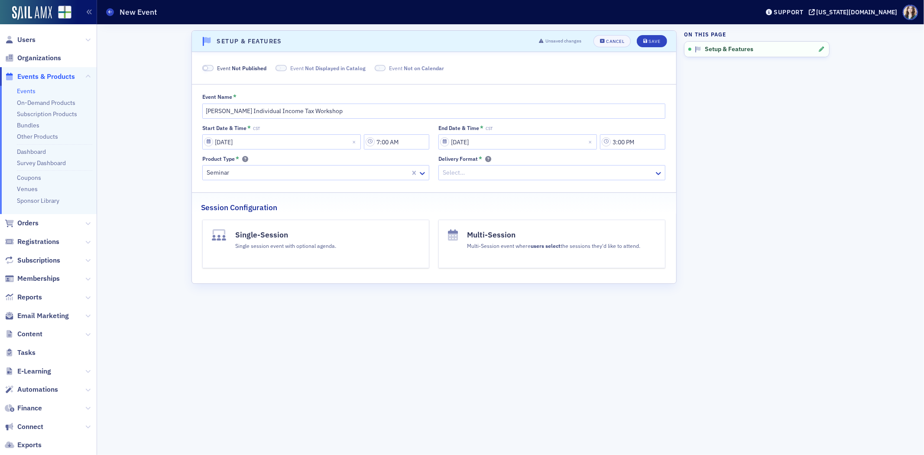
click at [431, 170] on div "Start Date & Time * CST [DATE] 7:00 AM End Date & Time * CST [DATE] 3:00 PM Pro…" at bounding box center [433, 153] width 463 height 56
click at [431, 169] on div "Start Date & Time * CST [DATE] 7:00 AM End Date & Time * CST [DATE] 3:00 PM Pro…" at bounding box center [433, 153] width 463 height 56
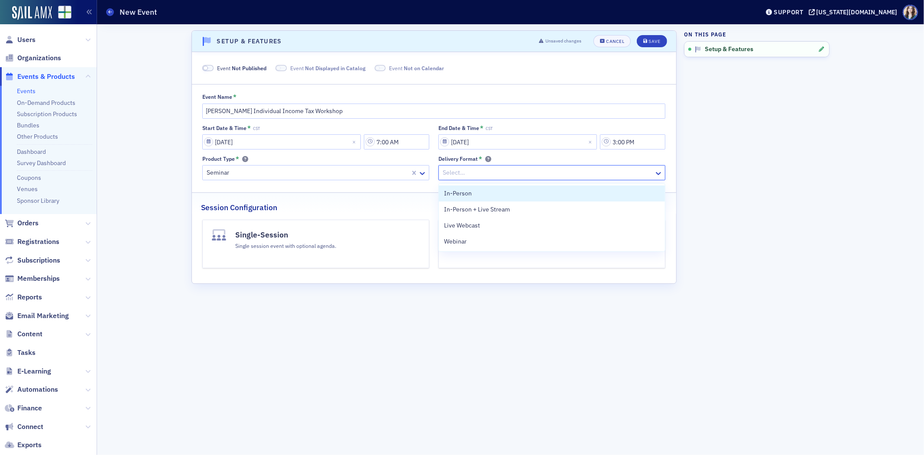
click at [457, 172] on div at bounding box center [548, 172] width 212 height 11
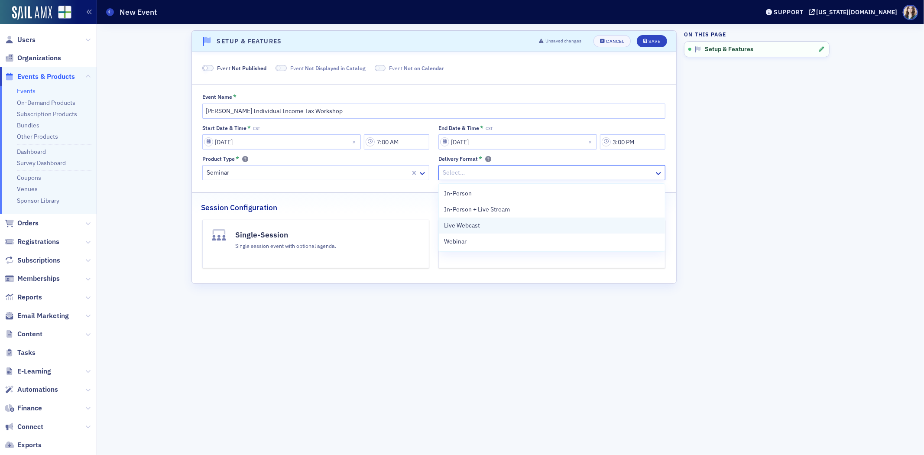
click at [525, 224] on div "Live Webcast" at bounding box center [552, 225] width 216 height 9
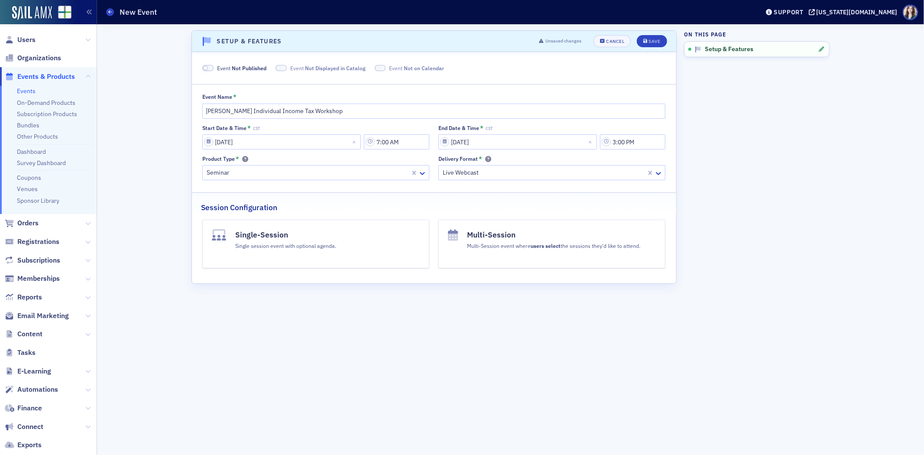
click at [372, 241] on button "Single-Session Single session event with optional agenda." at bounding box center [315, 244] width 227 height 49
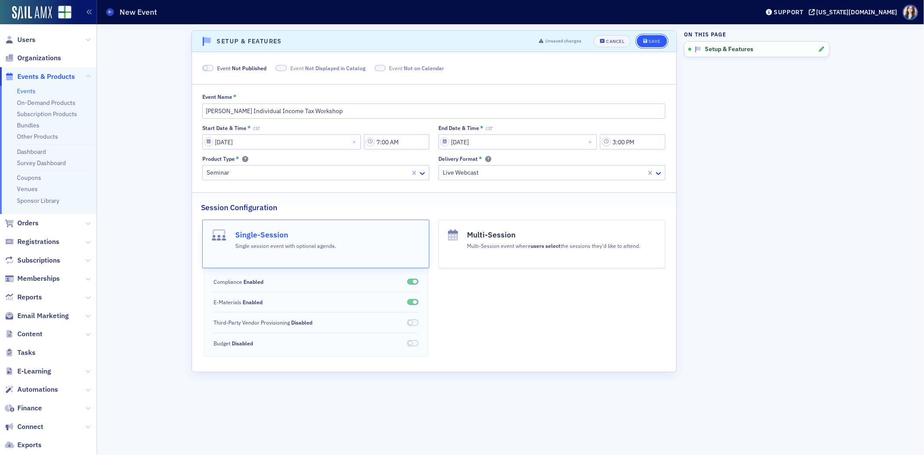
click at [641, 41] on button "Save" at bounding box center [652, 41] width 30 height 12
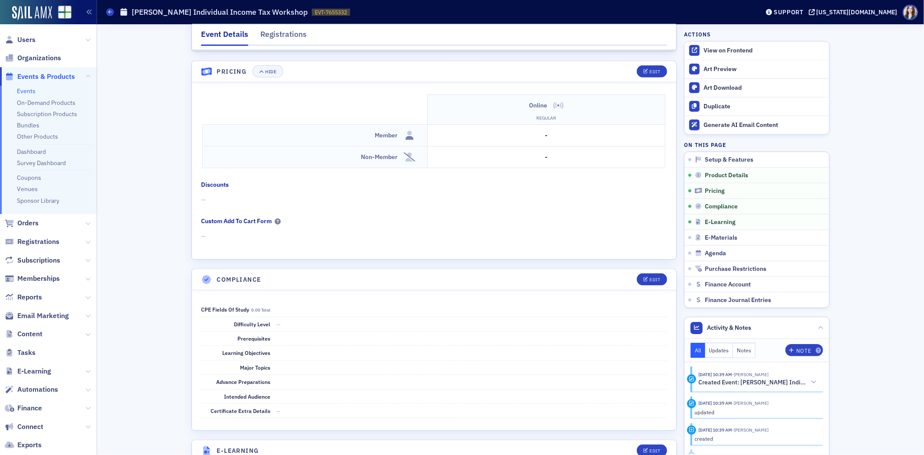
scroll to position [863, 0]
click at [625, 68] on header "Pricing Hide Edit" at bounding box center [434, 69] width 485 height 21
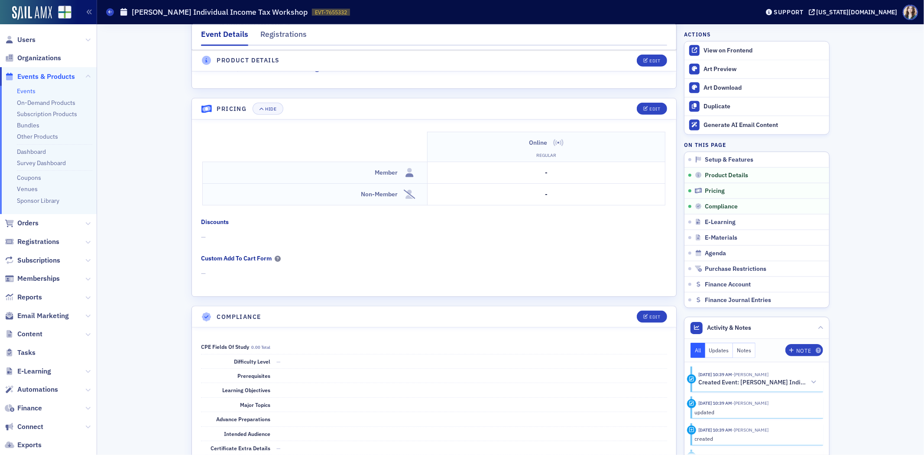
scroll to position [867, 0]
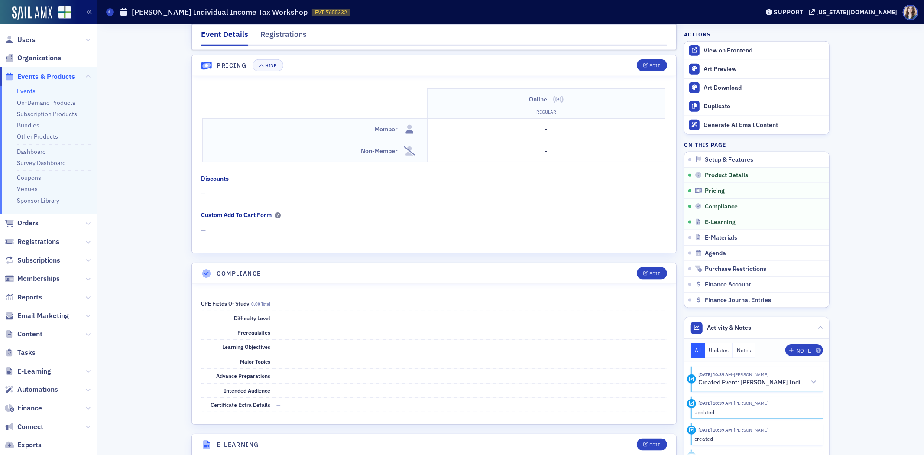
click at [625, 59] on header "Pricing Hide Edit" at bounding box center [434, 65] width 485 height 21
click at [624, 63] on header "Pricing Hide Edit" at bounding box center [434, 65] width 485 height 21
click at [623, 64] on header "Pricing Hide Edit" at bounding box center [434, 65] width 485 height 21
